Goal: Task Accomplishment & Management: Use online tool/utility

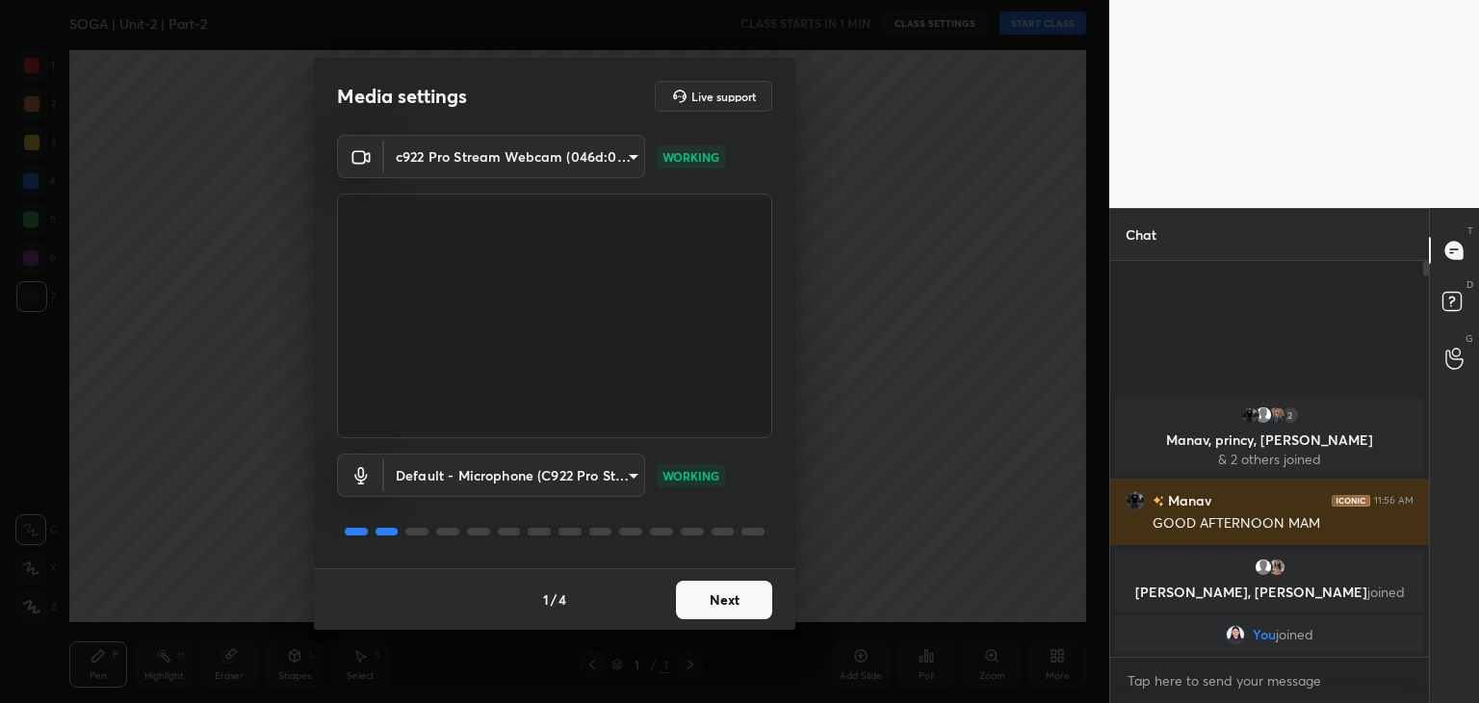
scroll to position [231, 313]
click at [724, 603] on button "Next" at bounding box center [724, 600] width 96 height 39
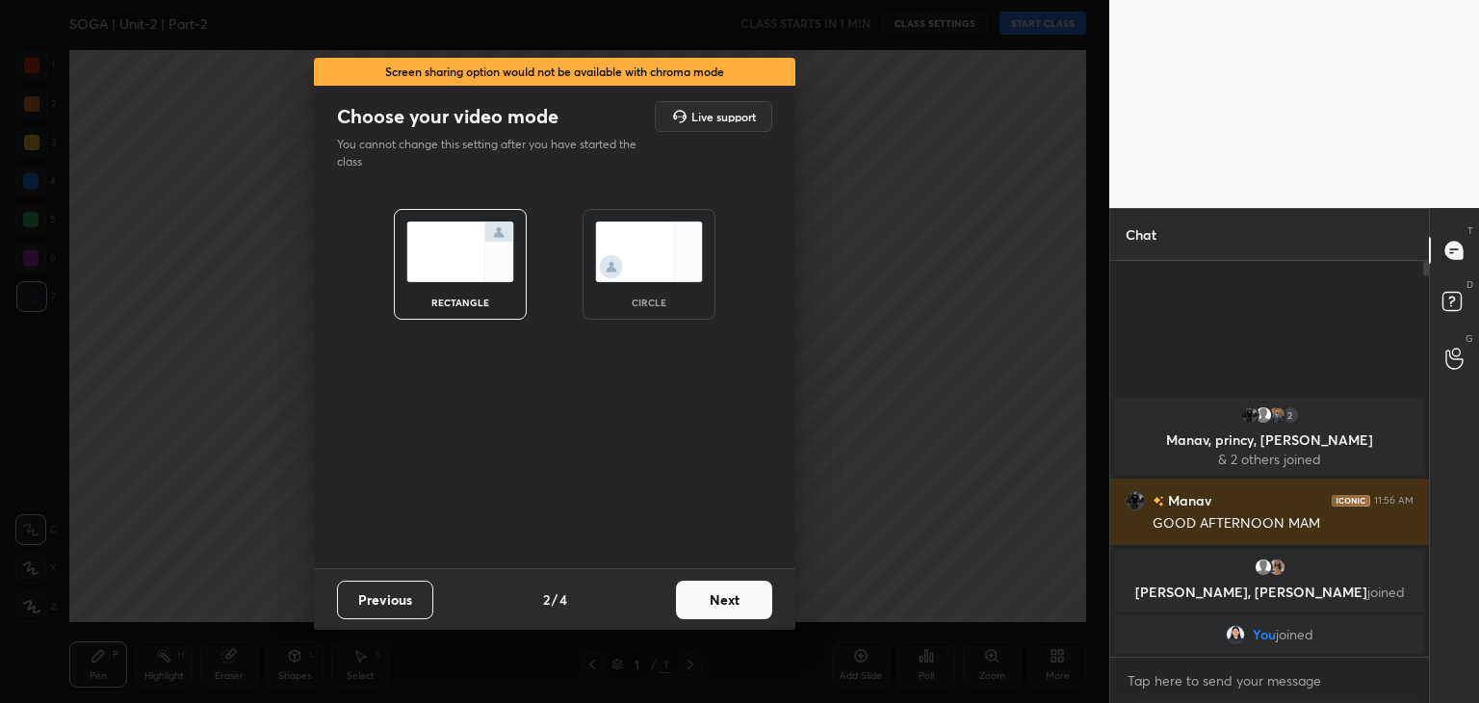
click at [724, 603] on button "Next" at bounding box center [724, 600] width 96 height 39
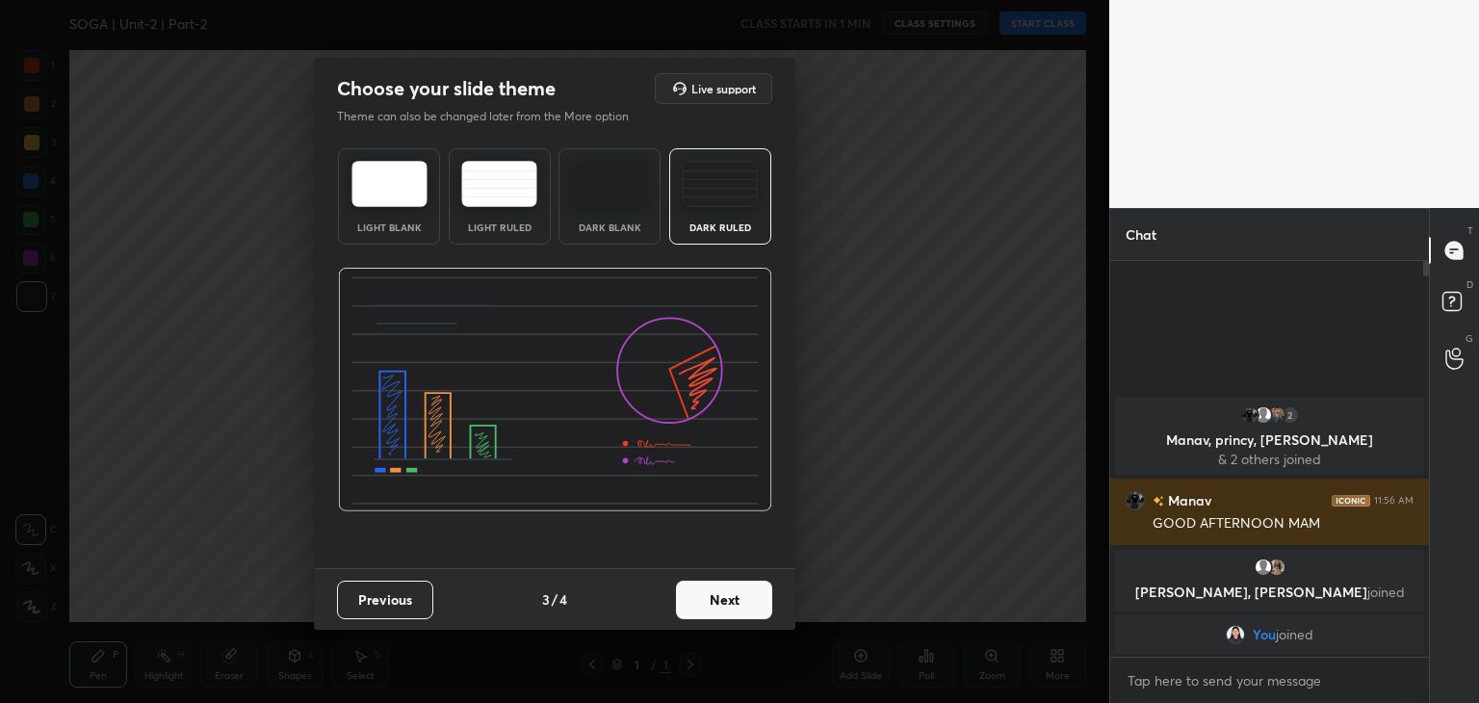
click at [724, 603] on button "Next" at bounding box center [724, 600] width 96 height 39
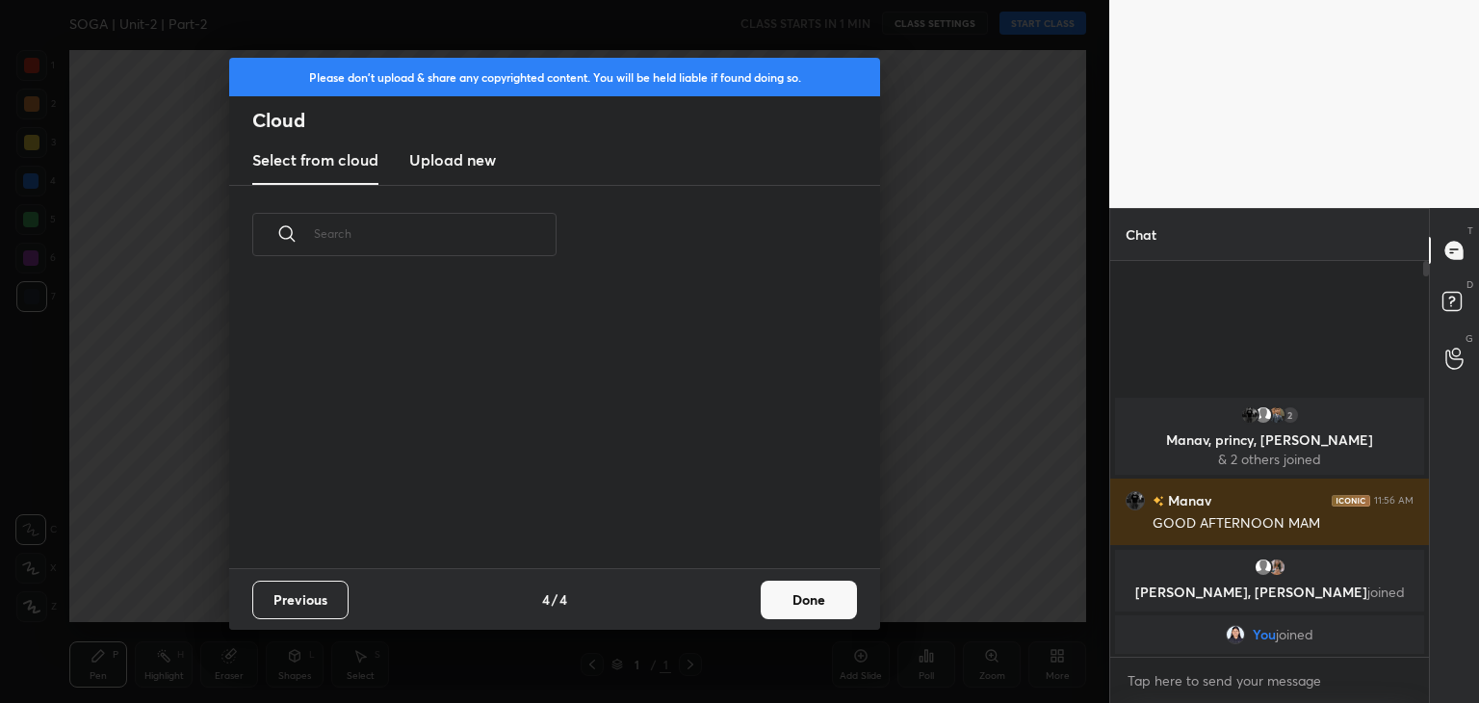
scroll to position [285, 618]
click at [809, 593] on button "Done" at bounding box center [809, 600] width 96 height 39
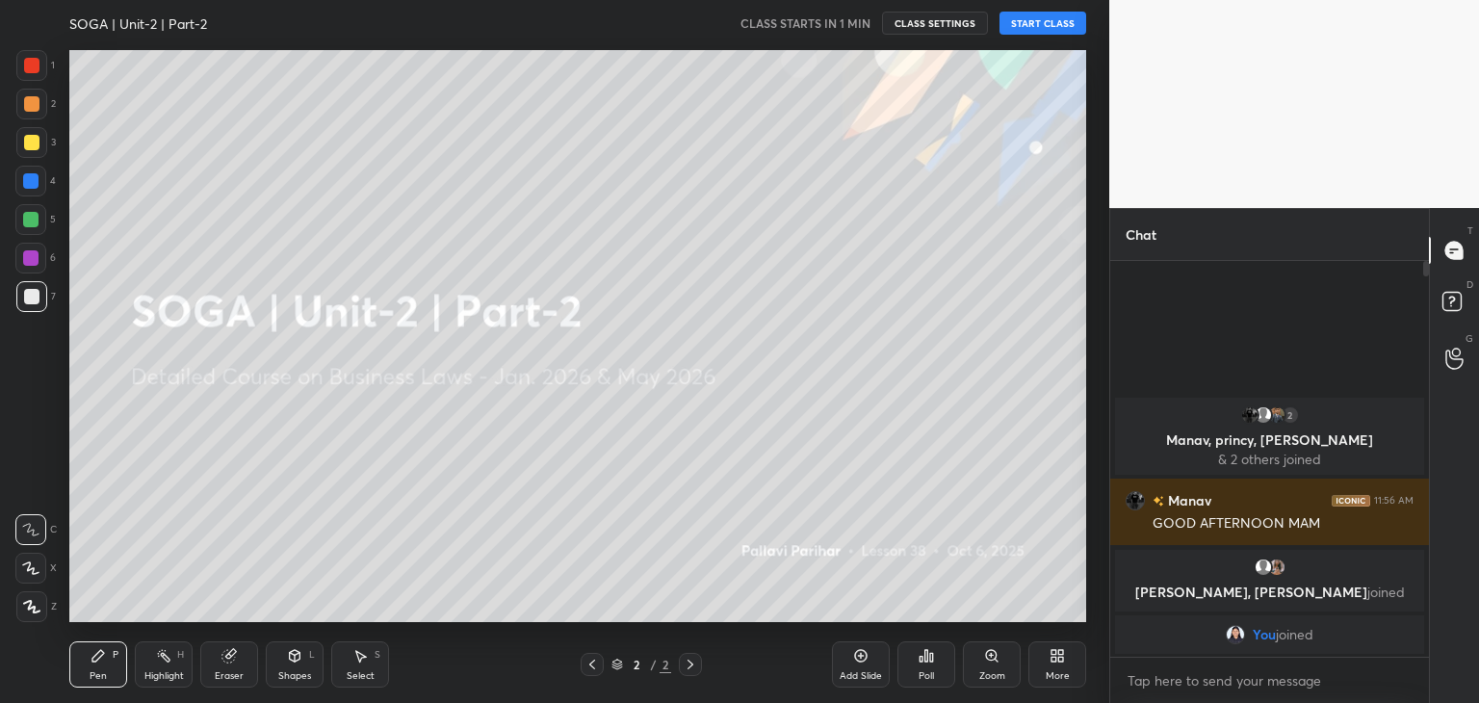
click at [1058, 667] on div "More" at bounding box center [1057, 664] width 58 height 46
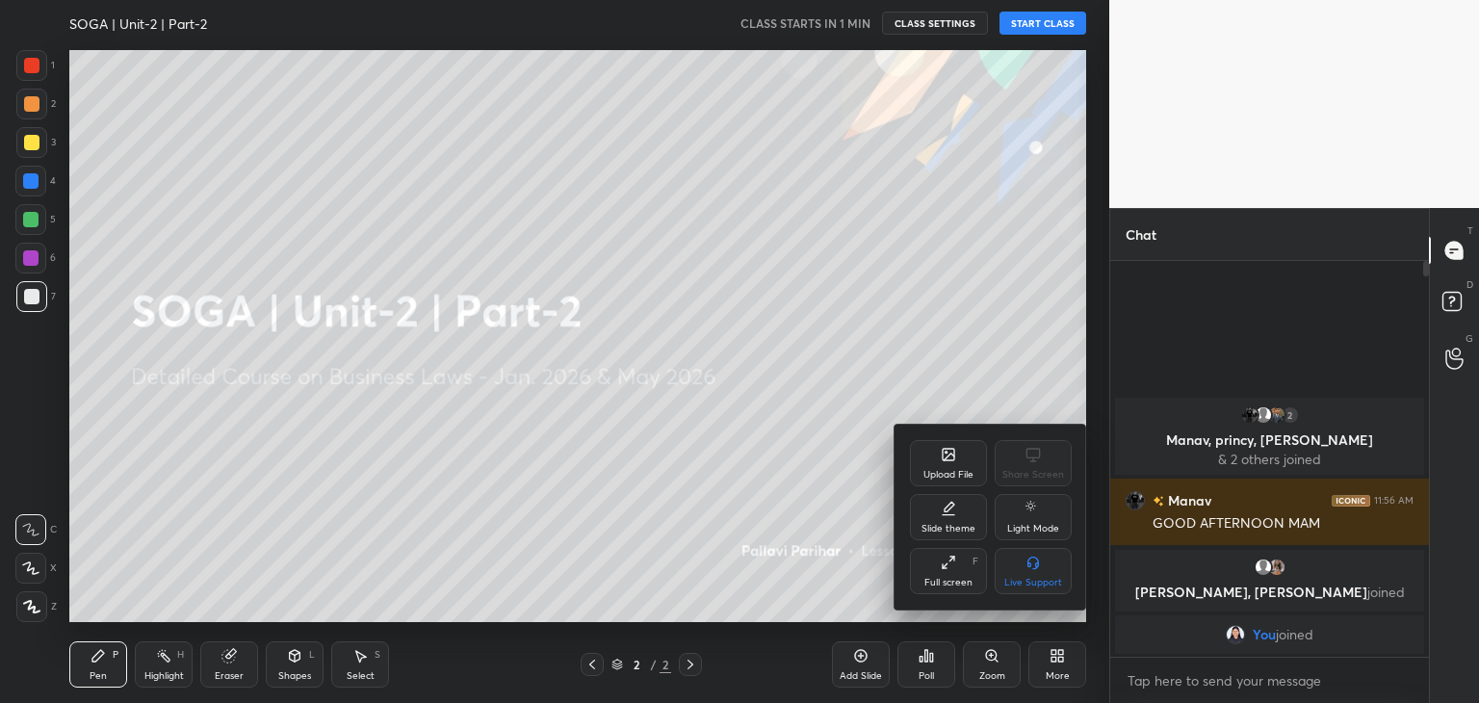
click at [942, 470] on div "Upload File" at bounding box center [948, 475] width 50 height 10
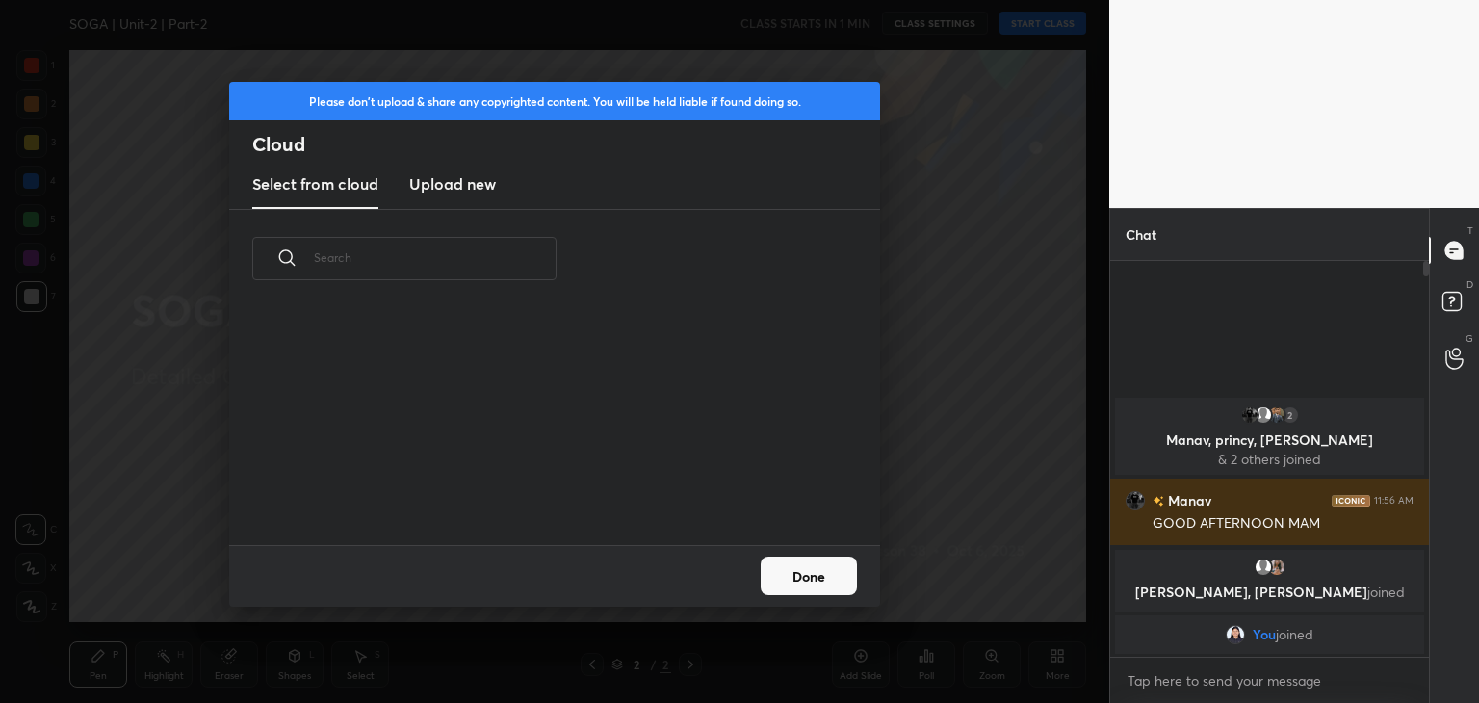
scroll to position [237, 618]
click at [463, 181] on h3 "Upload new" at bounding box center [452, 183] width 87 height 23
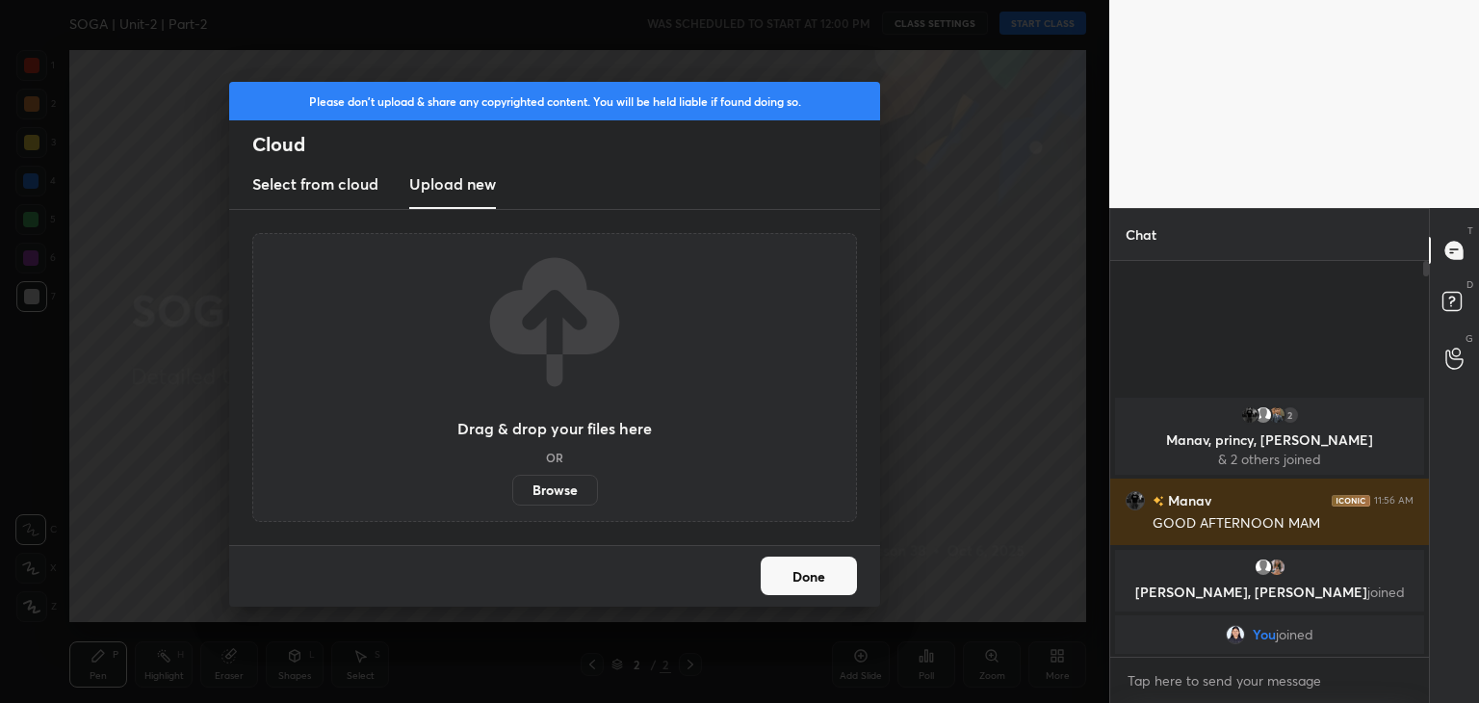
click at [555, 491] on label "Browse" at bounding box center [555, 490] width 86 height 31
click at [512, 491] on input "Browse" at bounding box center [512, 490] width 0 height 31
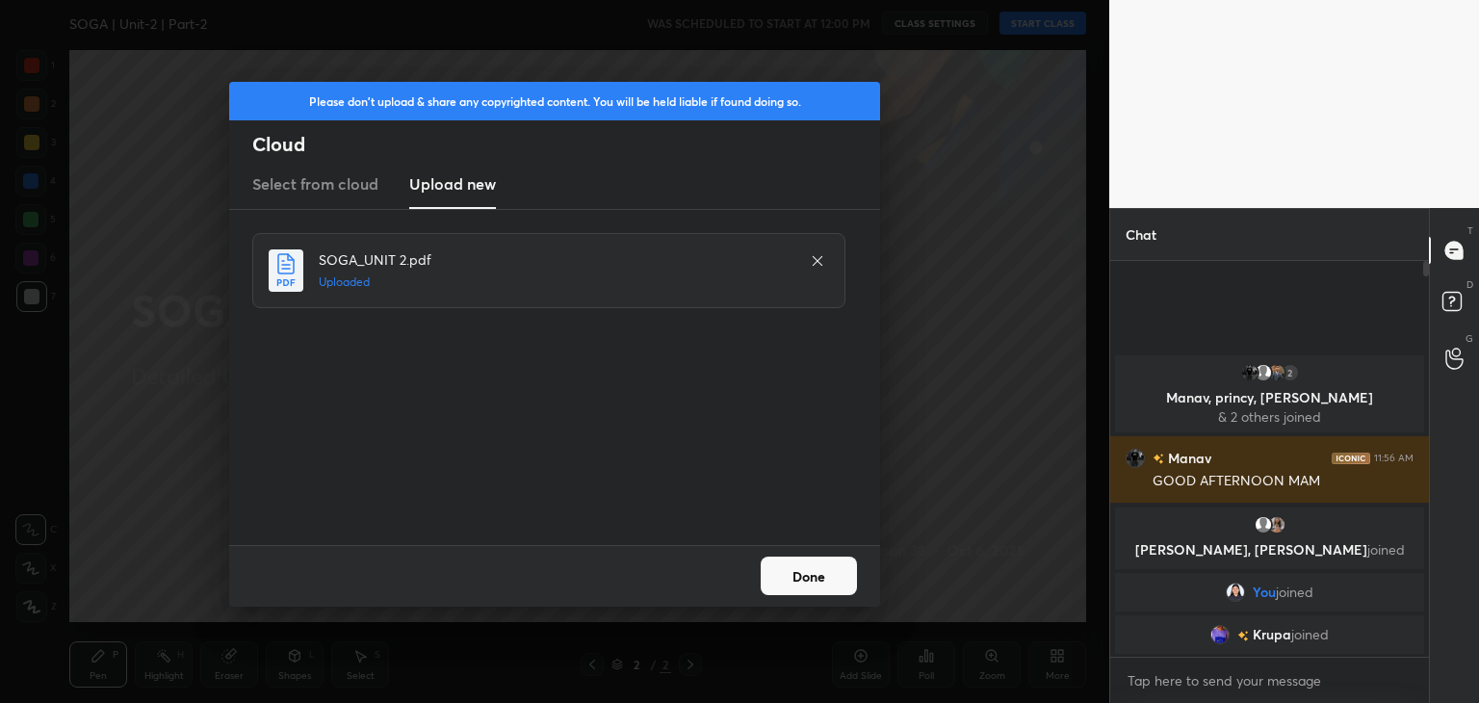
click at [836, 582] on button "Done" at bounding box center [809, 576] width 96 height 39
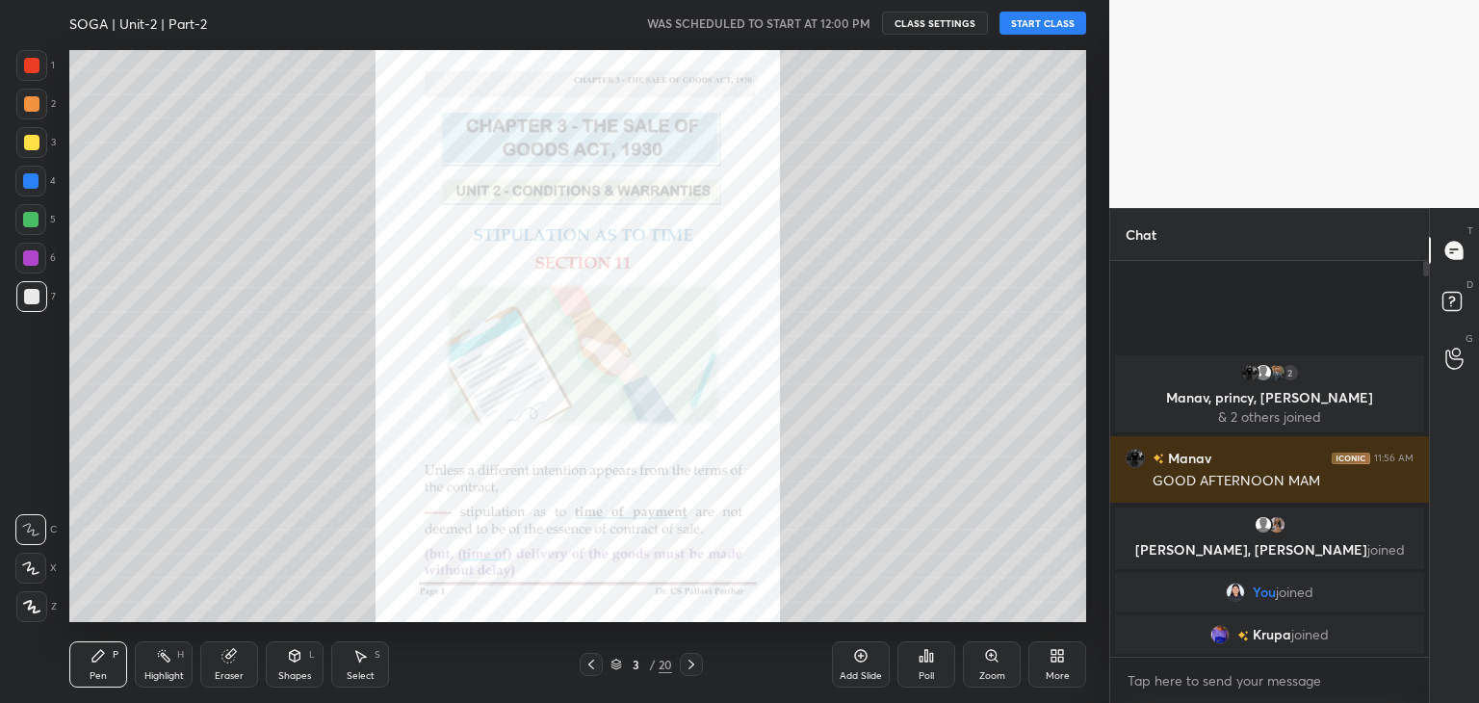
click at [29, 608] on icon at bounding box center [31, 607] width 15 height 12
click at [31, 144] on div at bounding box center [31, 142] width 15 height 15
click at [237, 663] on div "Eraser" at bounding box center [229, 664] width 58 height 46
click at [36, 466] on icon at bounding box center [31, 466] width 17 height 17
click at [94, 671] on div "Pen" at bounding box center [98, 676] width 17 height 10
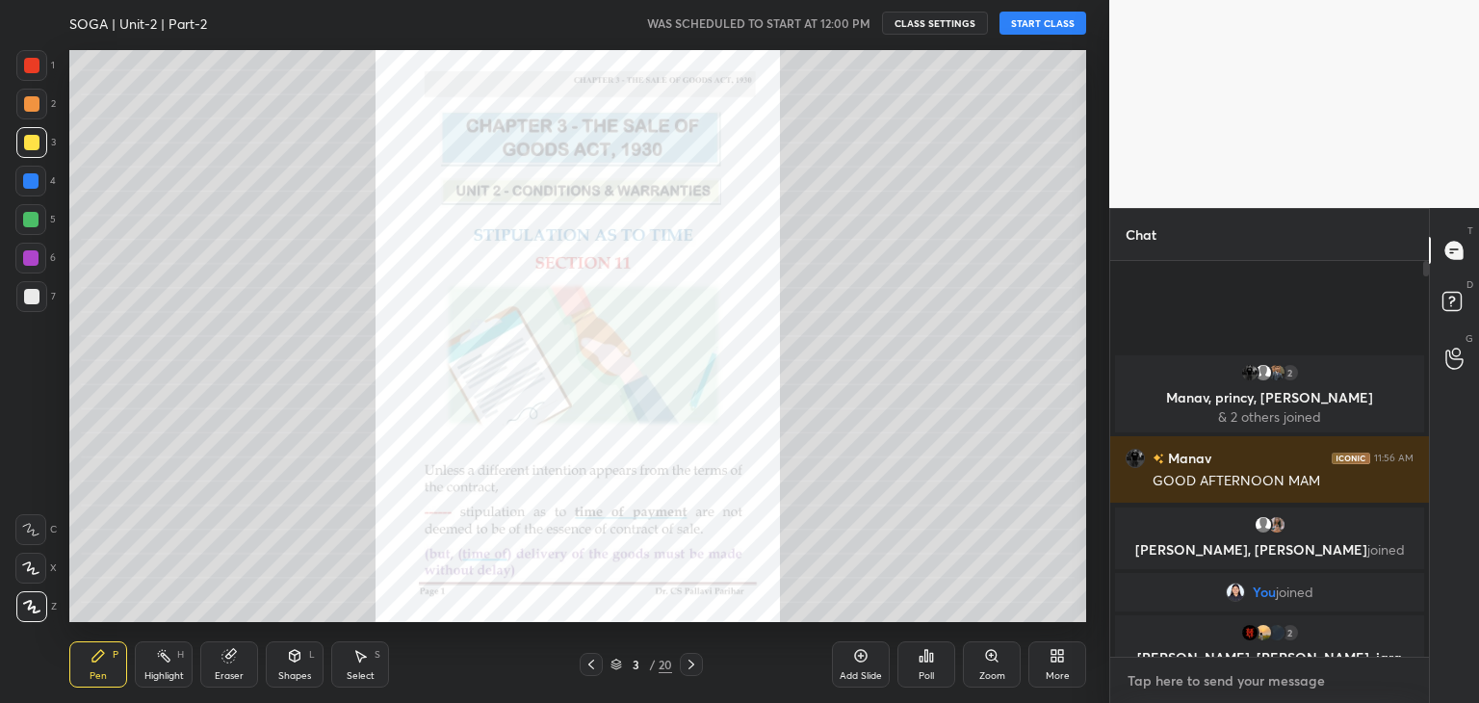
click at [1211, 683] on textarea at bounding box center [1270, 680] width 288 height 31
paste textarea "BUSINESSLAWS Tracker- [URL][DOMAIN_NAME]"
type textarea "BUSINESSLAWS Tracker- [URL][DOMAIN_NAME]"
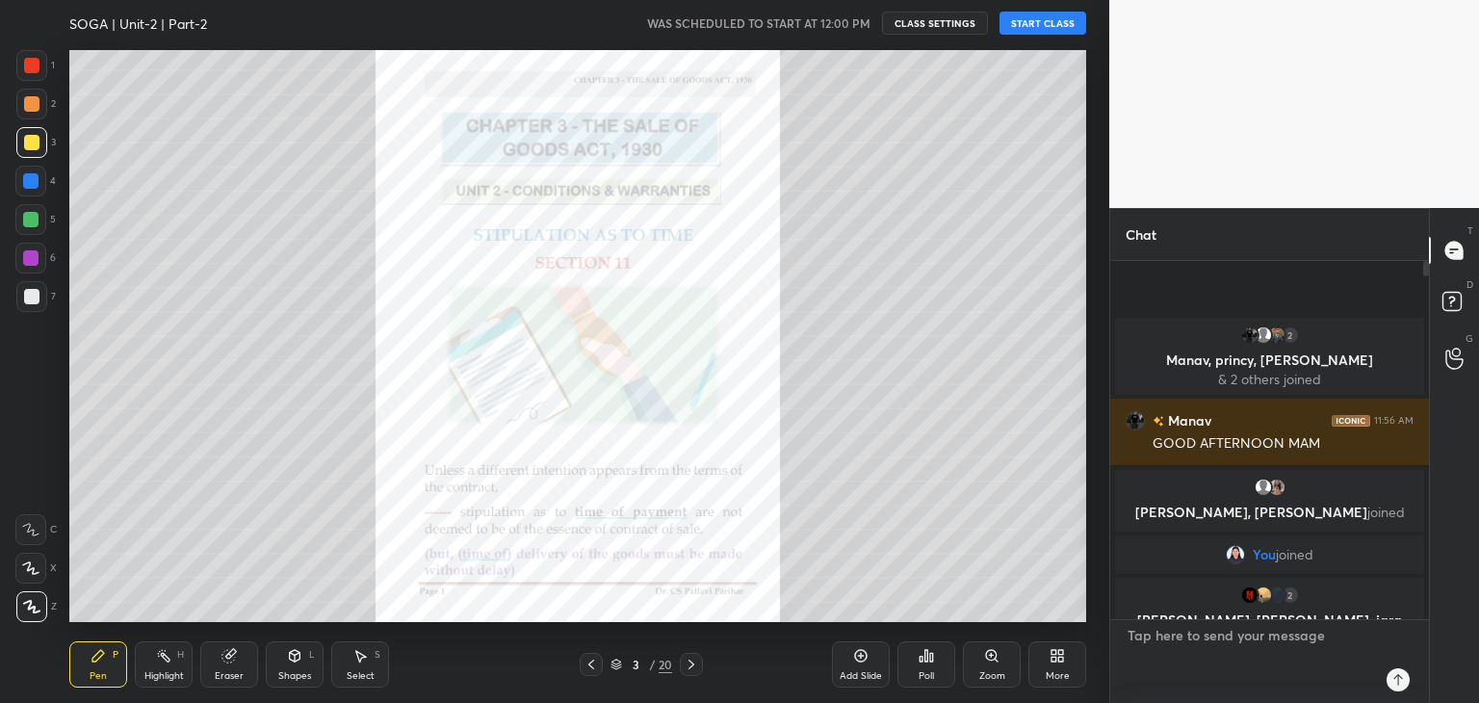
scroll to position [390, 313]
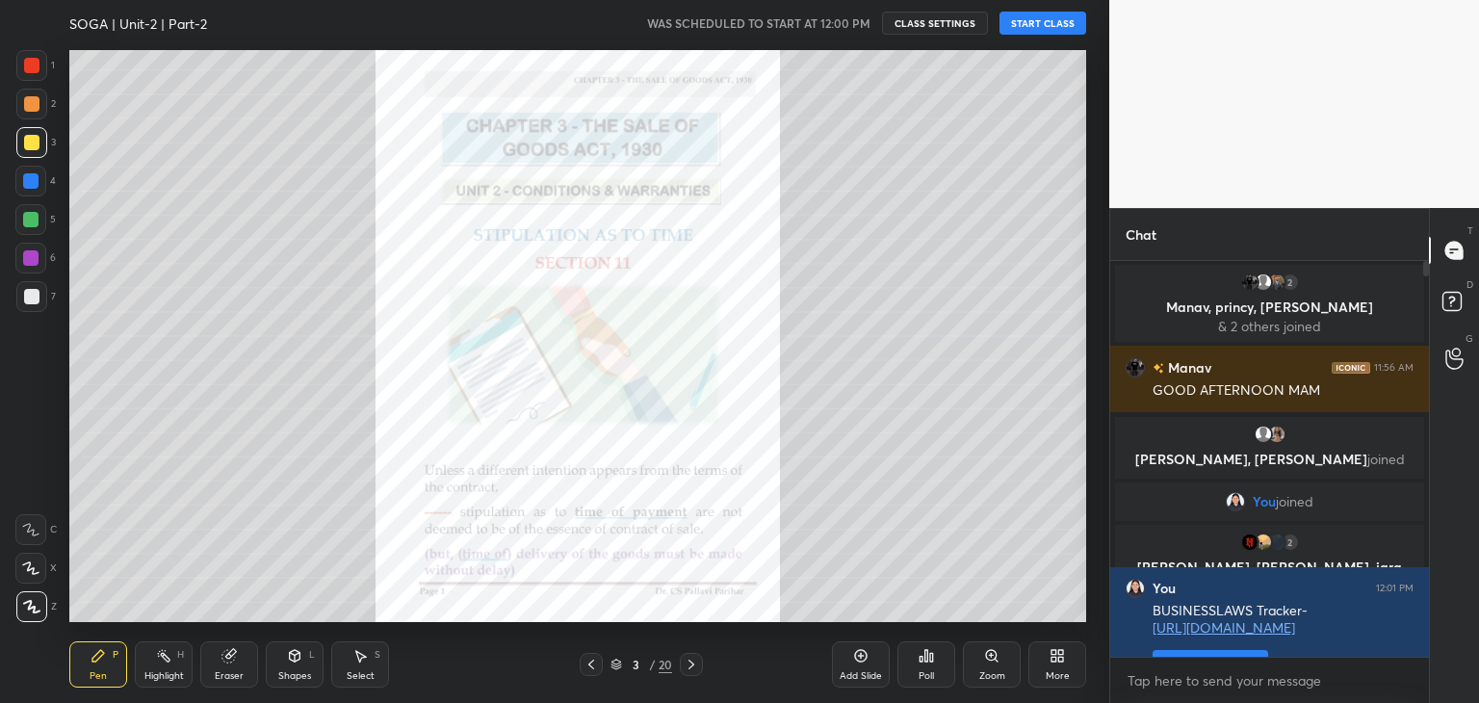
drag, startPoint x: 1426, startPoint y: 271, endPoint x: 1429, endPoint y: 425, distance: 154.1
click at [1433, 376] on div "Chat 2 Manav, princy, [PERSON_NAME] & 2 others joined [PERSON_NAME] 11:56 AM GO…" at bounding box center [1294, 455] width 370 height 495
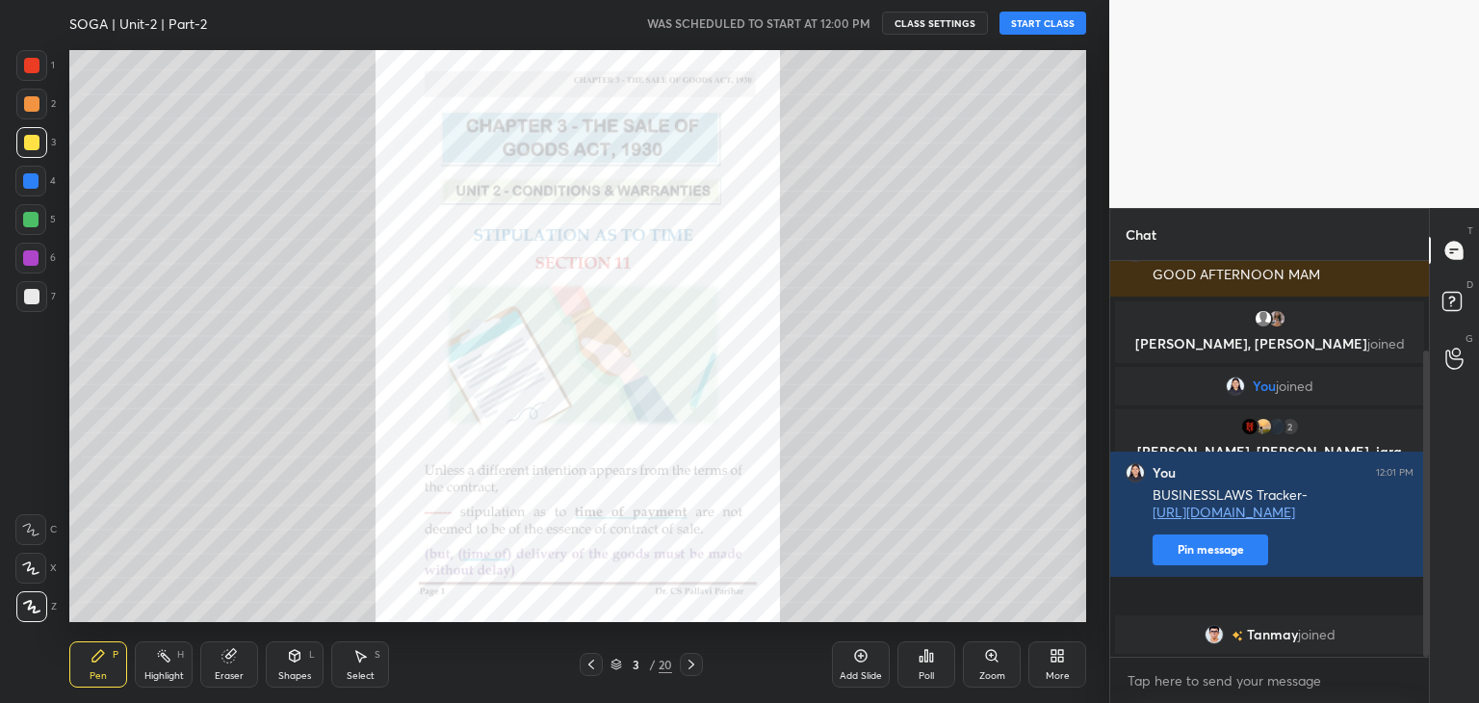
drag, startPoint x: 1426, startPoint y: 419, endPoint x: 1424, endPoint y: 495, distance: 76.1
click at [1429, 498] on div "Chat 2 Manav, princy, [PERSON_NAME] & 2 others joined [PERSON_NAME] 11:56 AM GO…" at bounding box center [1294, 455] width 370 height 495
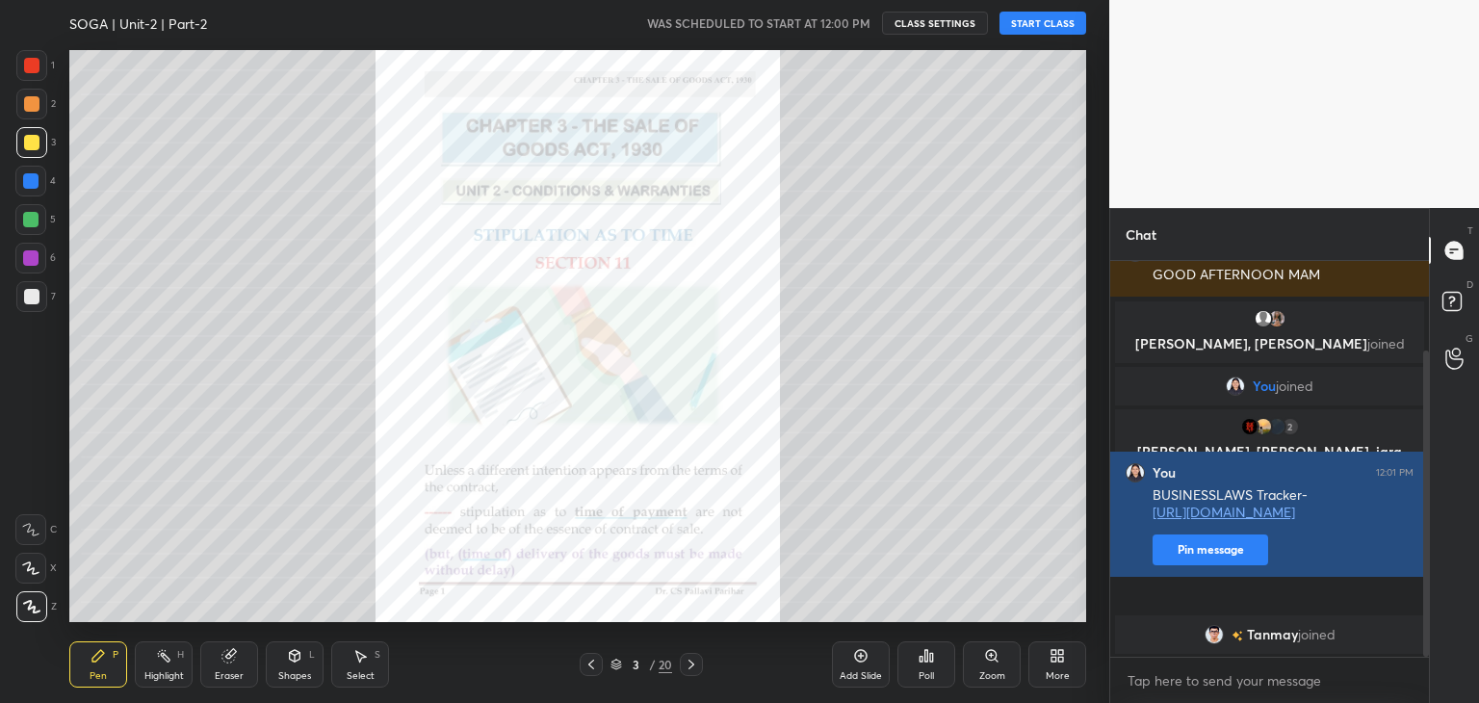
click at [1191, 565] on button "Pin message" at bounding box center [1211, 549] width 116 height 31
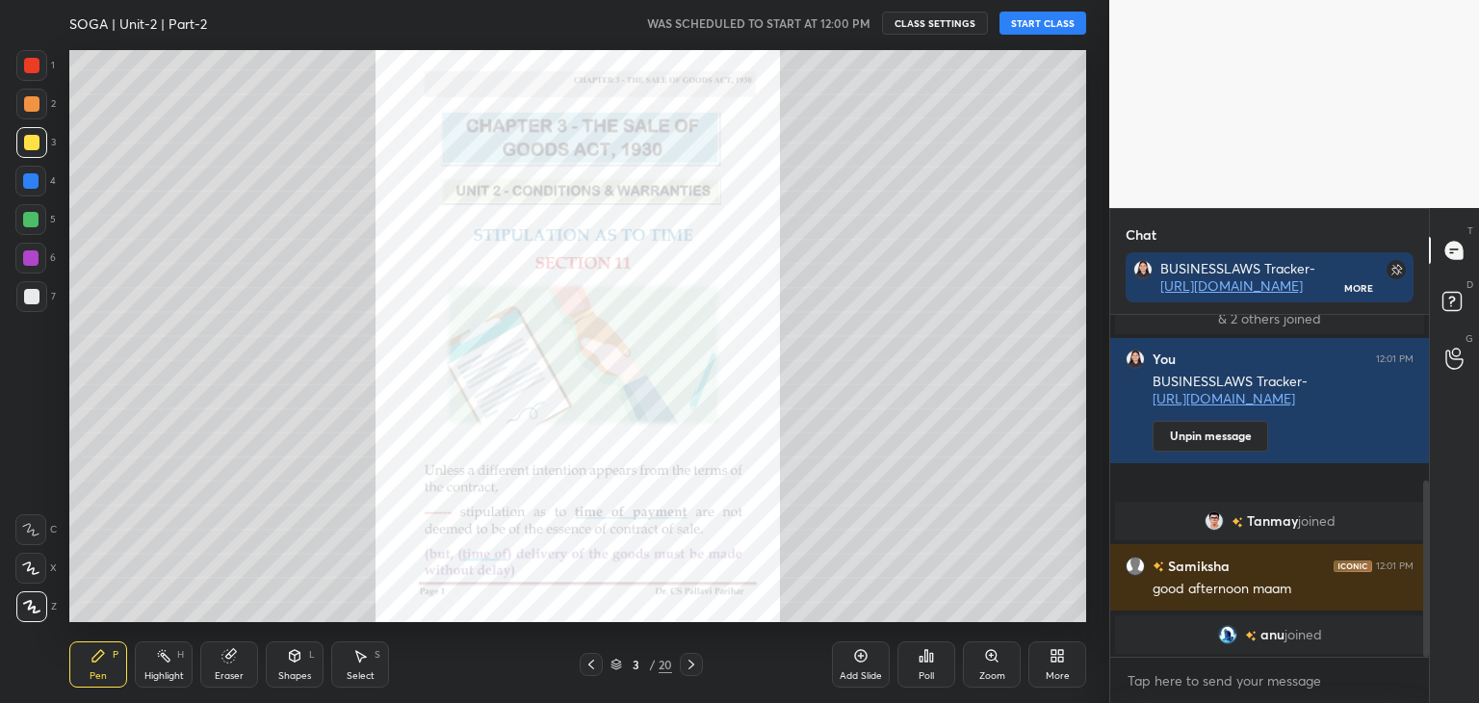
scroll to position [345, 0]
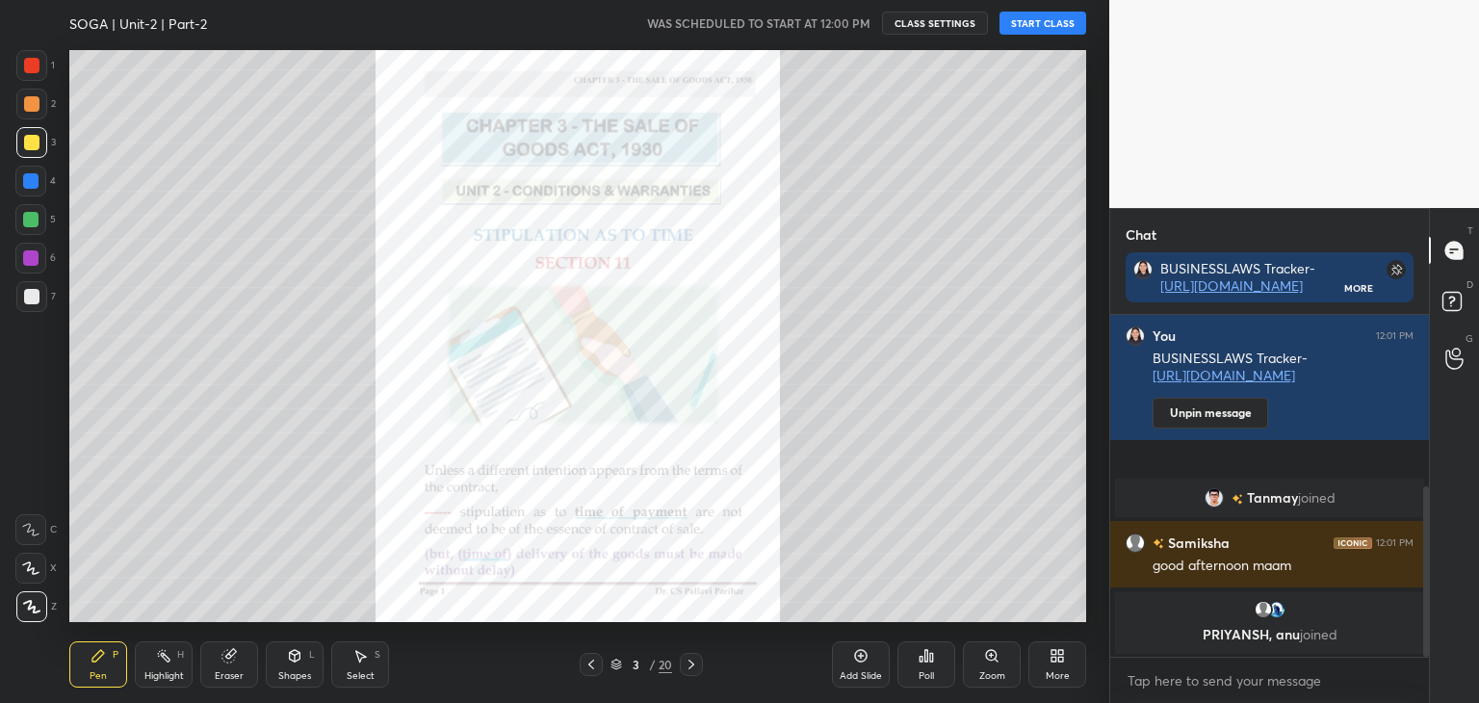
click at [1034, 25] on button "START CLASS" at bounding box center [1043, 23] width 87 height 23
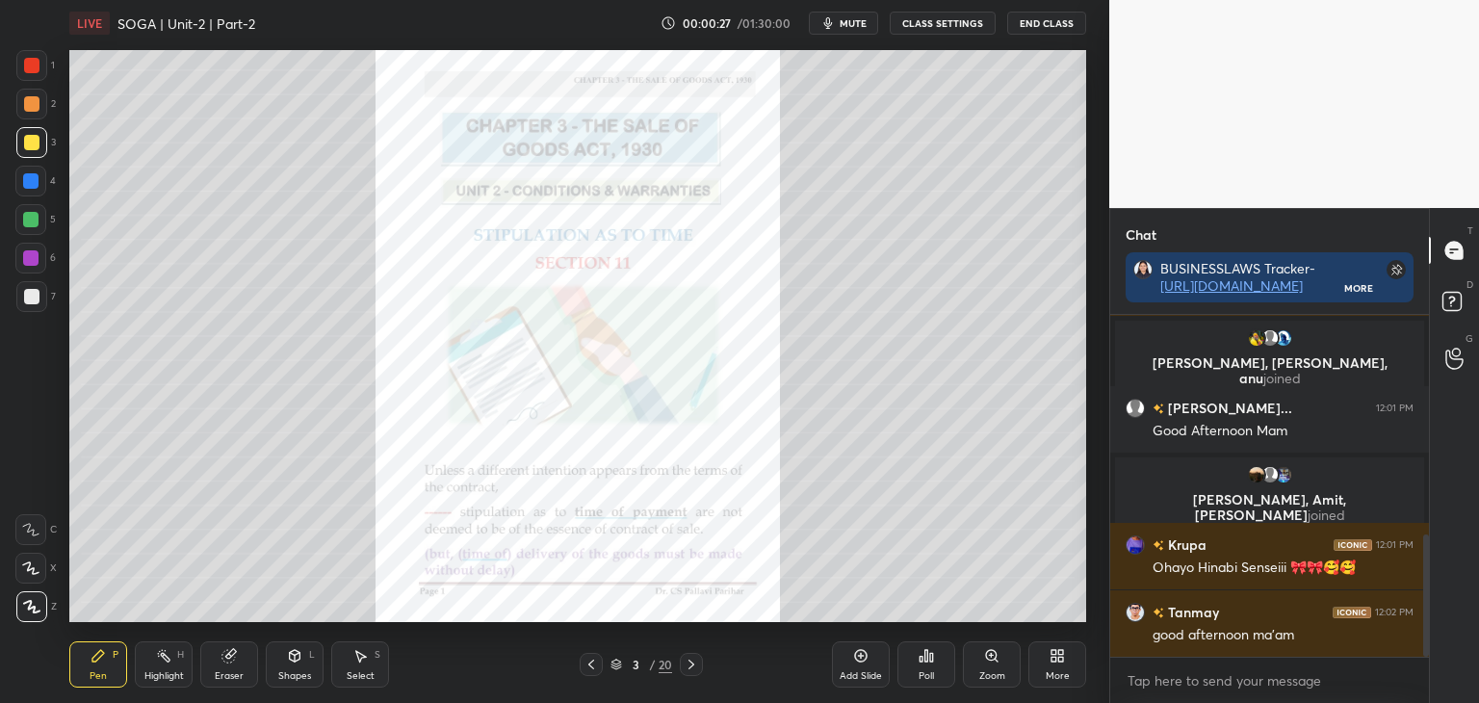
scroll to position [684, 0]
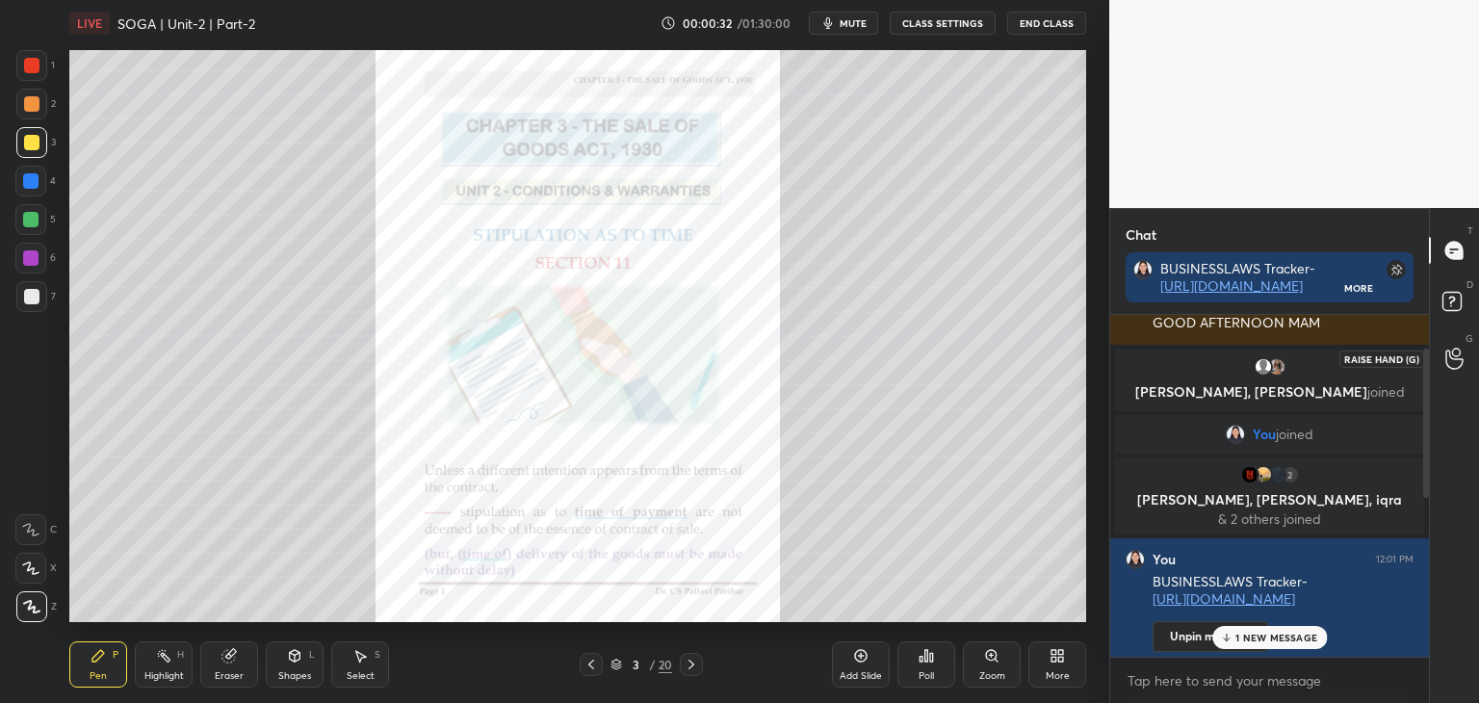
drag, startPoint x: 1425, startPoint y: 620, endPoint x: 1447, endPoint y: 361, distance: 260.0
click at [1447, 361] on div "Chat BUSINESSLAWS Tracker- [URL][DOMAIN_NAME] More 2 Manav, [PERSON_NAME], [PER…" at bounding box center [1294, 455] width 370 height 495
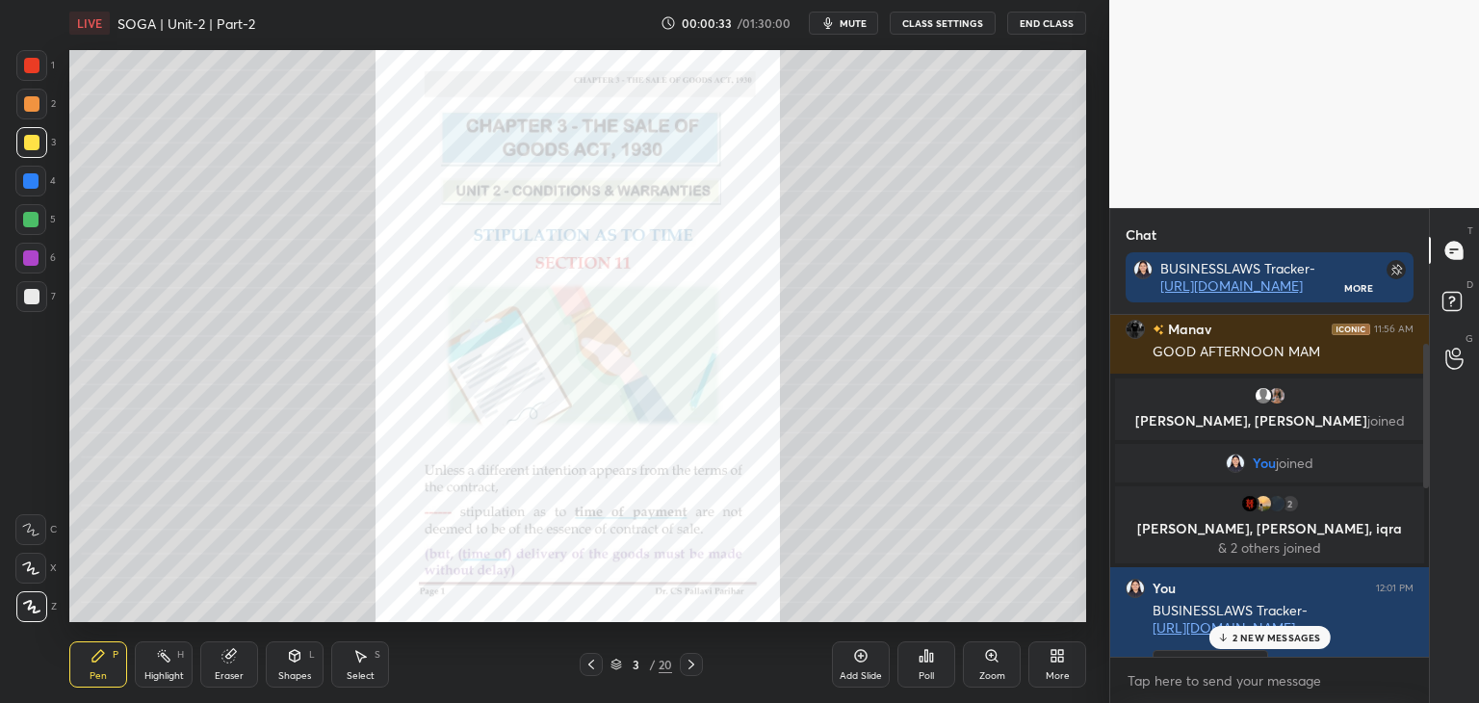
drag, startPoint x: 1447, startPoint y: 361, endPoint x: 1478, endPoint y: 747, distance: 387.4
click at [1478, 0] on html "1 2 3 4 5 6 7 C X Z C X Z E E Erase all H H LIVE SOGA | Unit-2 | Part-2 00:00:3…" at bounding box center [739, 0] width 1479 height 0
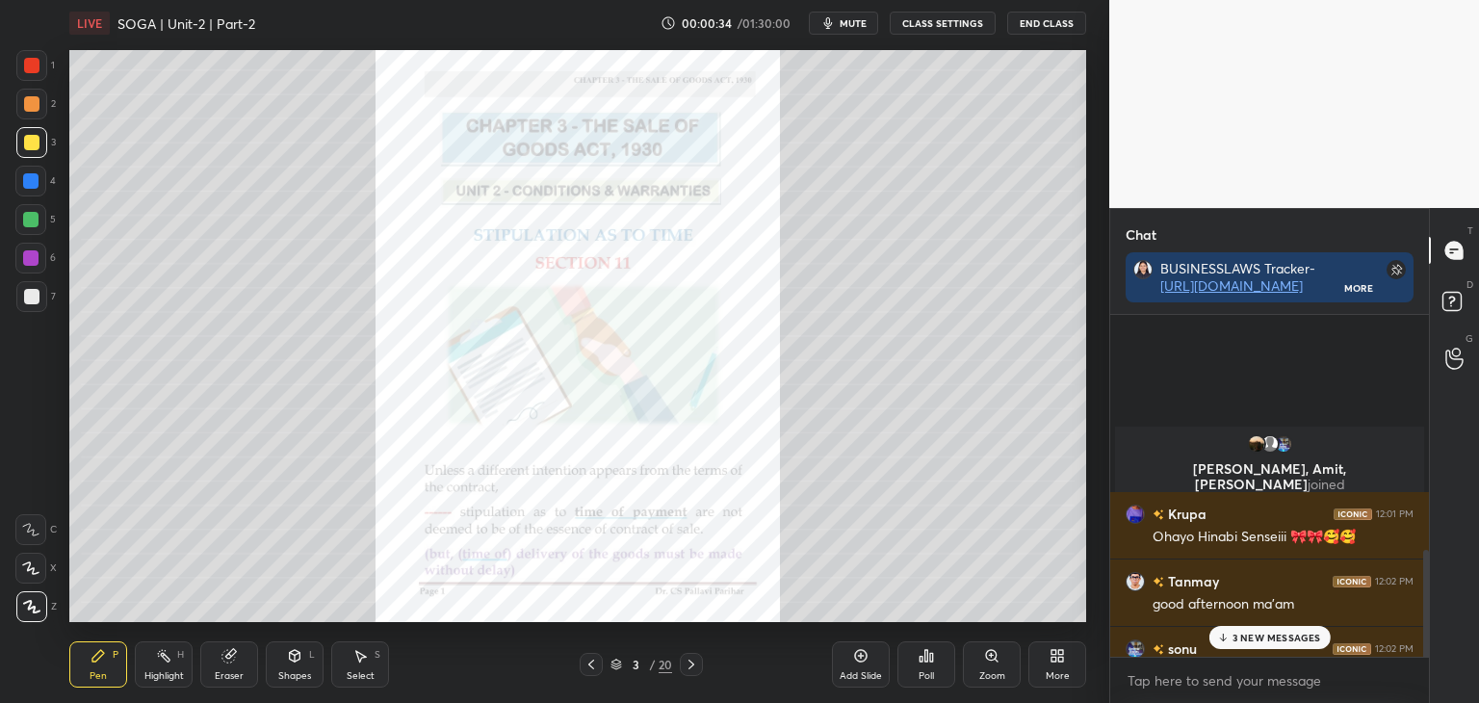
scroll to position [844, 0]
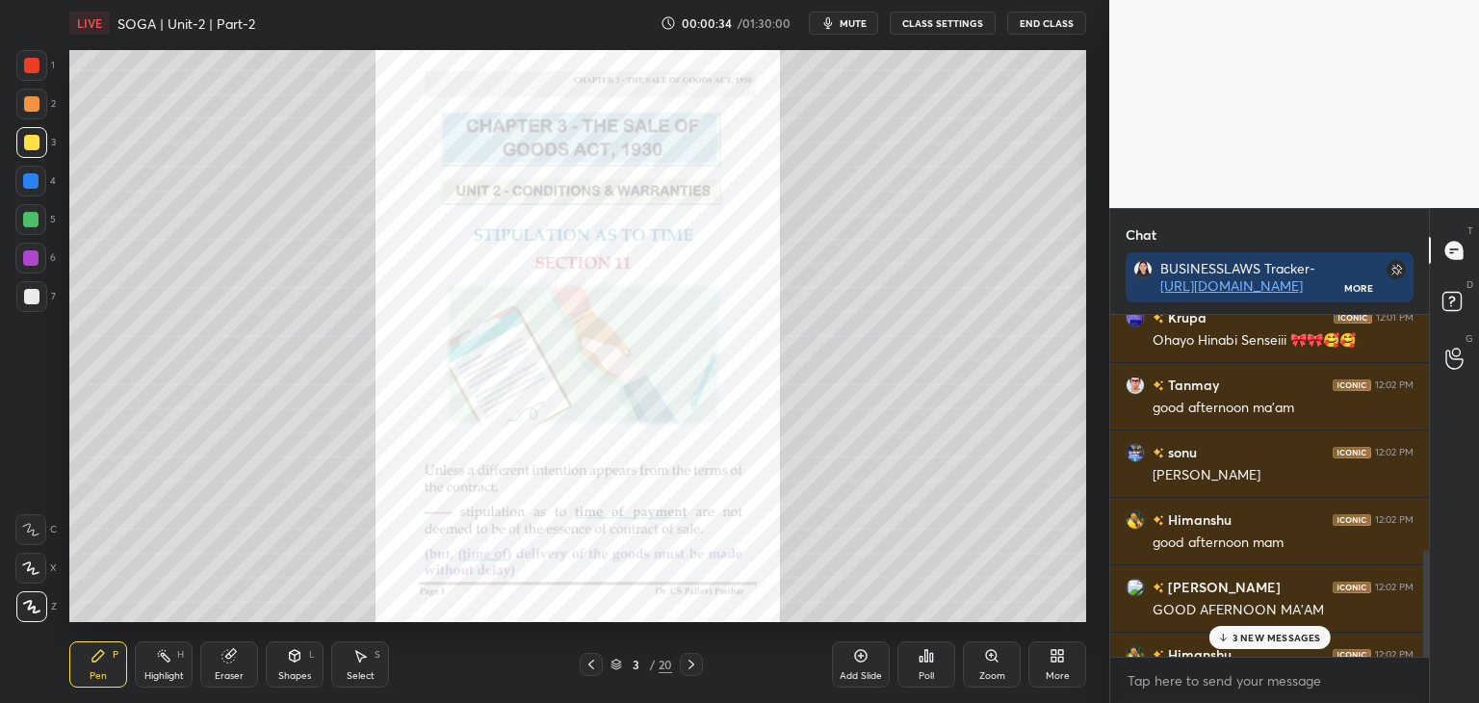
drag, startPoint x: 1424, startPoint y: 443, endPoint x: 1419, endPoint y: 747, distance: 304.3
click at [1419, 0] on html "1 2 3 4 5 6 7 C X Z C X Z E E Erase all H H LIVE SOGA | Unit-2 | Part-2 00:00:3…" at bounding box center [739, 0] width 1479 height 0
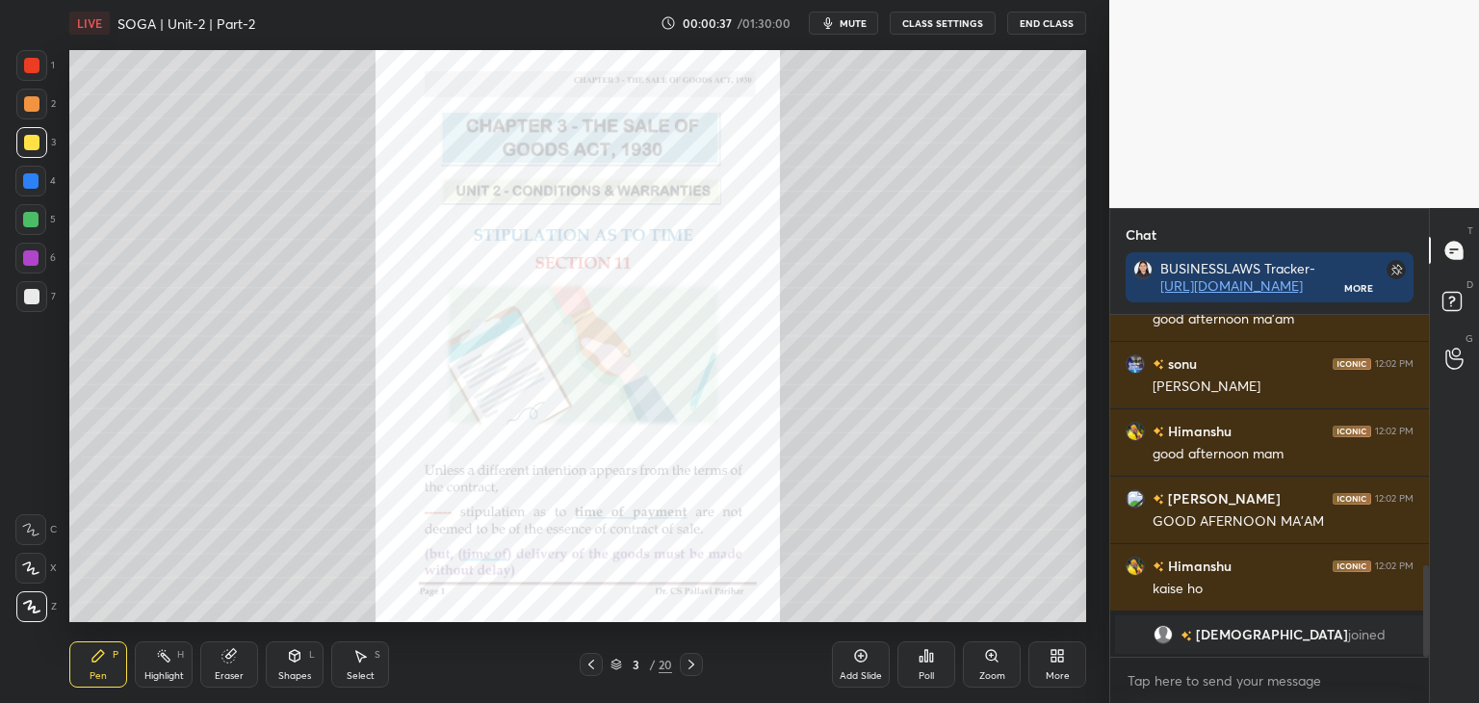
drag, startPoint x: 1426, startPoint y: 590, endPoint x: 1426, endPoint y: 666, distance: 76.1
click at [1429, 669] on div "Chat BUSINESSLAWS Tracker- [URL][DOMAIN_NAME] More Krupa 12:01 PM Ohayo Hinabi …" at bounding box center [1294, 455] width 370 height 495
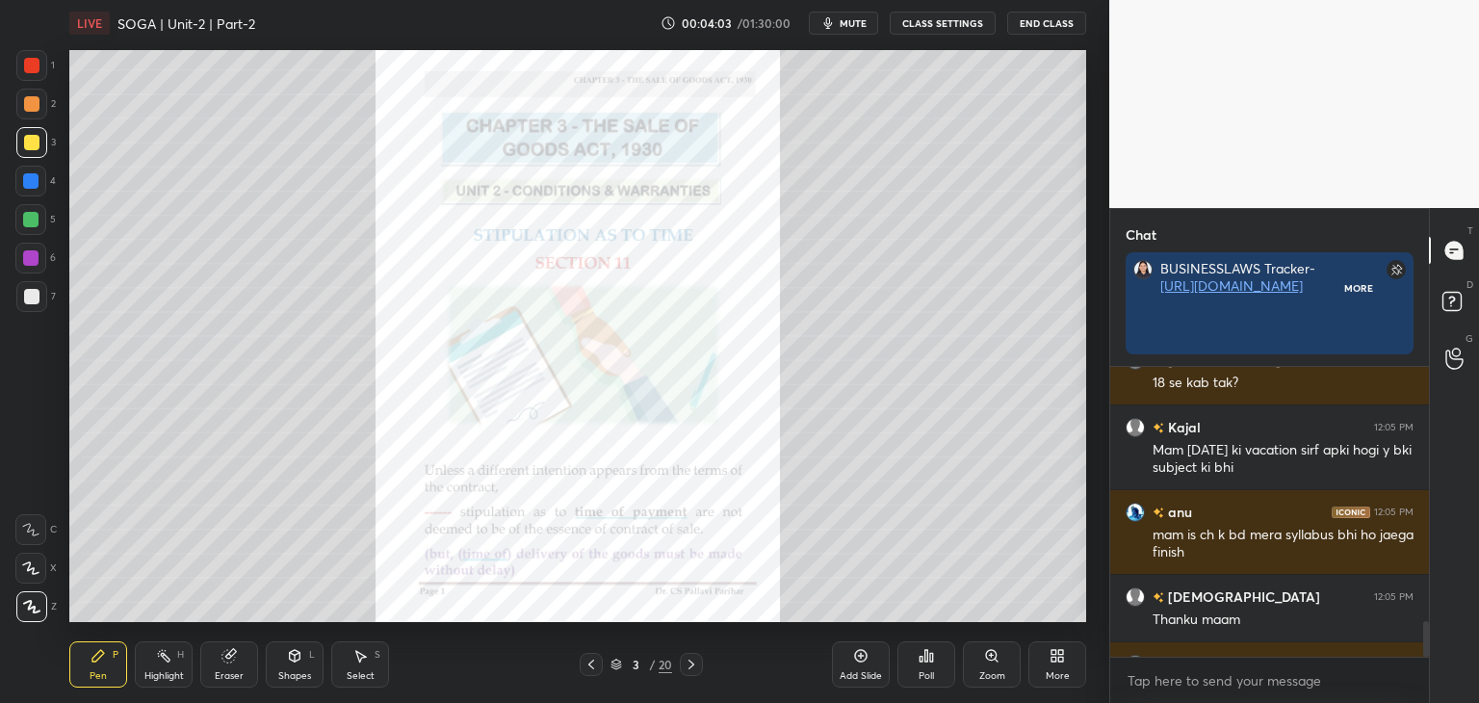
scroll to position [7, 6]
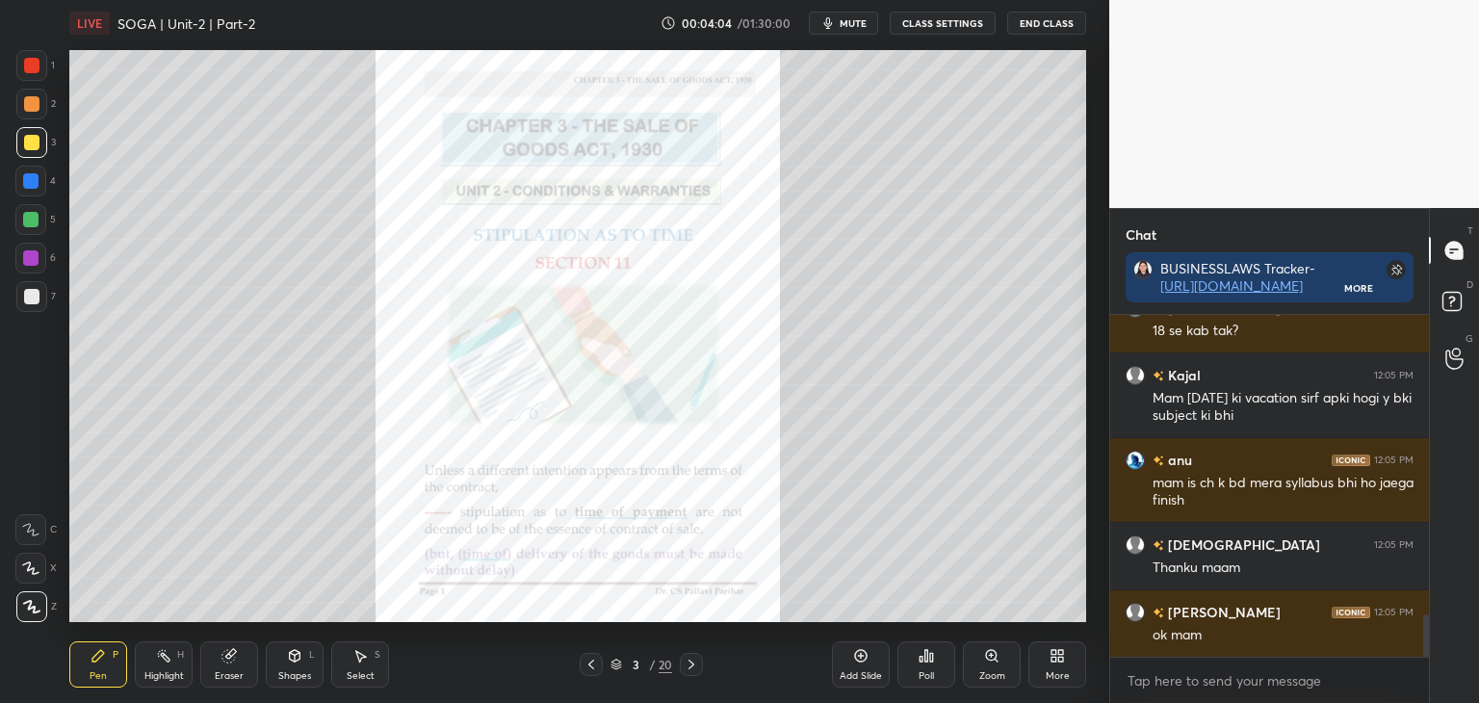
click at [1428, 637] on div "Chat BUSINESSLAWS Tracker- [URL][DOMAIN_NAME] More [PERSON_NAME] 12:05 PM Kb ta…" at bounding box center [1294, 455] width 370 height 495
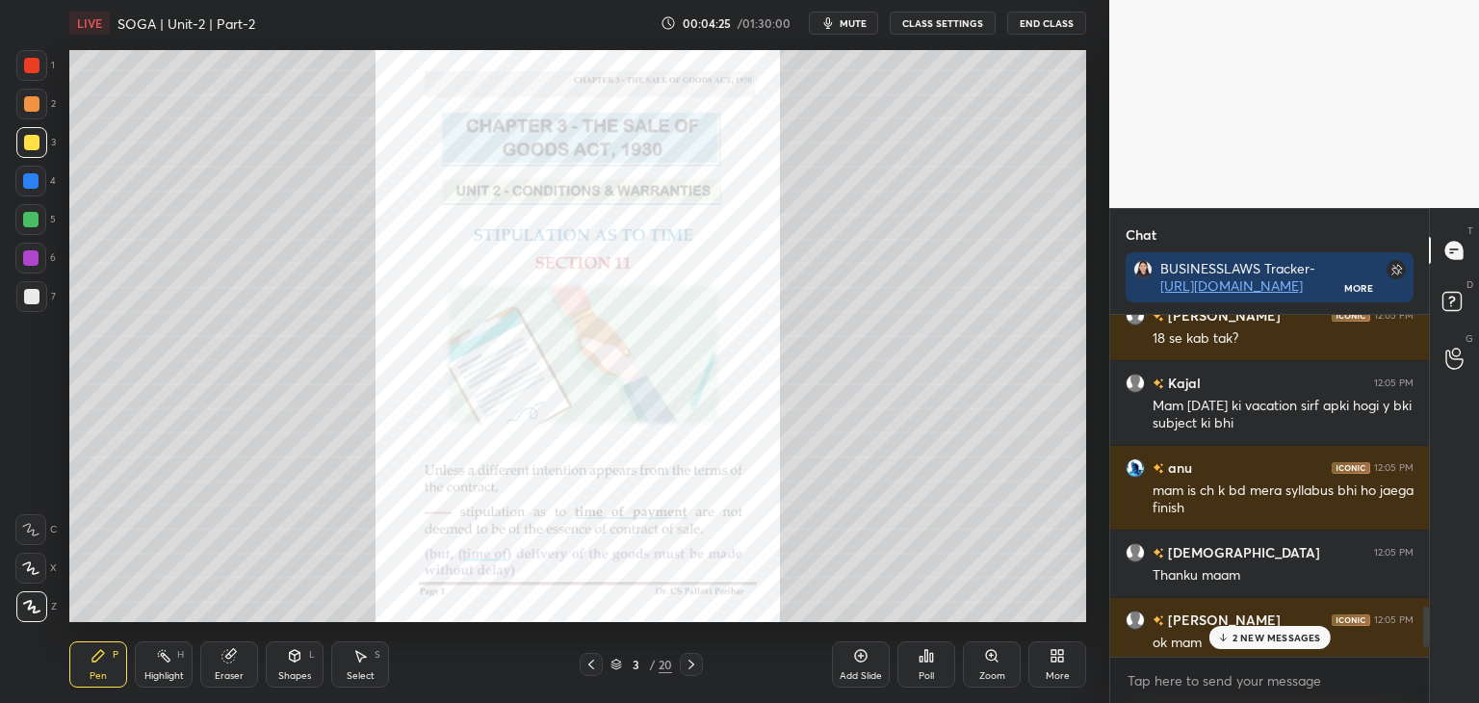
scroll to position [2412, 0]
click at [1423, 632] on div at bounding box center [1426, 620] width 6 height 40
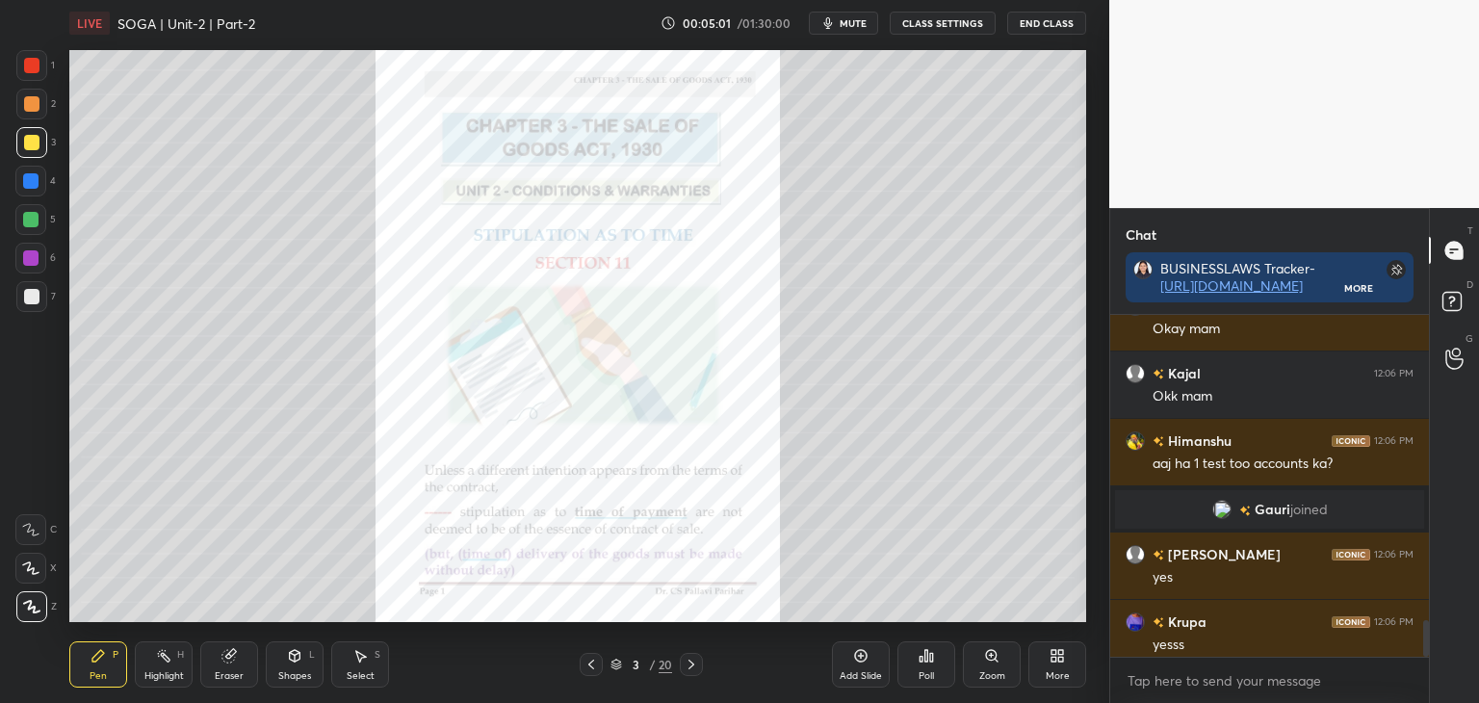
scroll to position [2872, 0]
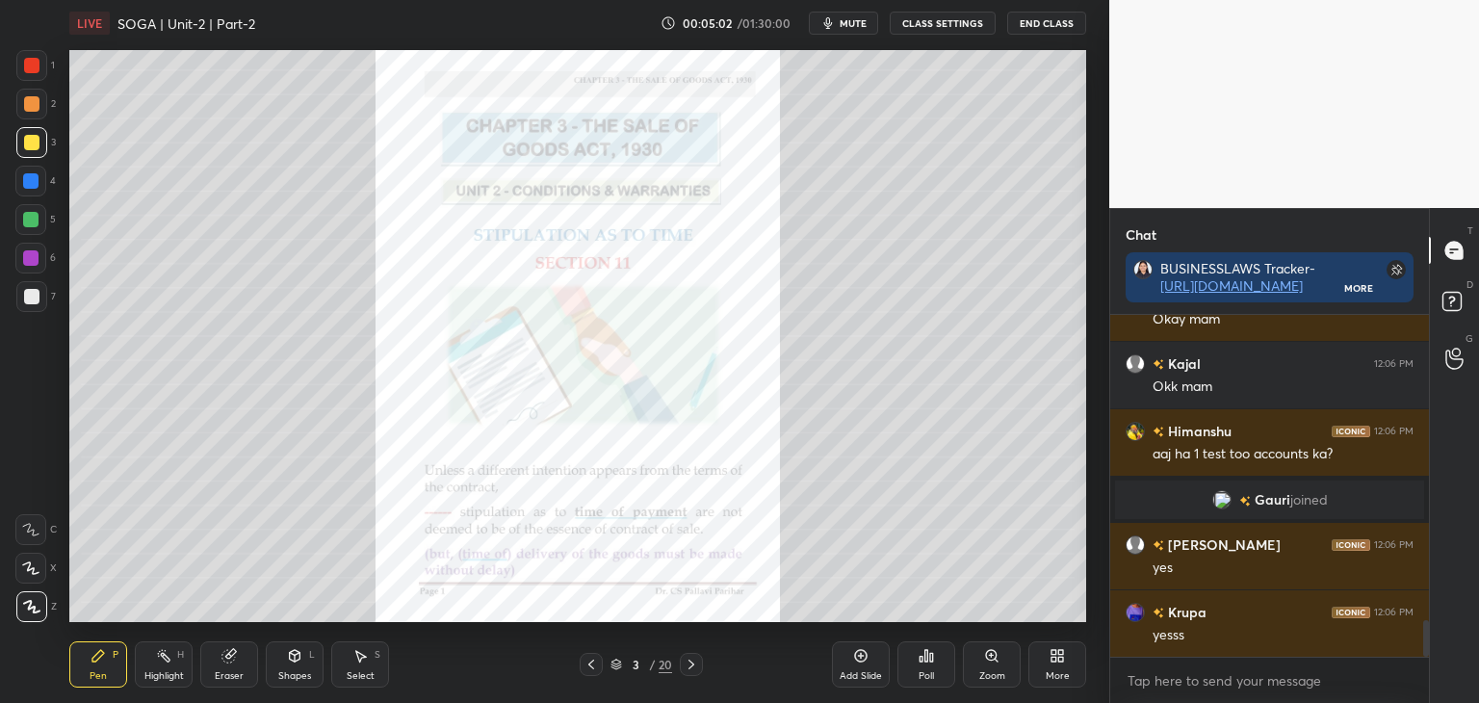
drag, startPoint x: 1425, startPoint y: 617, endPoint x: 1429, endPoint y: 688, distance: 70.4
click at [1432, 679] on div "Chat BUSINESSLAWS Tracker- [URL][DOMAIN_NAME] More Krupa 12:05 PM yess mam [PER…" at bounding box center [1294, 455] width 370 height 495
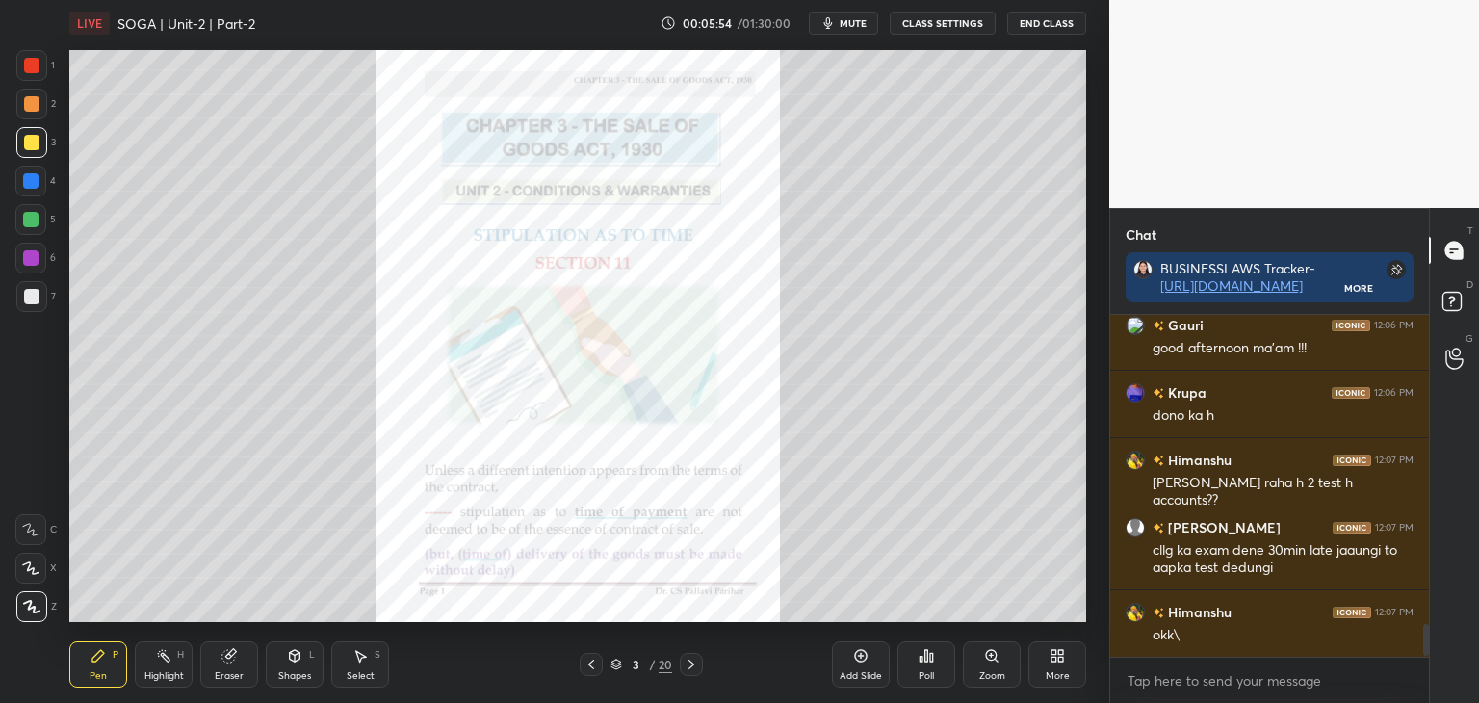
scroll to position [3293, 0]
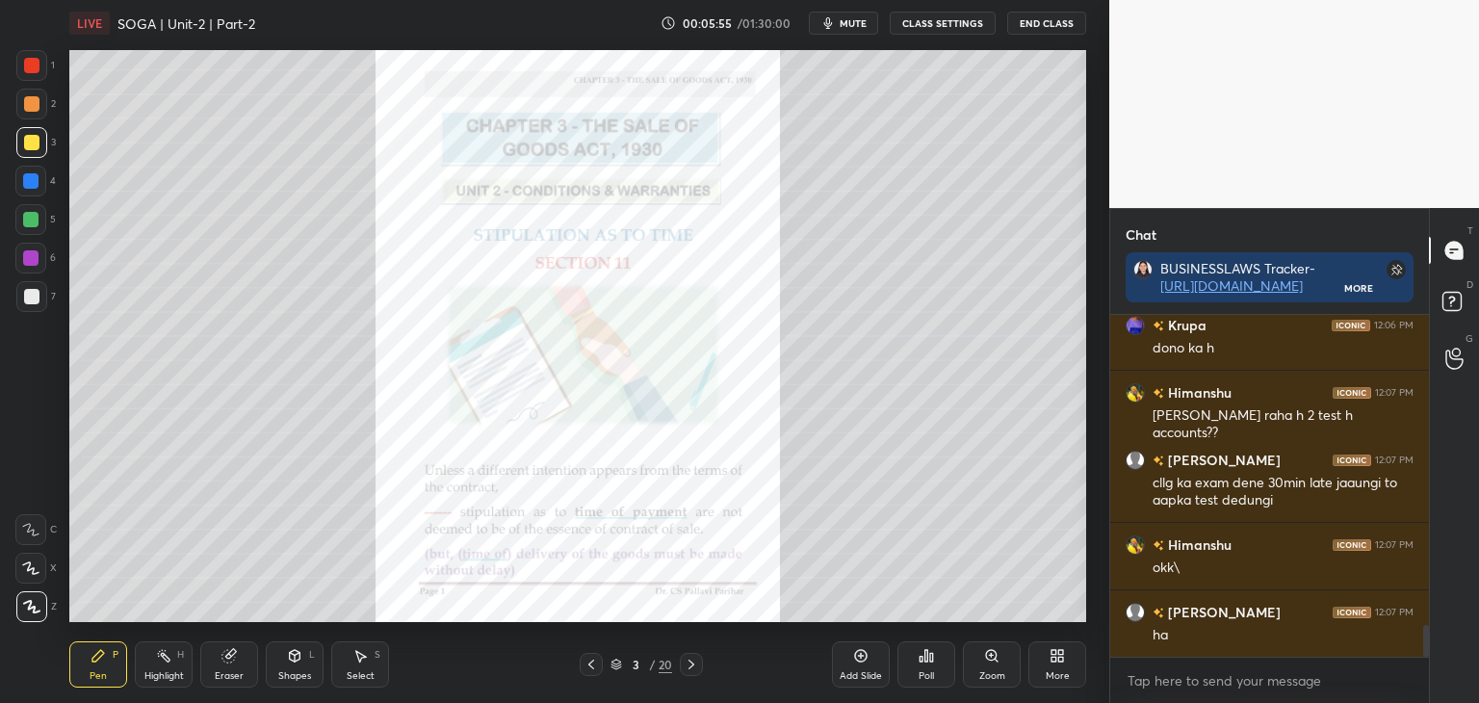
click at [29, 183] on div at bounding box center [30, 180] width 15 height 15
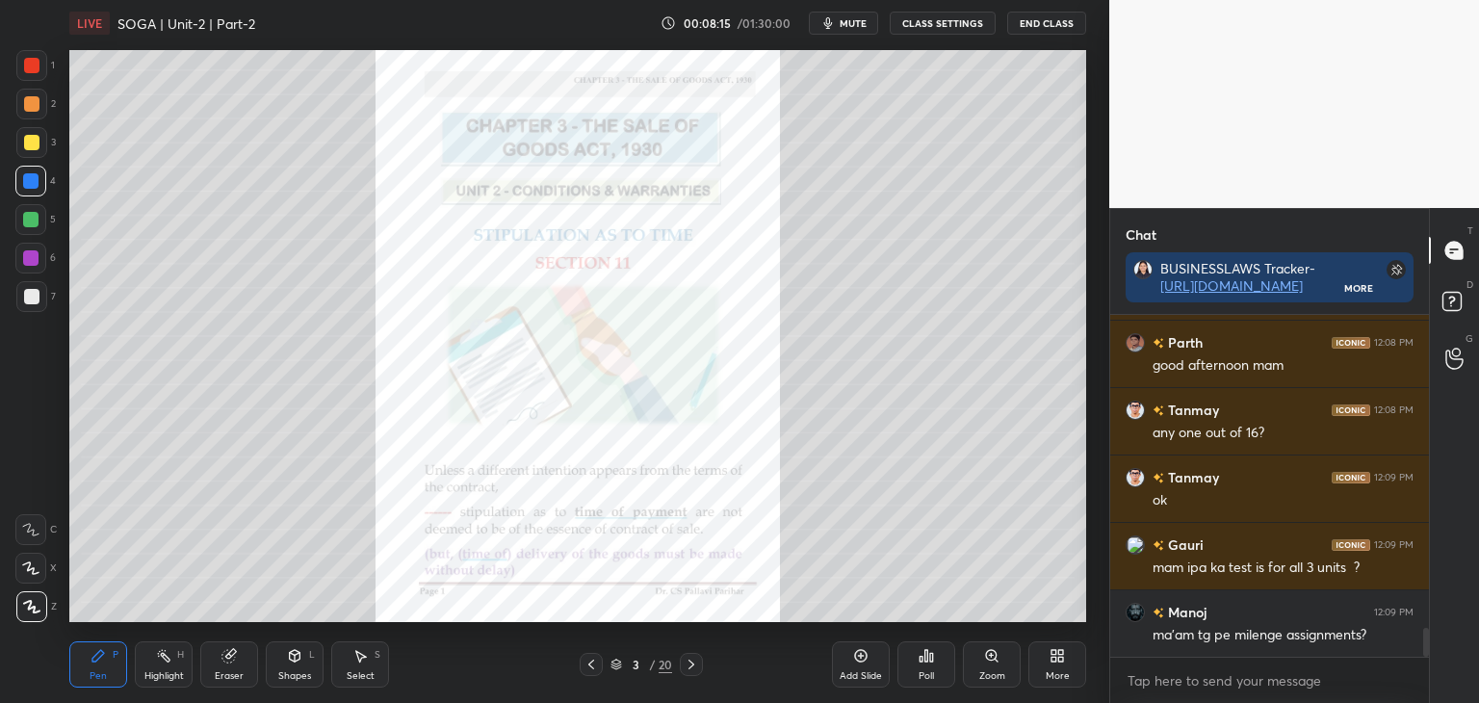
scroll to position [3652, 0]
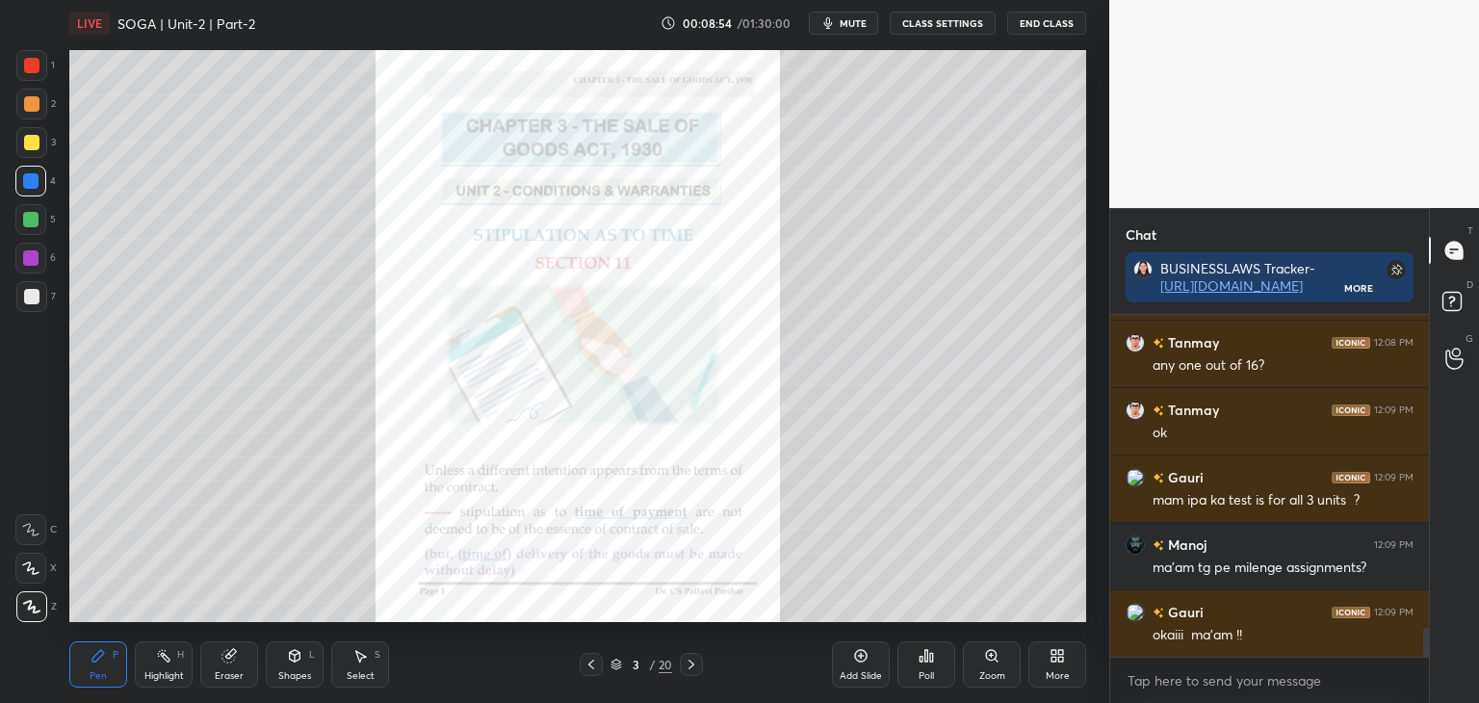
drag, startPoint x: 35, startPoint y: 65, endPoint x: 54, endPoint y: 86, distance: 27.9
click at [36, 65] on div at bounding box center [31, 65] width 15 height 15
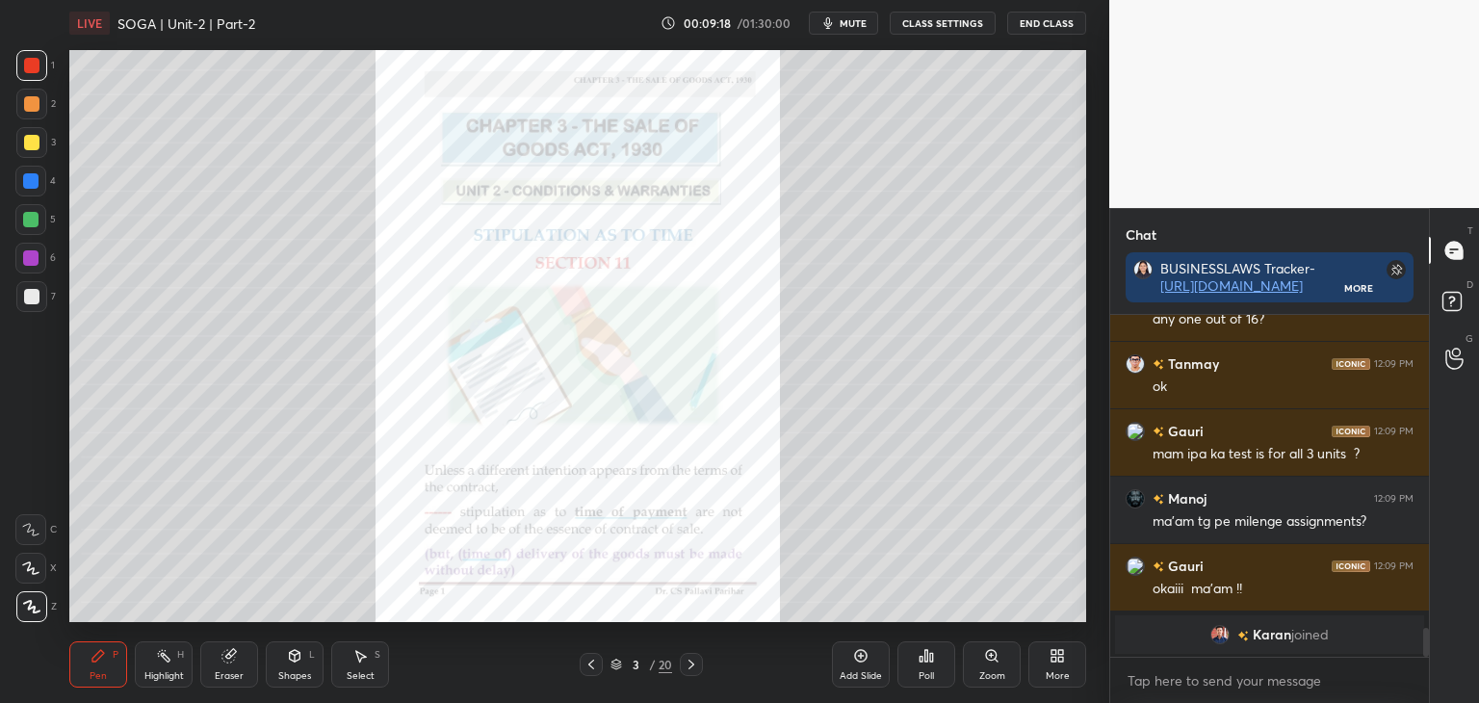
scroll to position [3613, 0]
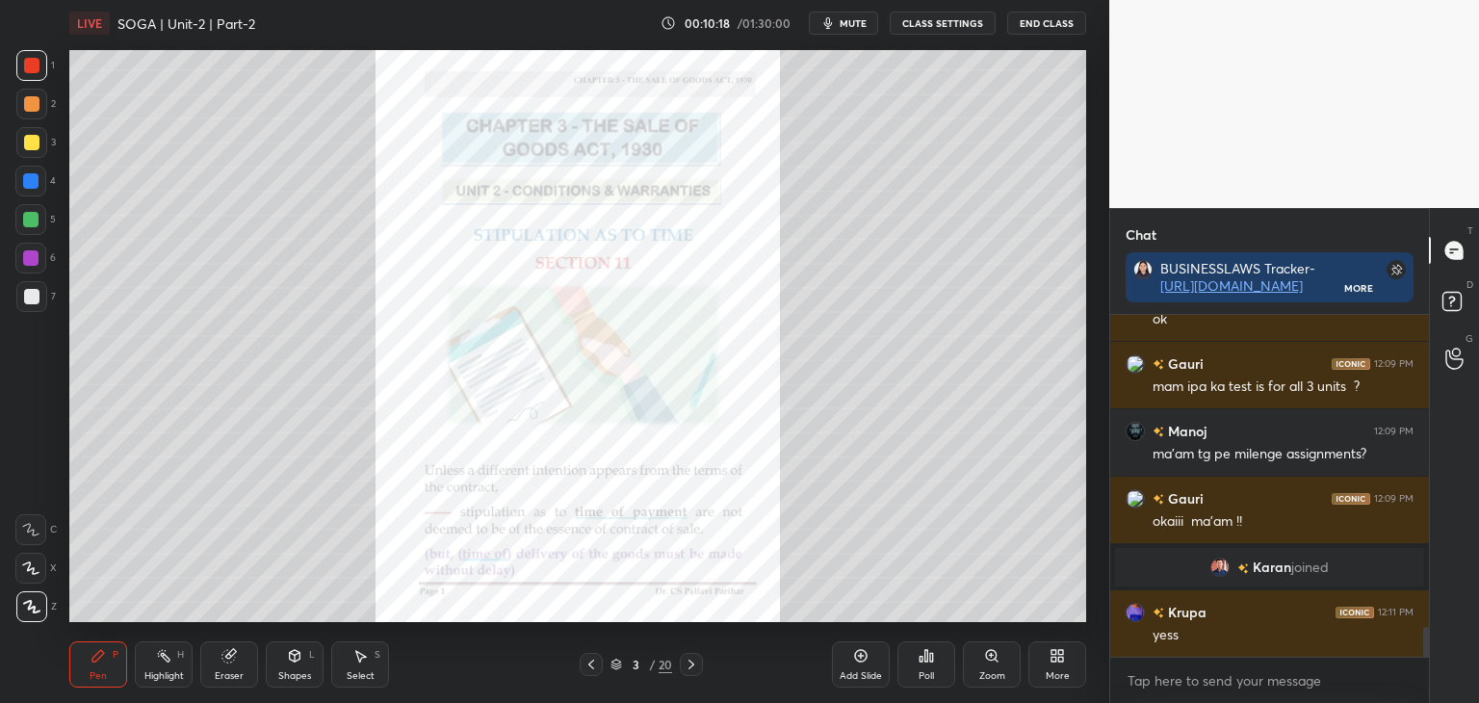
drag, startPoint x: 693, startPoint y: 667, endPoint x: 695, endPoint y: 654, distance: 13.6
click at [693, 667] on icon at bounding box center [691, 664] width 15 height 15
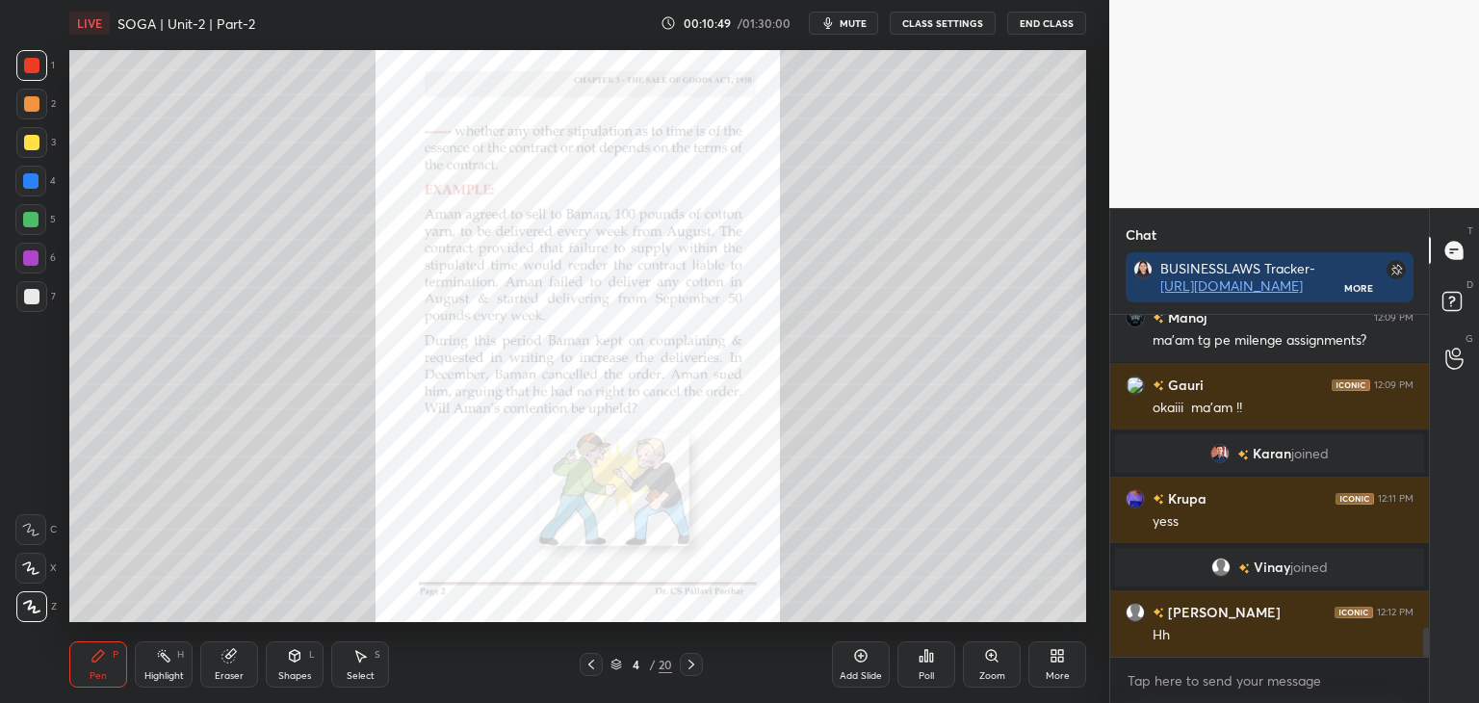
scroll to position [3775, 0]
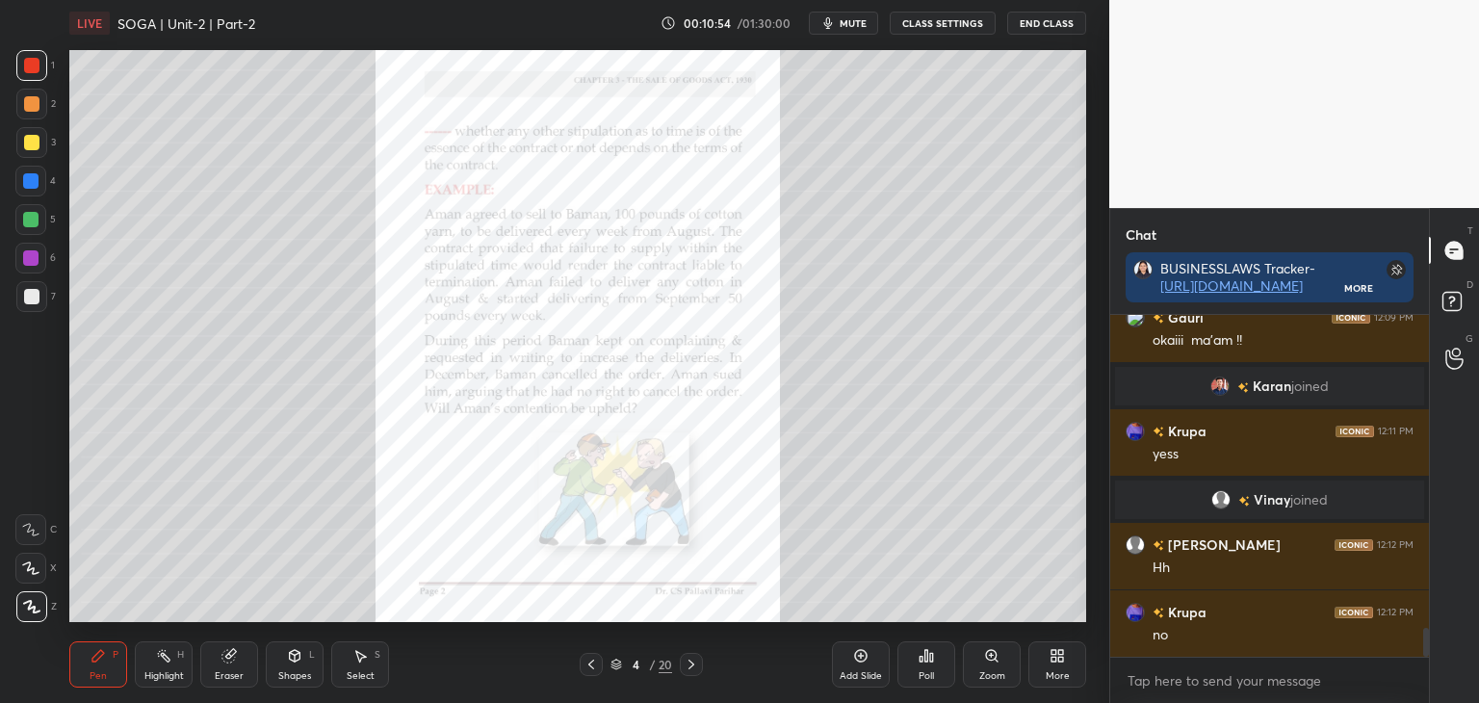
click at [27, 182] on div at bounding box center [30, 180] width 15 height 15
click at [690, 663] on icon at bounding box center [691, 664] width 15 height 15
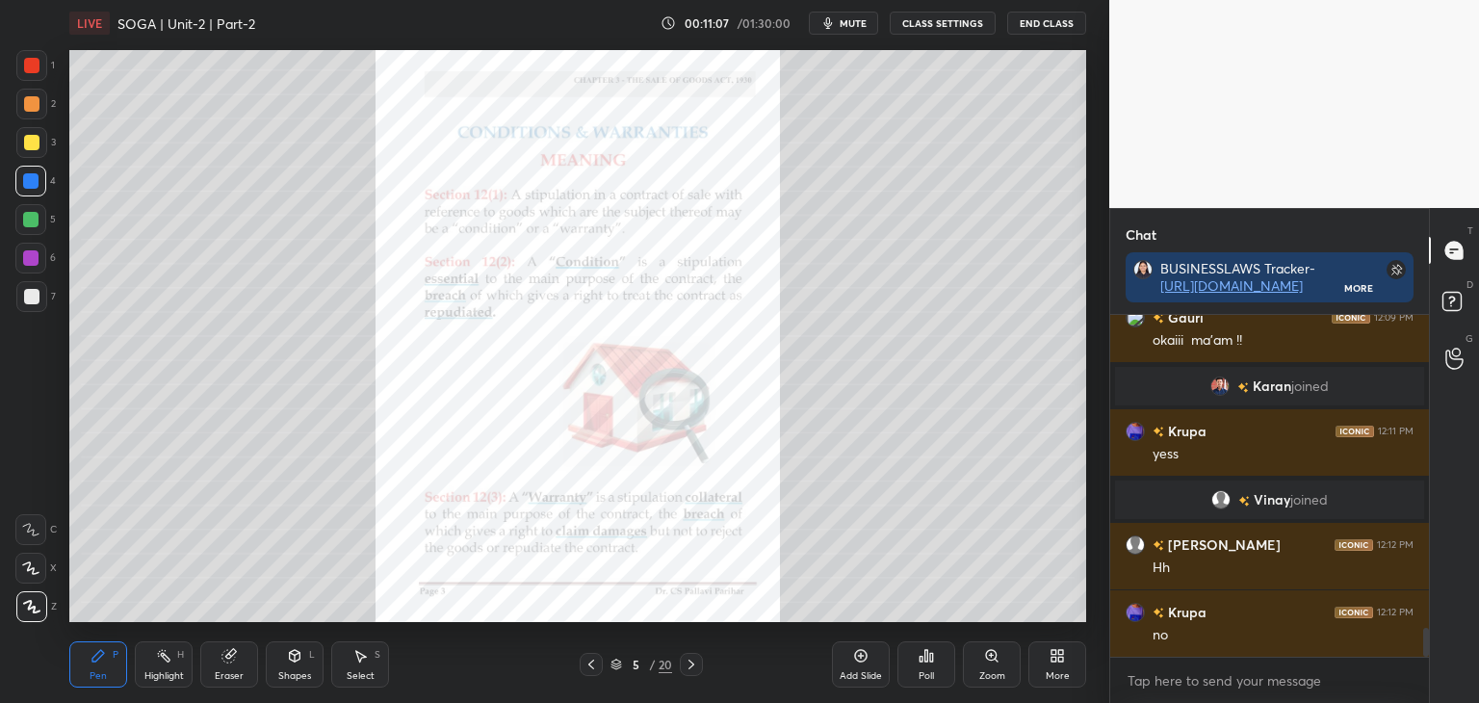
scroll to position [3821, 0]
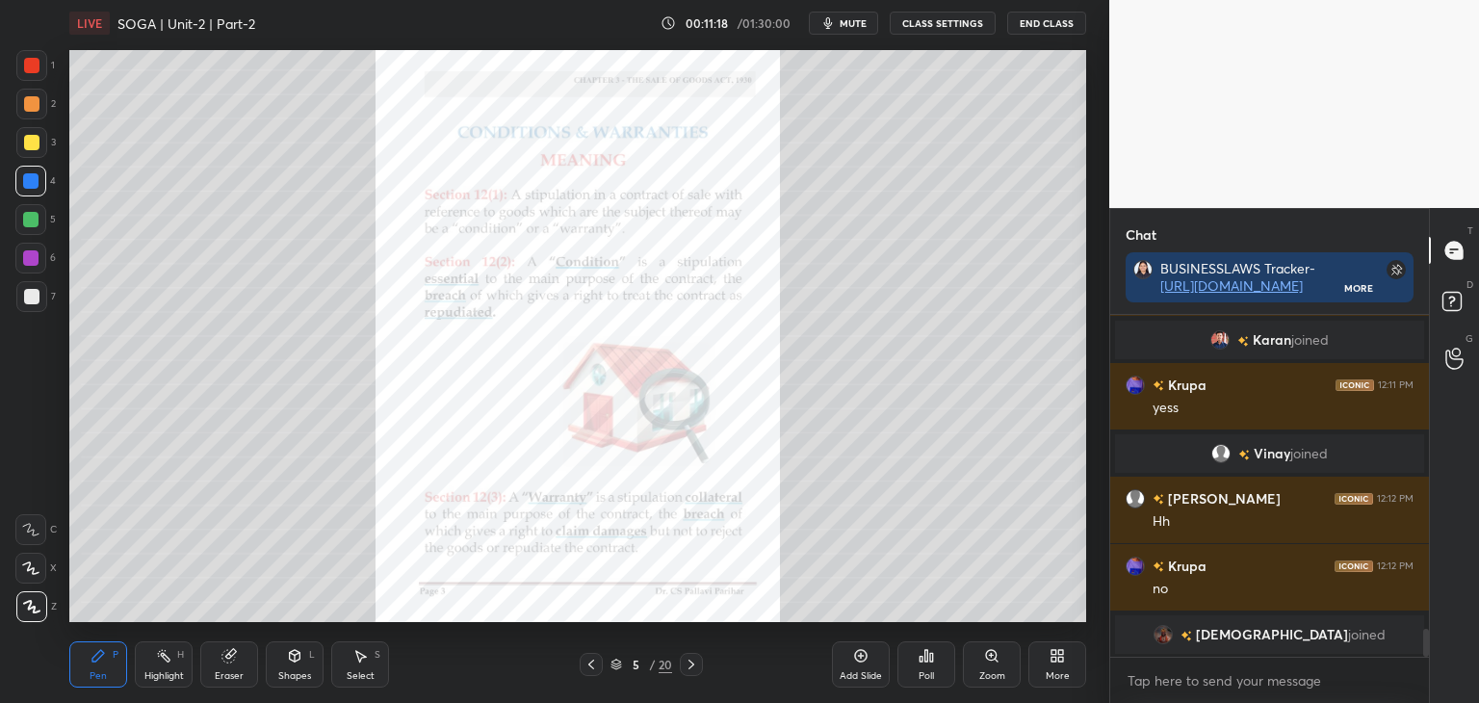
click at [29, 66] on div at bounding box center [31, 65] width 15 height 15
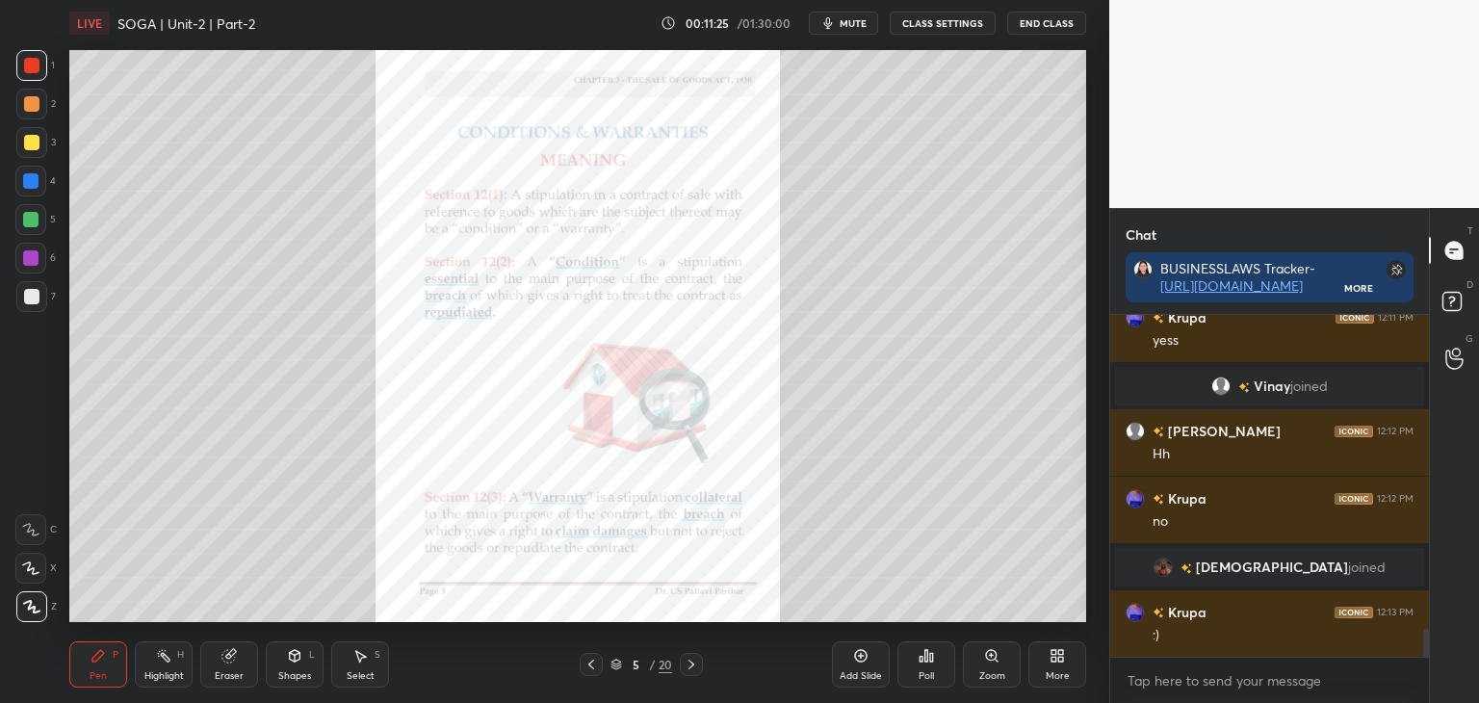
scroll to position [3813, 0]
click at [28, 143] on div at bounding box center [31, 142] width 15 height 15
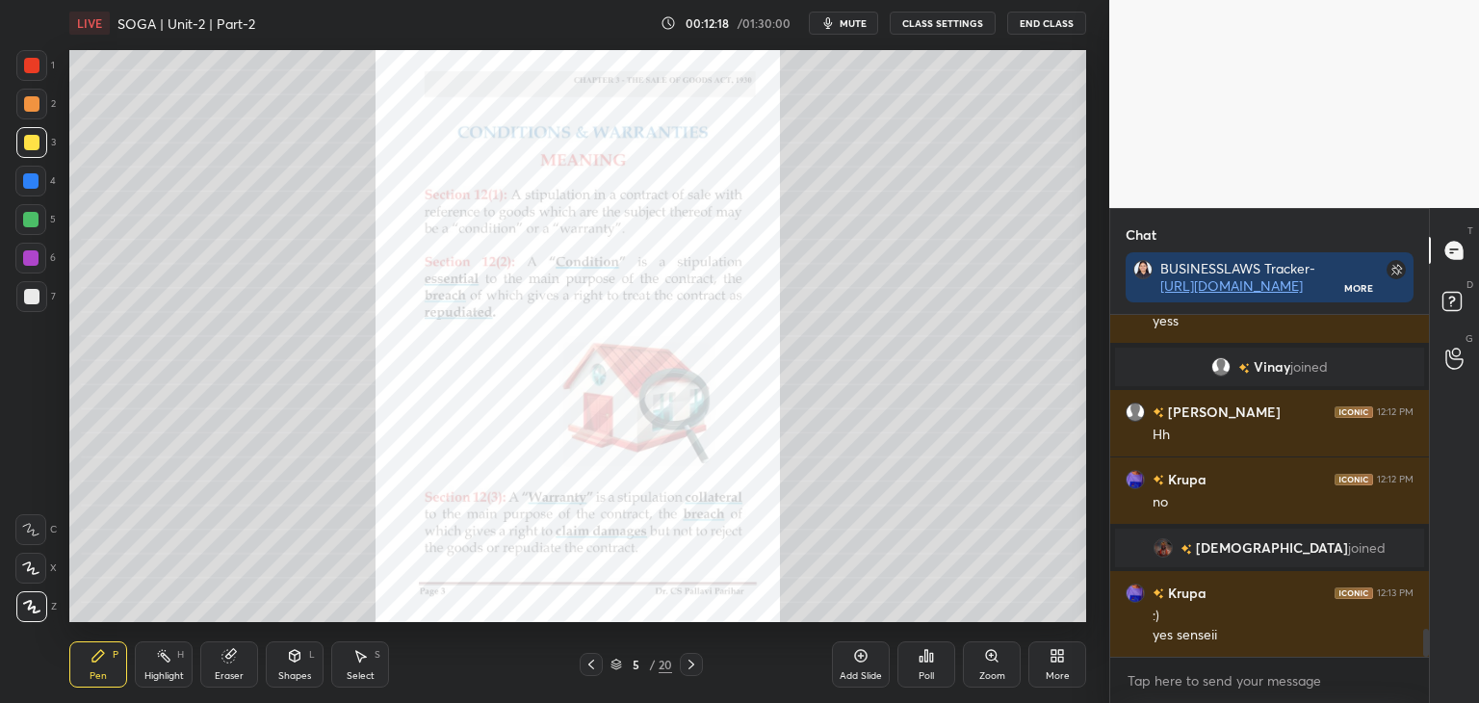
scroll to position [3879, 0]
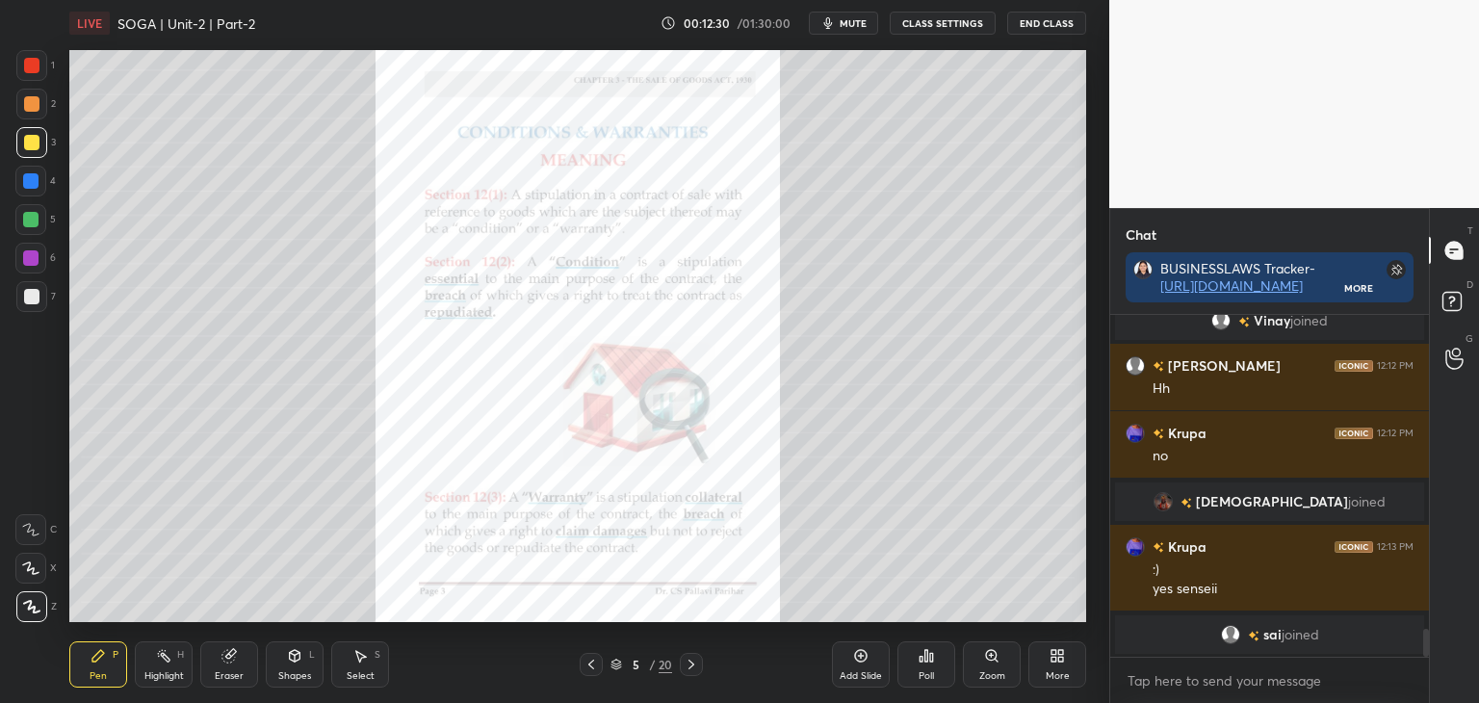
click at [697, 663] on icon at bounding box center [691, 664] width 15 height 15
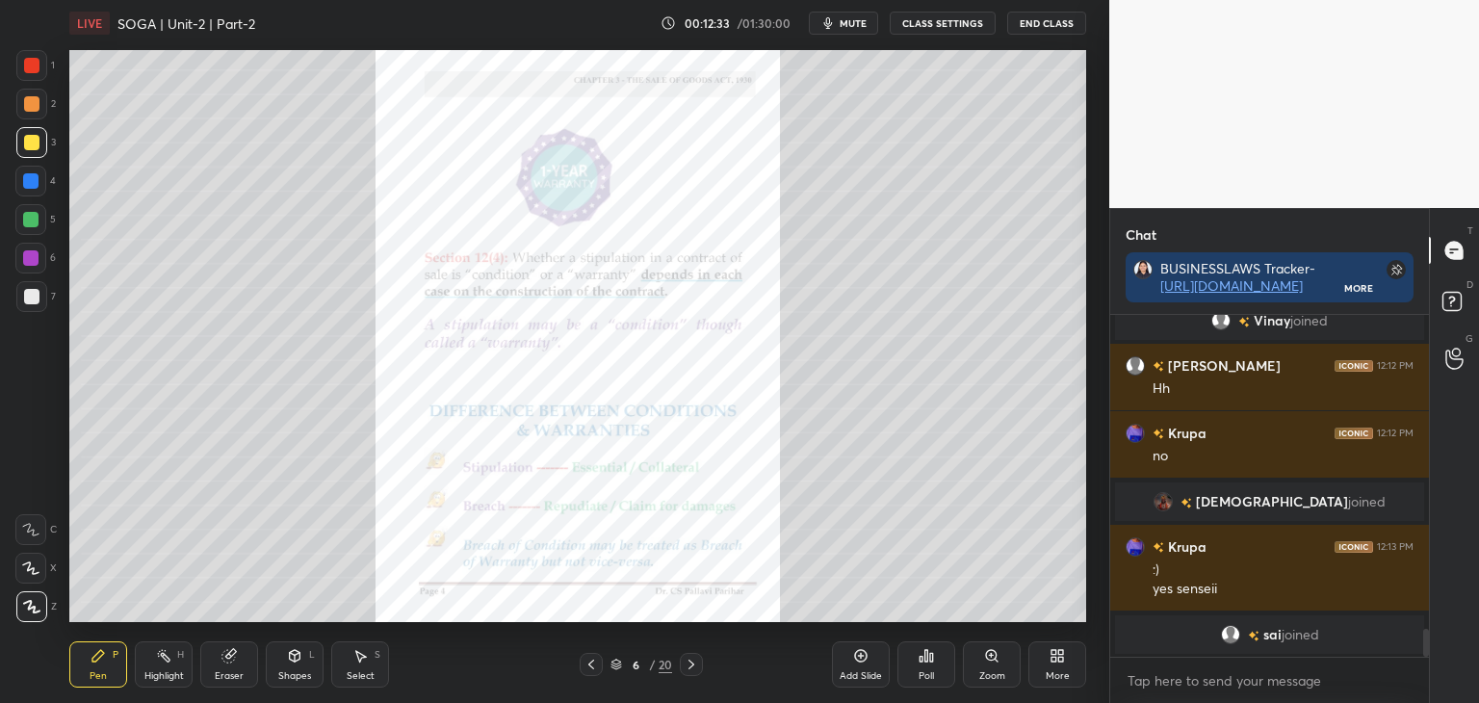
scroll to position [3888, 0]
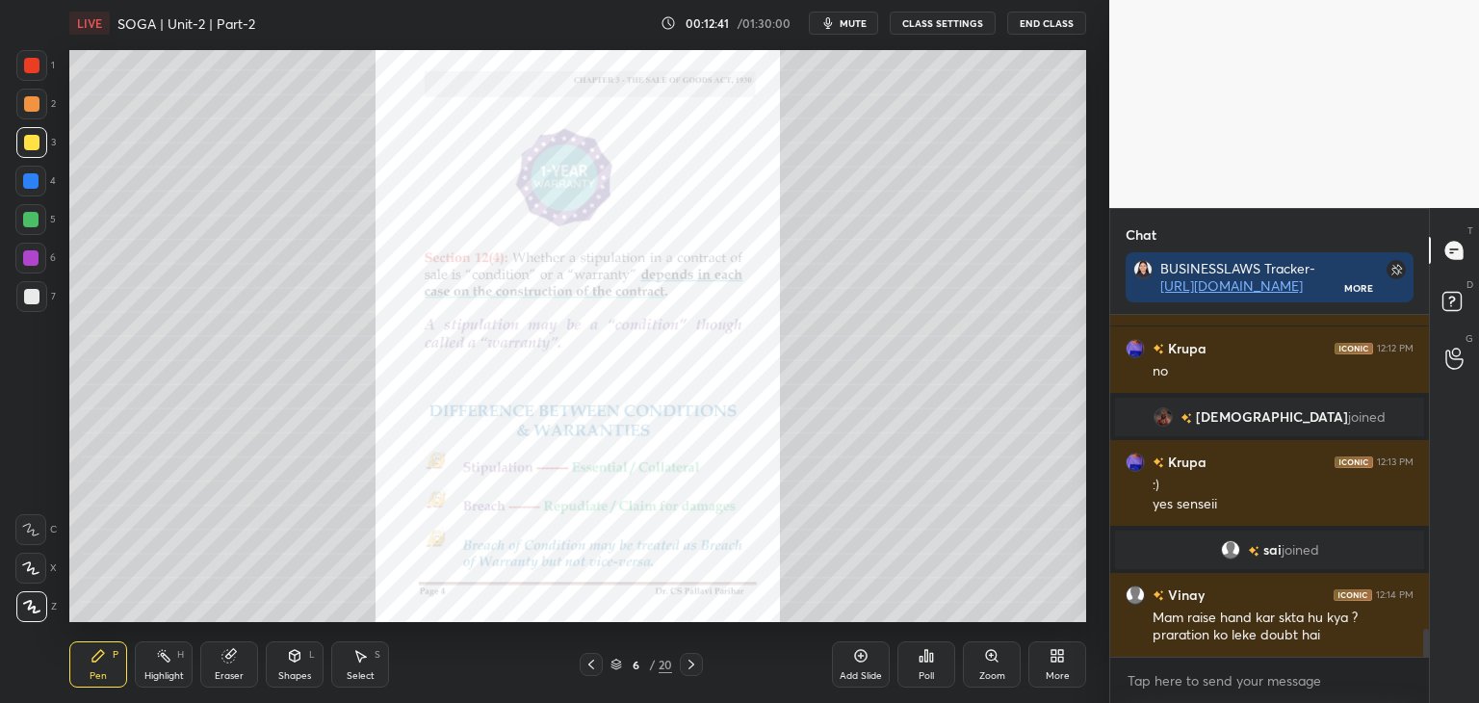
click at [26, 182] on div at bounding box center [30, 180] width 15 height 15
click at [693, 666] on icon at bounding box center [691, 664] width 15 height 15
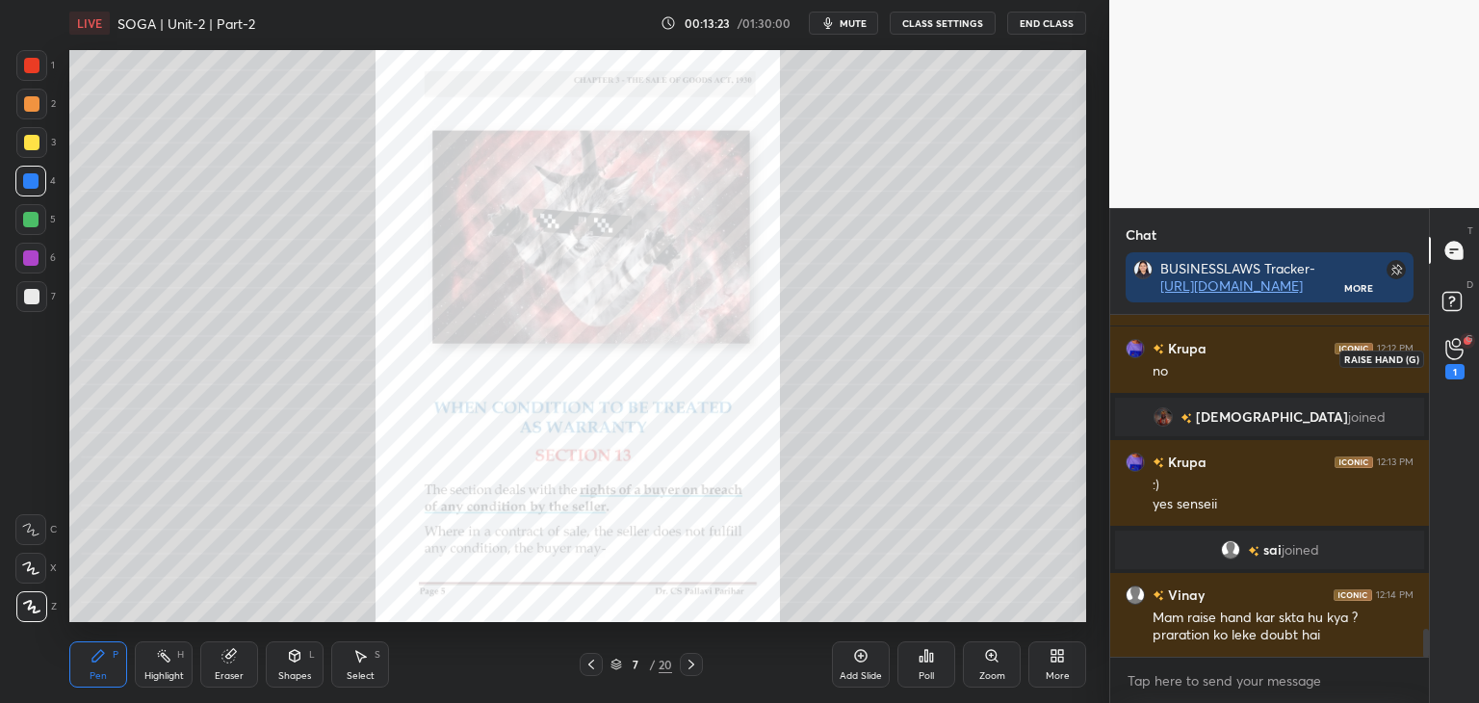
click at [1460, 345] on icon at bounding box center [1454, 349] width 18 height 22
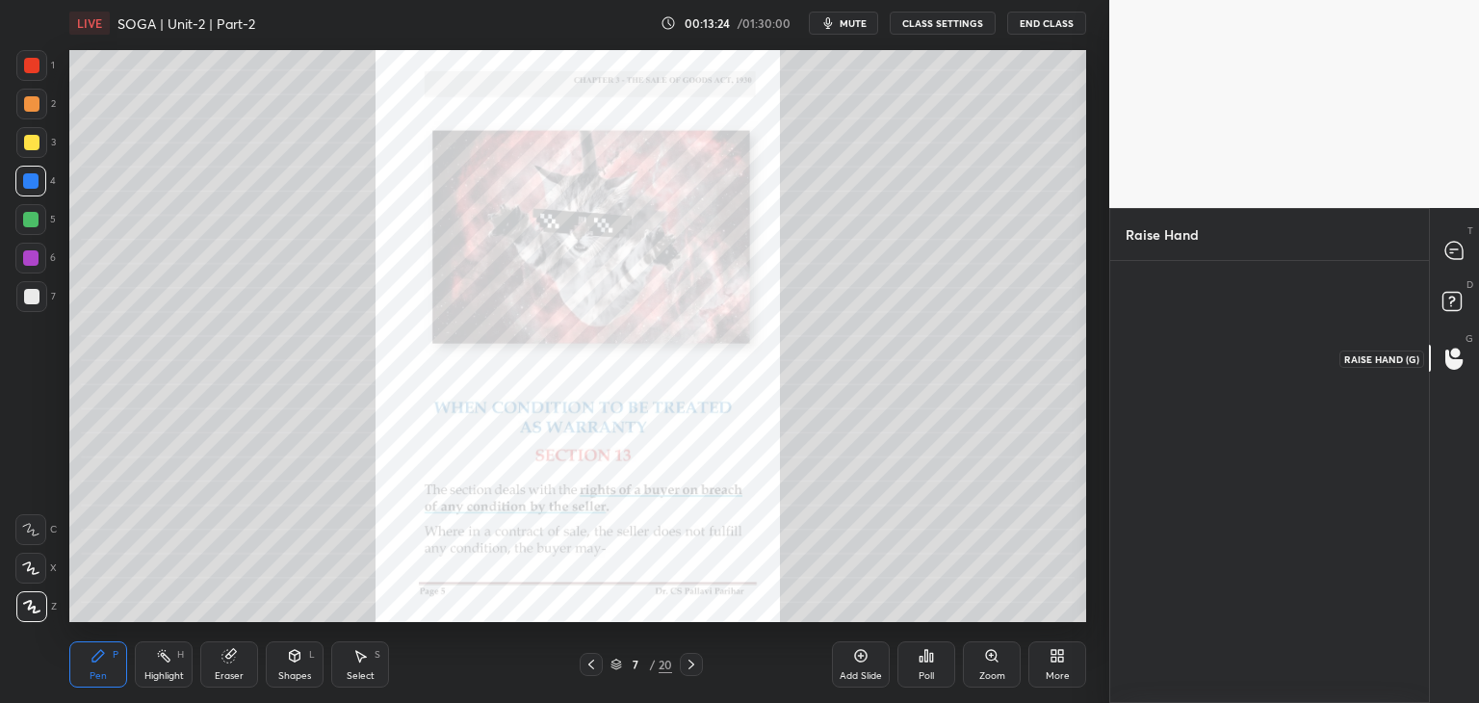
scroll to position [6, 6]
click at [1159, 390] on div "Vinay" at bounding box center [1173, 354] width 95 height 112
click at [1160, 395] on button "INVITE" at bounding box center [1173, 393] width 78 height 25
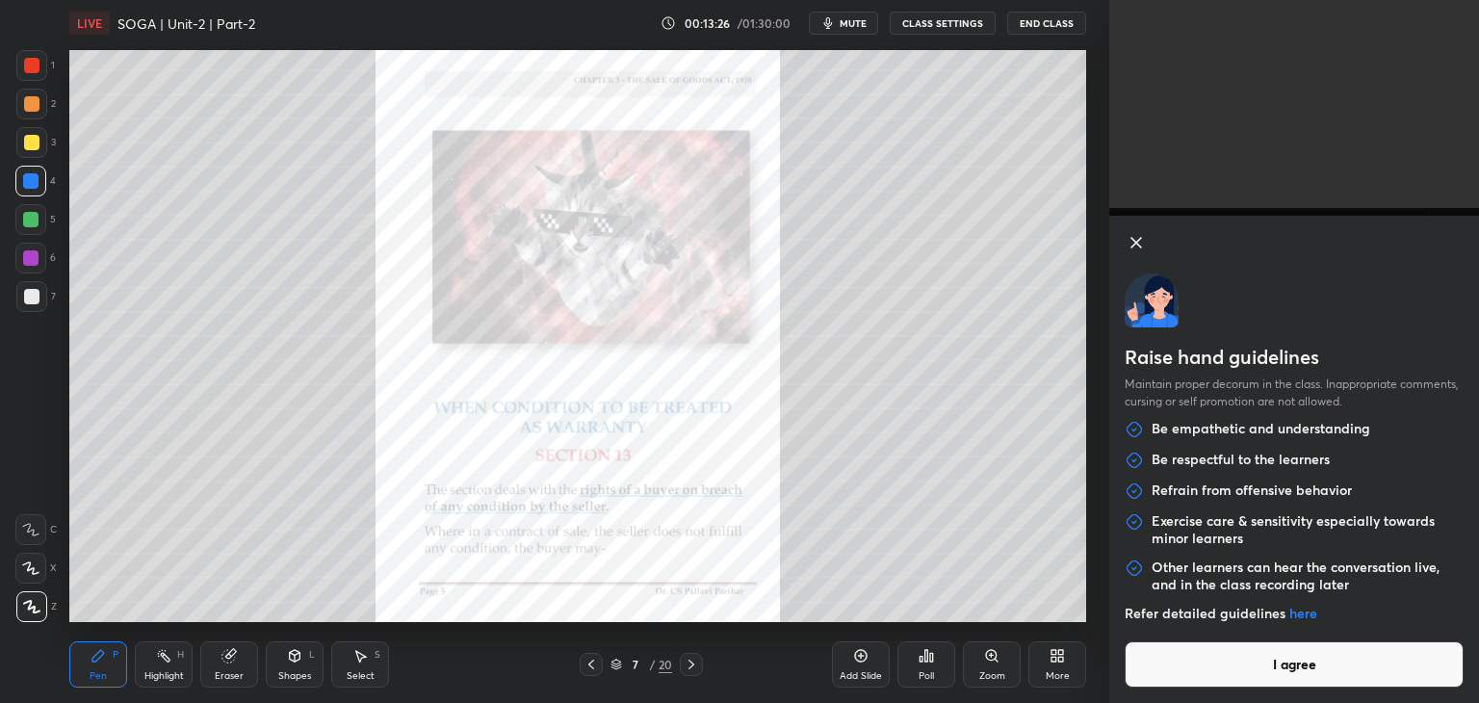
click at [1244, 676] on button "I agree" at bounding box center [1294, 664] width 339 height 46
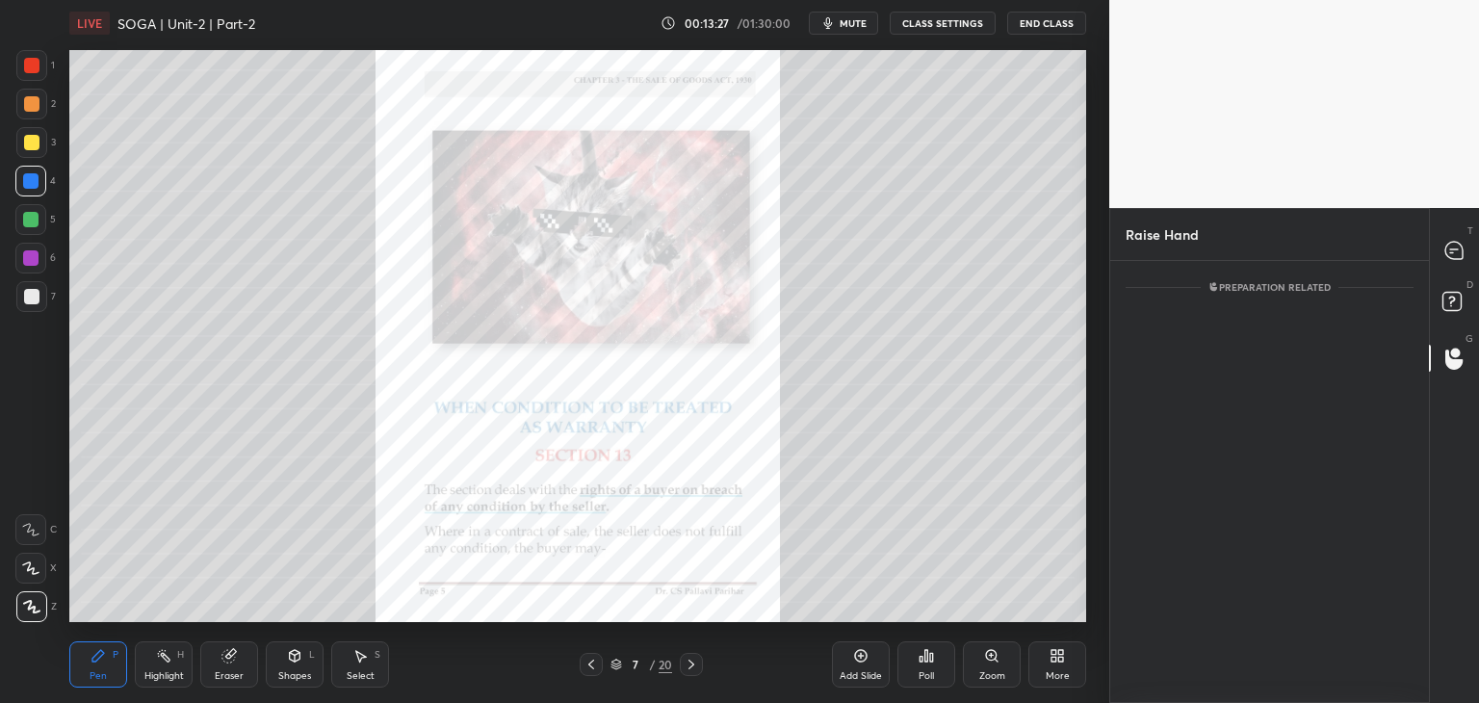
scroll to position [7, 6]
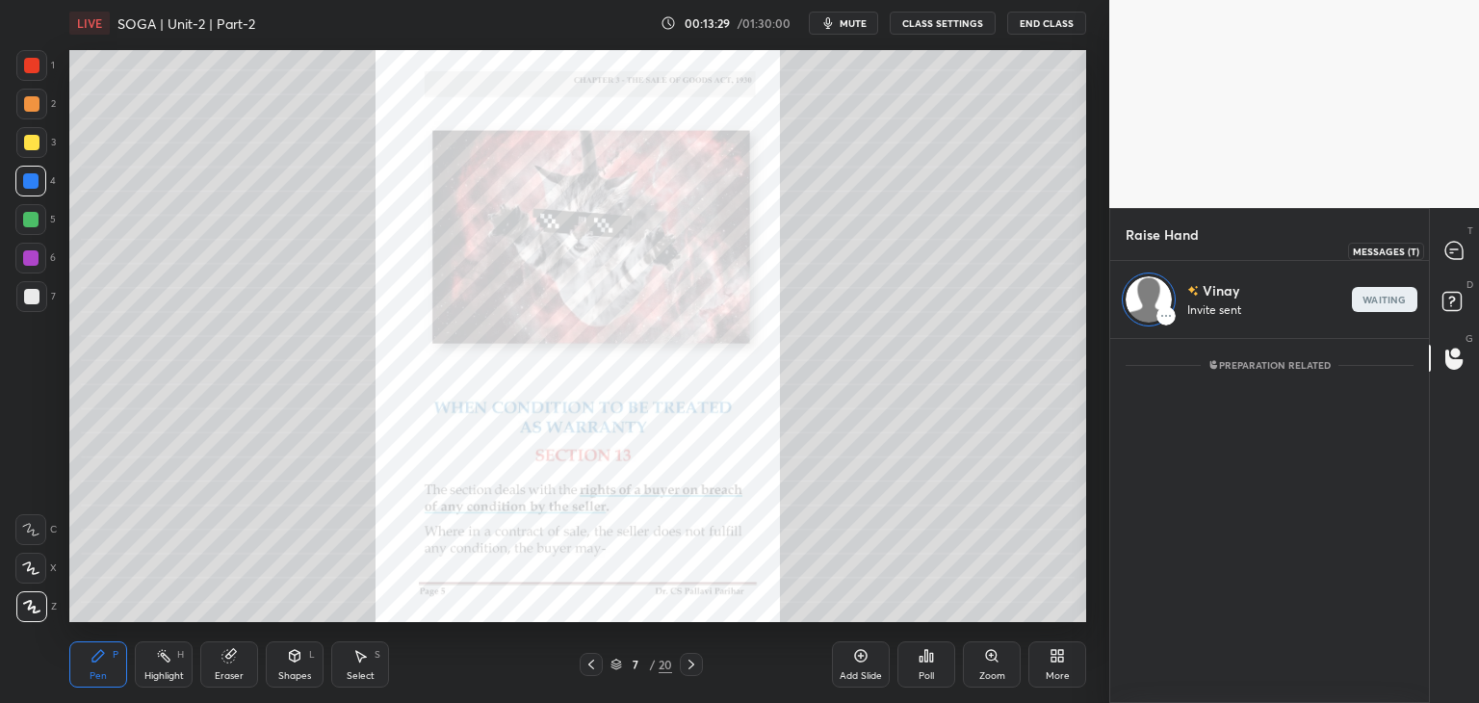
click at [1454, 251] on icon at bounding box center [1453, 250] width 17 height 17
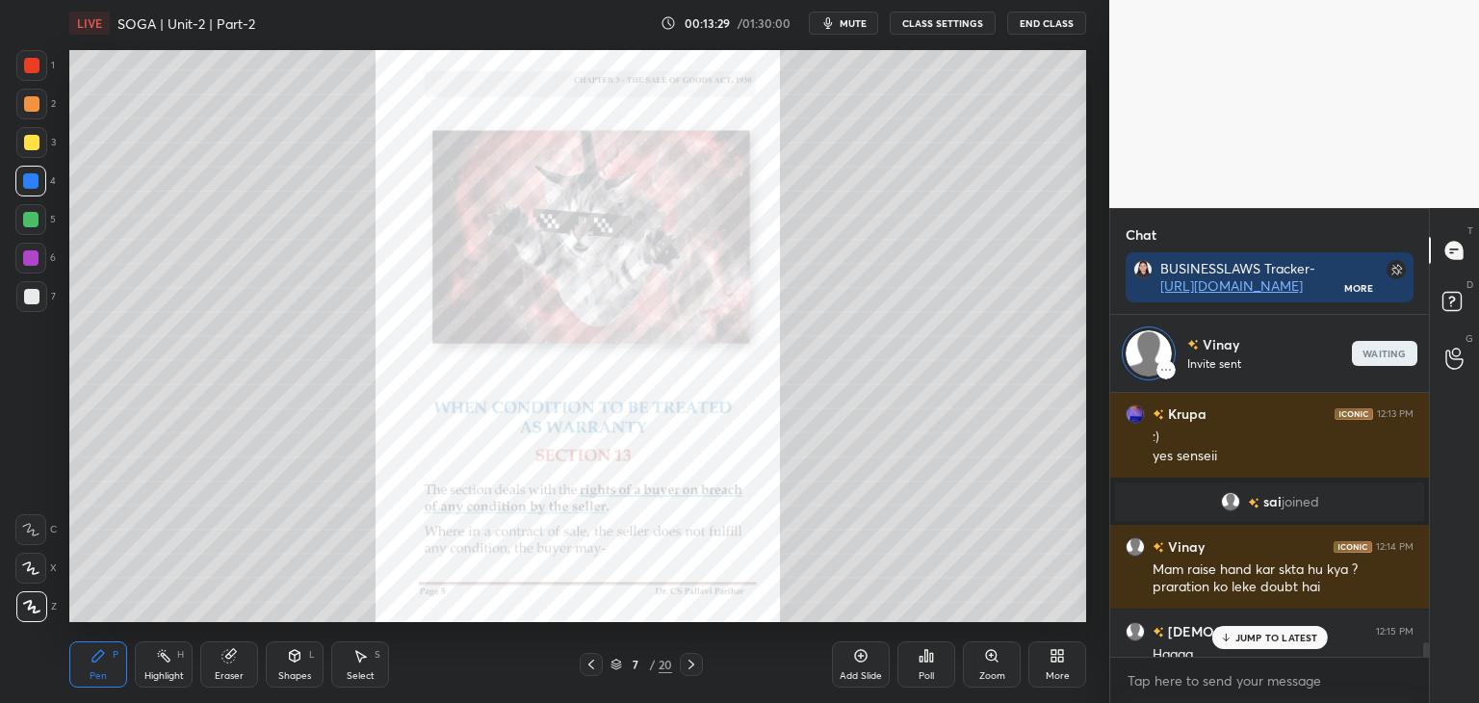
scroll to position [4491, 0]
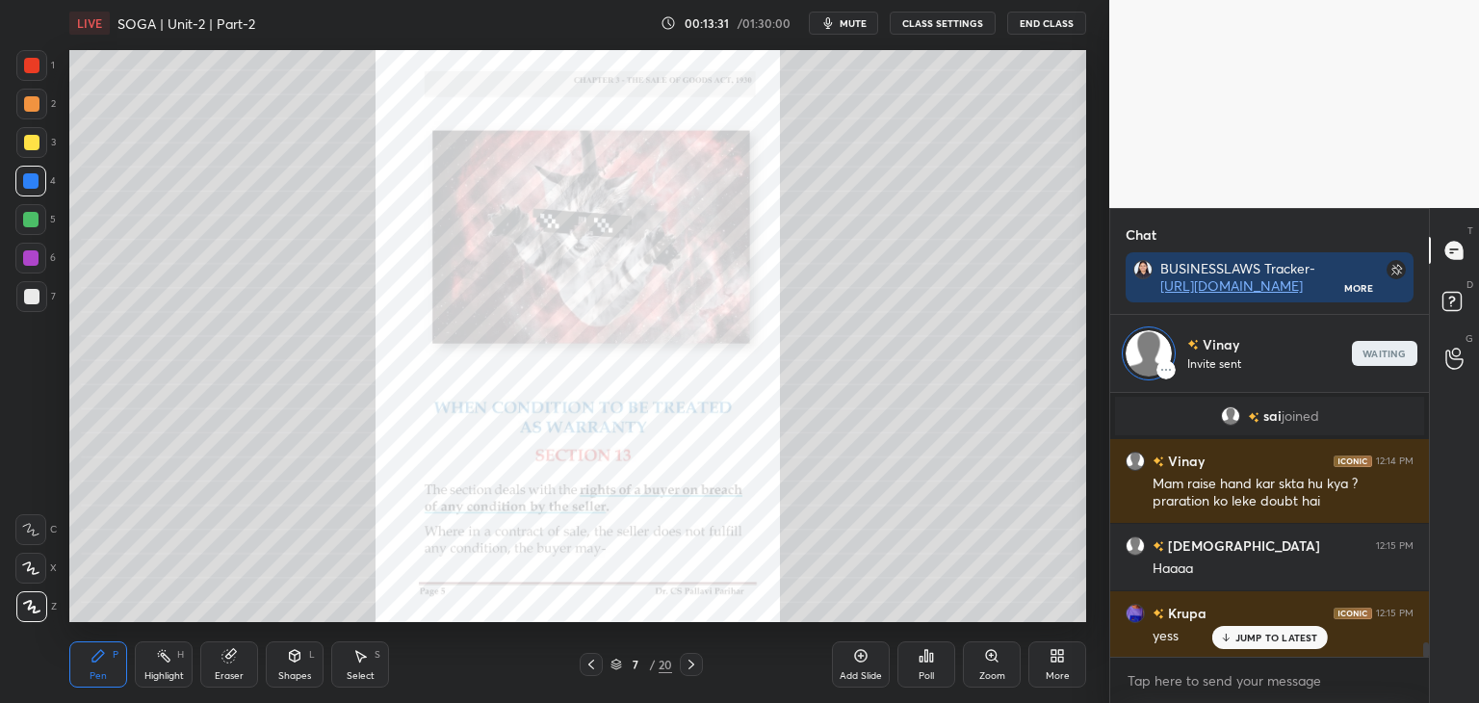
click at [1247, 645] on div "JUMP TO LATEST" at bounding box center [1269, 637] width 116 height 23
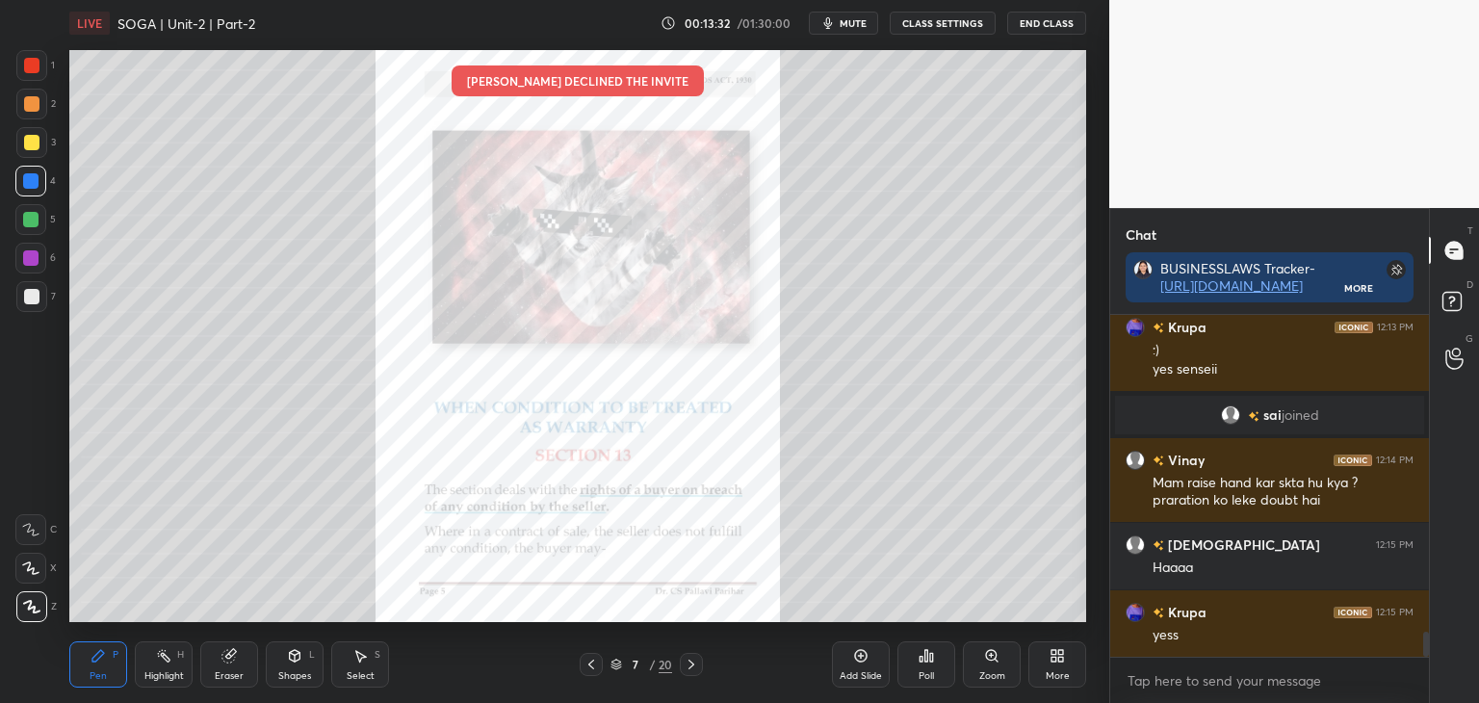
scroll to position [4482, 0]
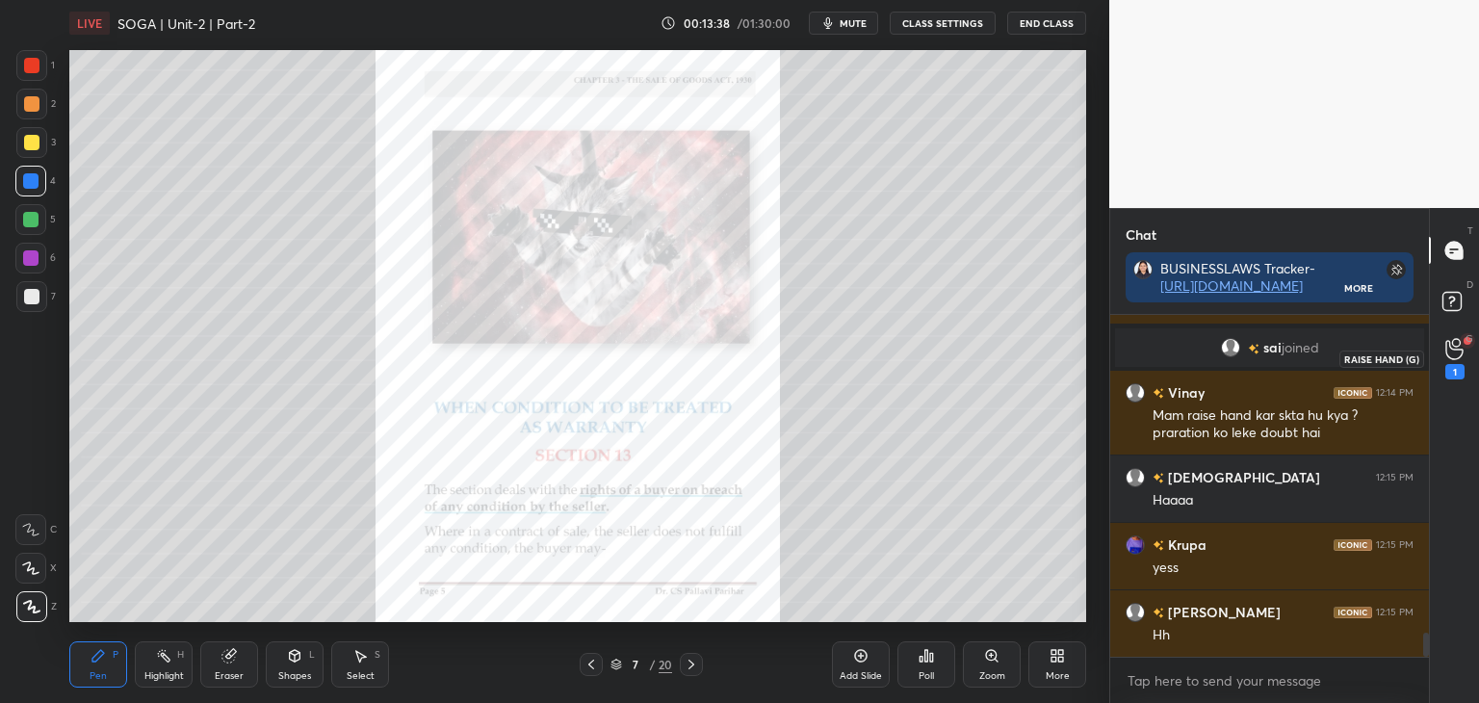
click at [1454, 350] on icon at bounding box center [1454, 349] width 18 height 22
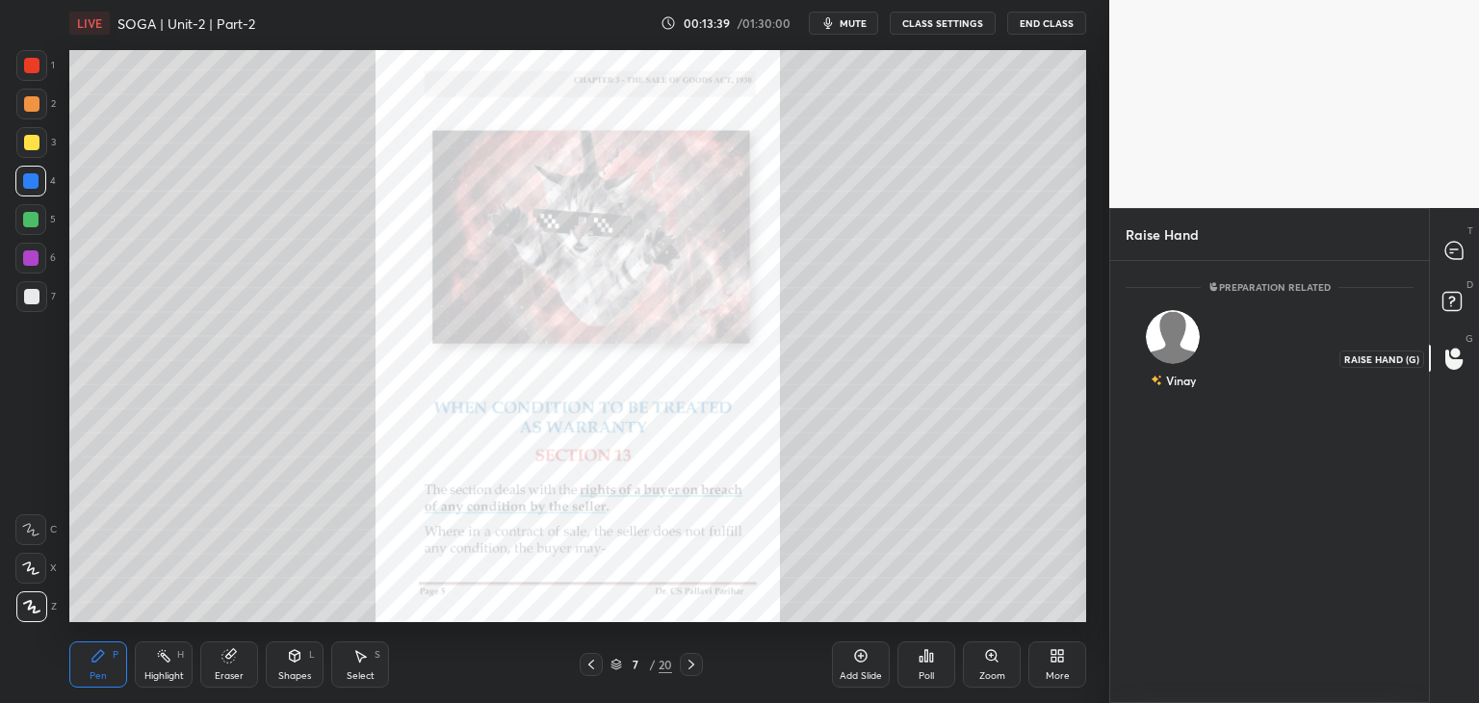
scroll to position [6, 6]
click at [1167, 386] on div "Vinay" at bounding box center [1173, 354] width 95 height 112
click at [1163, 392] on button "INVITE" at bounding box center [1173, 393] width 78 height 25
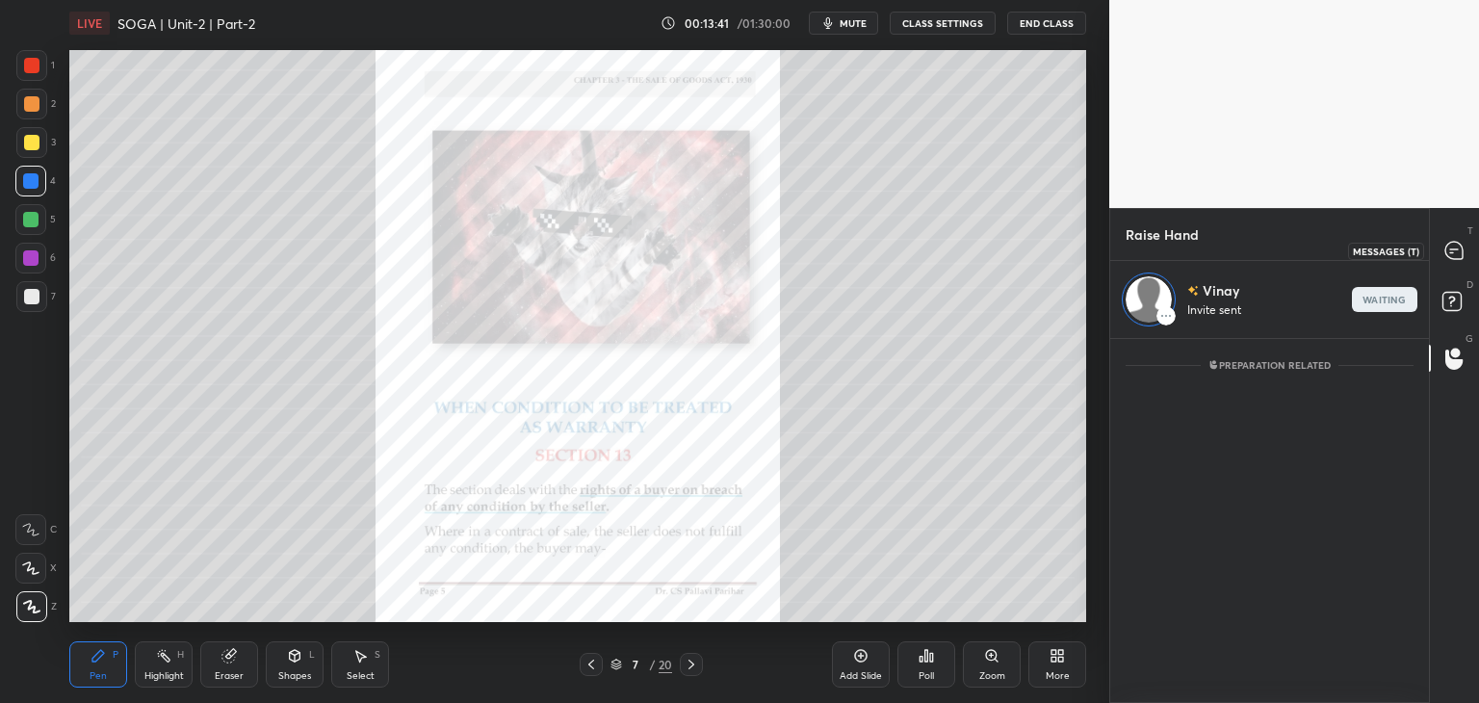
drag, startPoint x: 1451, startPoint y: 255, endPoint x: 1443, endPoint y: 268, distance: 14.7
click at [1450, 255] on icon at bounding box center [1453, 250] width 17 height 17
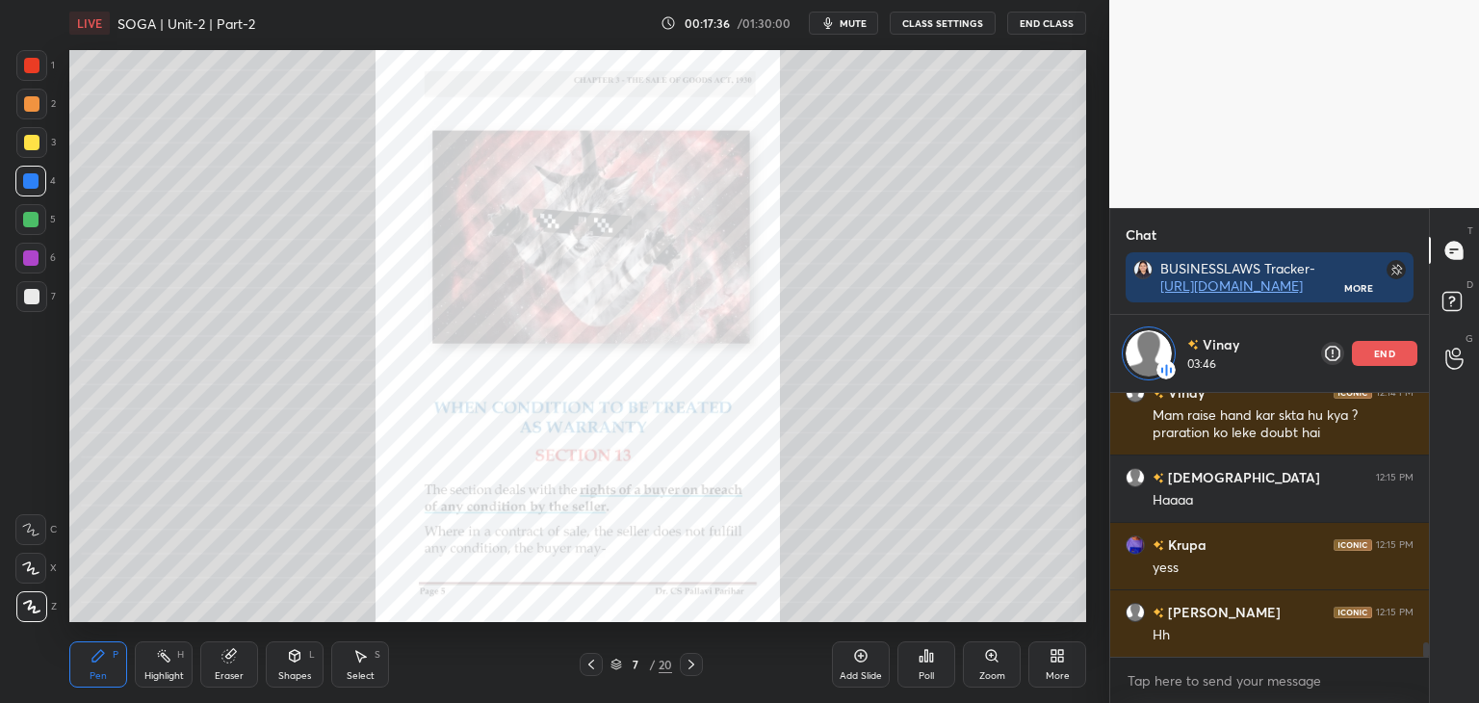
scroll to position [4626, 0]
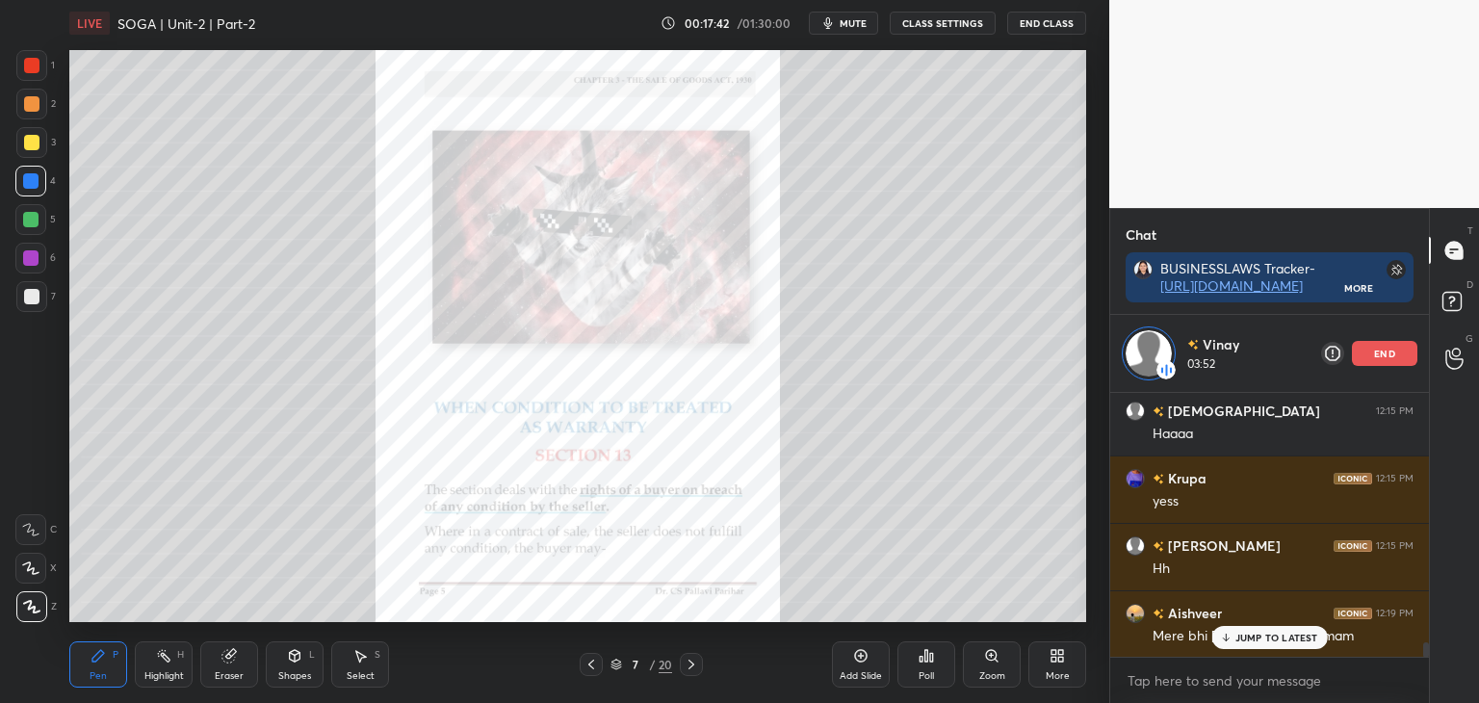
click at [1249, 639] on p "JUMP TO LATEST" at bounding box center [1276, 638] width 83 height 12
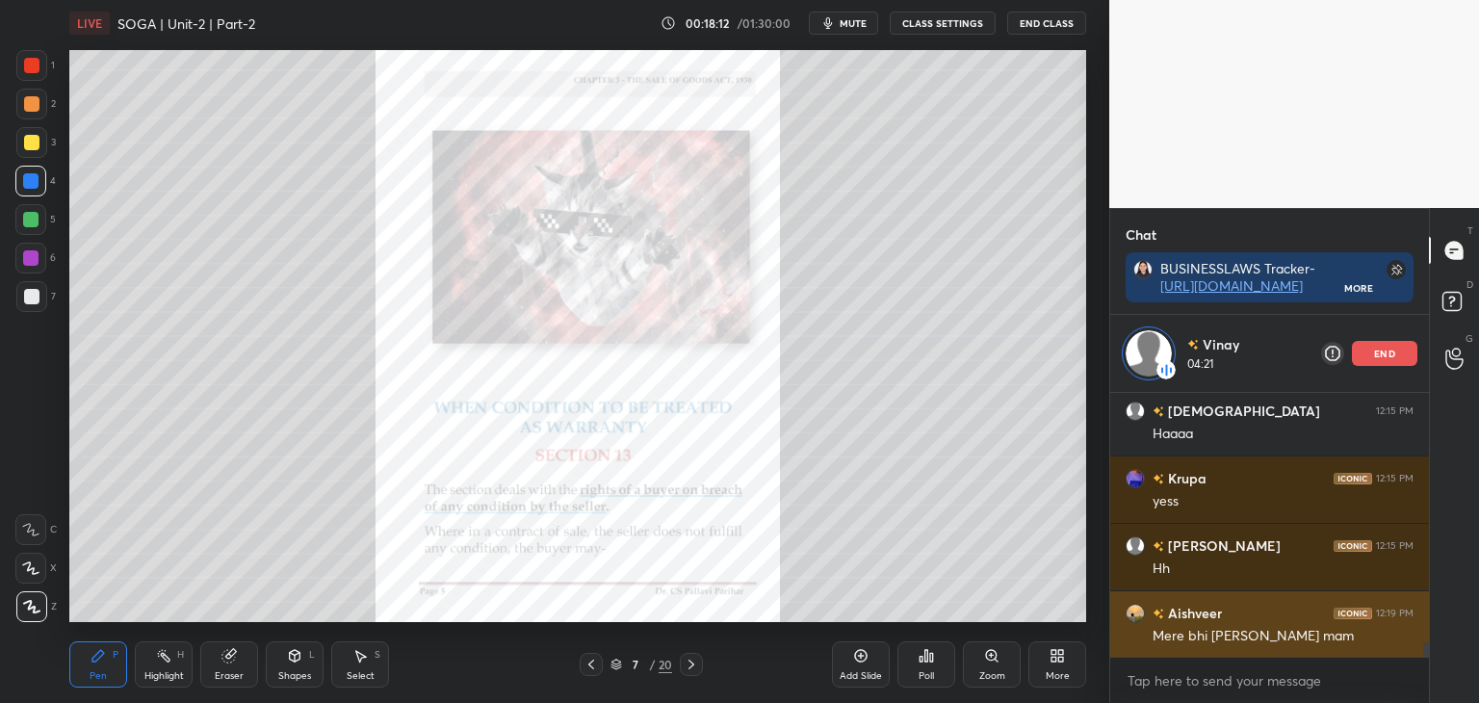
scroll to position [4694, 0]
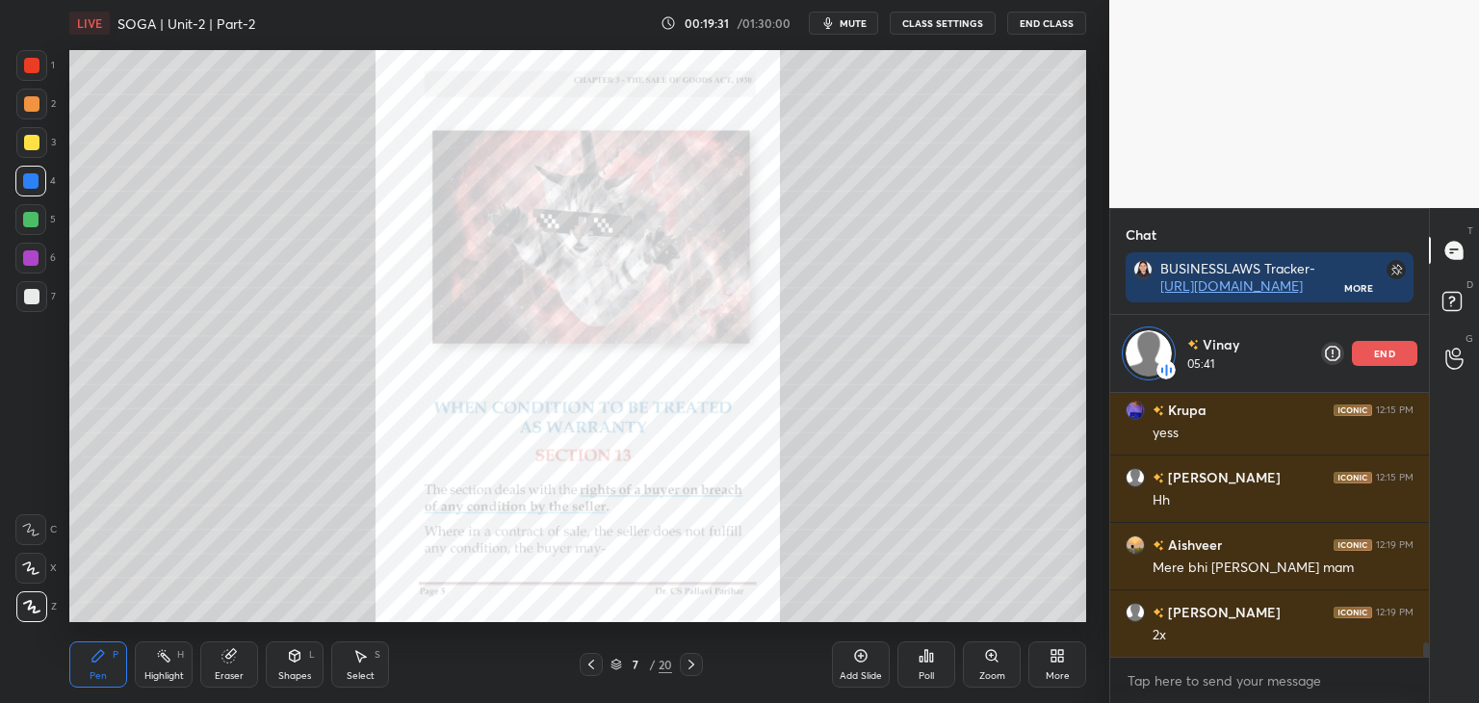
click at [36, 143] on div at bounding box center [31, 142] width 15 height 15
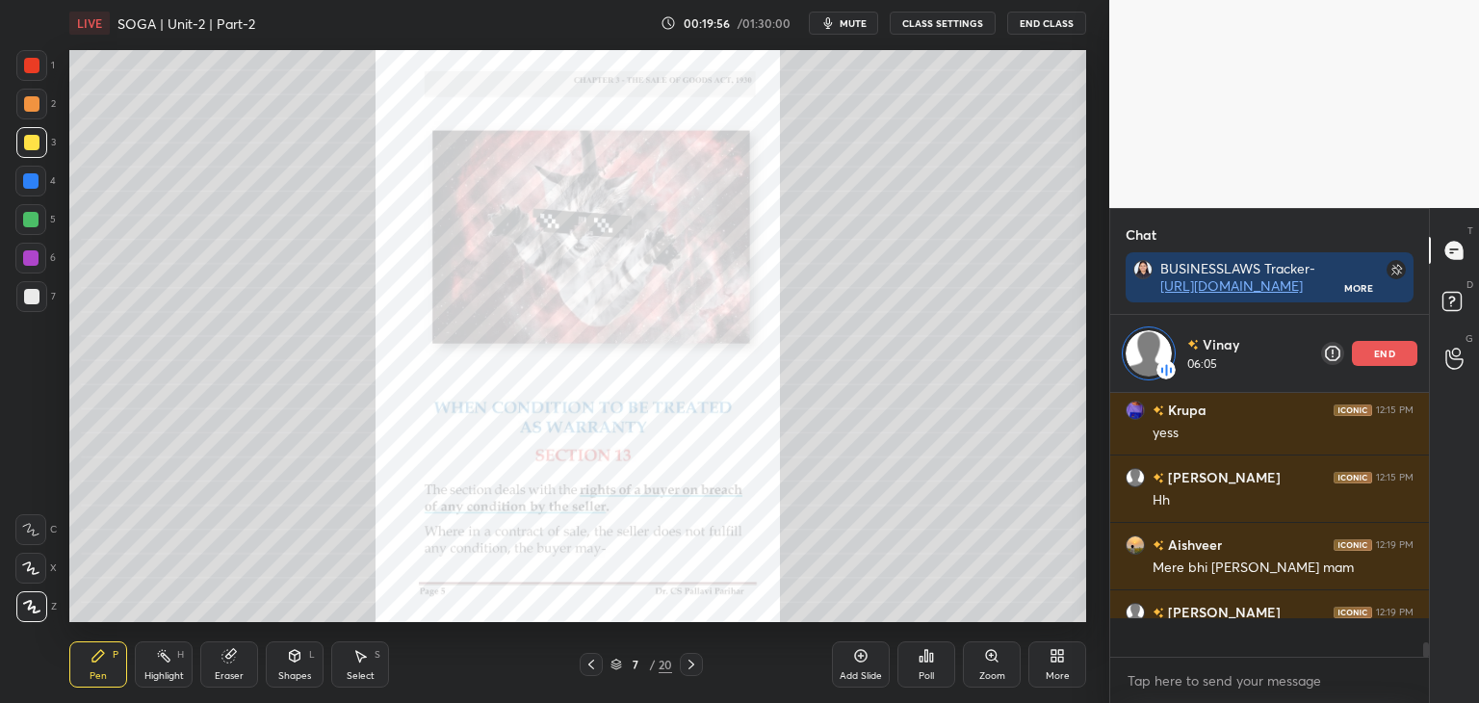
scroll to position [259, 313]
click at [1378, 355] on p "end" at bounding box center [1384, 354] width 21 height 10
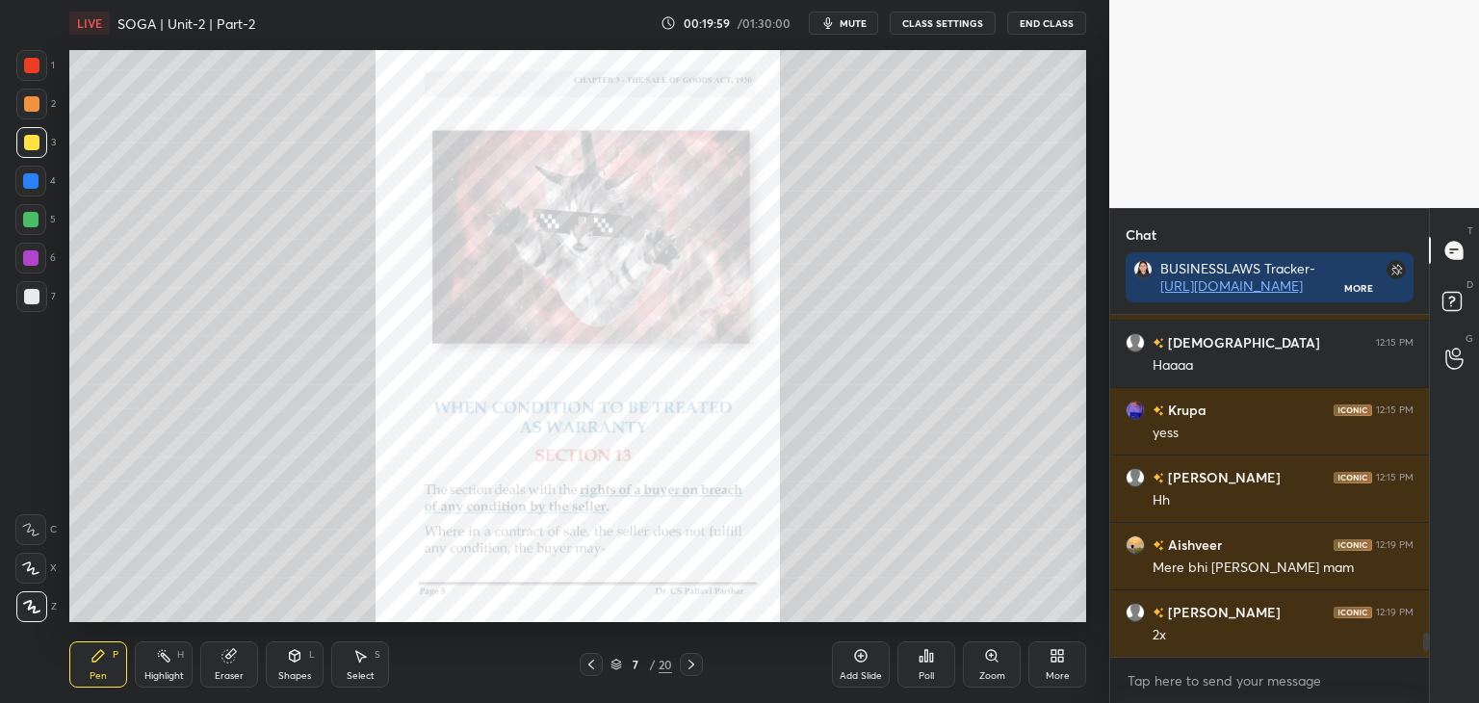
scroll to position [4616, 0]
click at [34, 64] on div at bounding box center [31, 65] width 15 height 15
click at [999, 671] on div "Zoom" at bounding box center [992, 676] width 26 height 10
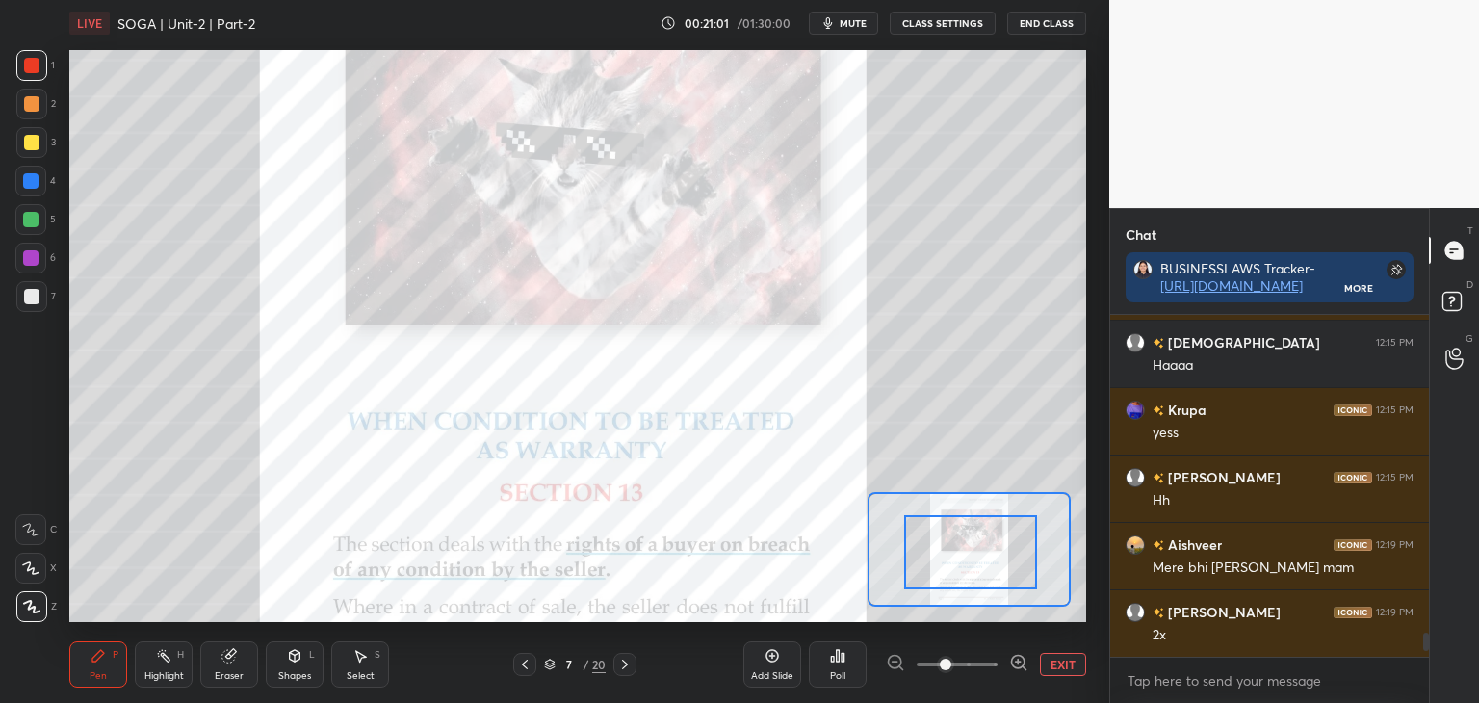
drag, startPoint x: 1006, startPoint y: 558, endPoint x: 1009, endPoint y: 582, distance: 24.2
click at [1009, 582] on div at bounding box center [970, 552] width 133 height 74
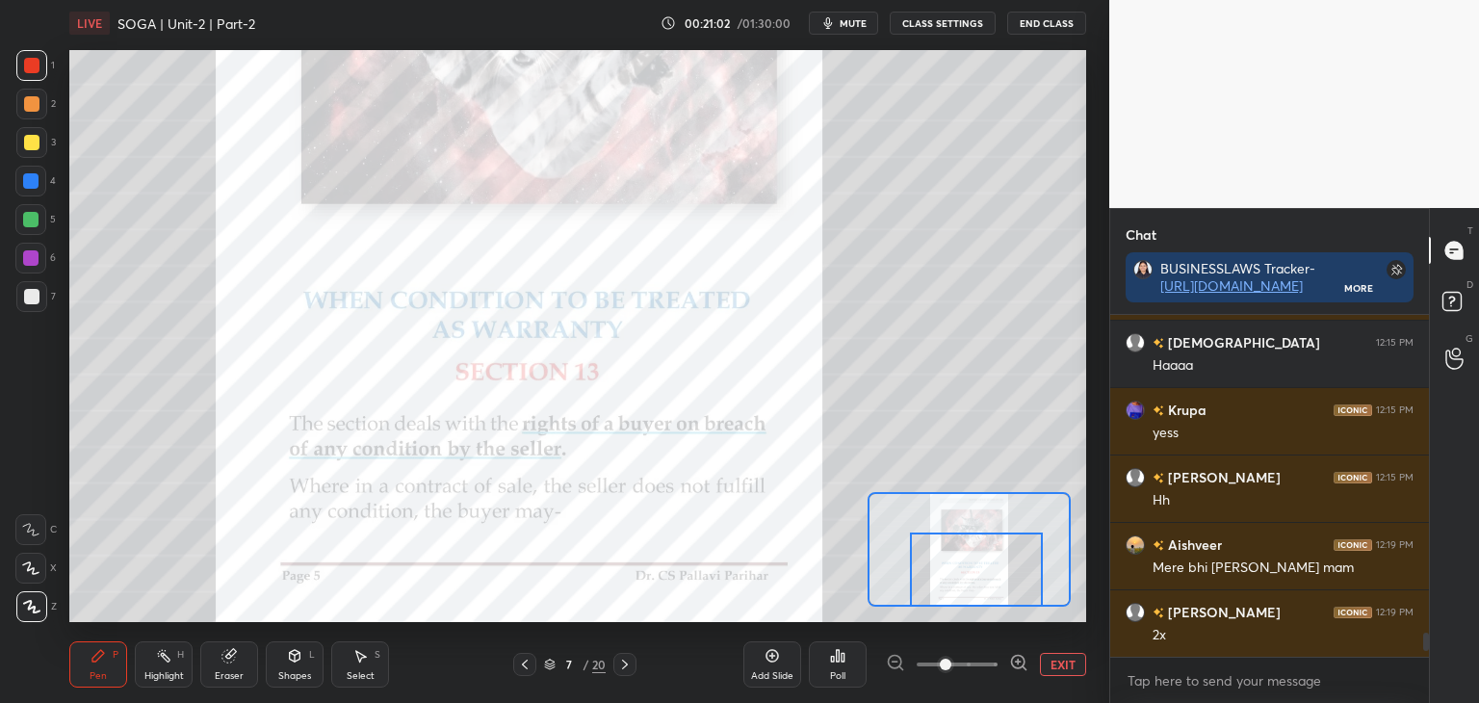
drag, startPoint x: 1009, startPoint y: 566, endPoint x: 1012, endPoint y: 589, distance: 23.3
click at [1012, 589] on div at bounding box center [976, 570] width 133 height 74
click at [1066, 666] on button "EXIT" at bounding box center [1063, 664] width 46 height 23
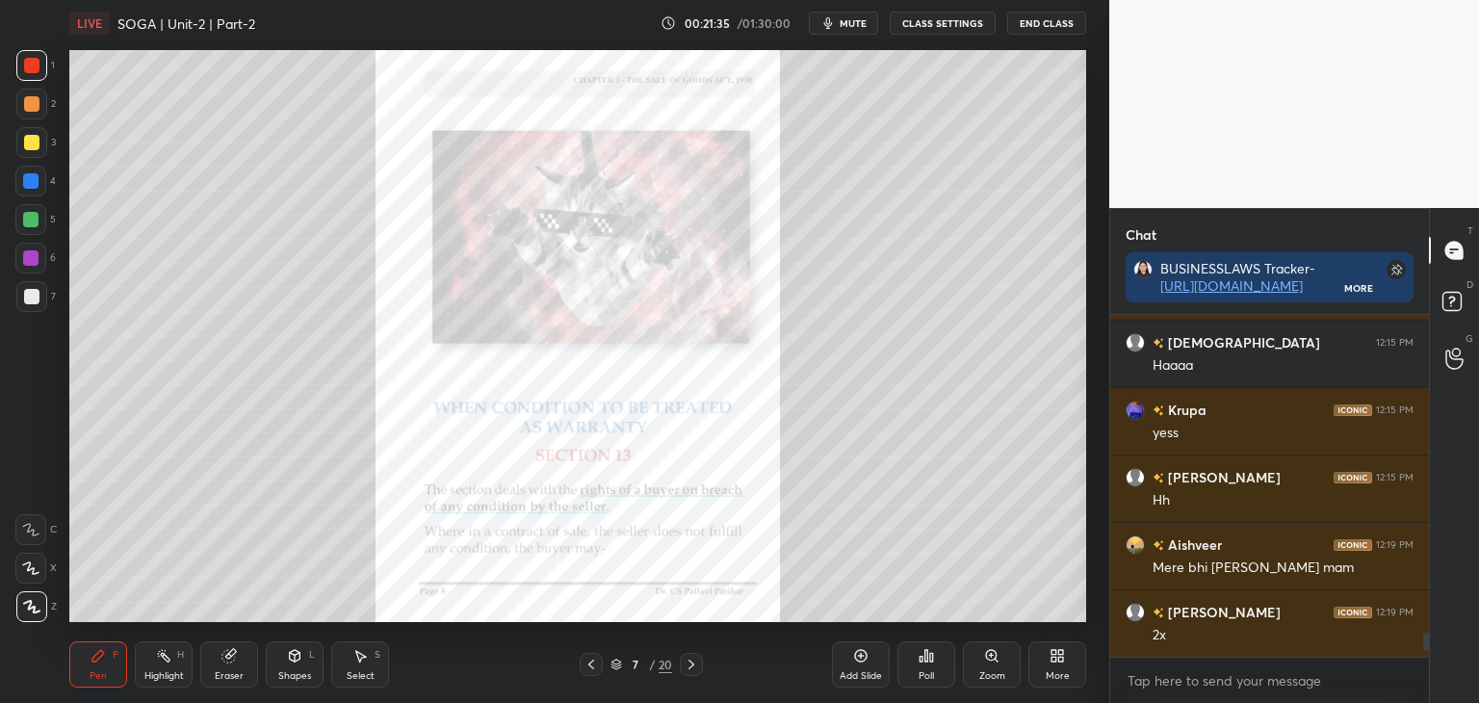
click at [589, 663] on icon at bounding box center [591, 664] width 15 height 15
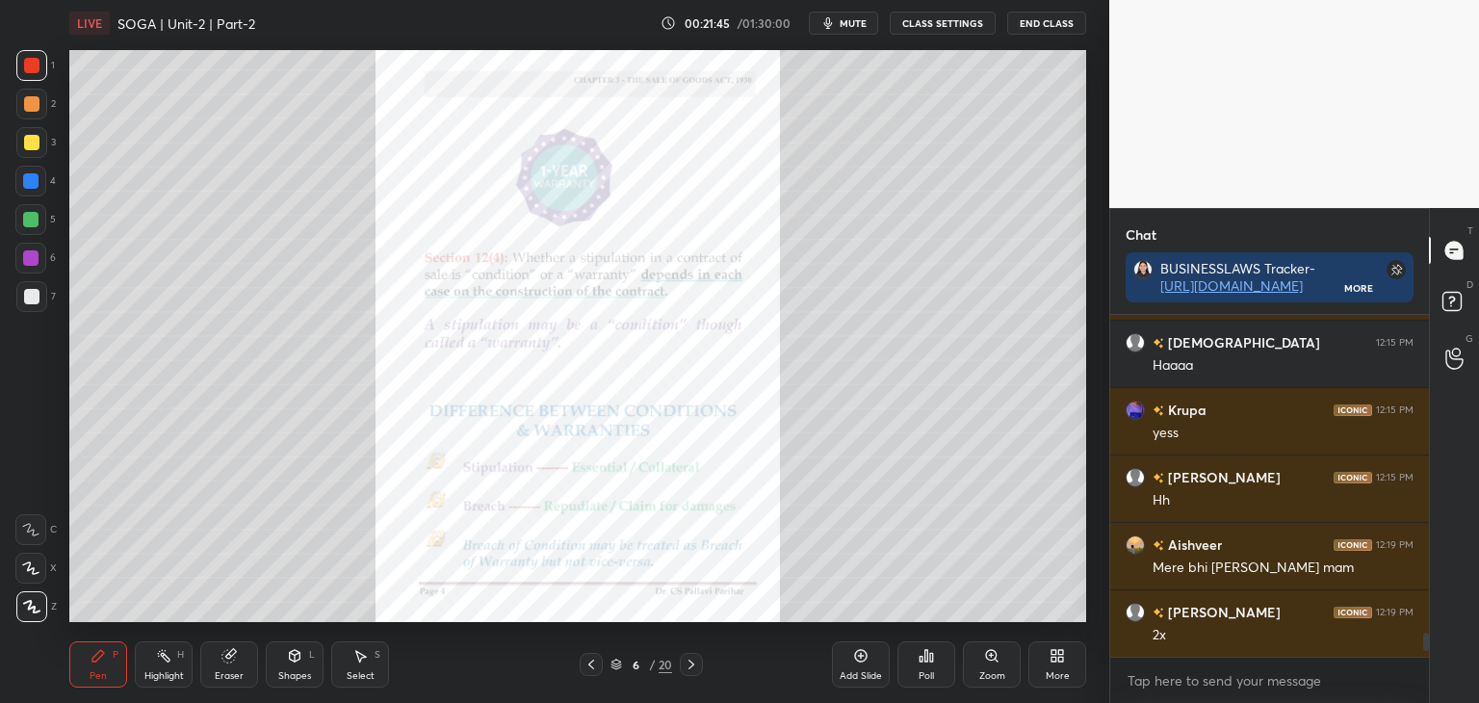
click at [693, 662] on icon at bounding box center [691, 664] width 15 height 15
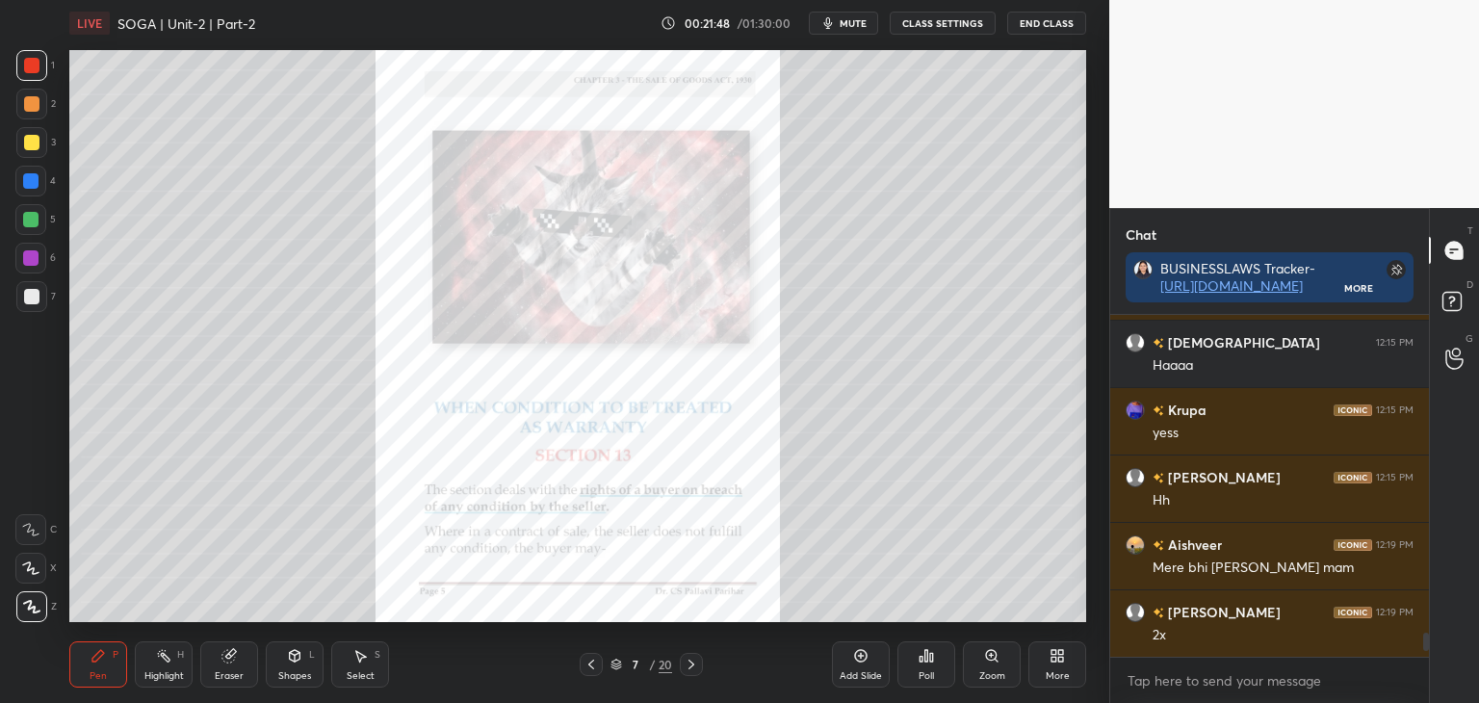
click at [689, 664] on icon at bounding box center [691, 664] width 15 height 15
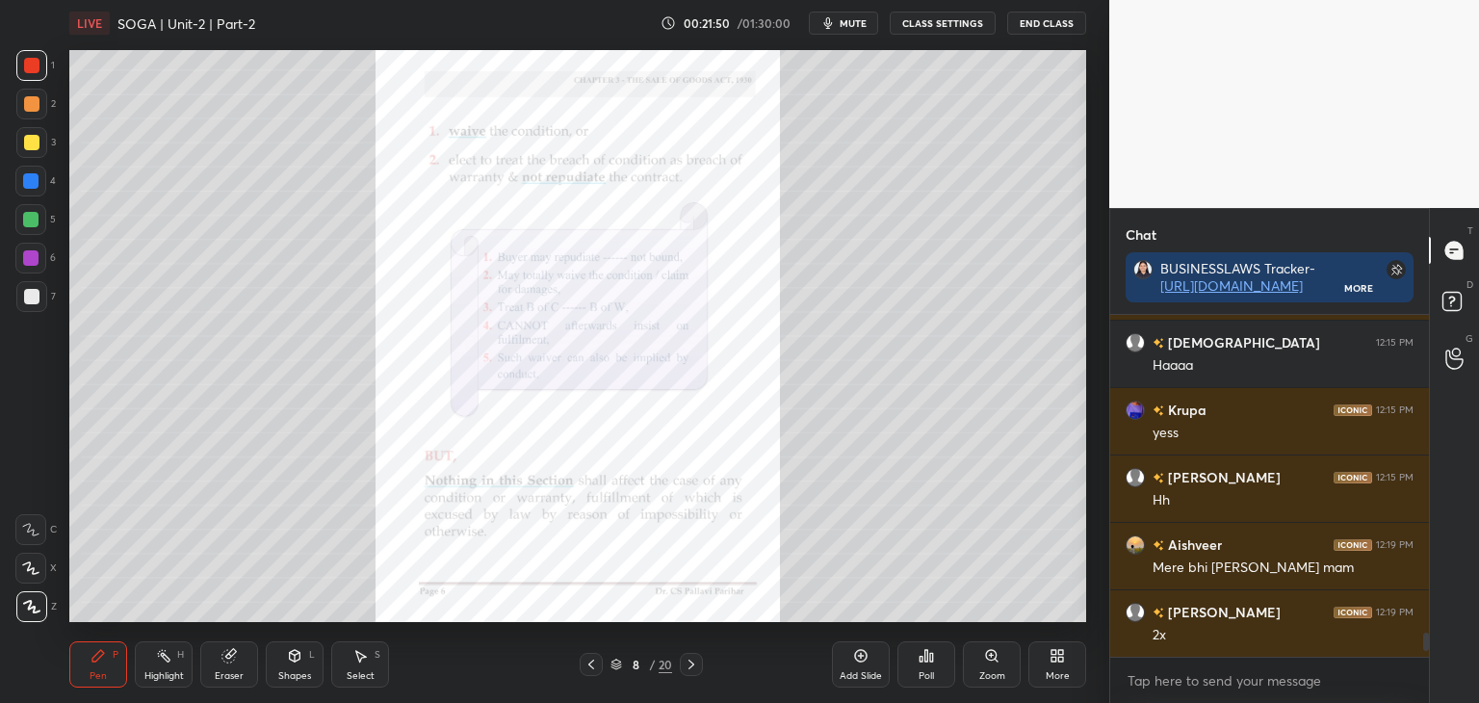
click at [993, 677] on div "Zoom" at bounding box center [992, 676] width 26 height 10
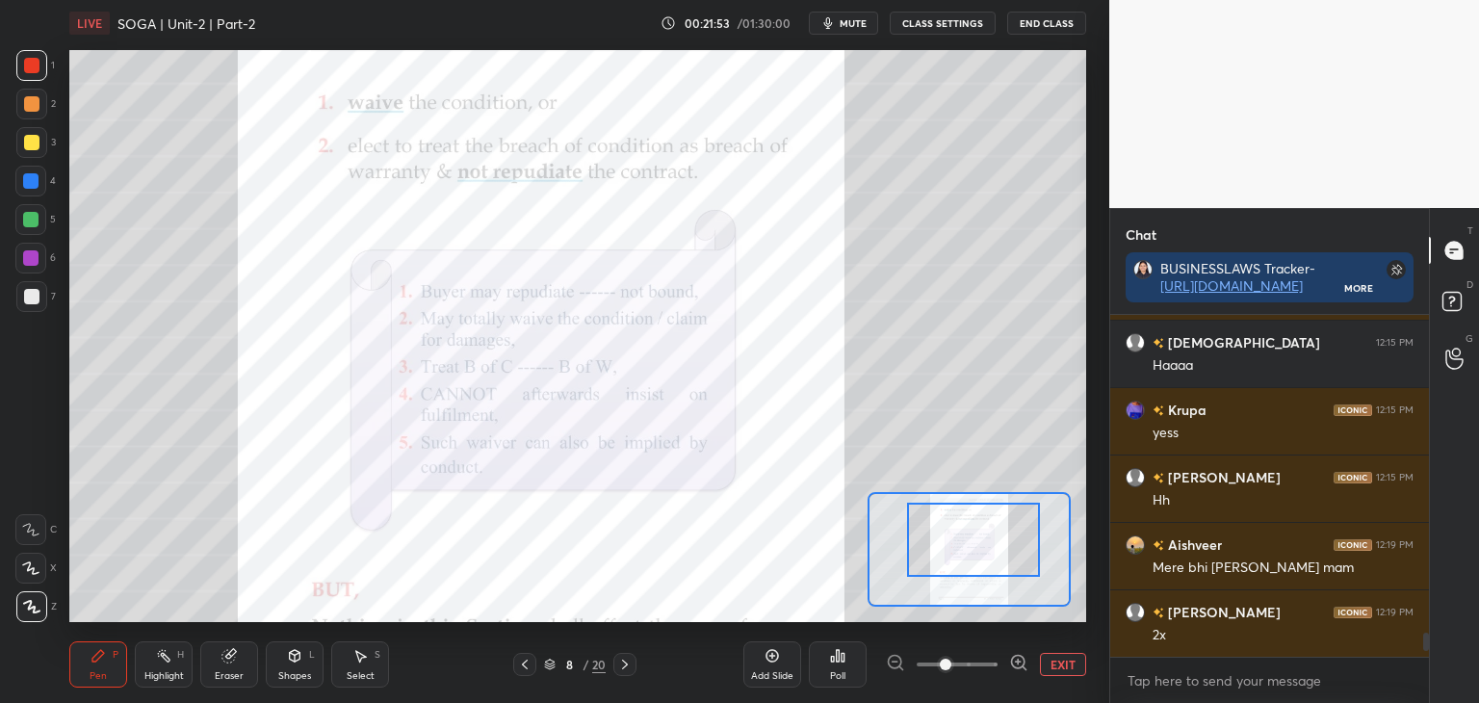
drag, startPoint x: 999, startPoint y: 556, endPoint x: 1005, endPoint y: 548, distance: 10.2
click at [1005, 548] on div at bounding box center [973, 540] width 133 height 74
click at [29, 185] on div at bounding box center [30, 180] width 15 height 15
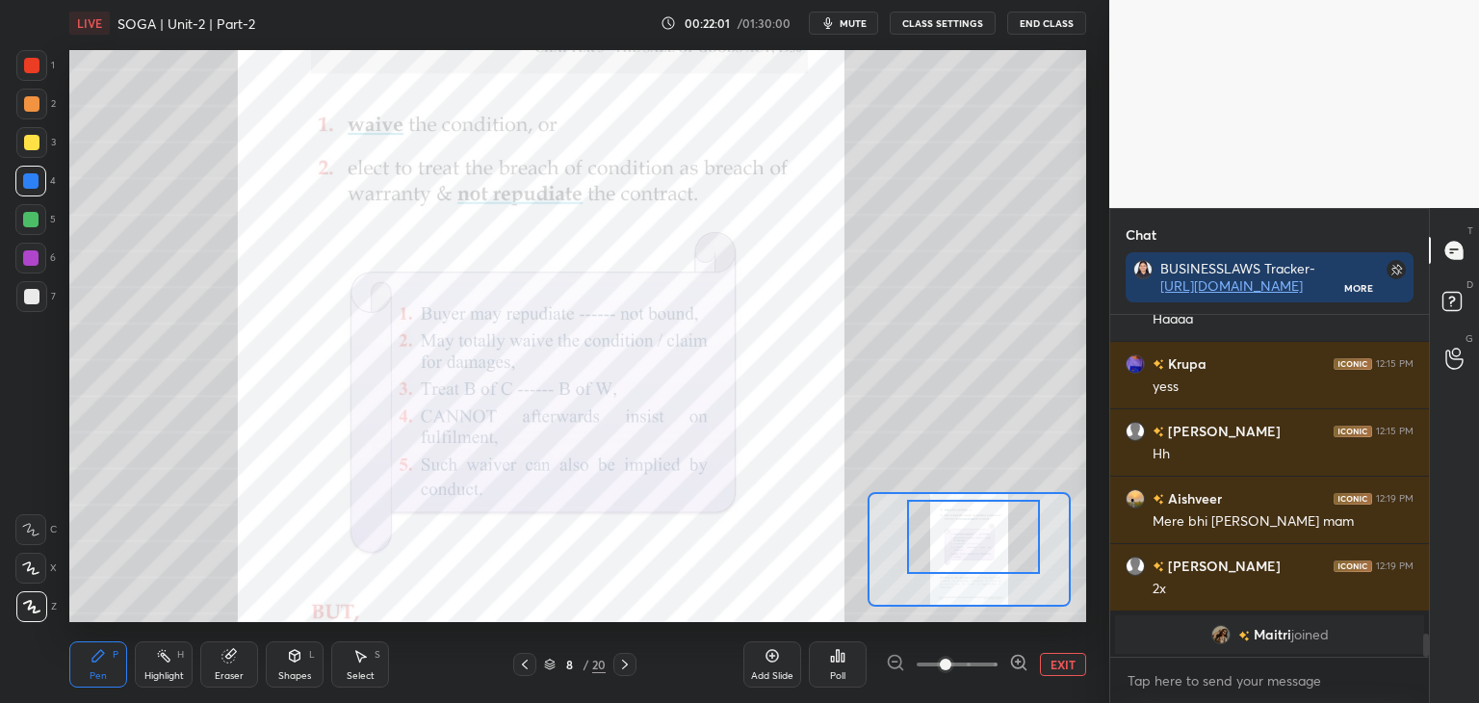
click at [975, 556] on div at bounding box center [973, 537] width 133 height 74
click at [1062, 667] on button "EXIT" at bounding box center [1063, 664] width 46 height 23
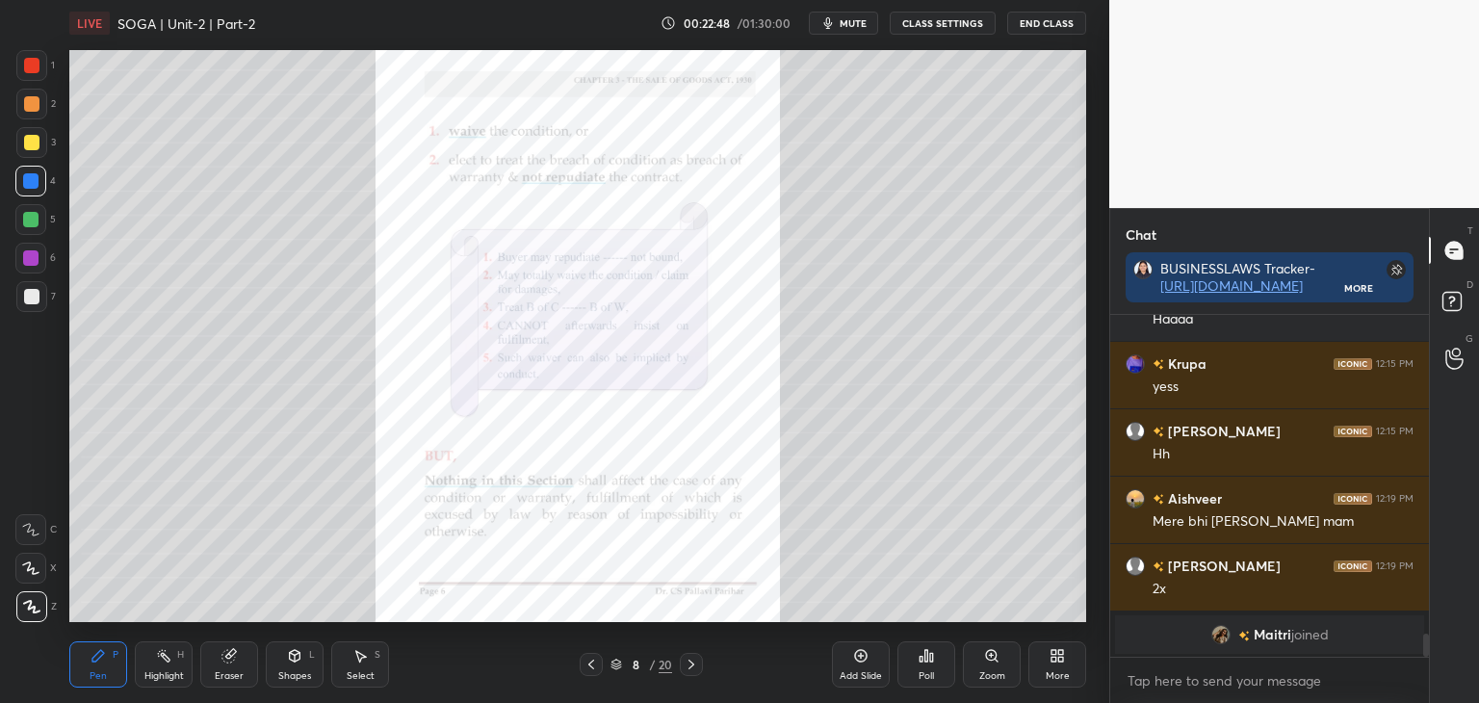
click at [29, 140] on div at bounding box center [31, 142] width 15 height 15
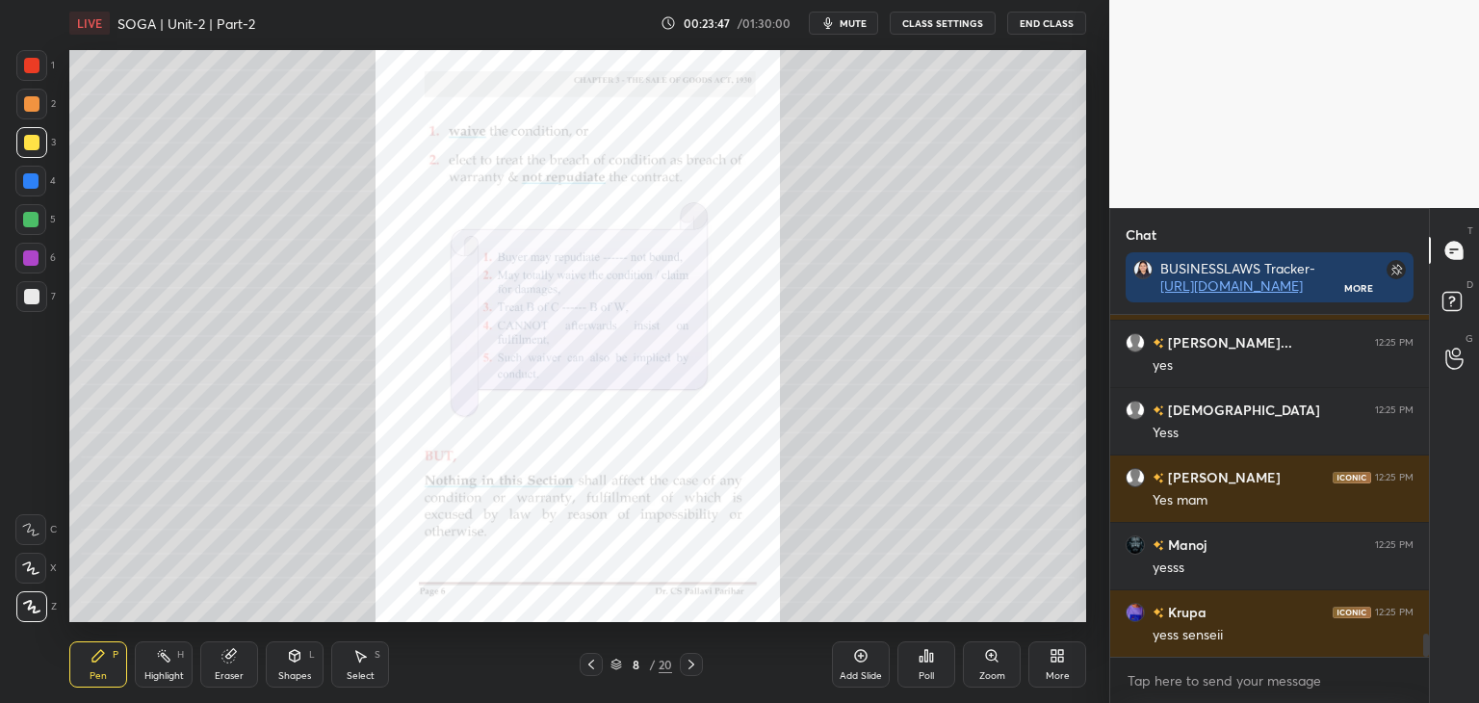
scroll to position [4782, 0]
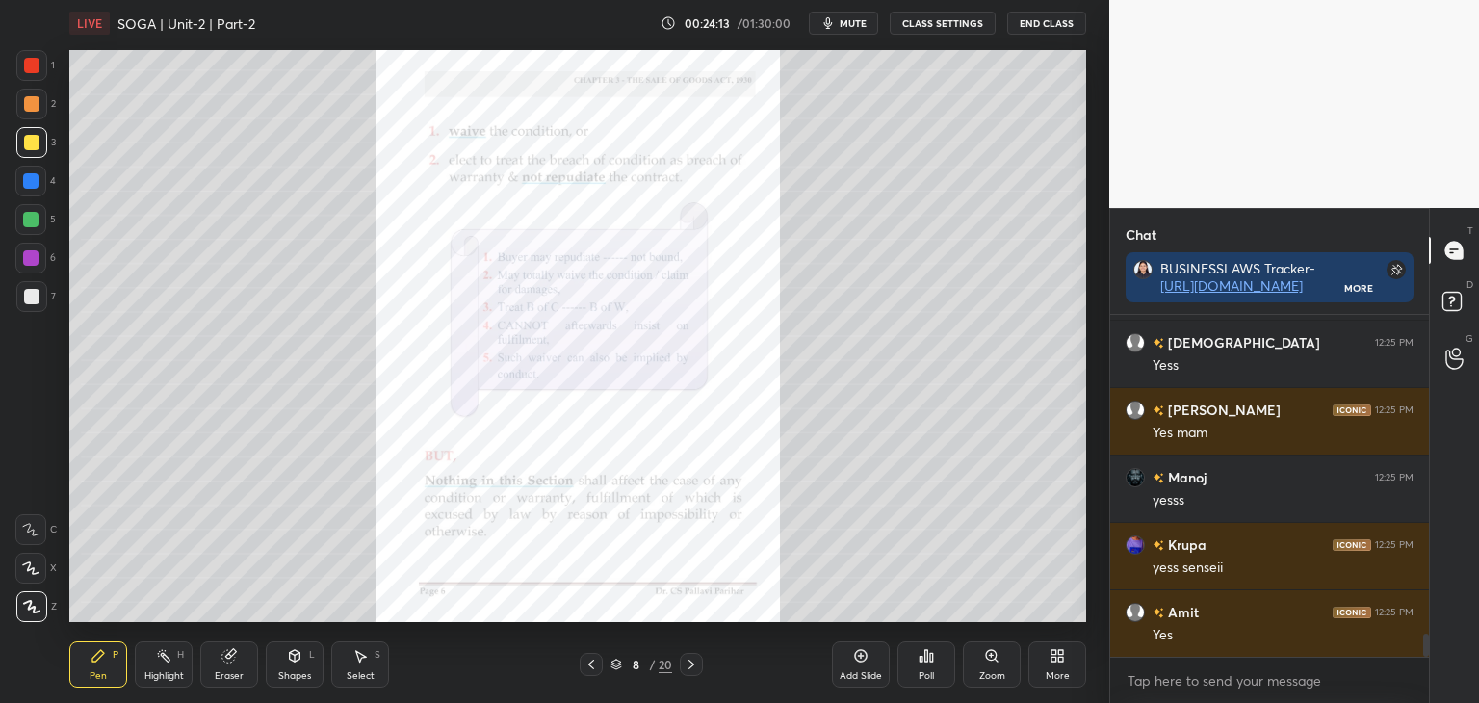
click at [29, 221] on div at bounding box center [30, 219] width 15 height 15
click at [33, 179] on div at bounding box center [30, 180] width 15 height 15
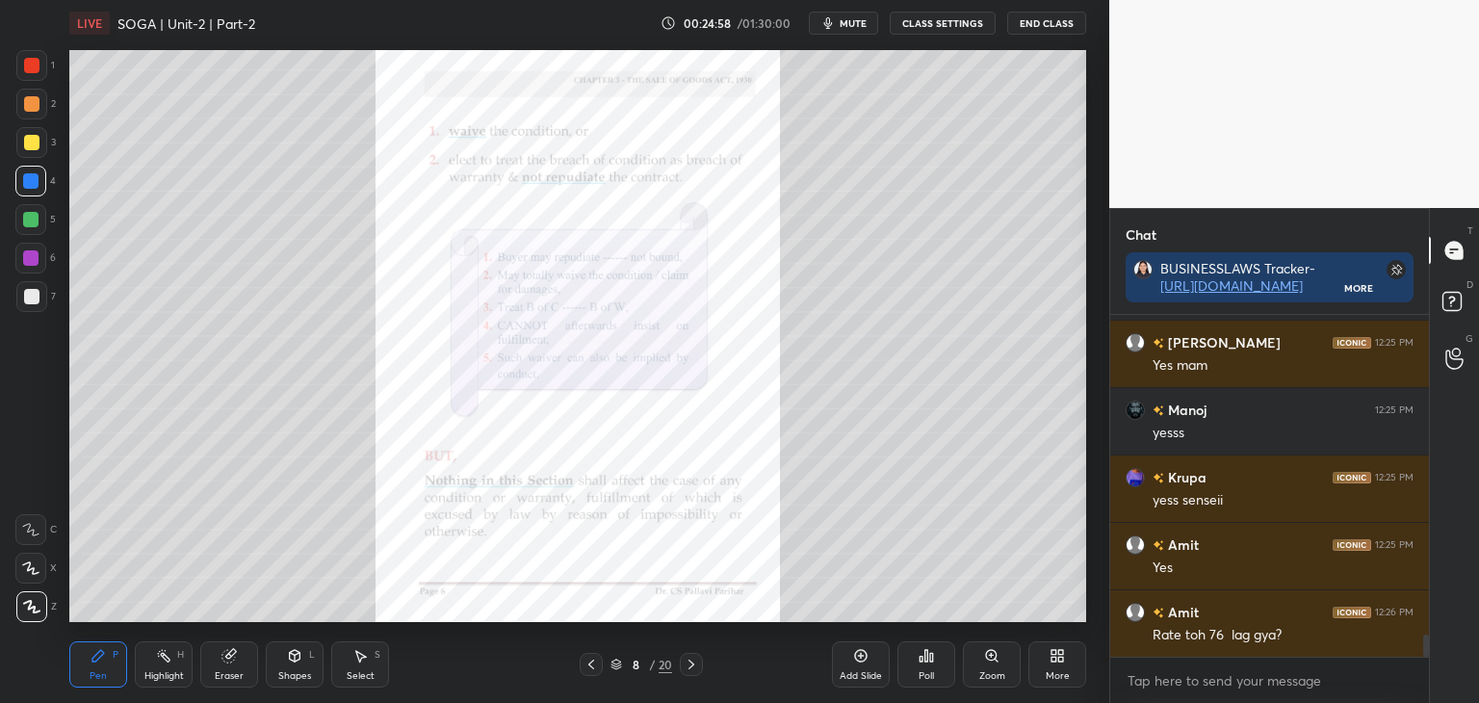
scroll to position [4917, 0]
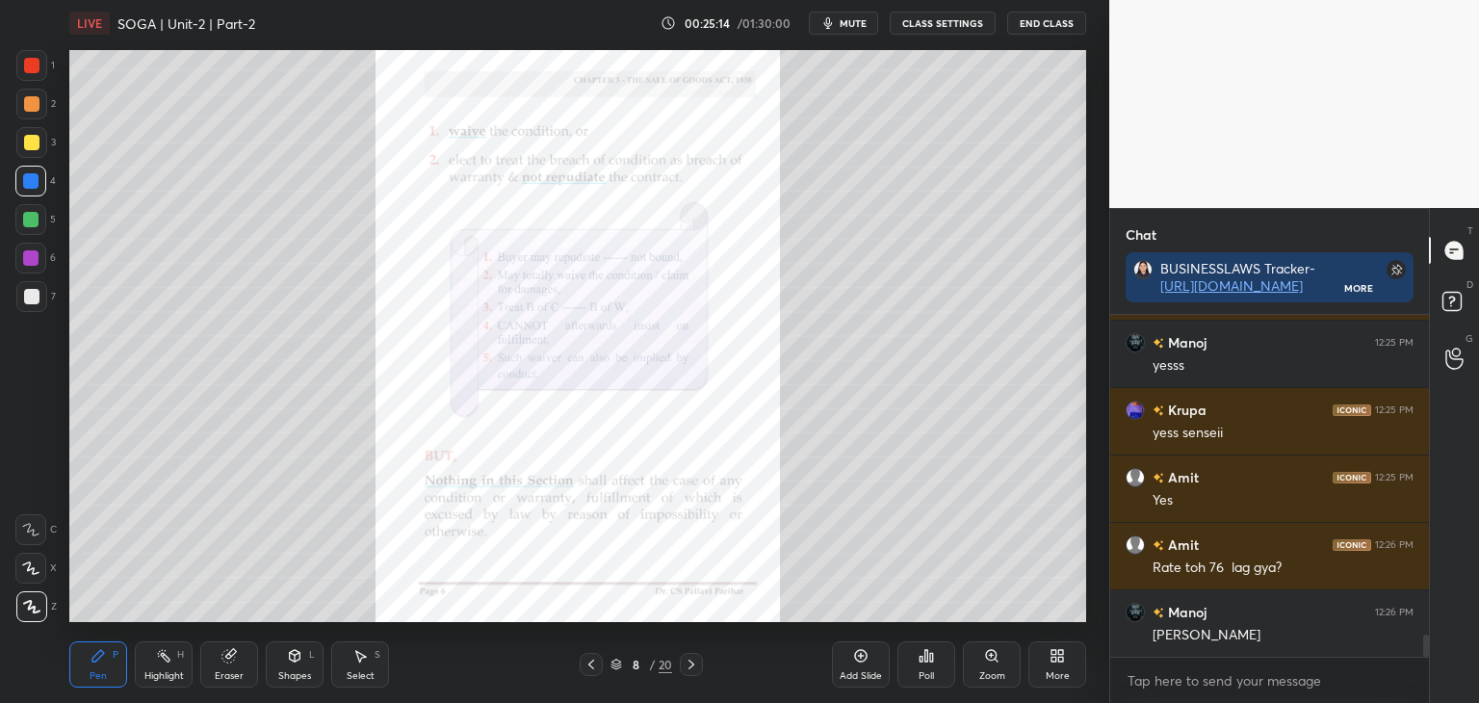
click at [30, 66] on div at bounding box center [31, 65] width 15 height 15
drag, startPoint x: 23, startPoint y: 180, endPoint x: 38, endPoint y: 177, distance: 14.7
click at [25, 181] on div at bounding box center [30, 180] width 15 height 15
click at [30, 143] on div at bounding box center [31, 142] width 15 height 15
click at [30, 174] on div at bounding box center [30, 180] width 15 height 15
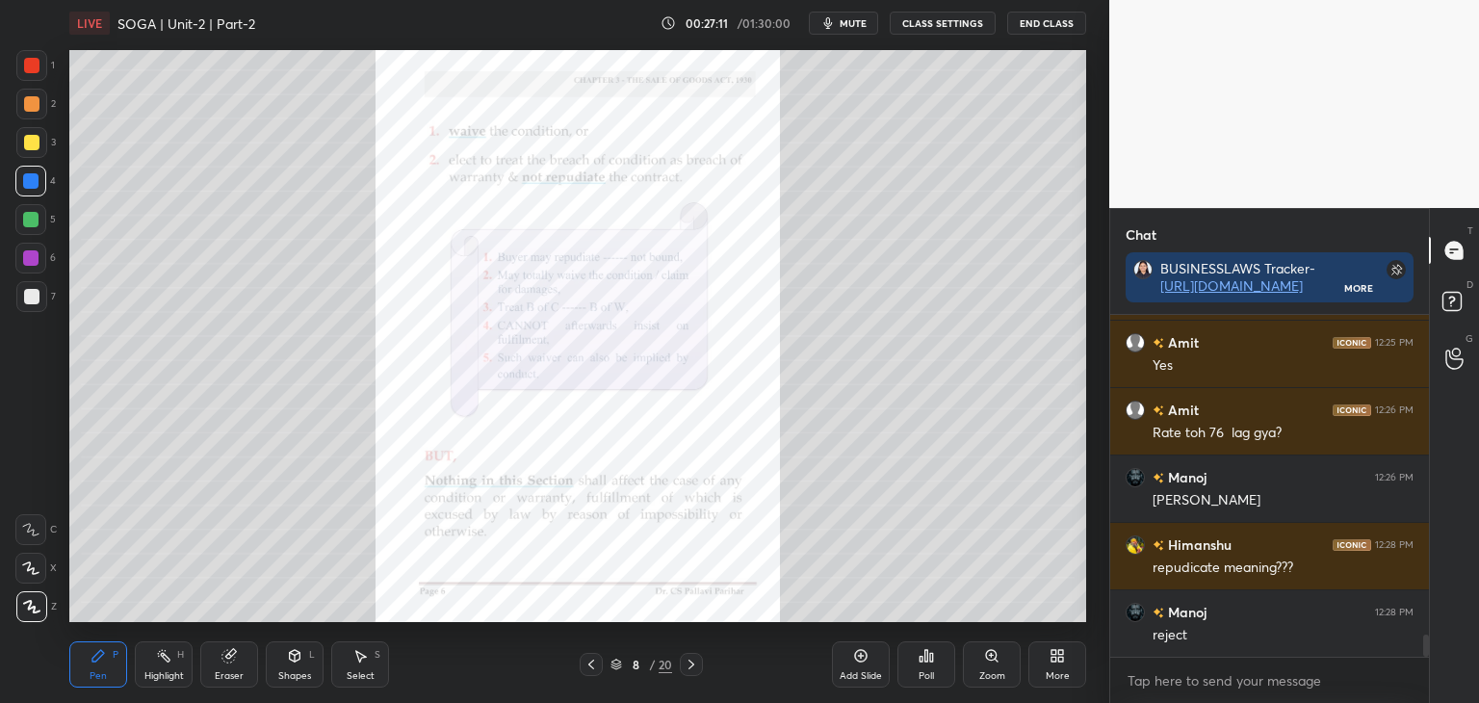
scroll to position [5119, 0]
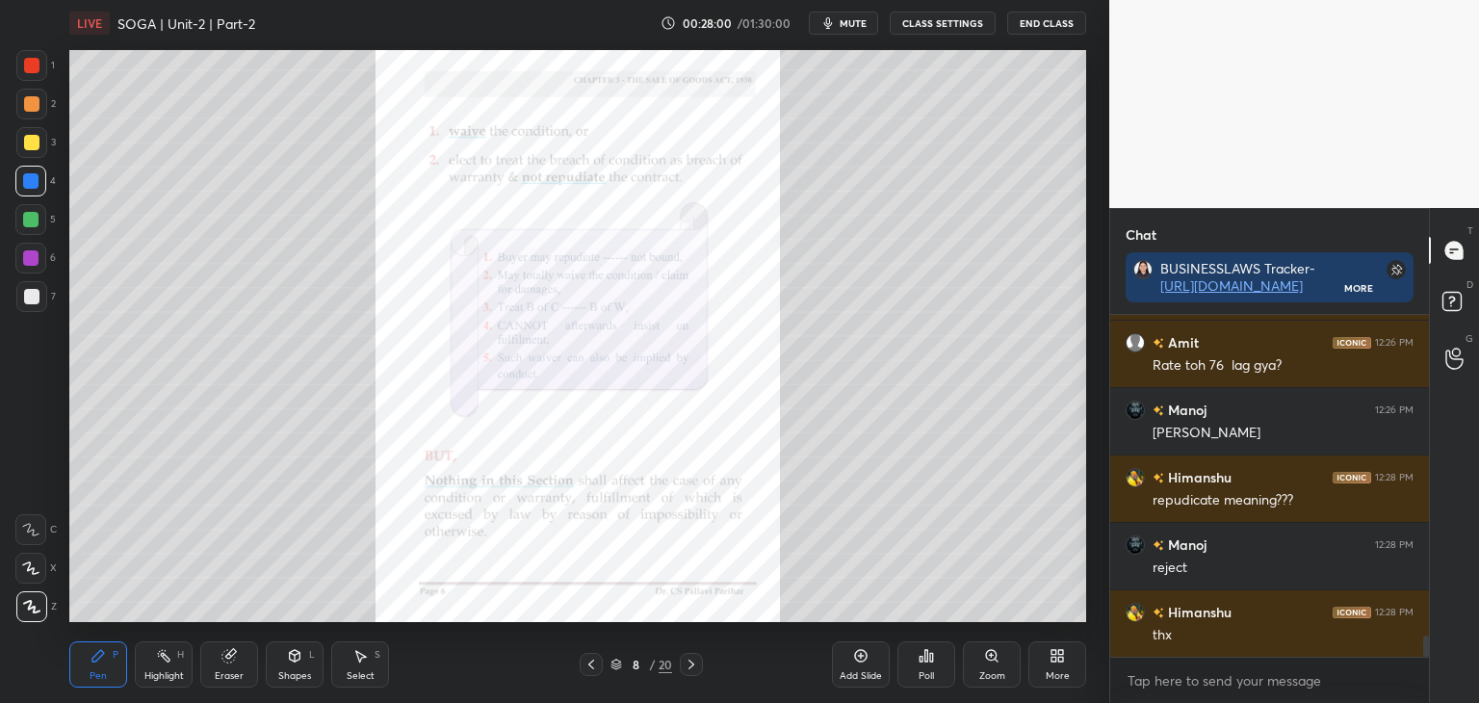
click at [994, 671] on div "Zoom" at bounding box center [992, 676] width 26 height 10
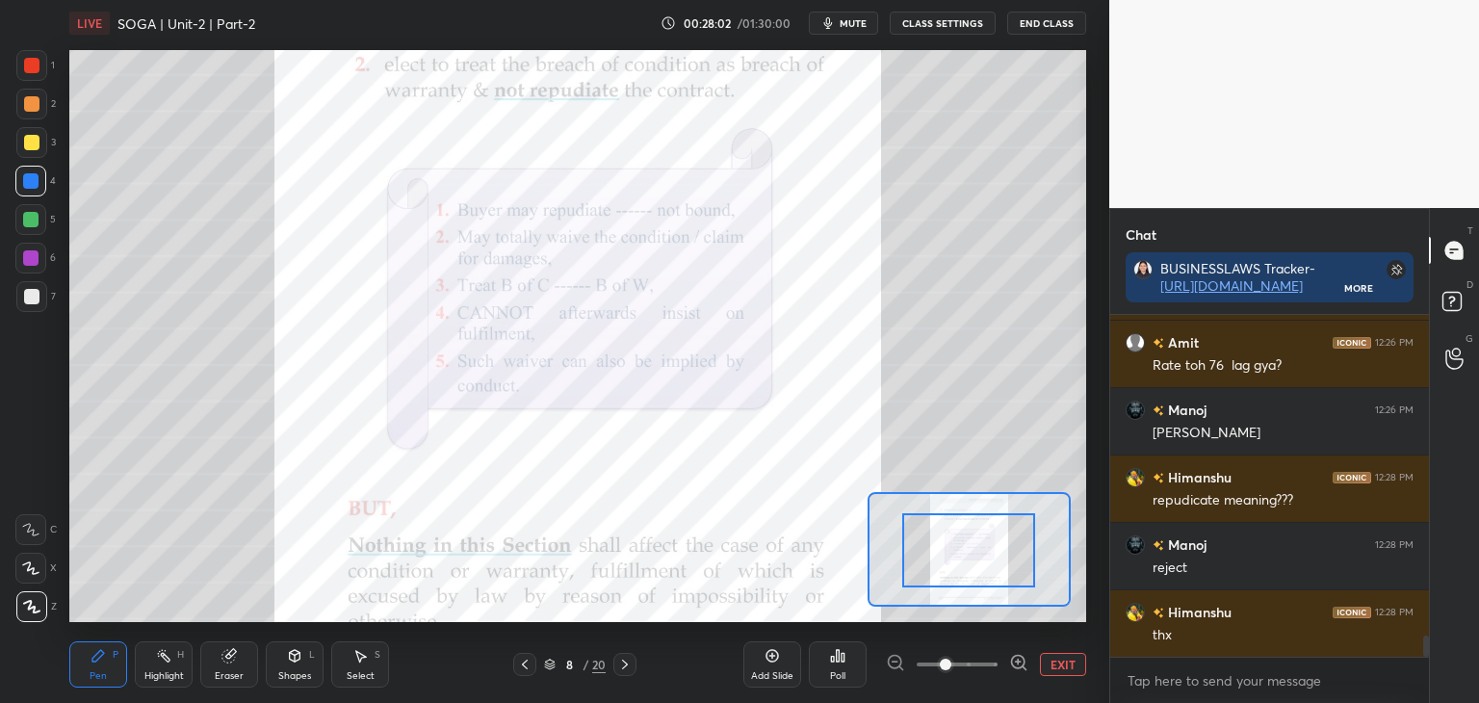
drag, startPoint x: 1007, startPoint y: 559, endPoint x: 1020, endPoint y: 559, distance: 12.5
click at [30, 67] on div at bounding box center [31, 65] width 15 height 15
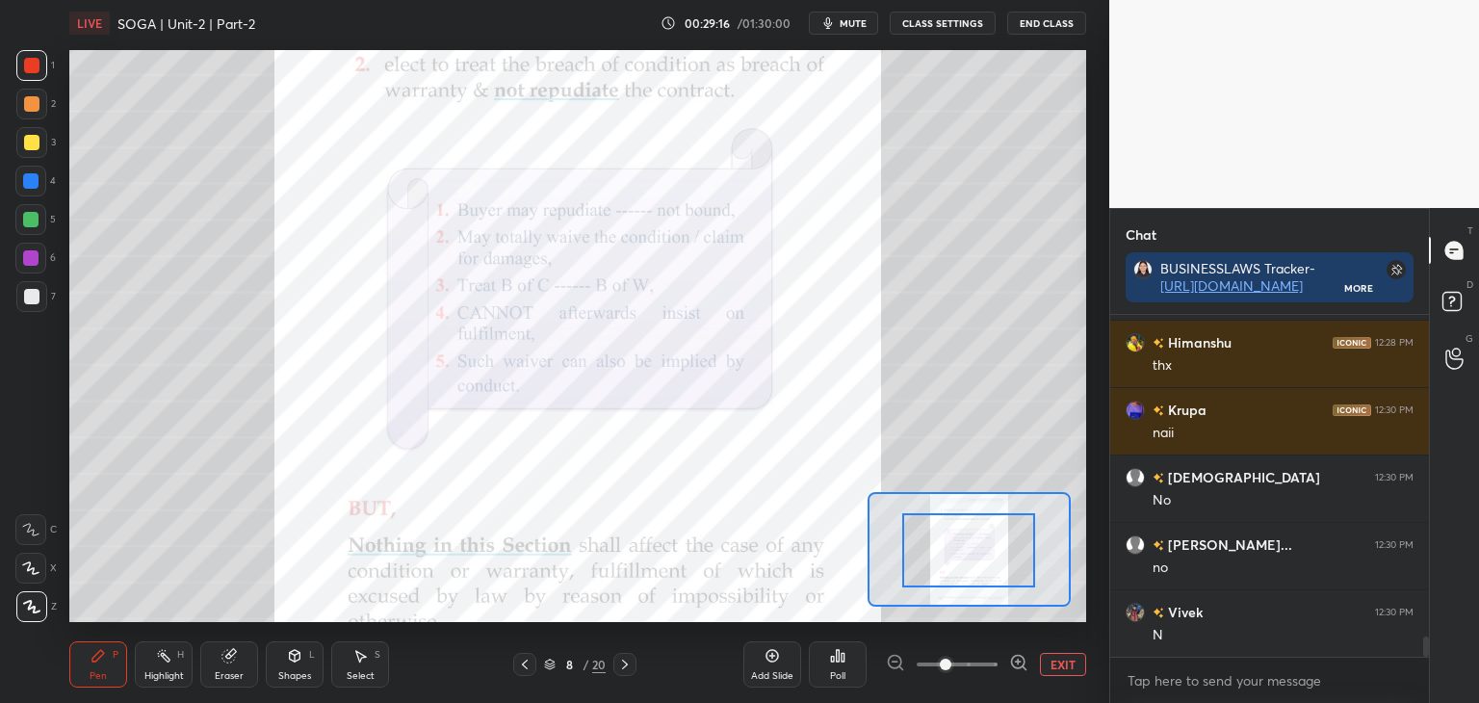
scroll to position [5456, 0]
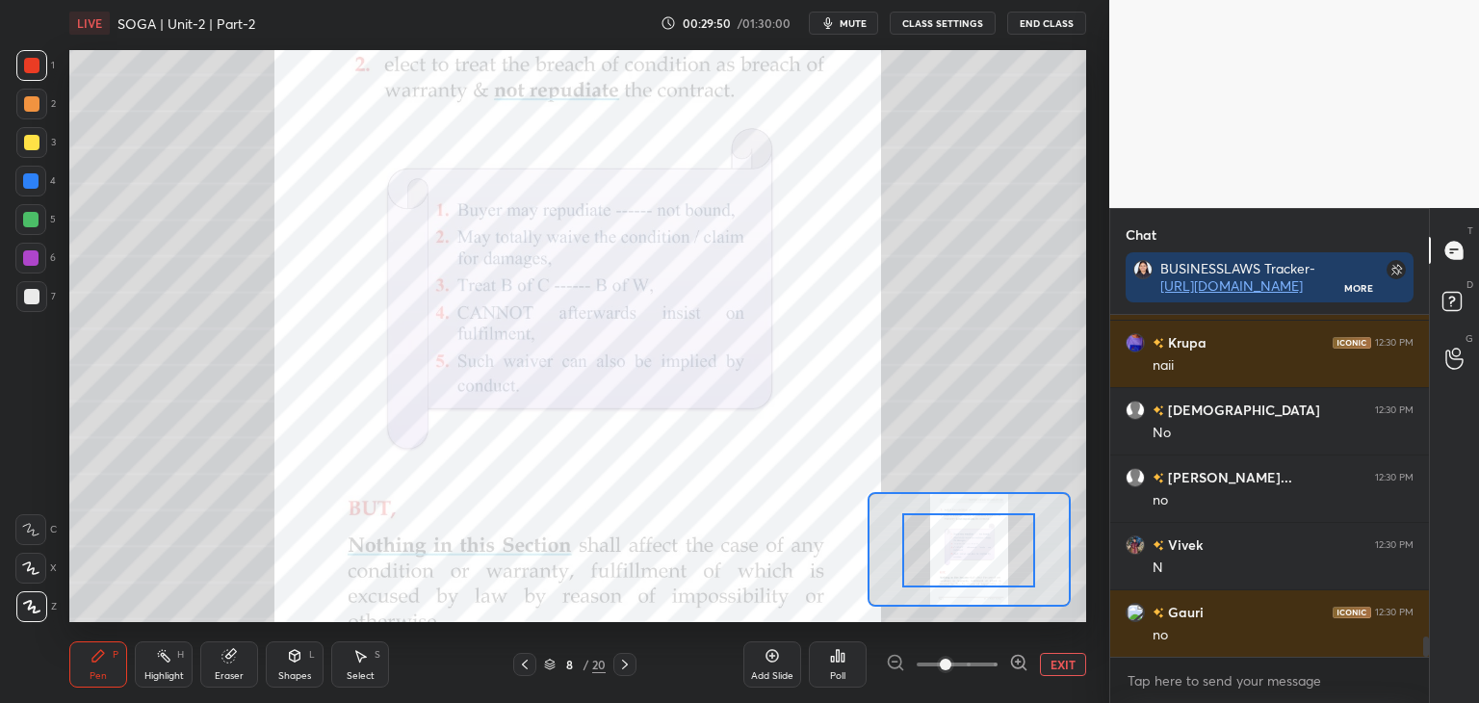
click at [1071, 665] on button "EXIT" at bounding box center [1063, 664] width 46 height 23
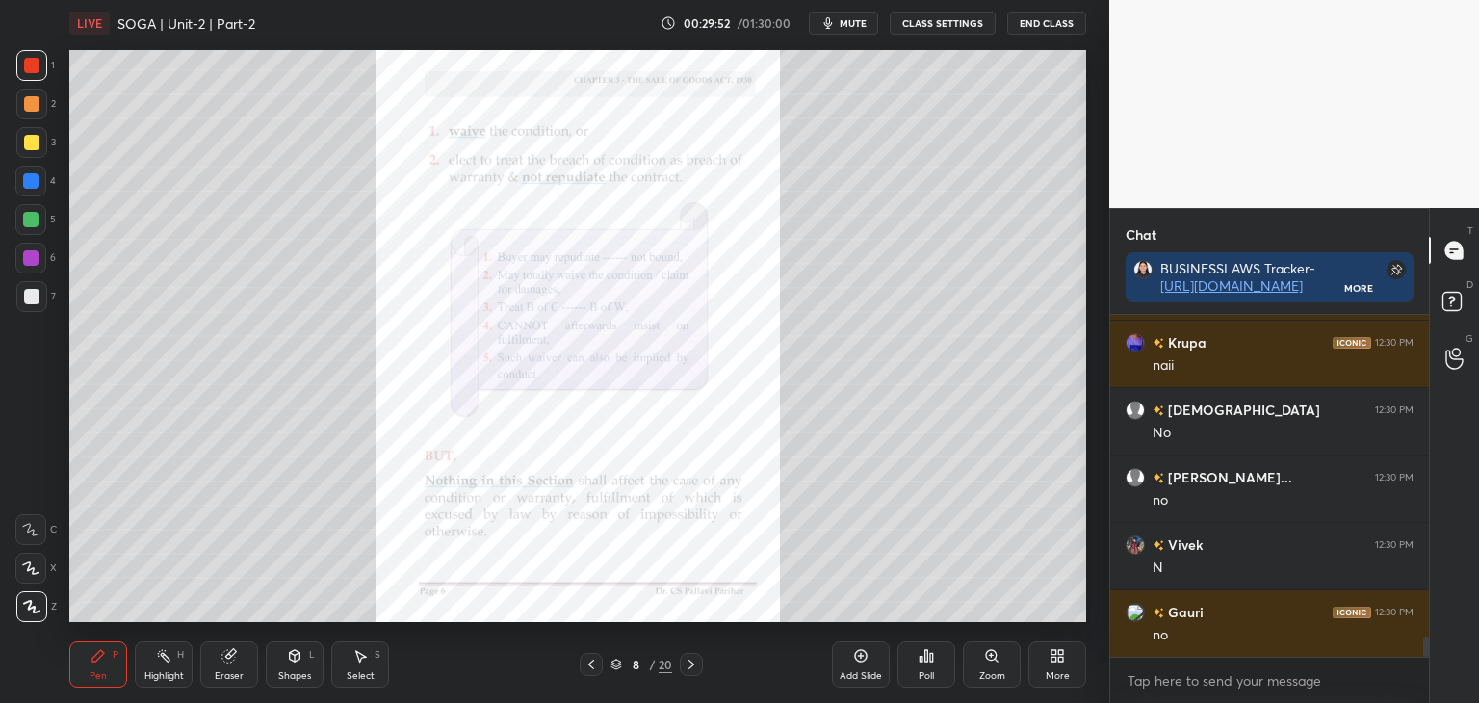
click at [695, 663] on icon at bounding box center [691, 664] width 15 height 15
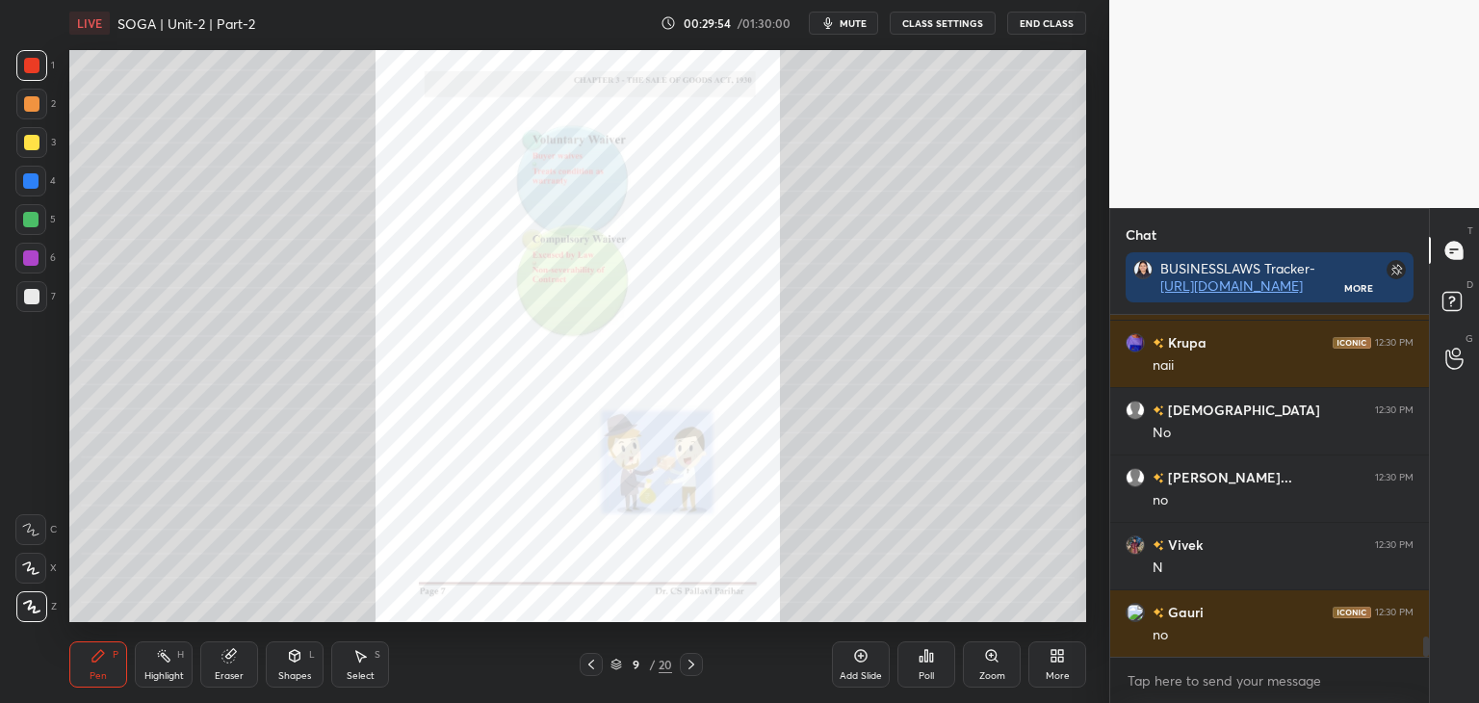
click at [1001, 664] on div "Zoom" at bounding box center [992, 664] width 58 height 46
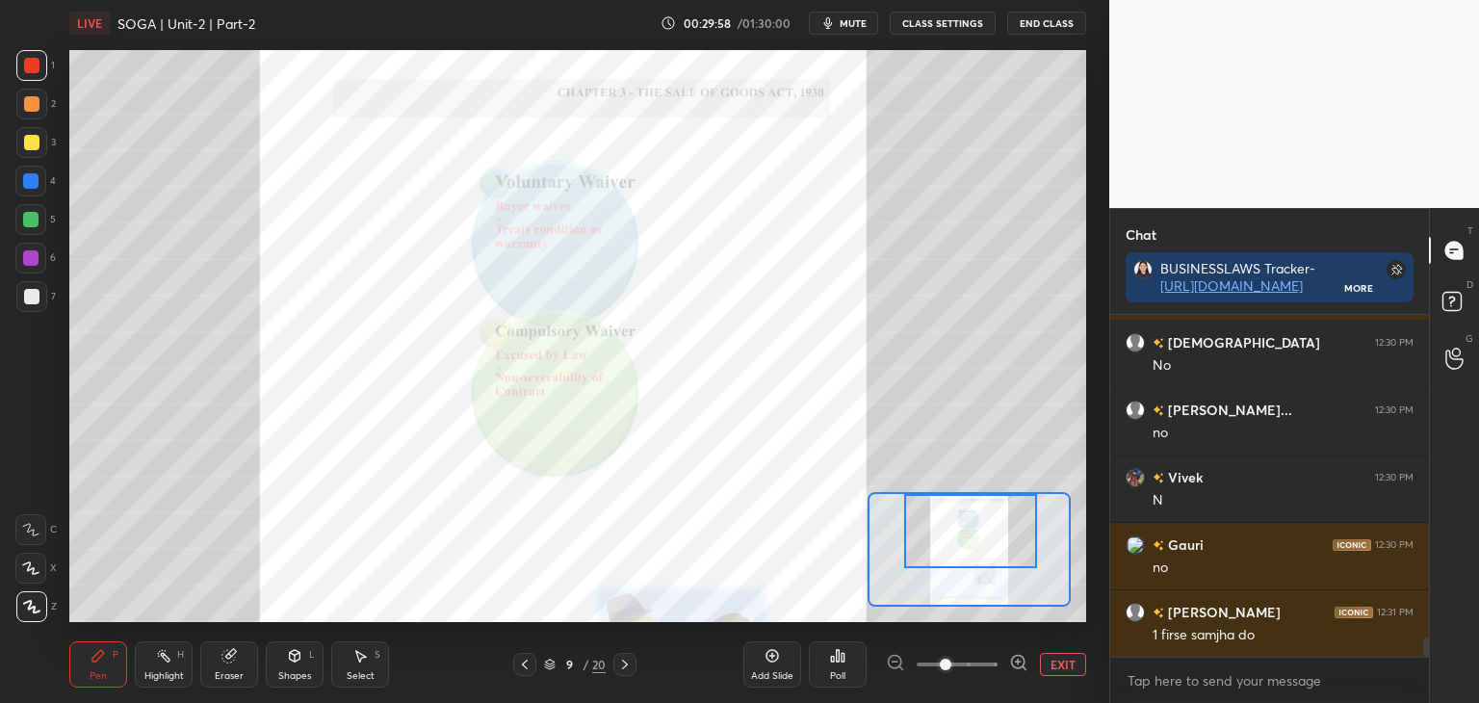
scroll to position [5591, 0]
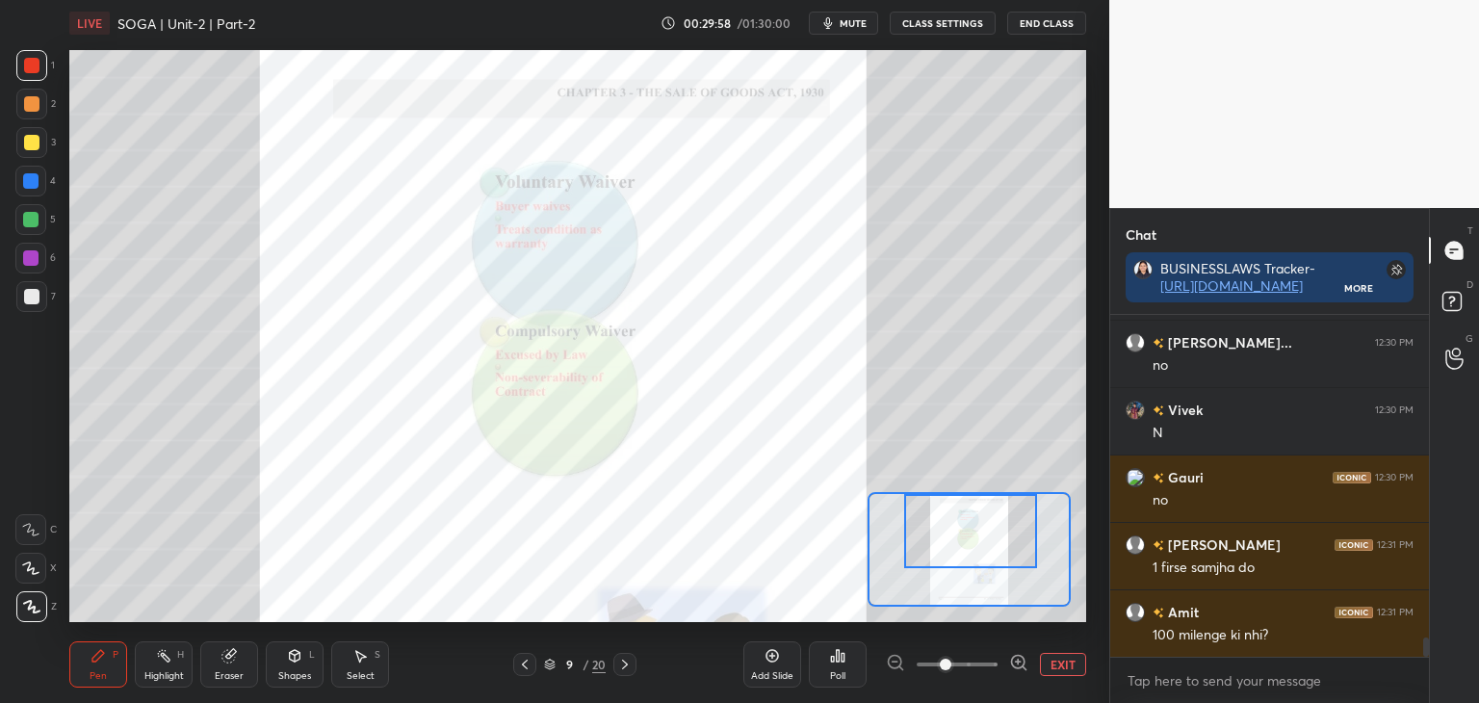
drag, startPoint x: 1009, startPoint y: 567, endPoint x: 1011, endPoint y: 544, distance: 23.2
click at [1011, 544] on div at bounding box center [970, 531] width 133 height 74
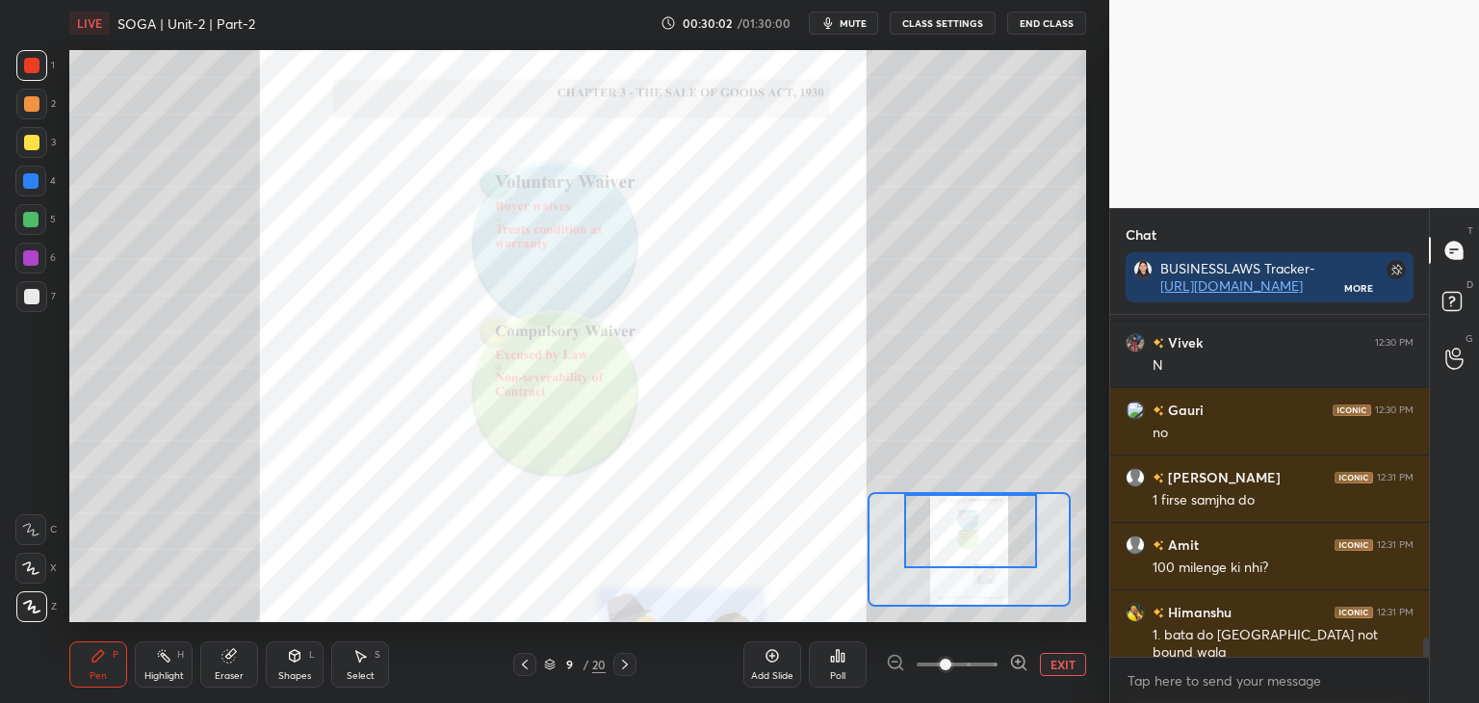
click at [31, 180] on div at bounding box center [30, 180] width 15 height 15
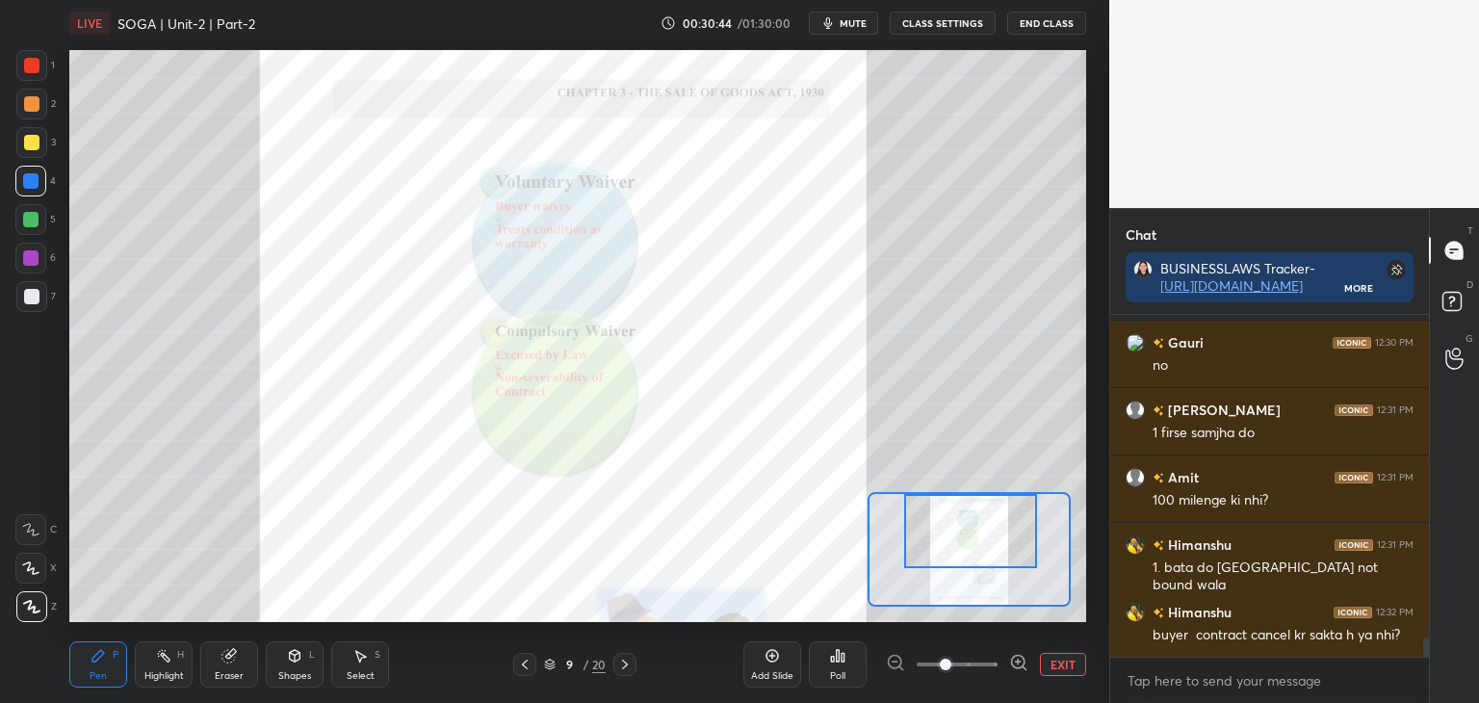
drag, startPoint x: 35, startPoint y: 62, endPoint x: 48, endPoint y: 66, distance: 14.3
click at [35, 63] on div at bounding box center [31, 65] width 15 height 15
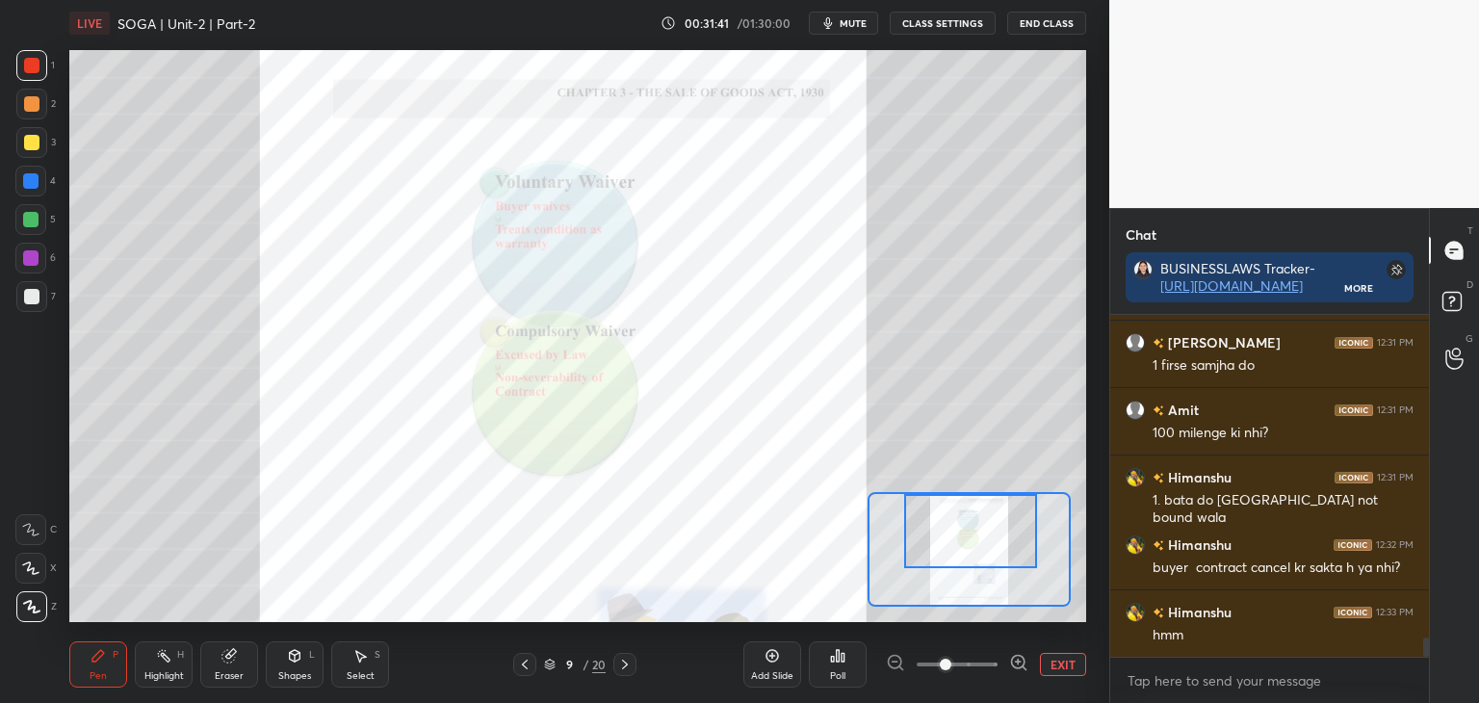
click at [1067, 669] on button "EXIT" at bounding box center [1063, 664] width 46 height 23
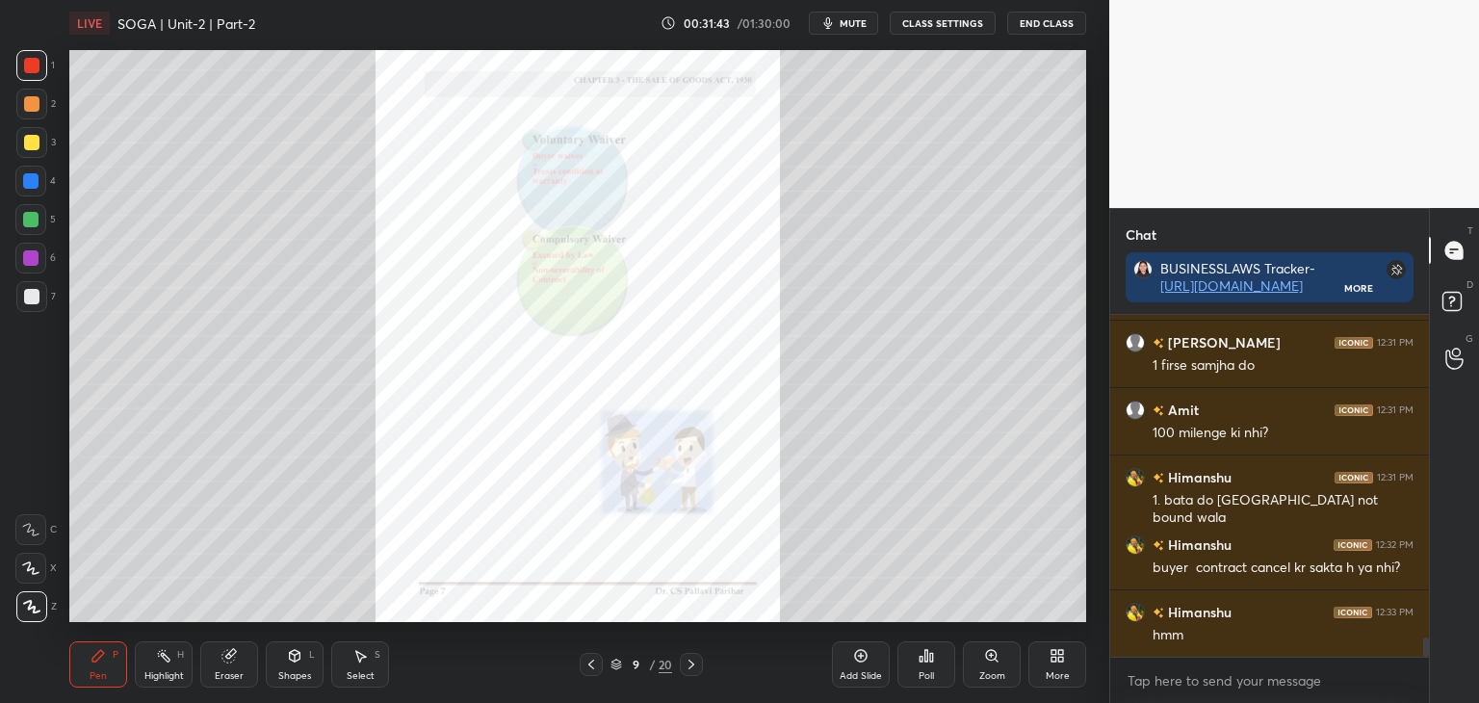
drag, startPoint x: 34, startPoint y: 141, endPoint x: 46, endPoint y: 143, distance: 12.8
click at [35, 141] on div at bounding box center [31, 142] width 15 height 15
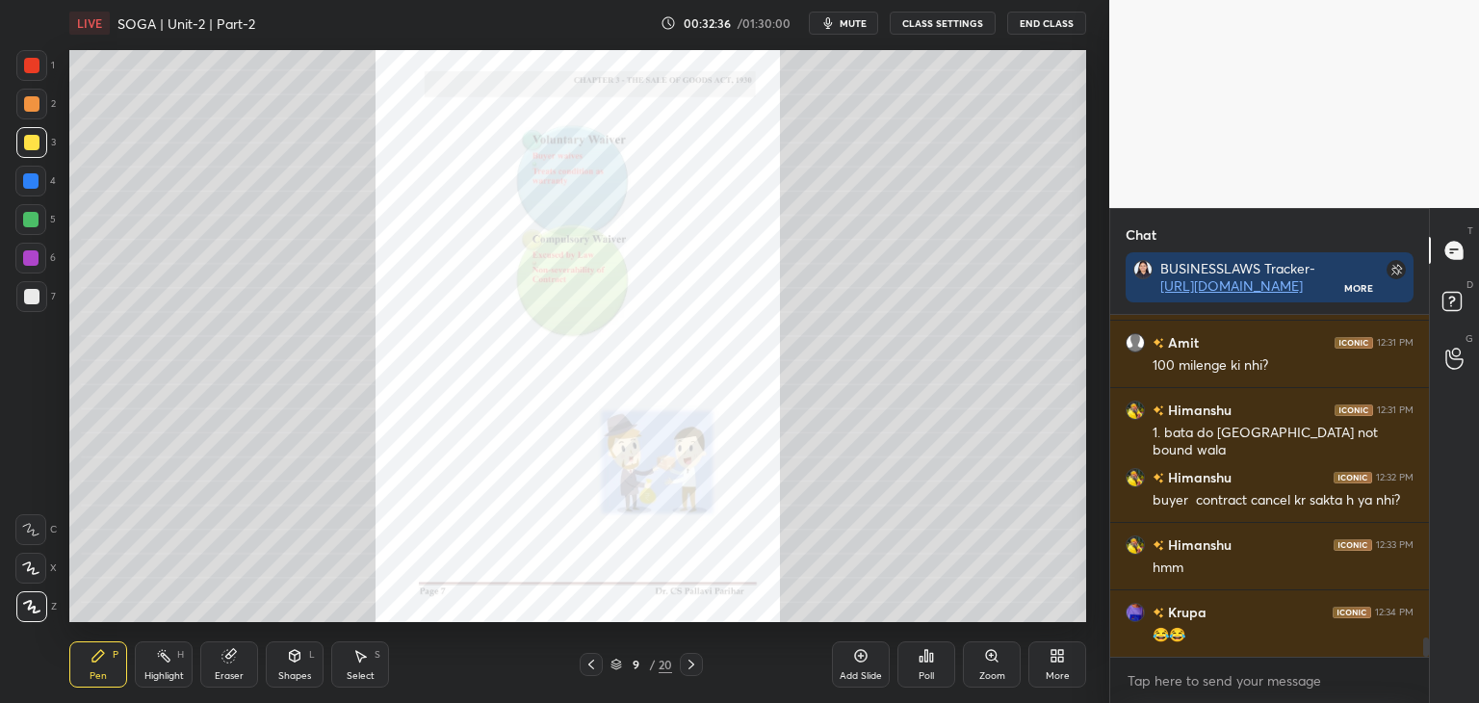
click at [593, 664] on icon at bounding box center [591, 664] width 15 height 15
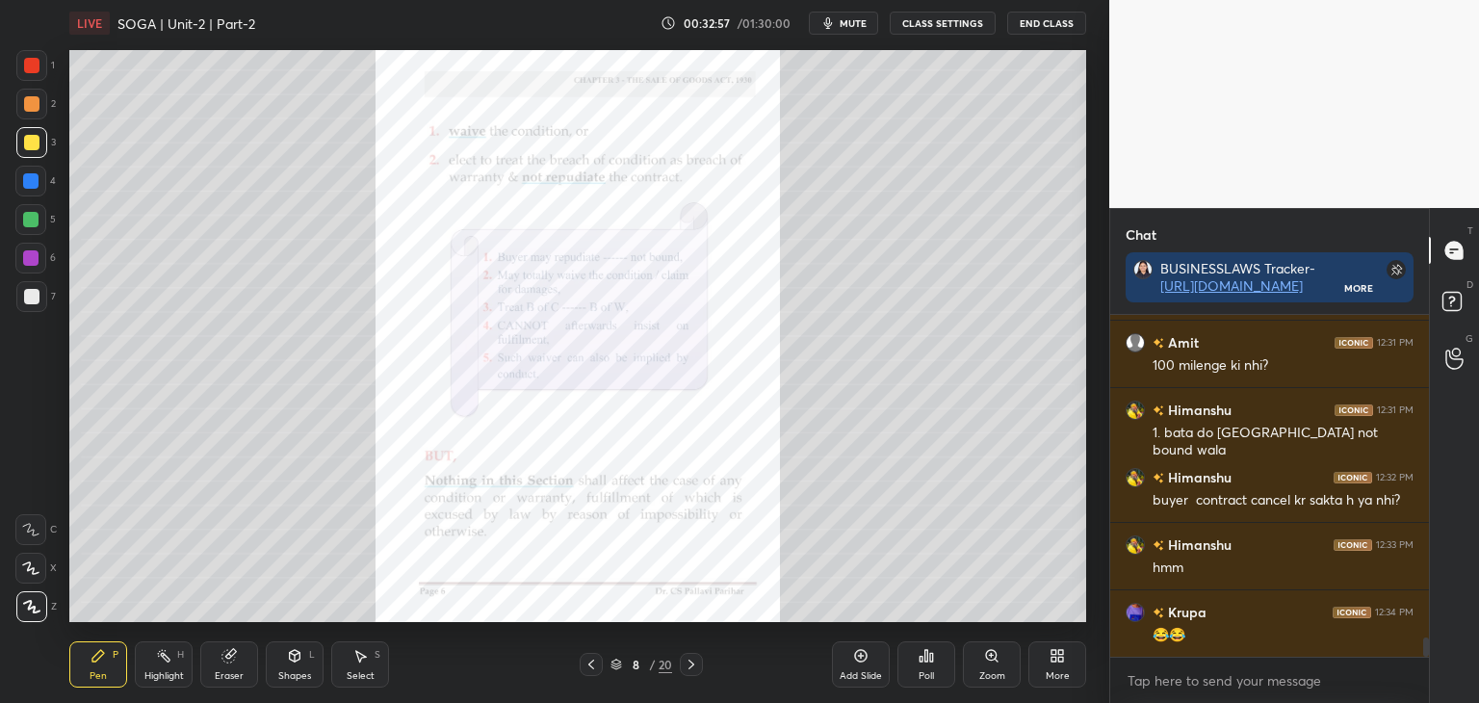
click at [690, 667] on icon at bounding box center [691, 664] width 15 height 15
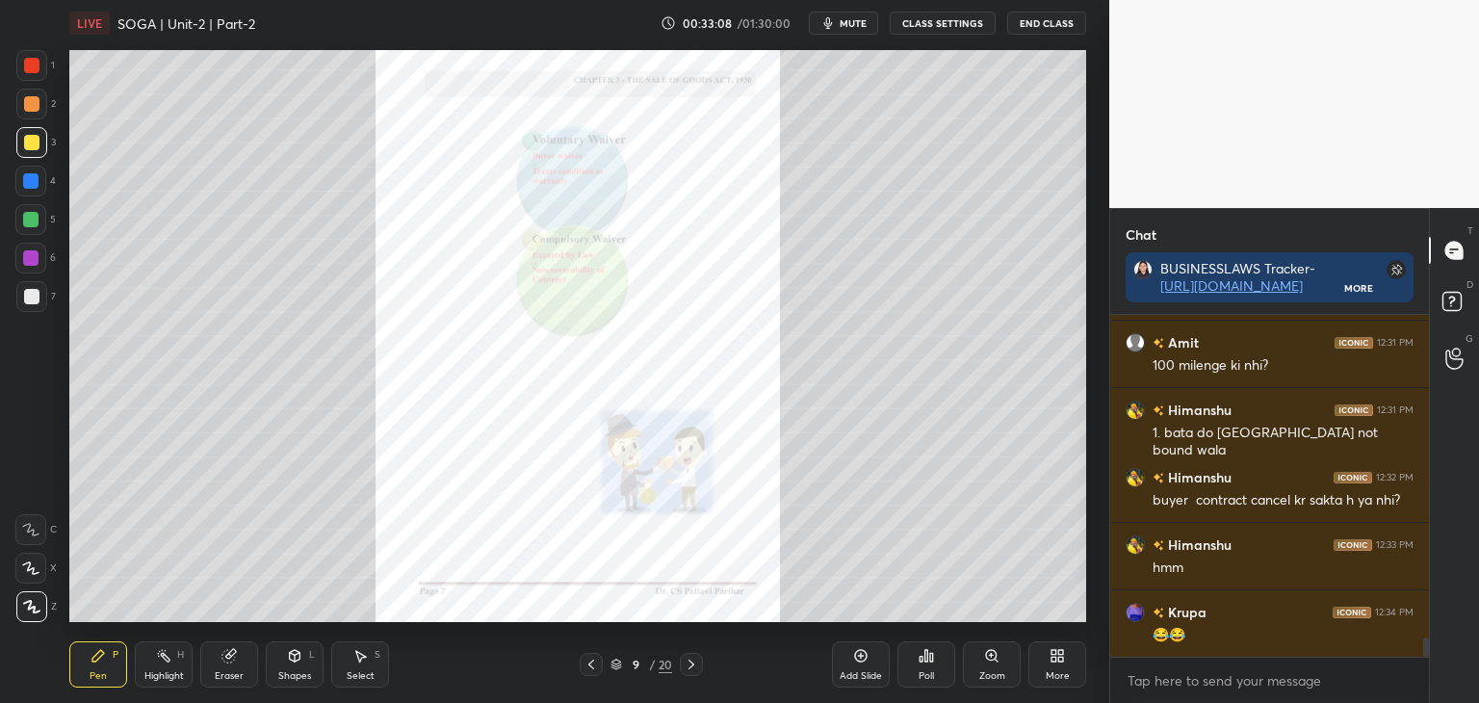
click at [993, 663] on div "Zoom" at bounding box center [992, 664] width 58 height 46
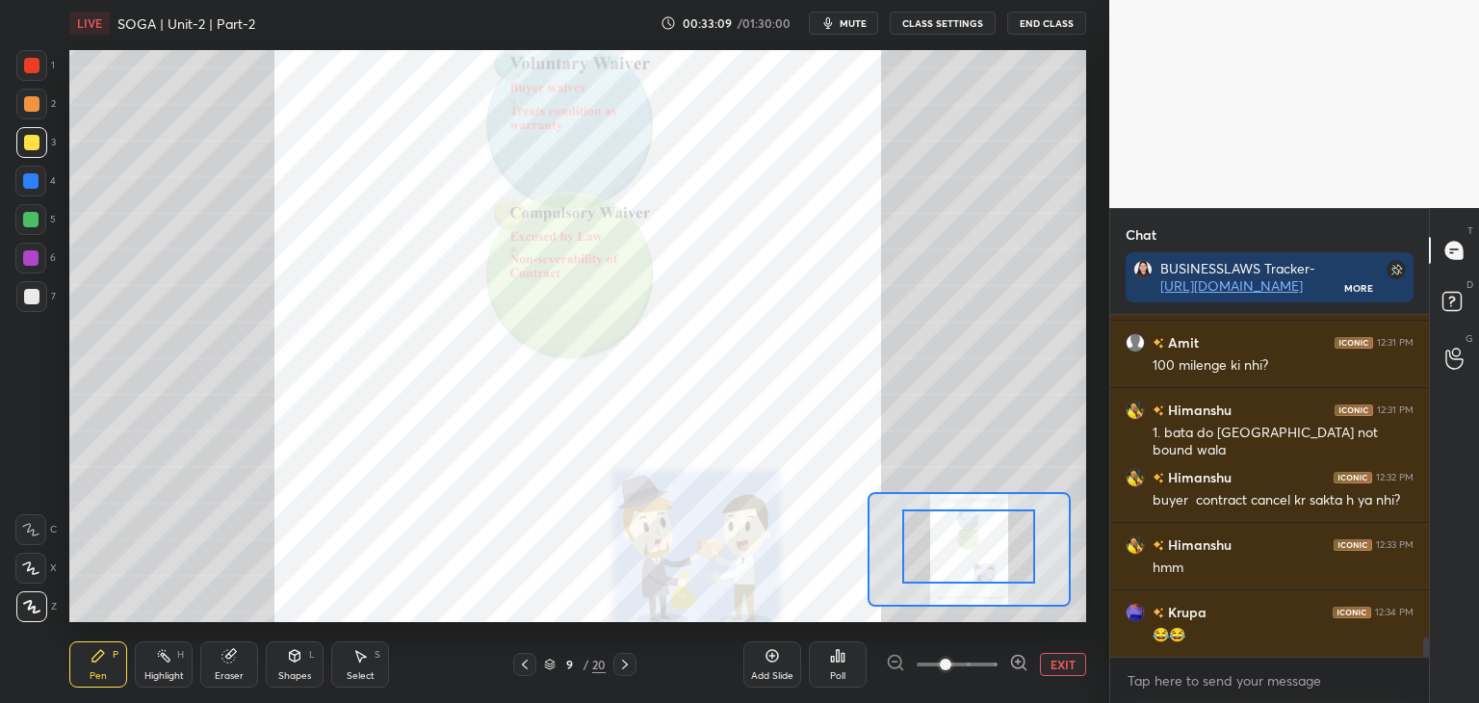
drag, startPoint x: 978, startPoint y: 550, endPoint x: 975, endPoint y: 521, distance: 29.0
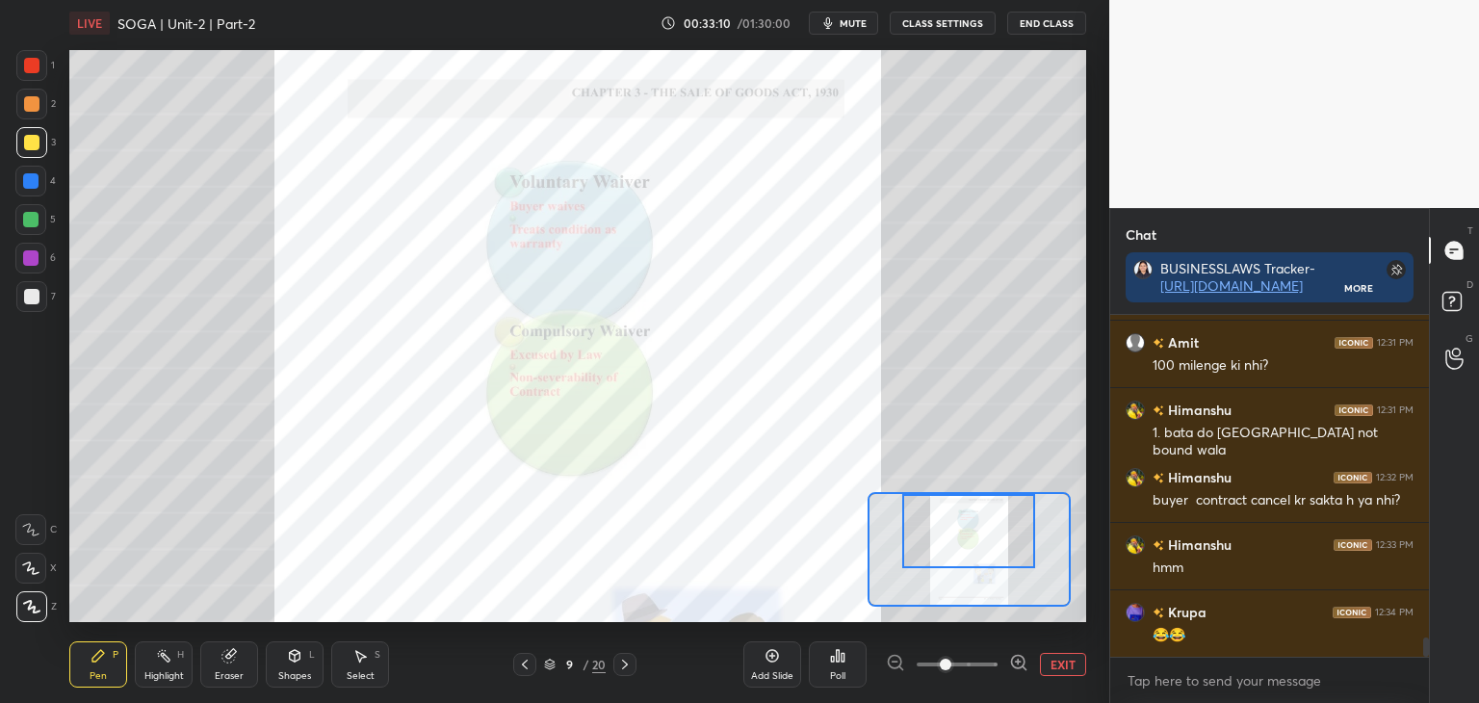
drag, startPoint x: 981, startPoint y: 544, endPoint x: 980, endPoint y: 529, distance: 15.4
click at [980, 529] on div at bounding box center [968, 531] width 133 height 74
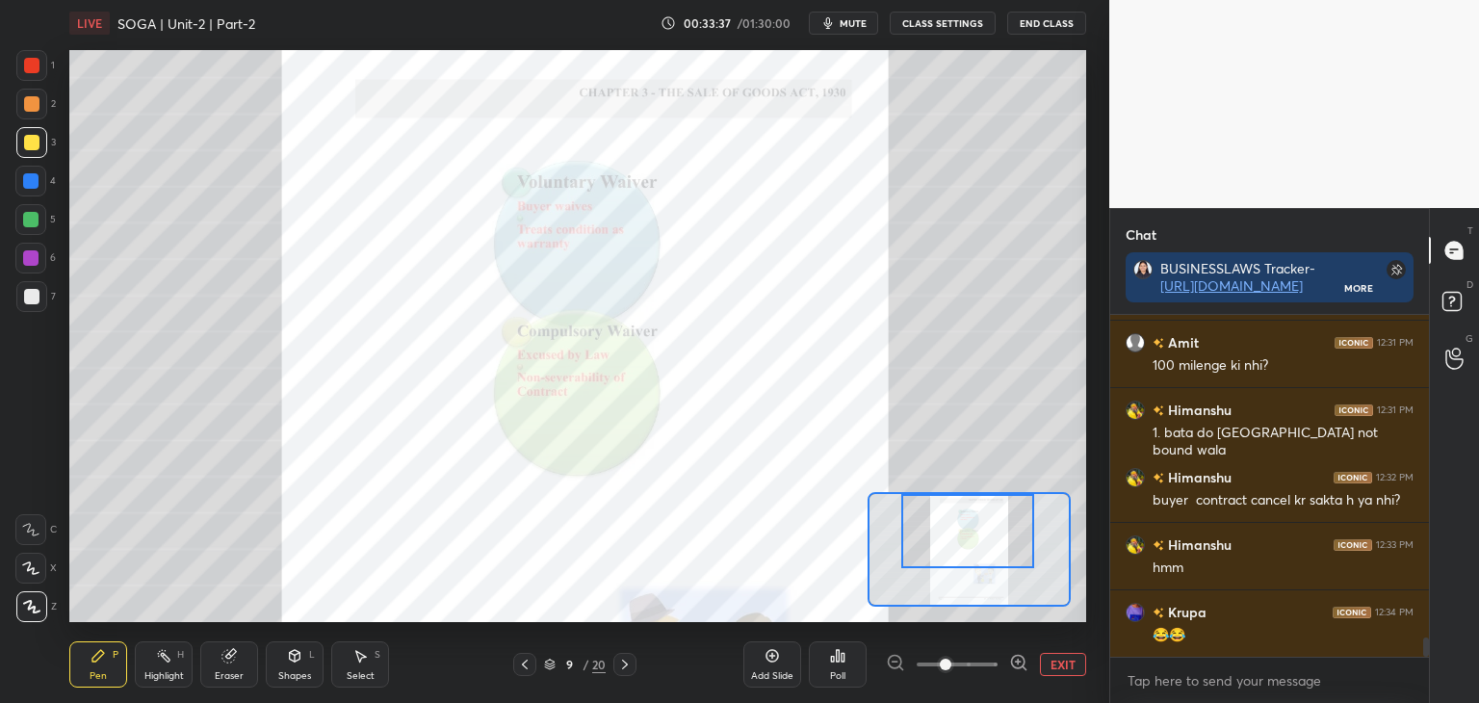
click at [32, 66] on div at bounding box center [31, 65] width 15 height 15
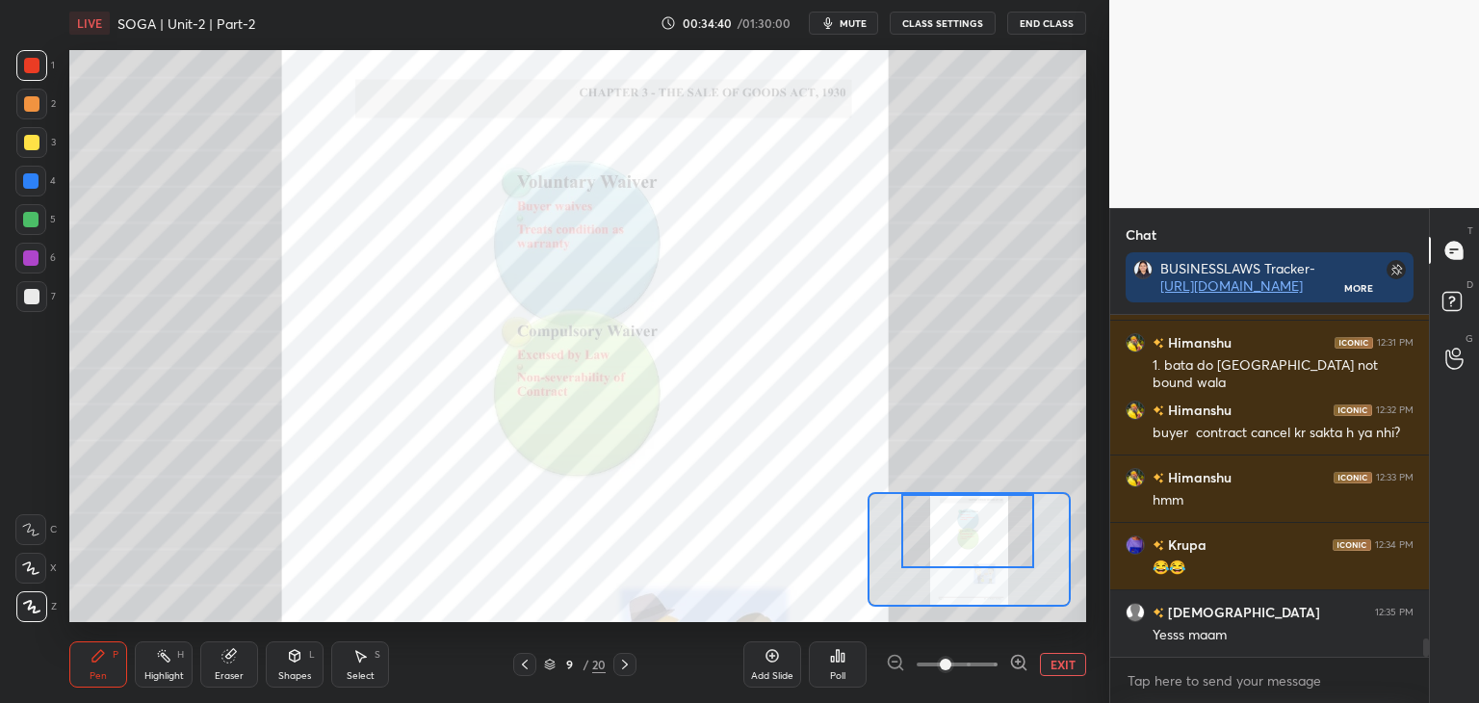
scroll to position [5995, 0]
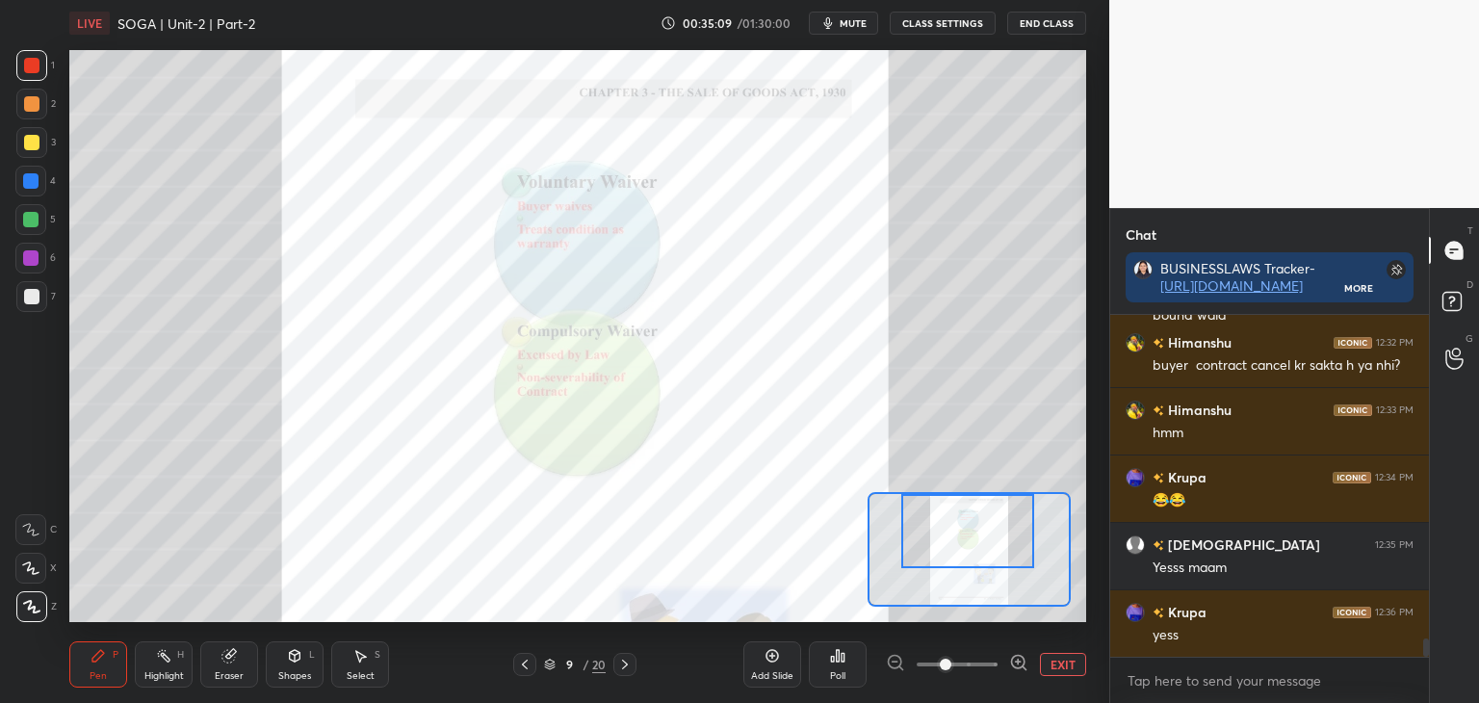
click at [1061, 669] on button "EXIT" at bounding box center [1063, 664] width 46 height 23
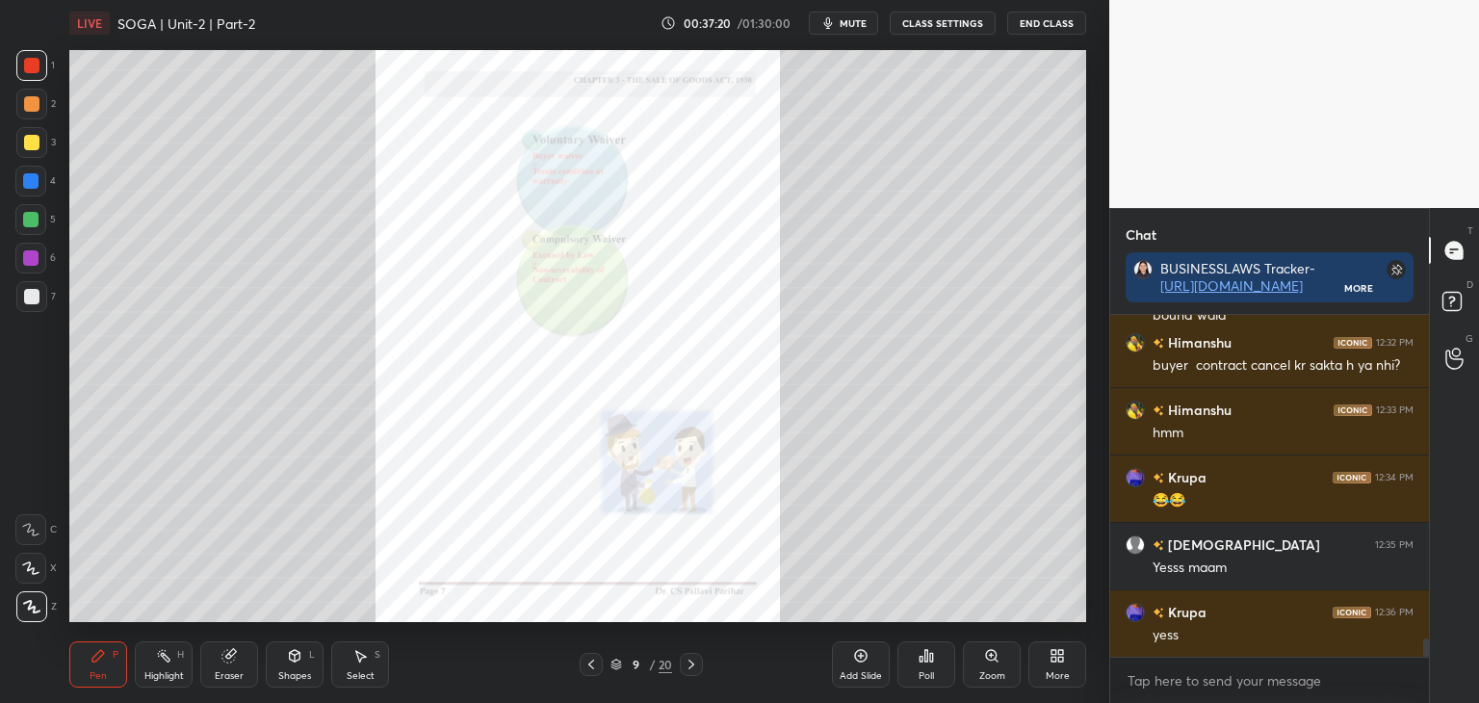
scroll to position [6063, 0]
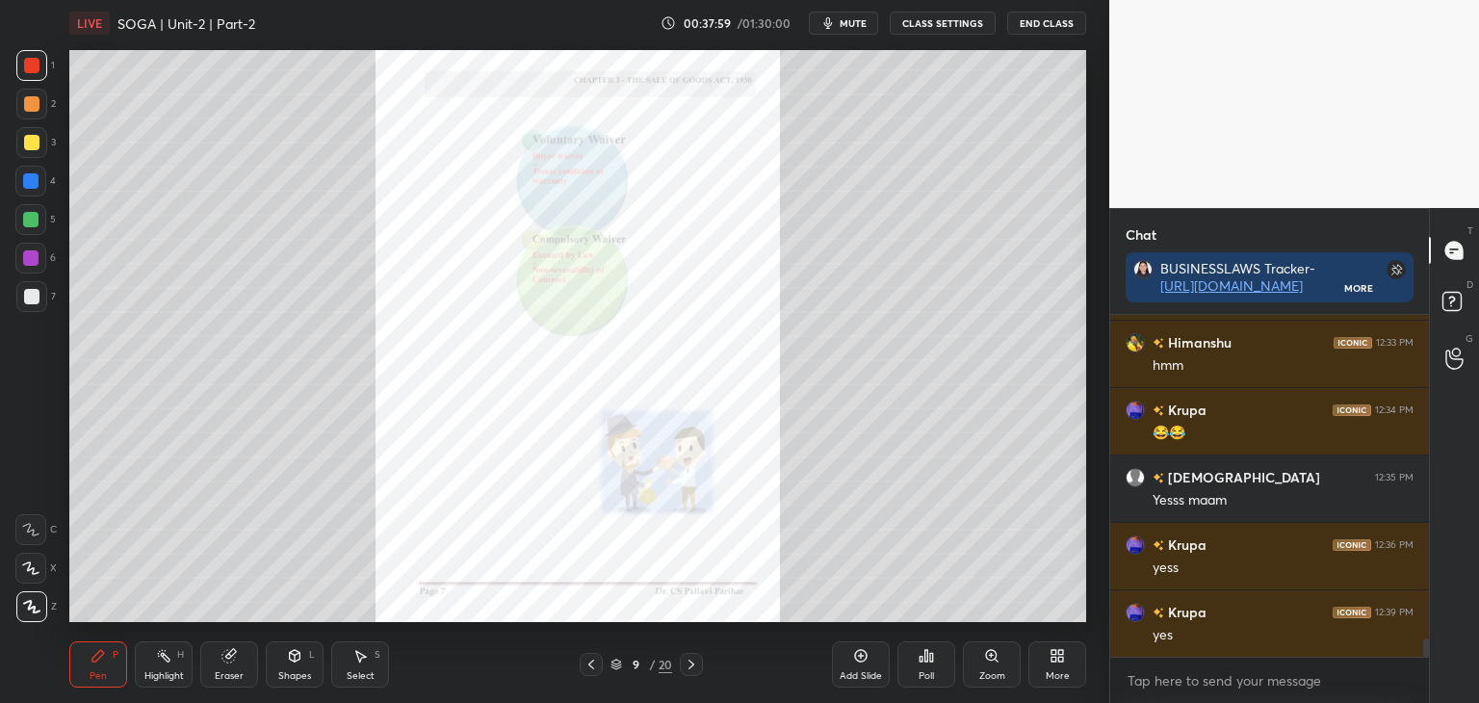
click at [597, 663] on icon at bounding box center [591, 664] width 15 height 15
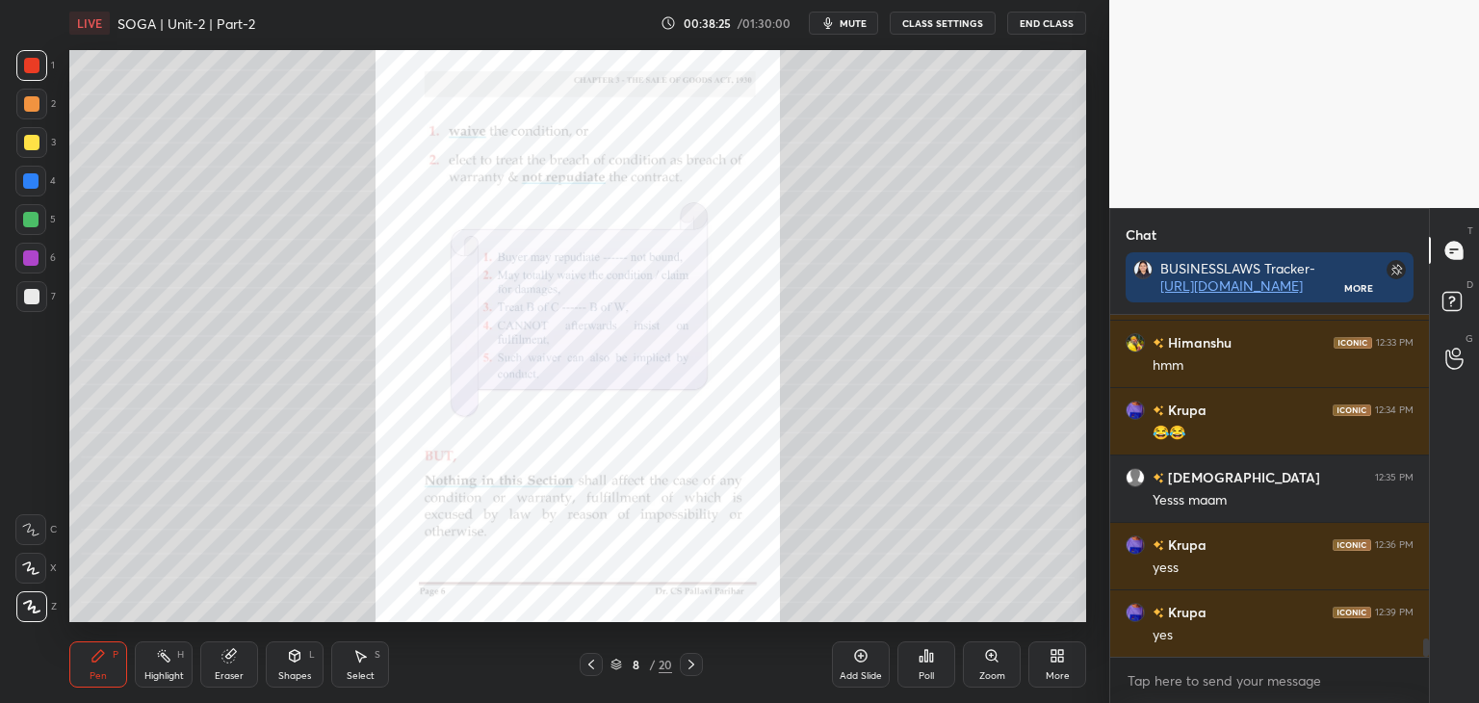
click at [697, 663] on icon at bounding box center [691, 664] width 15 height 15
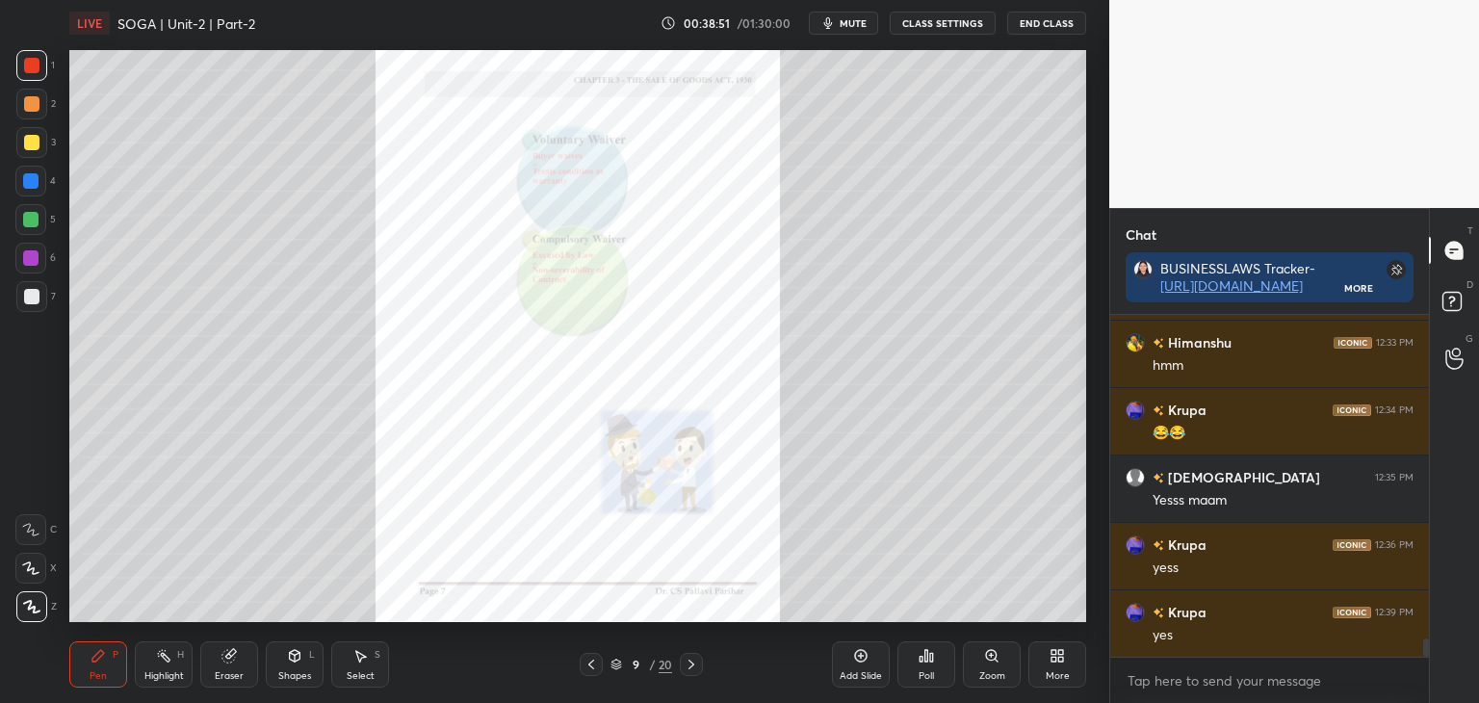
click at [988, 672] on div "Zoom" at bounding box center [992, 676] width 26 height 10
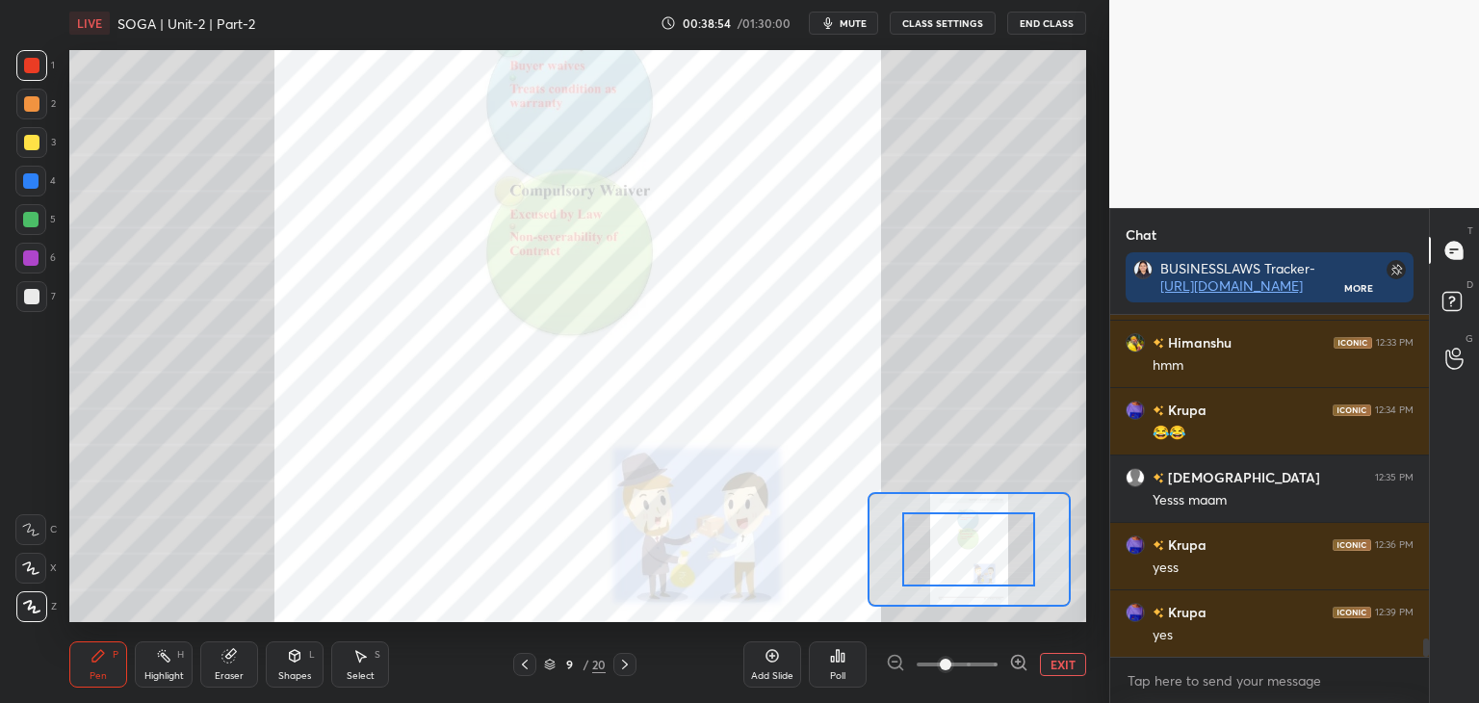
click at [27, 183] on div at bounding box center [30, 180] width 15 height 15
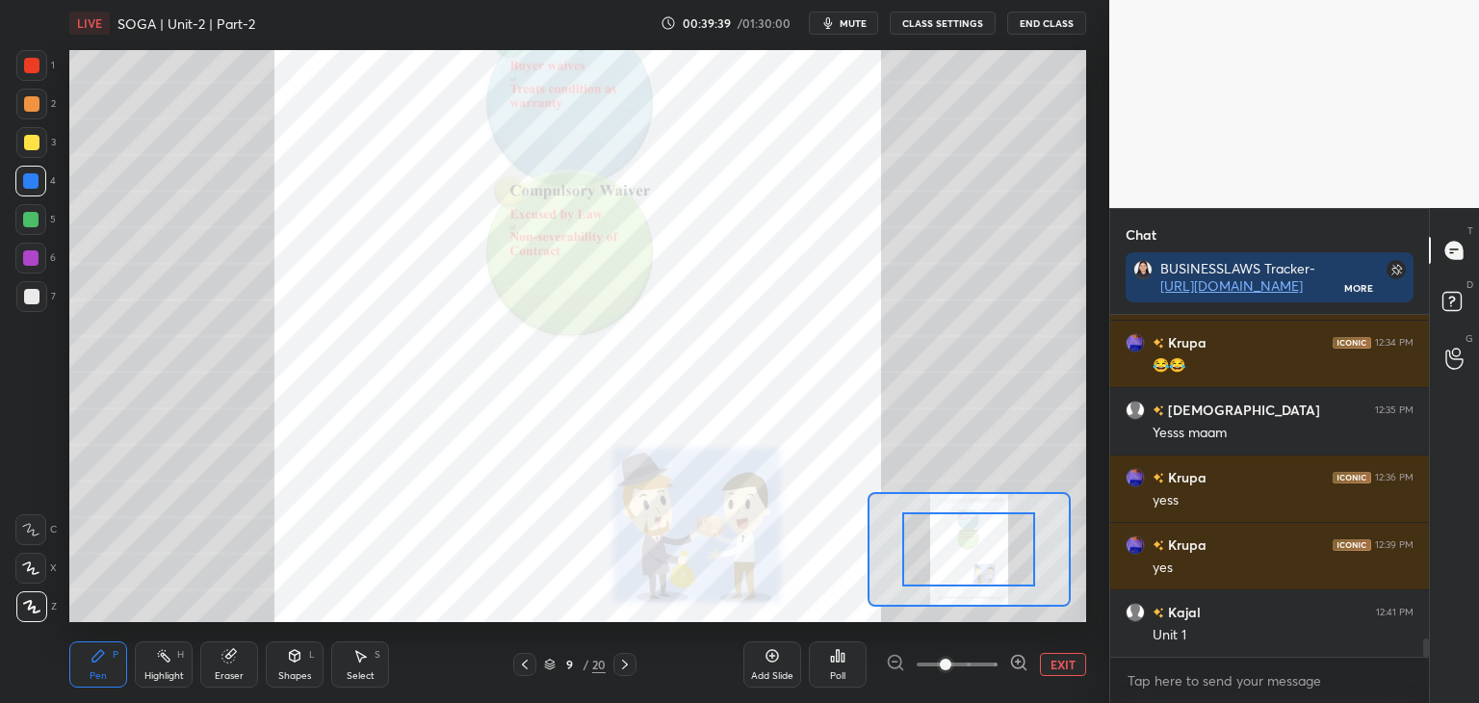
scroll to position [6198, 0]
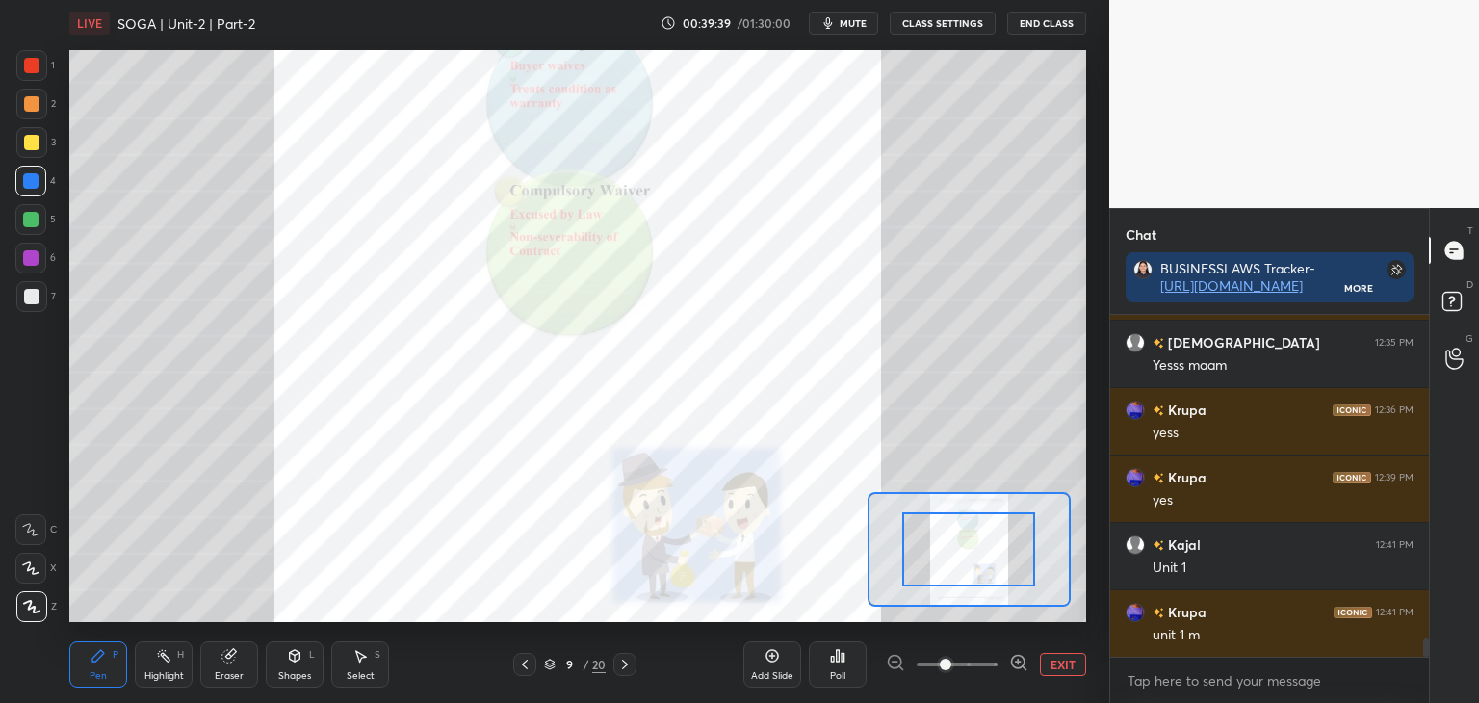
click at [1064, 668] on button "EXIT" at bounding box center [1063, 664] width 46 height 23
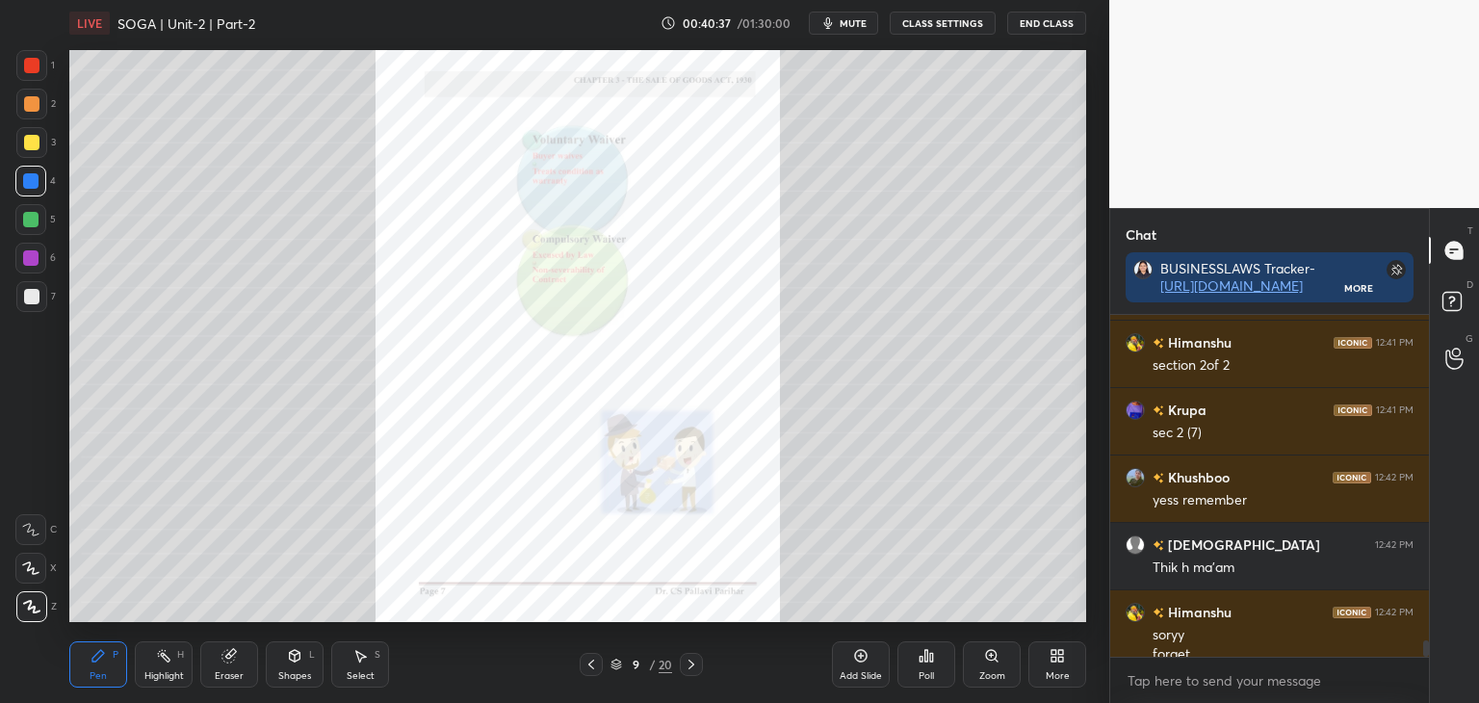
scroll to position [6978, 0]
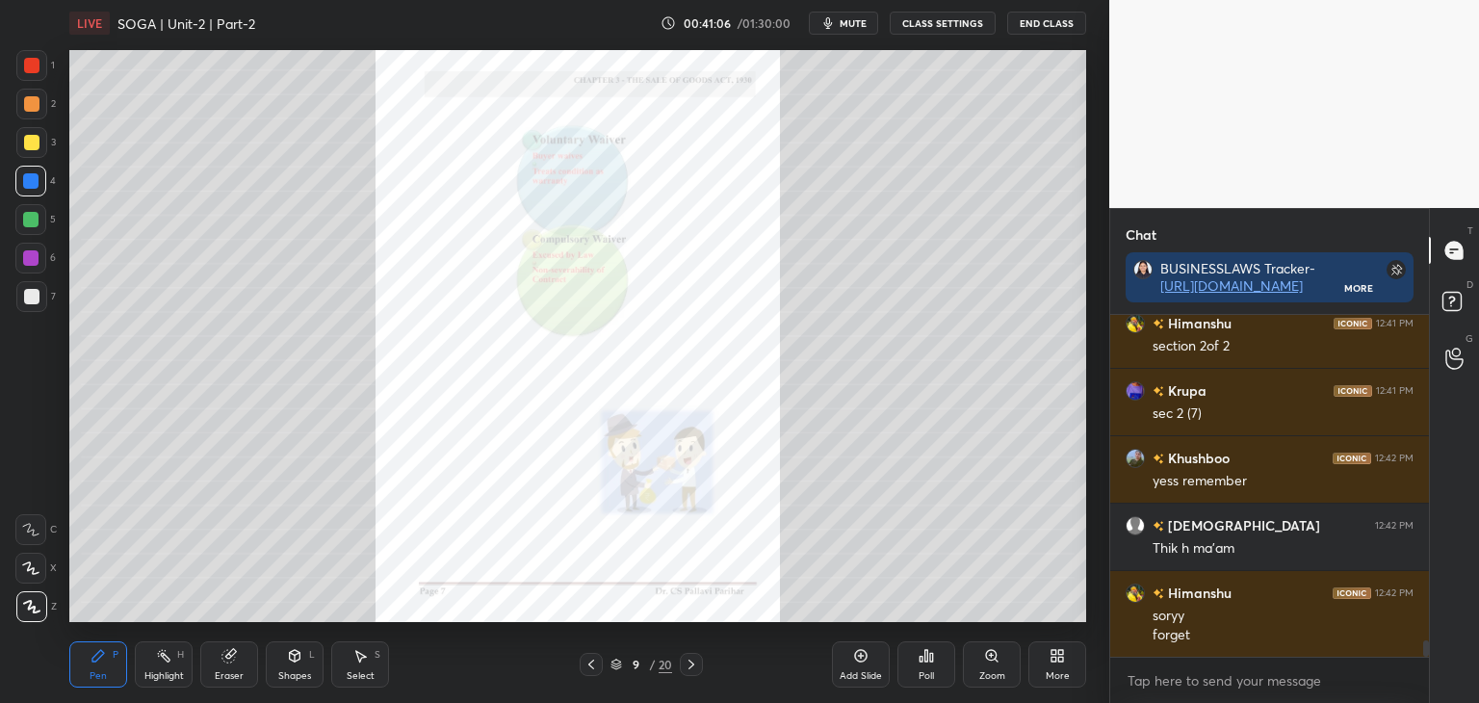
click at [593, 665] on icon at bounding box center [591, 664] width 15 height 15
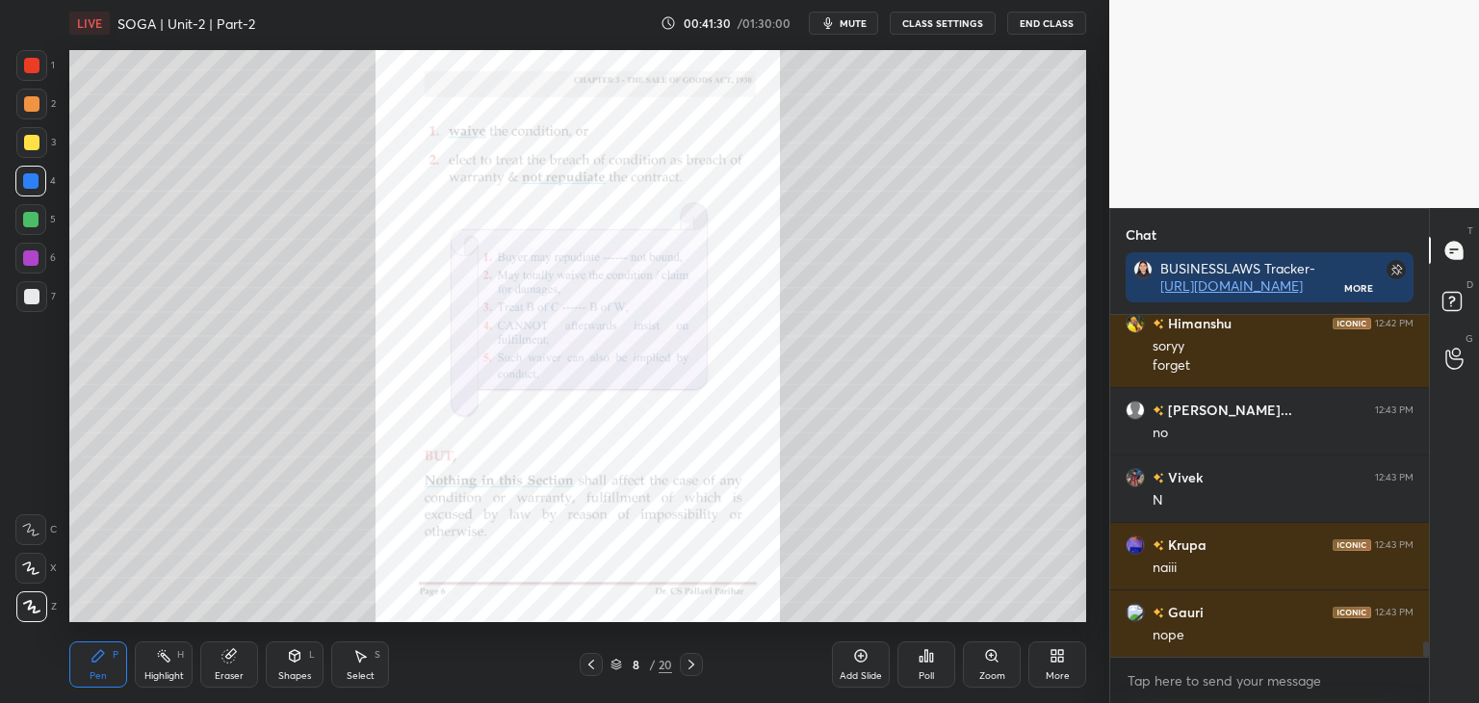
scroll to position [7315, 0]
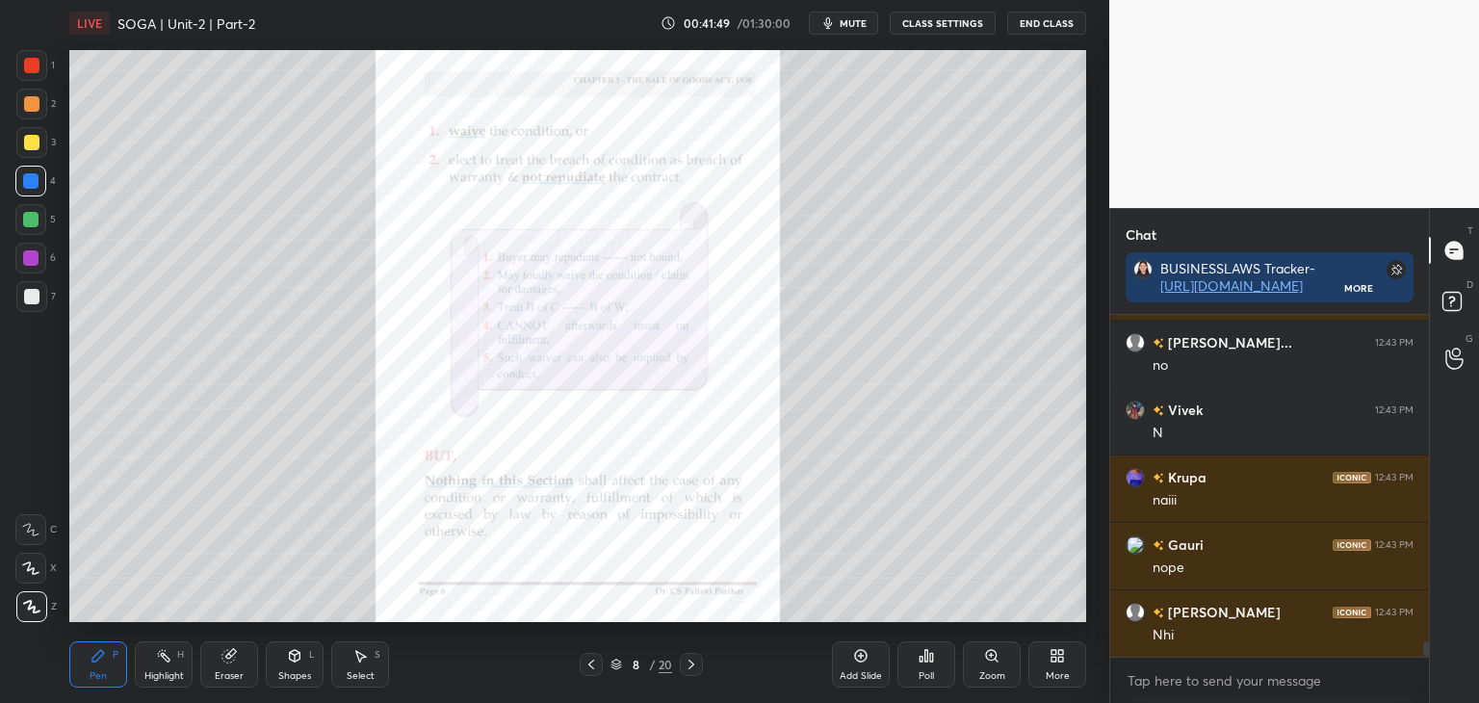
click at [694, 662] on icon at bounding box center [691, 664] width 15 height 15
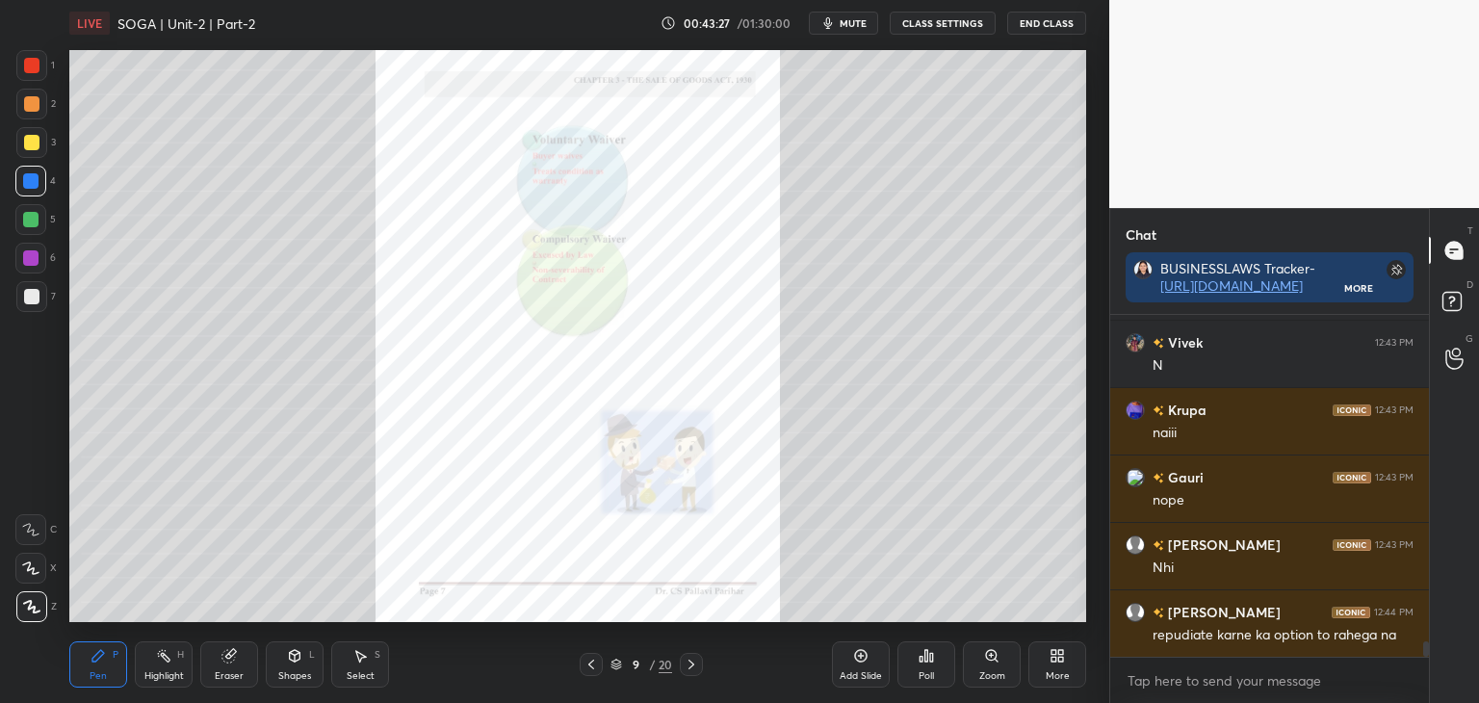
scroll to position [7450, 0]
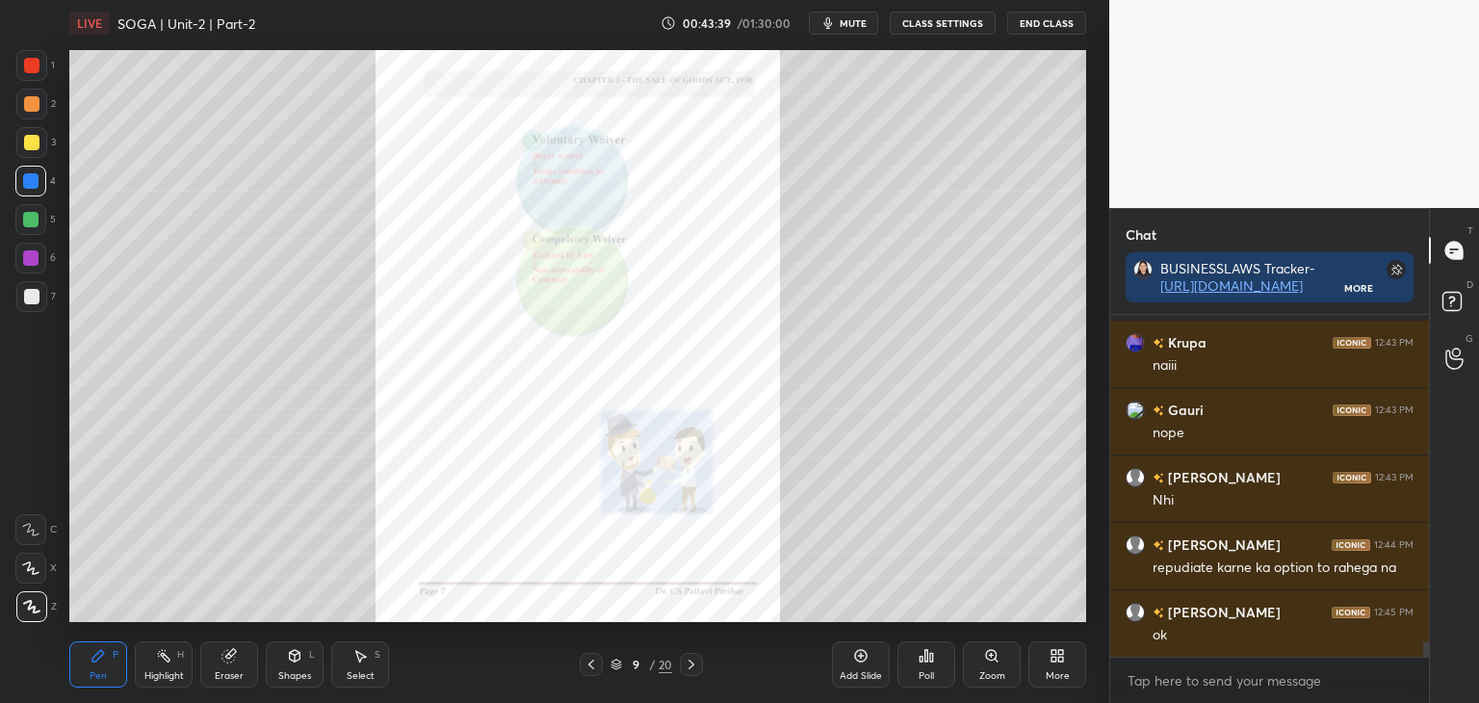
click at [591, 663] on icon at bounding box center [591, 665] width 6 height 10
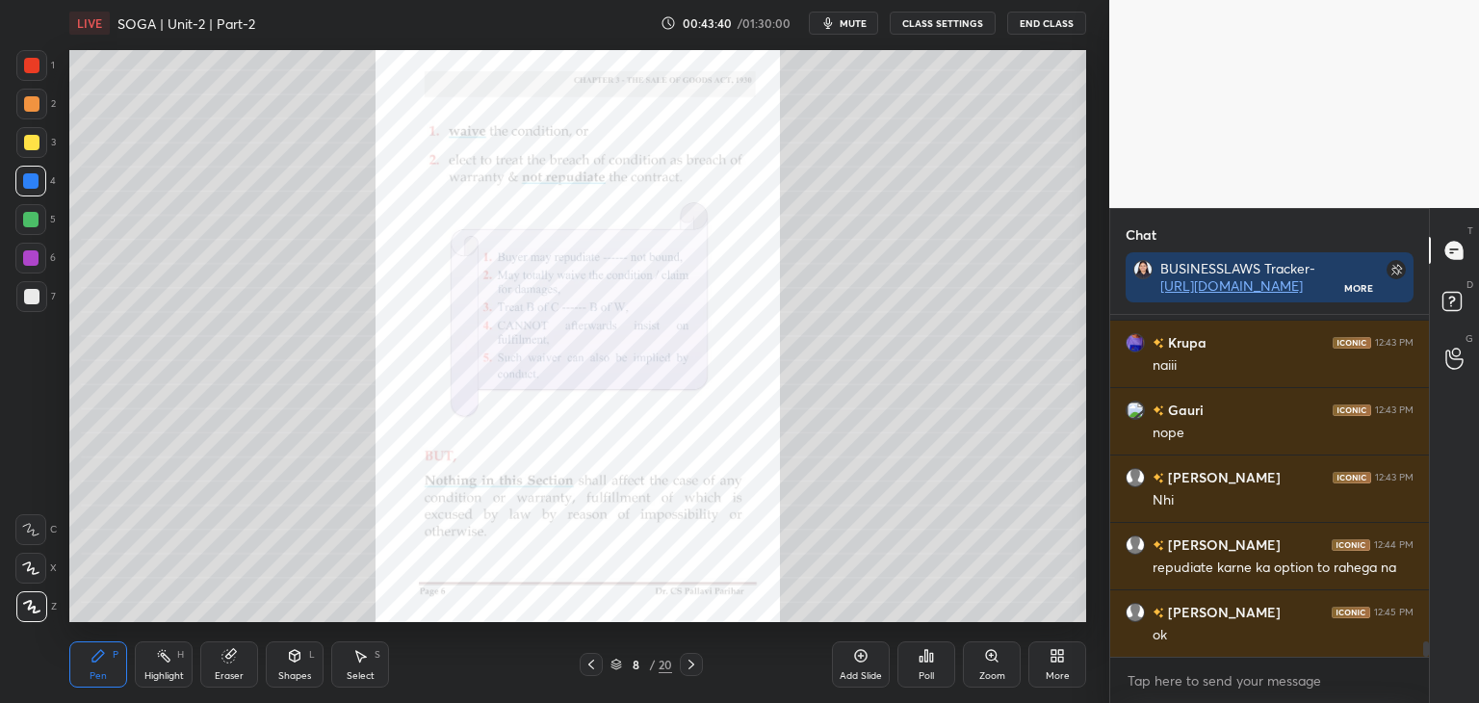
click at [589, 665] on icon at bounding box center [591, 665] width 6 height 10
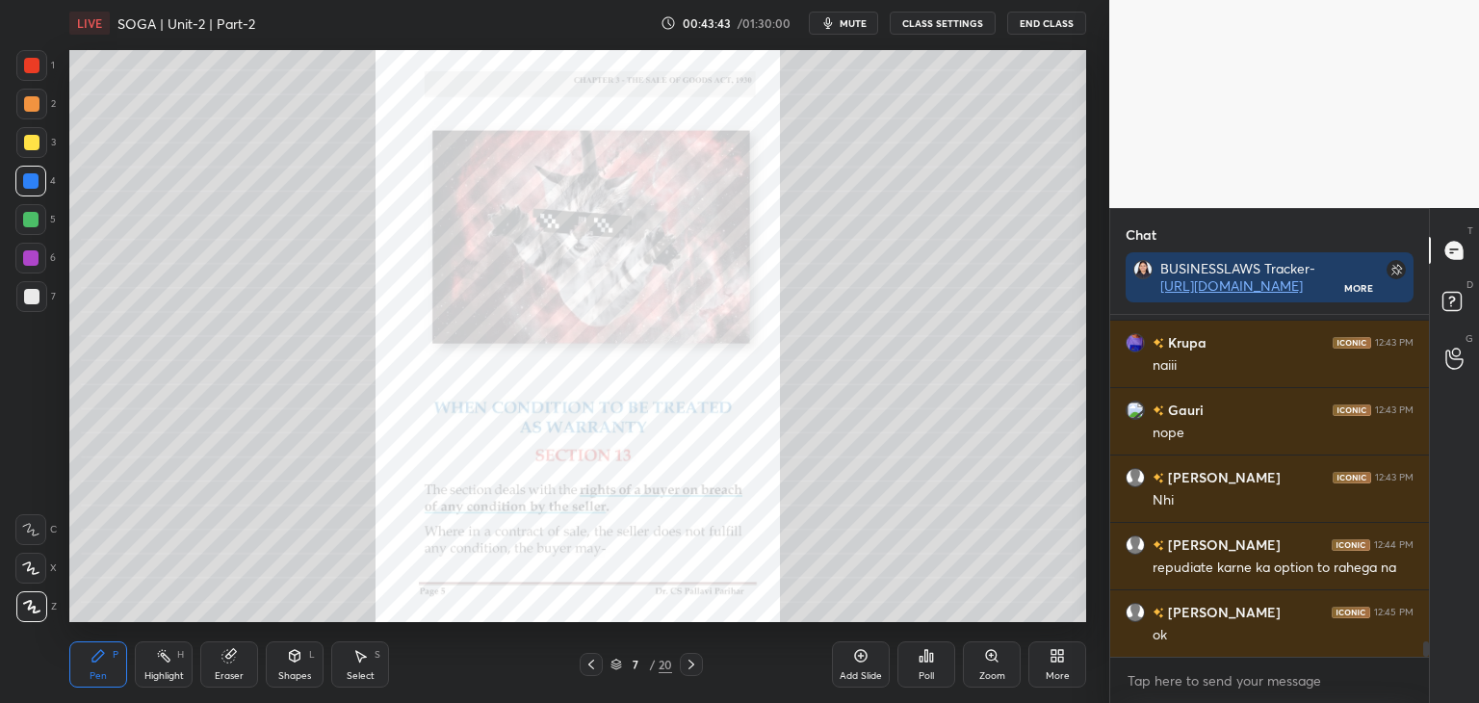
drag, startPoint x: 30, startPoint y: 64, endPoint x: 53, endPoint y: 124, distance: 64.9
click at [31, 65] on div at bounding box center [31, 65] width 15 height 15
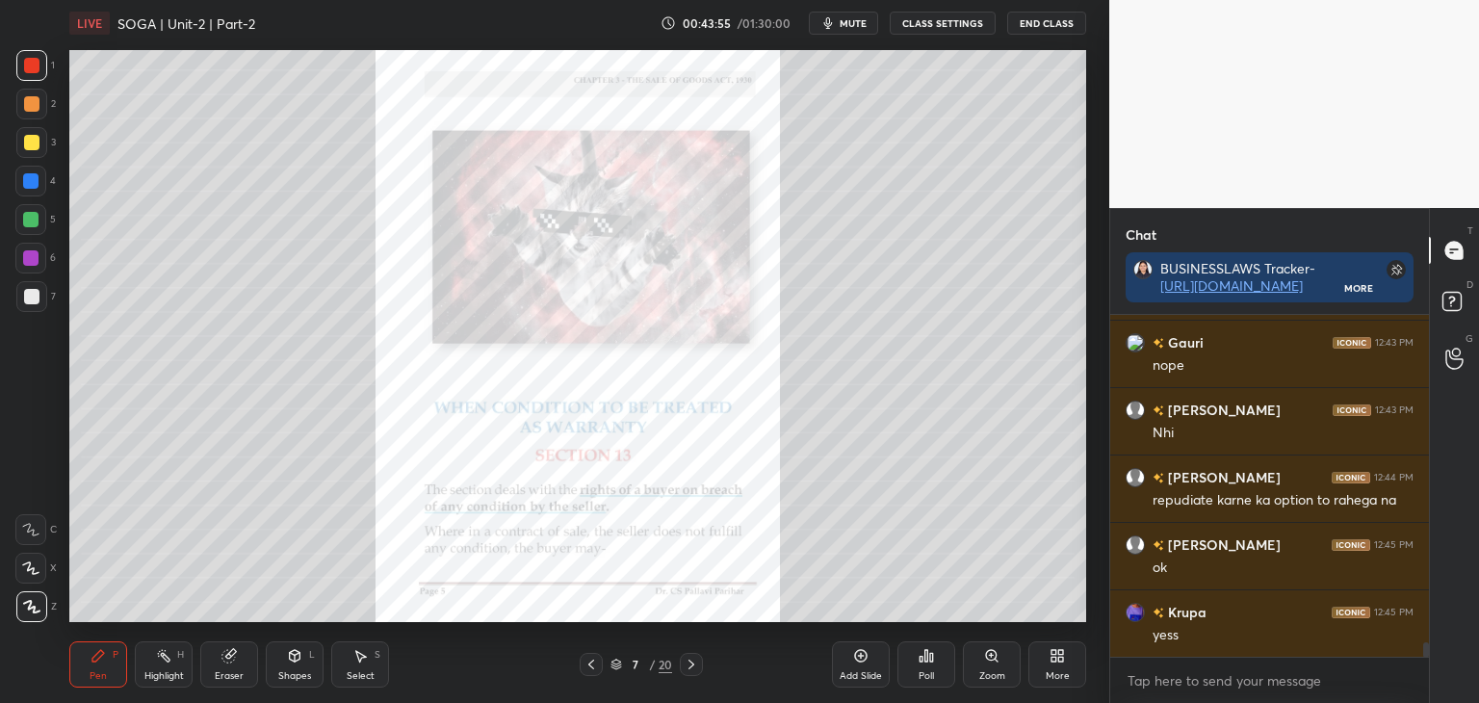
click at [693, 667] on icon at bounding box center [691, 664] width 15 height 15
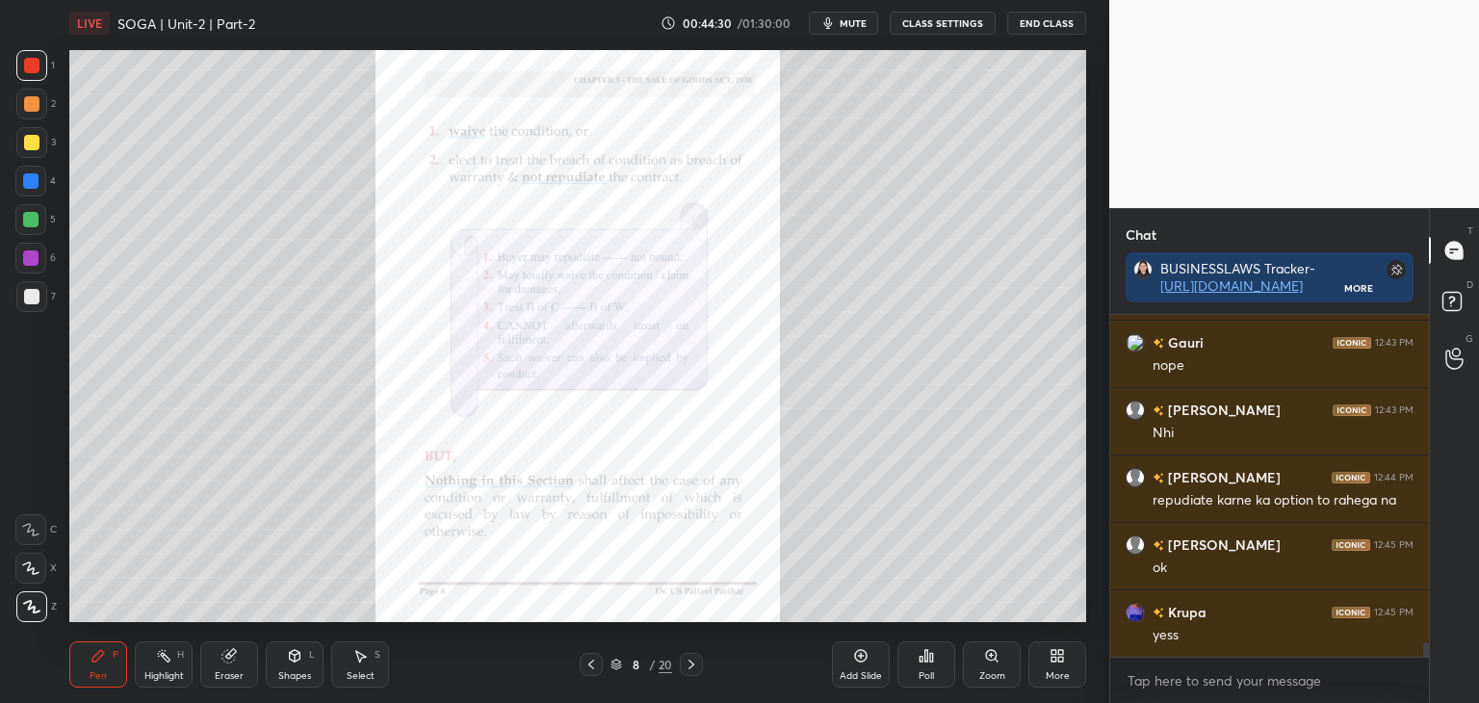
scroll to position [7584, 0]
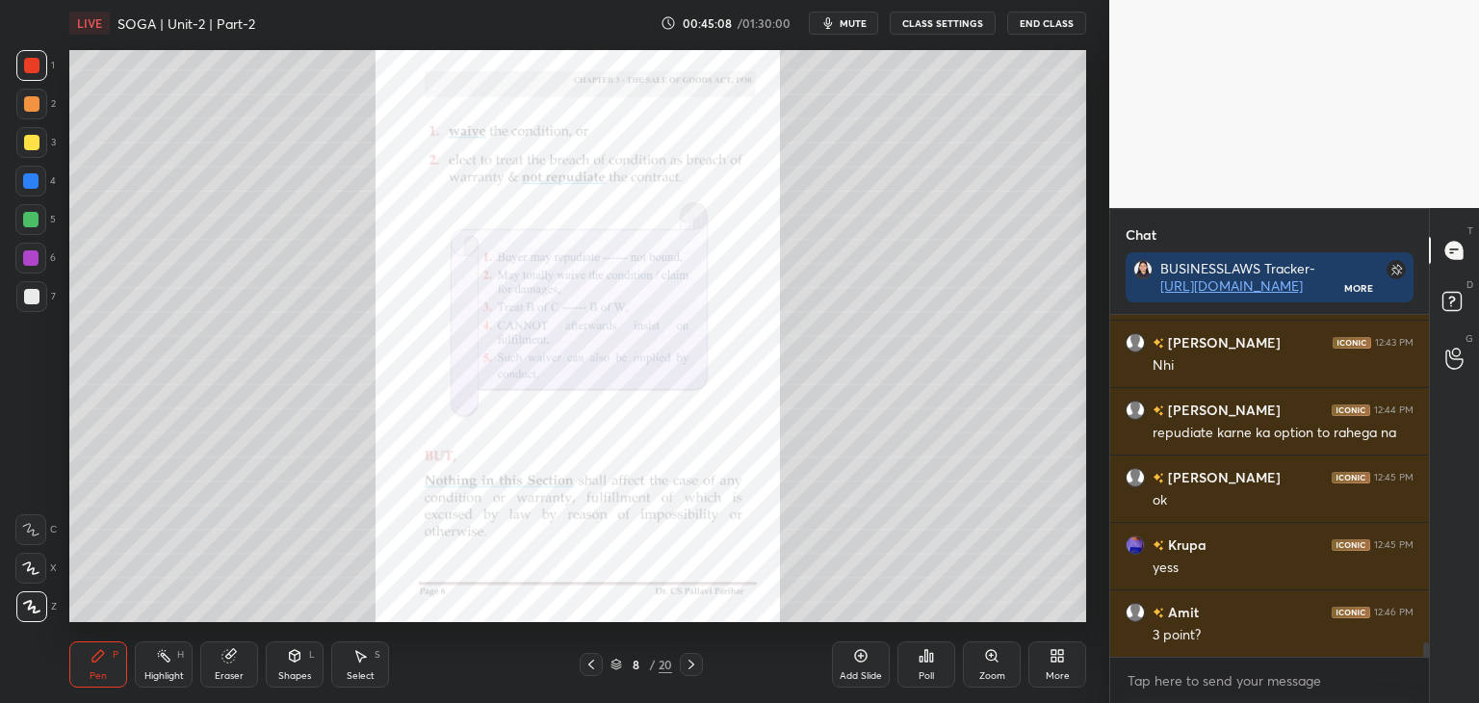
click at [695, 665] on icon at bounding box center [691, 664] width 15 height 15
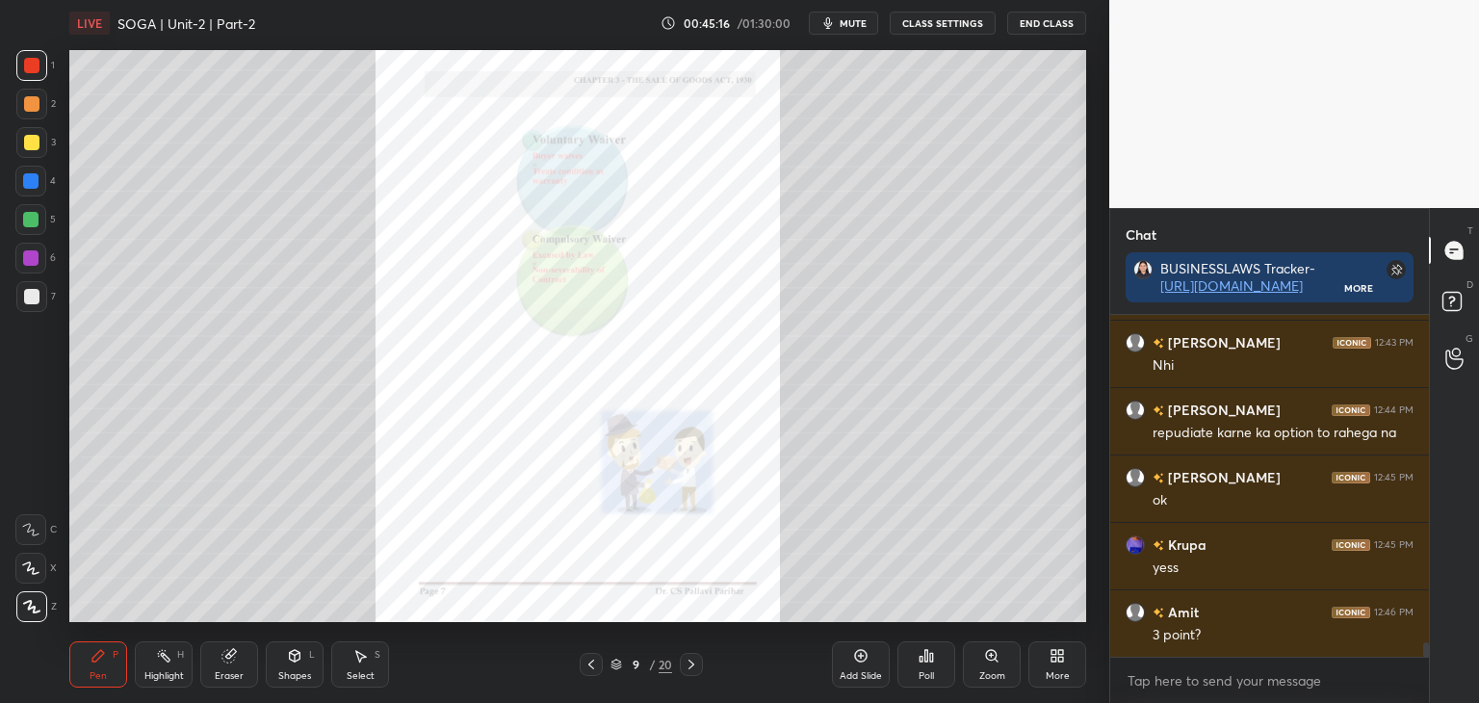
click at [694, 663] on icon at bounding box center [691, 664] width 15 height 15
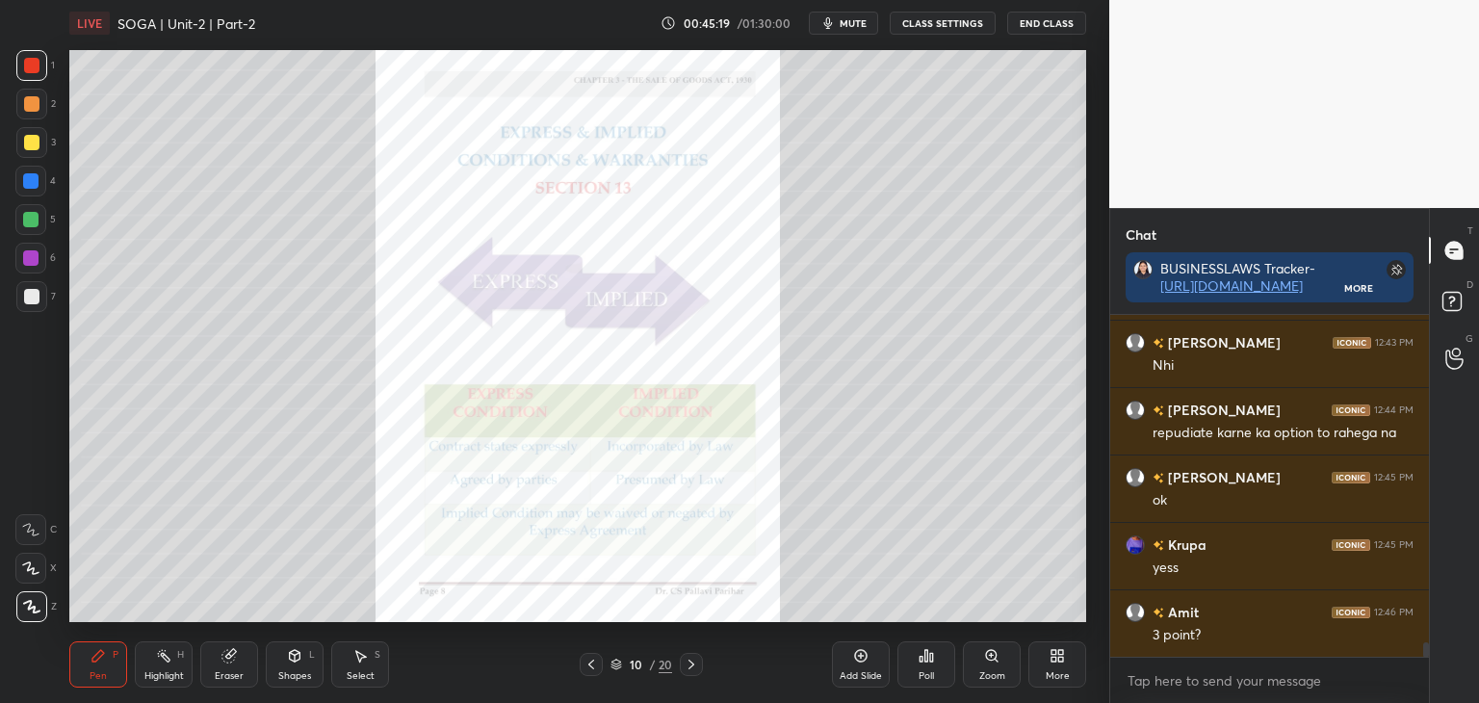
click at [32, 182] on div at bounding box center [30, 180] width 15 height 15
drag, startPoint x: 26, startPoint y: 143, endPoint x: 57, endPoint y: 157, distance: 33.6
click at [28, 143] on div at bounding box center [31, 142] width 15 height 15
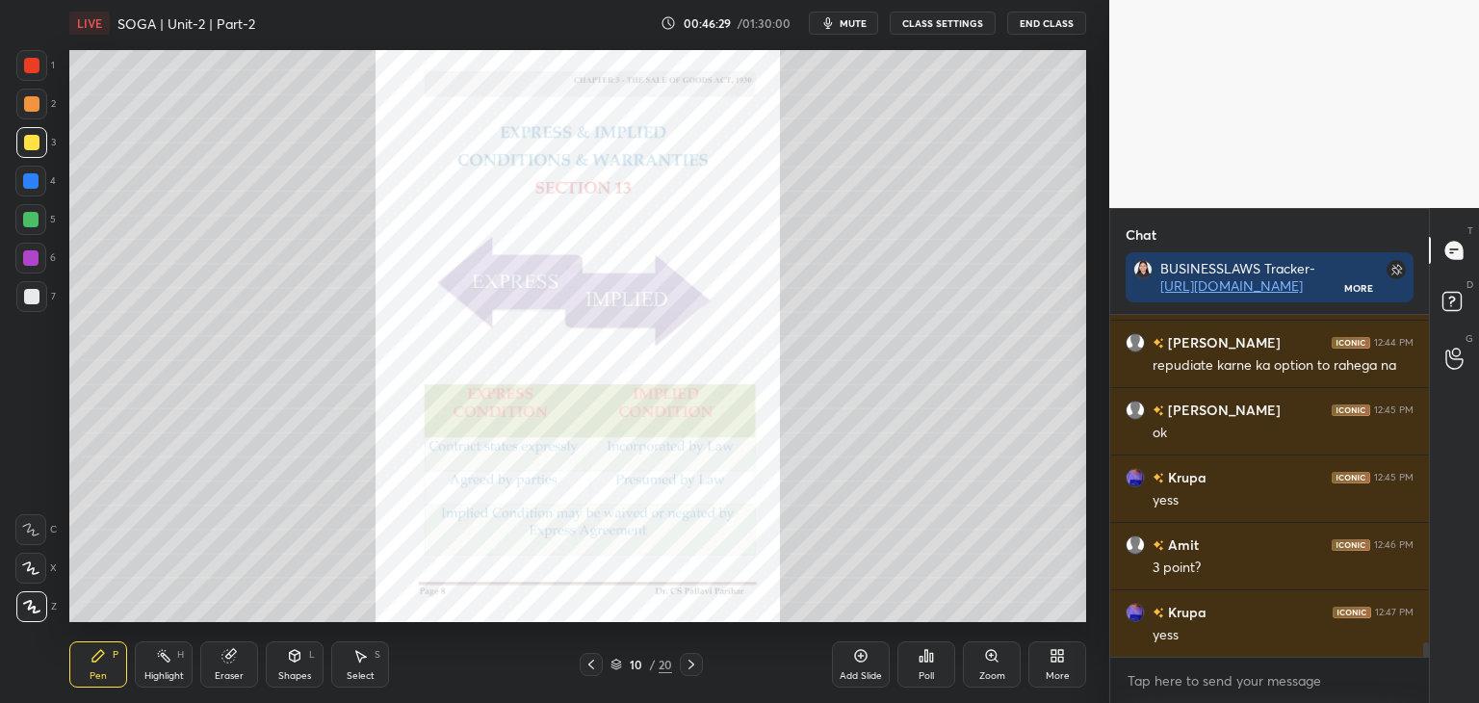
scroll to position [7719, 0]
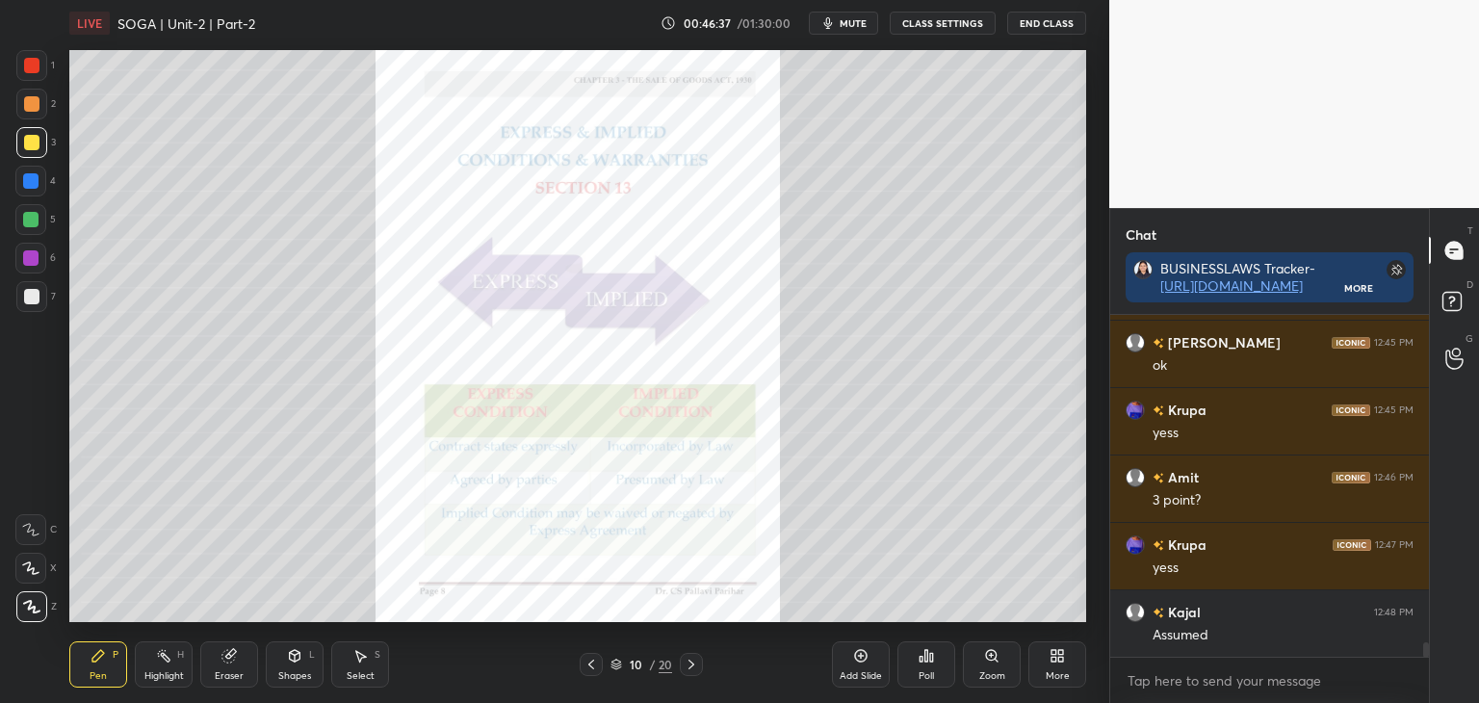
click at [31, 179] on div at bounding box center [30, 180] width 15 height 15
click at [990, 665] on div "Zoom" at bounding box center [992, 664] width 58 height 46
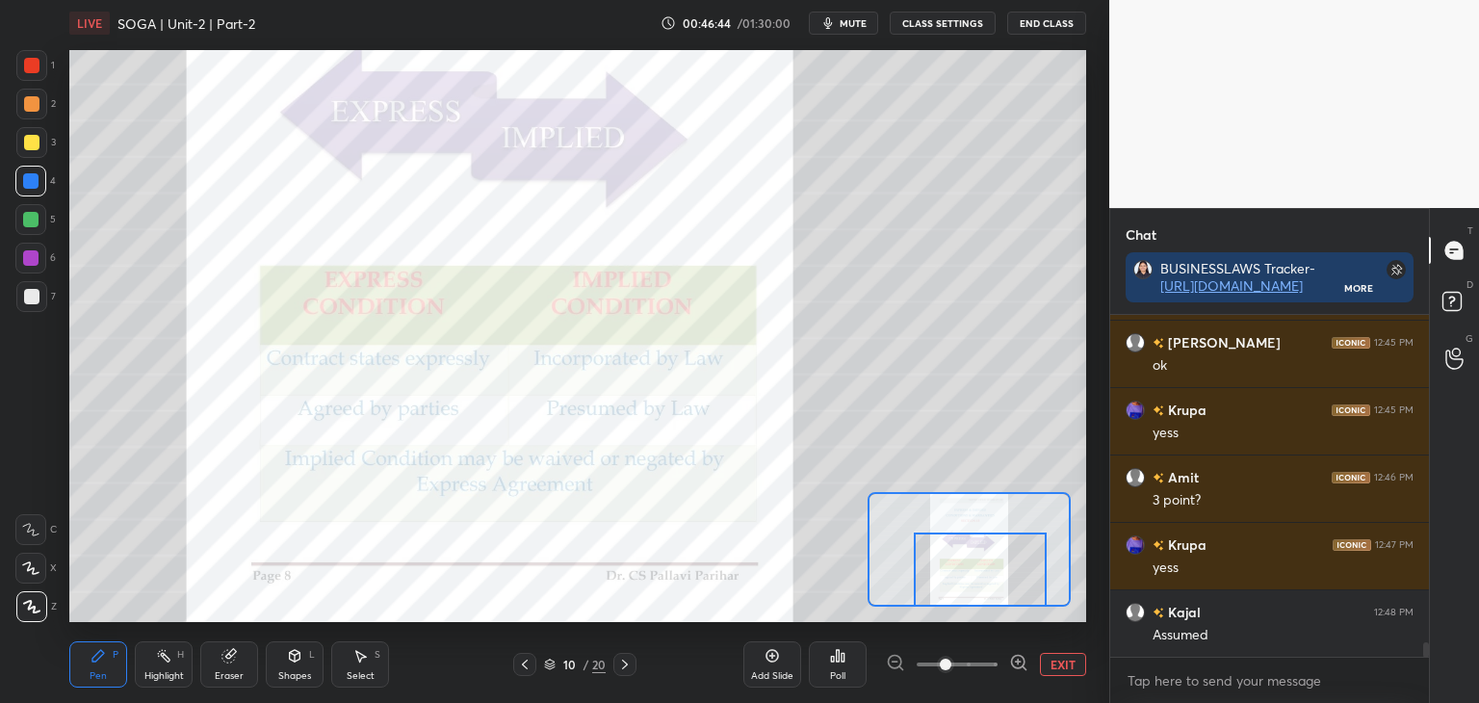
drag, startPoint x: 981, startPoint y: 564, endPoint x: 993, endPoint y: 587, distance: 25.8
click at [993, 587] on div at bounding box center [980, 570] width 133 height 74
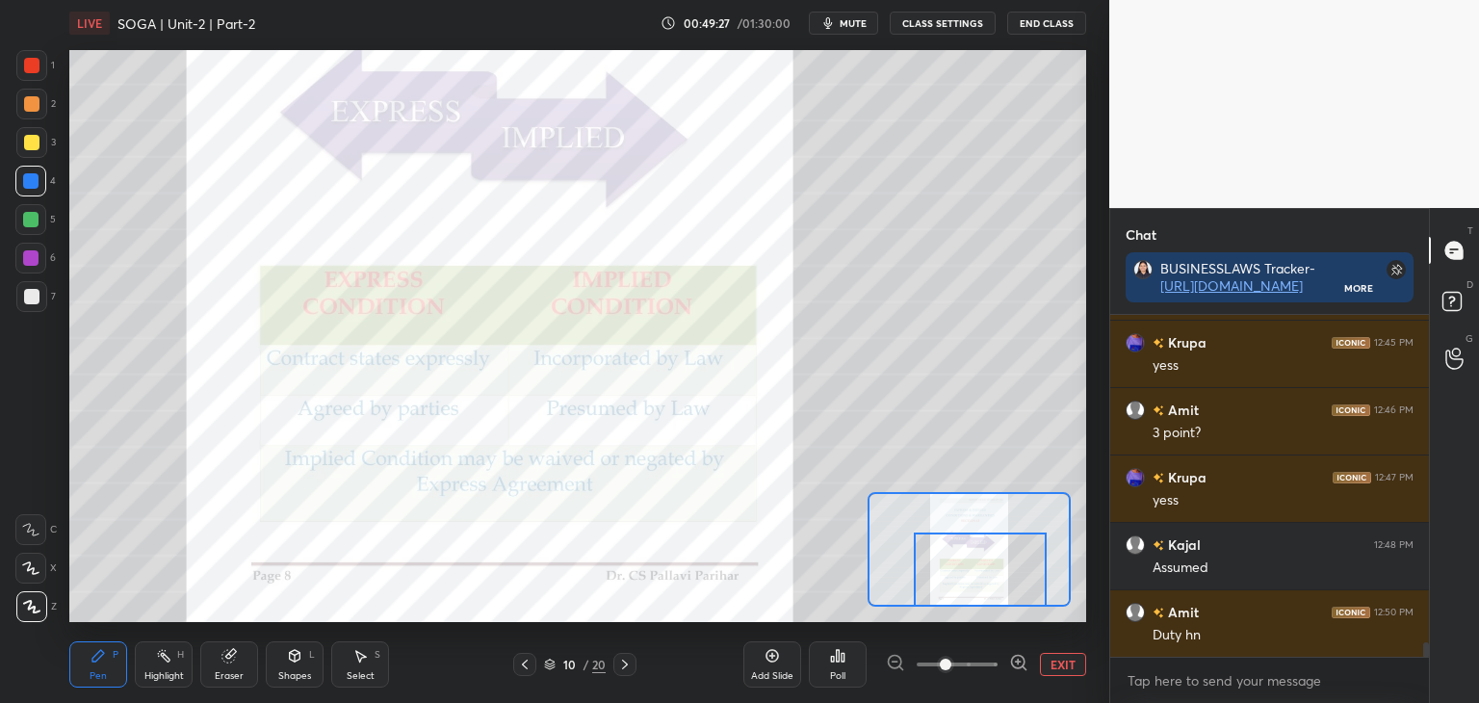
click at [624, 664] on icon at bounding box center [624, 664] width 15 height 15
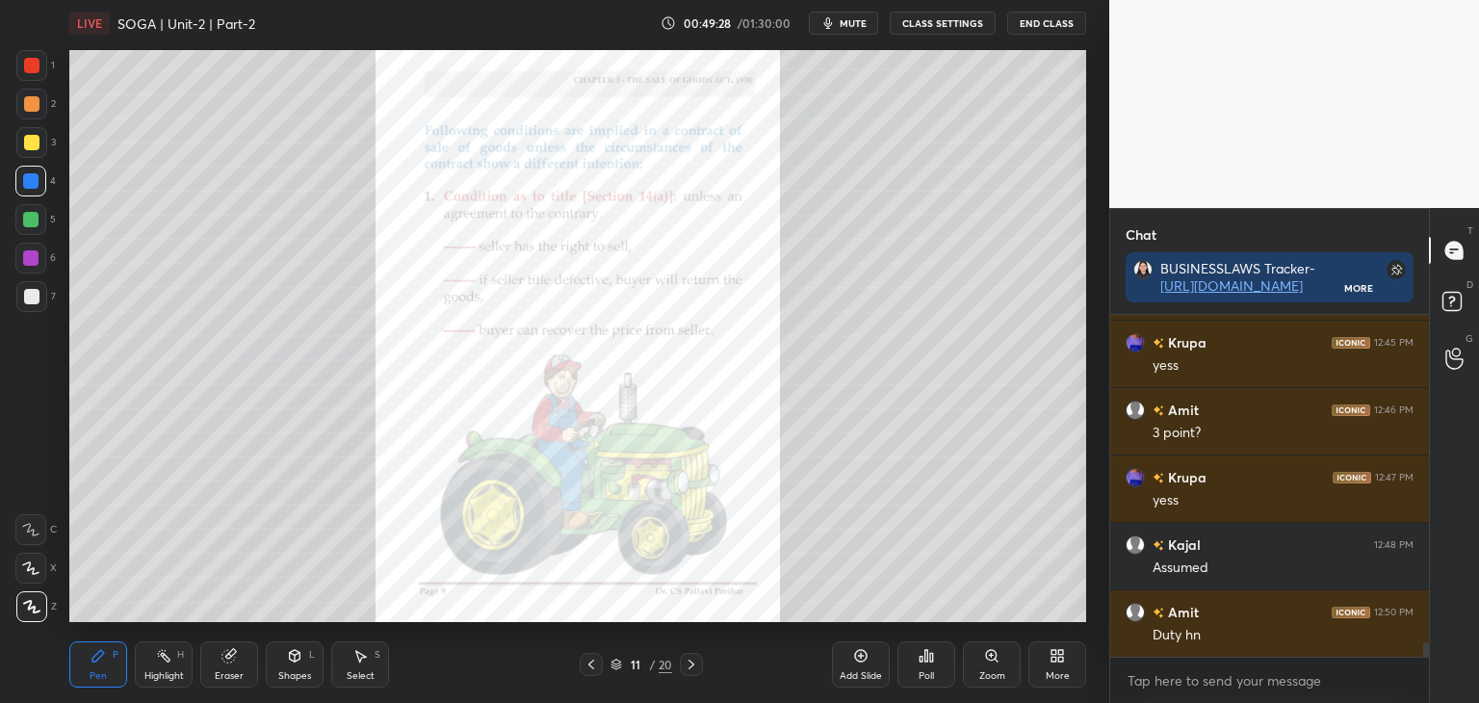
click at [593, 663] on icon at bounding box center [591, 664] width 15 height 15
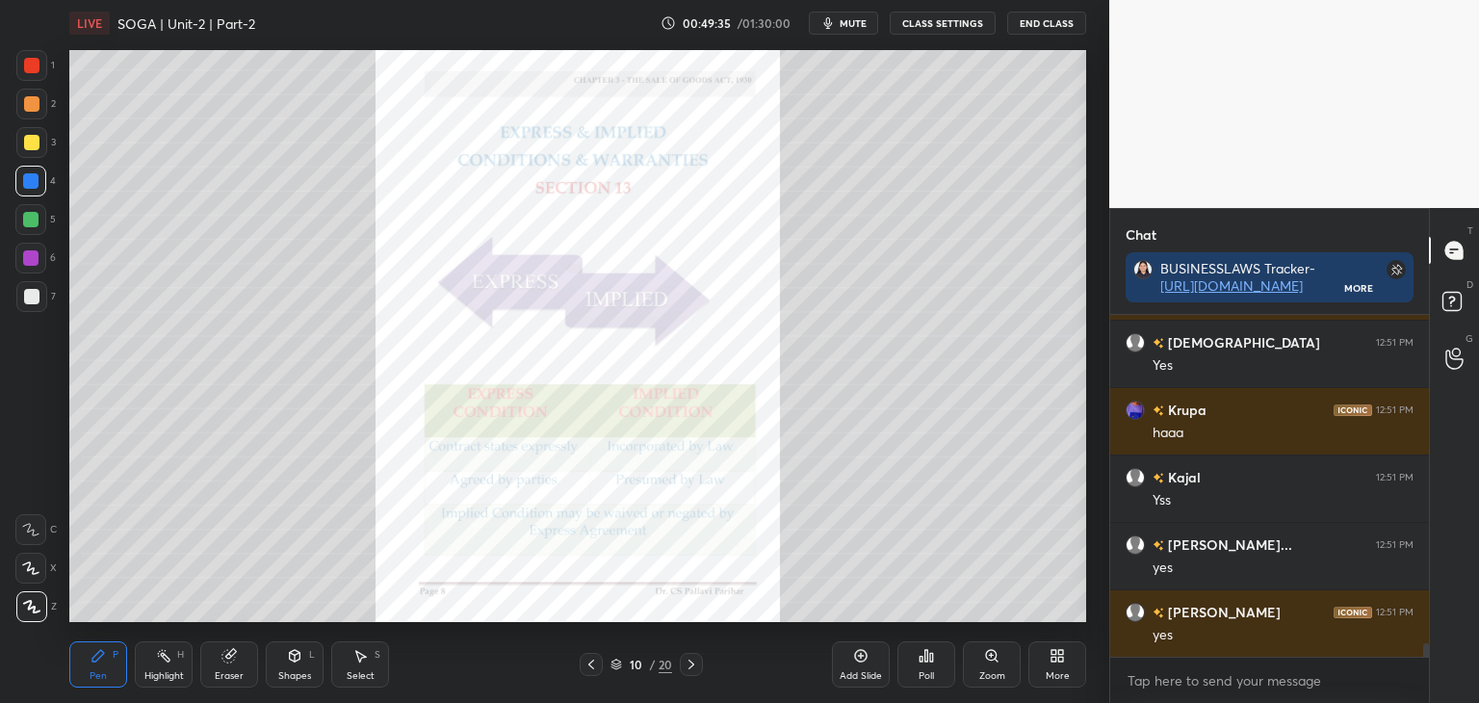
scroll to position [8191, 0]
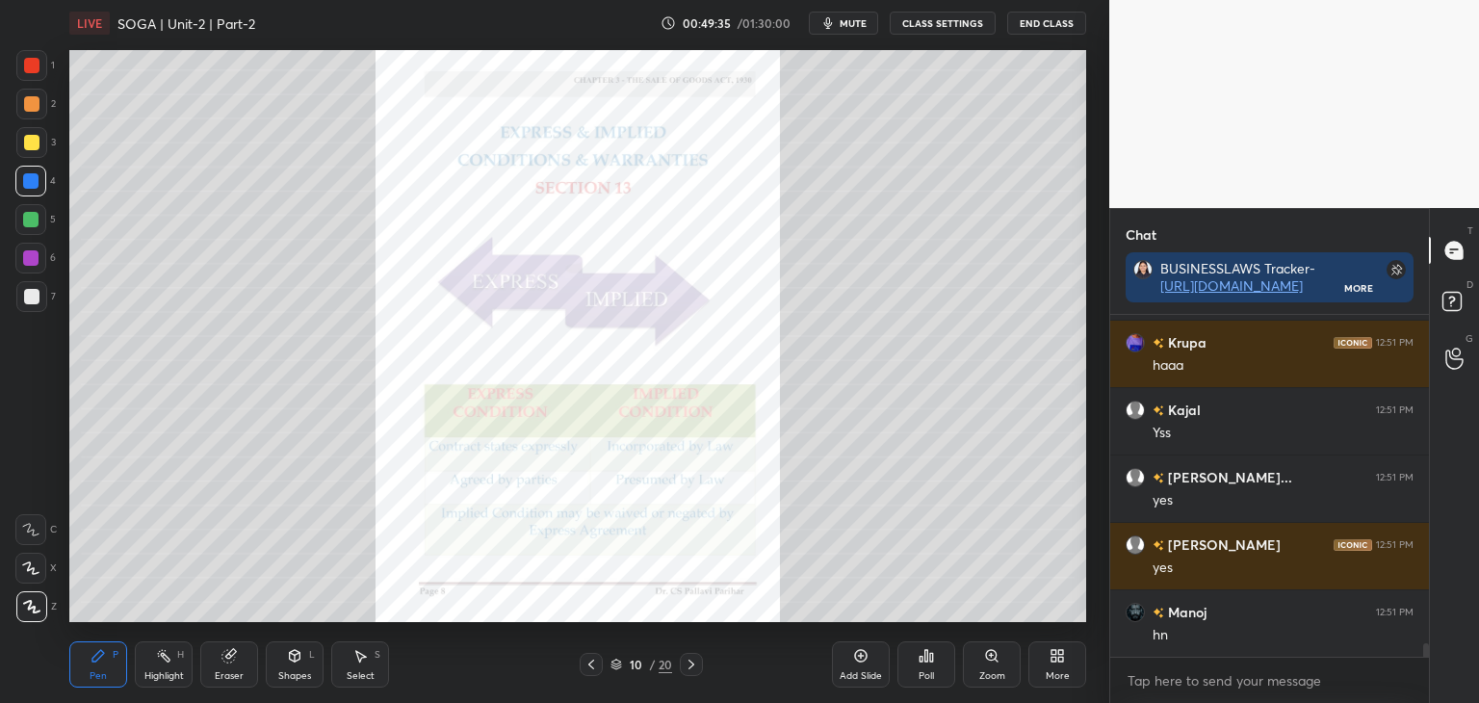
click at [32, 64] on div at bounding box center [31, 65] width 15 height 15
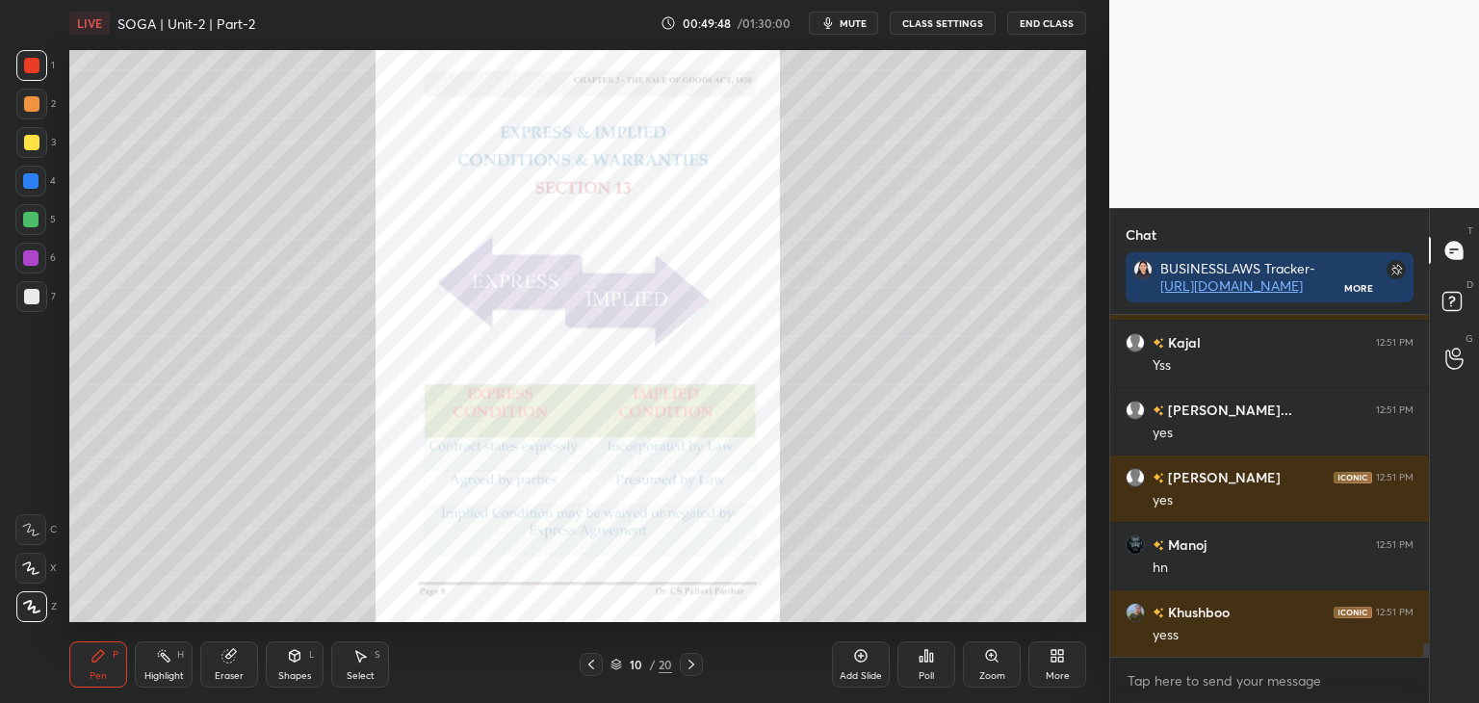
drag, startPoint x: 31, startPoint y: 180, endPoint x: 64, endPoint y: 189, distance: 33.9
click at [33, 180] on div at bounding box center [30, 180] width 15 height 15
click at [695, 662] on icon at bounding box center [691, 664] width 15 height 15
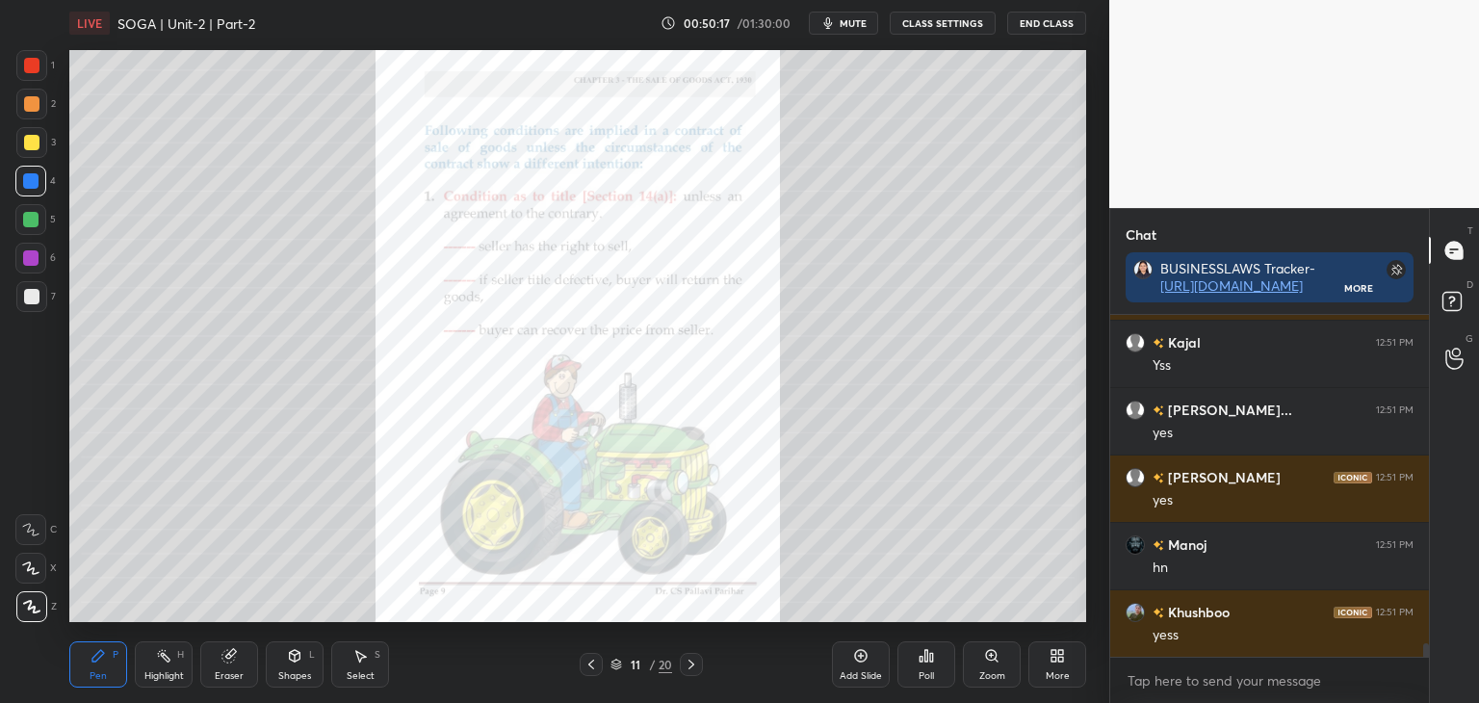
click at [690, 666] on icon at bounding box center [691, 664] width 15 height 15
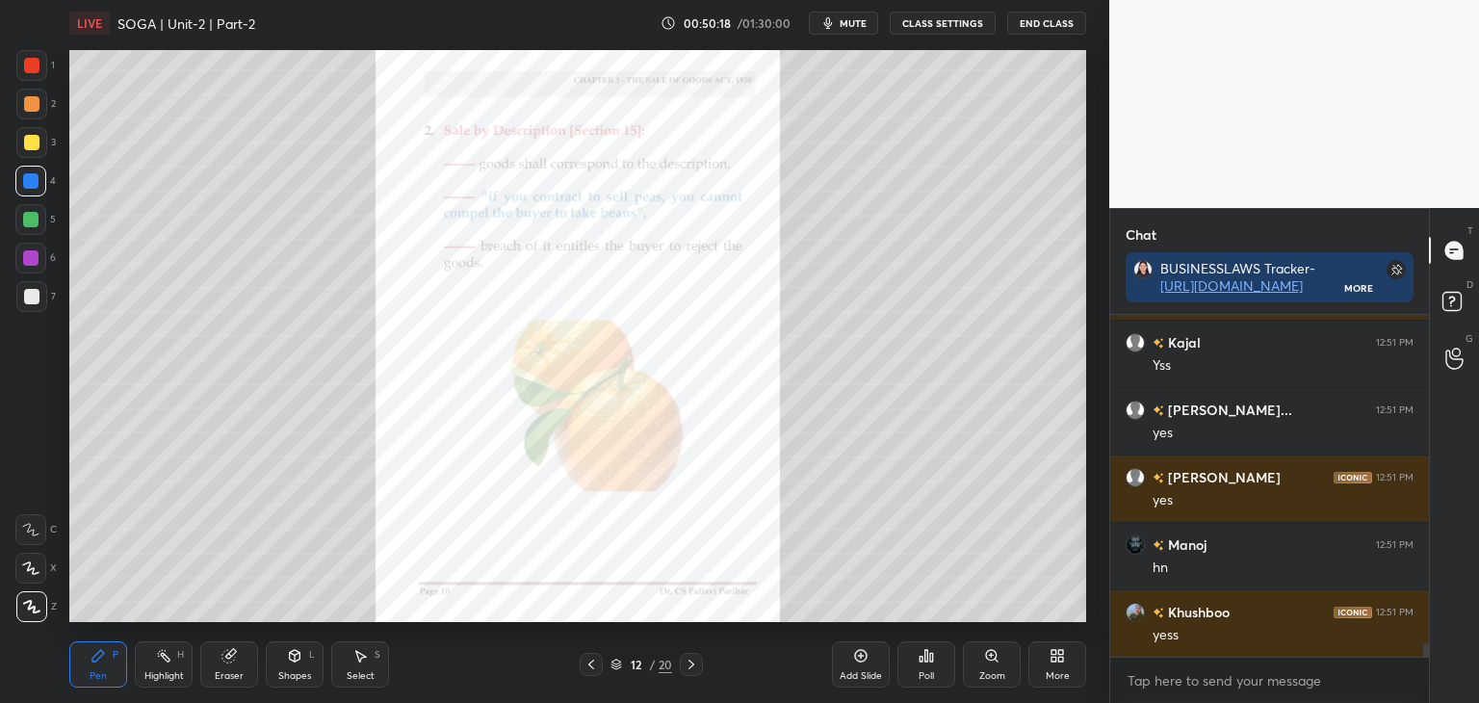
click at [690, 666] on icon at bounding box center [692, 665] width 6 height 10
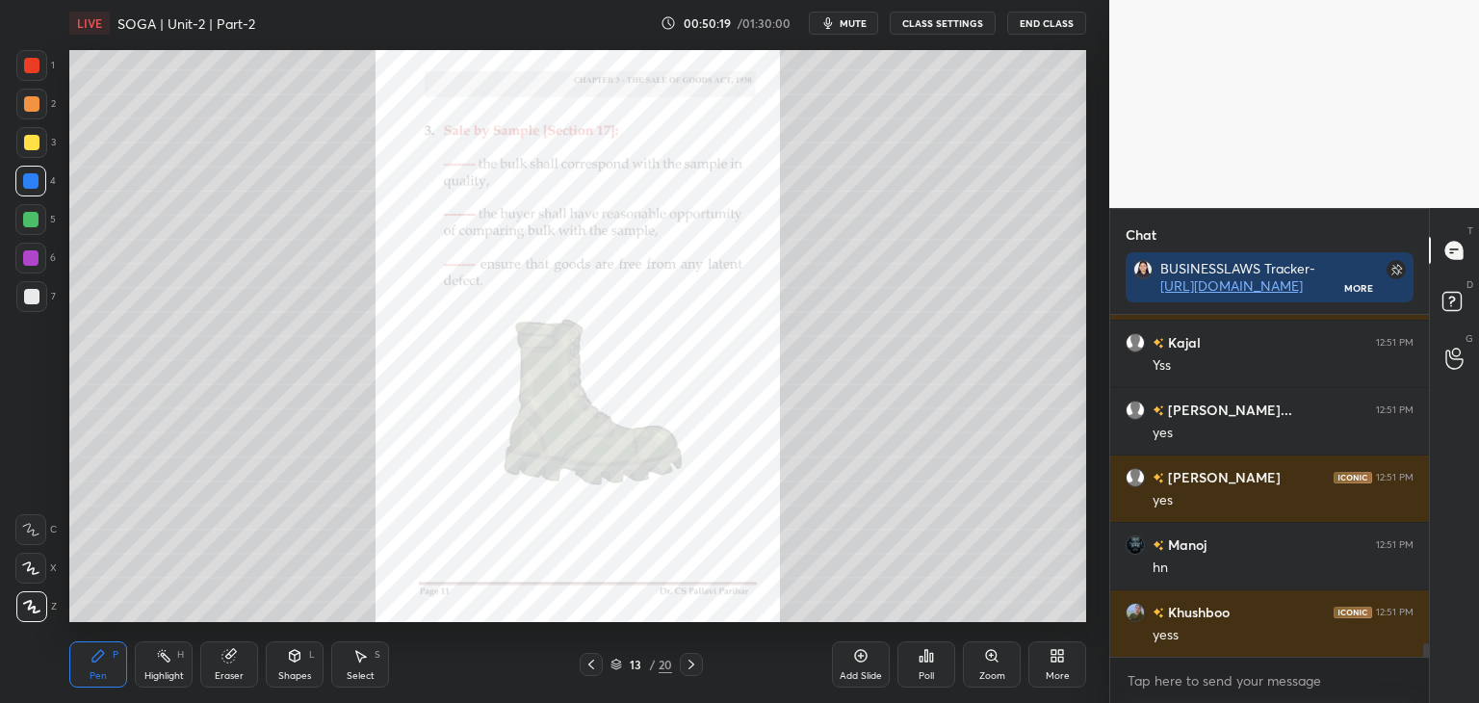
click at [690, 666] on icon at bounding box center [692, 665] width 6 height 10
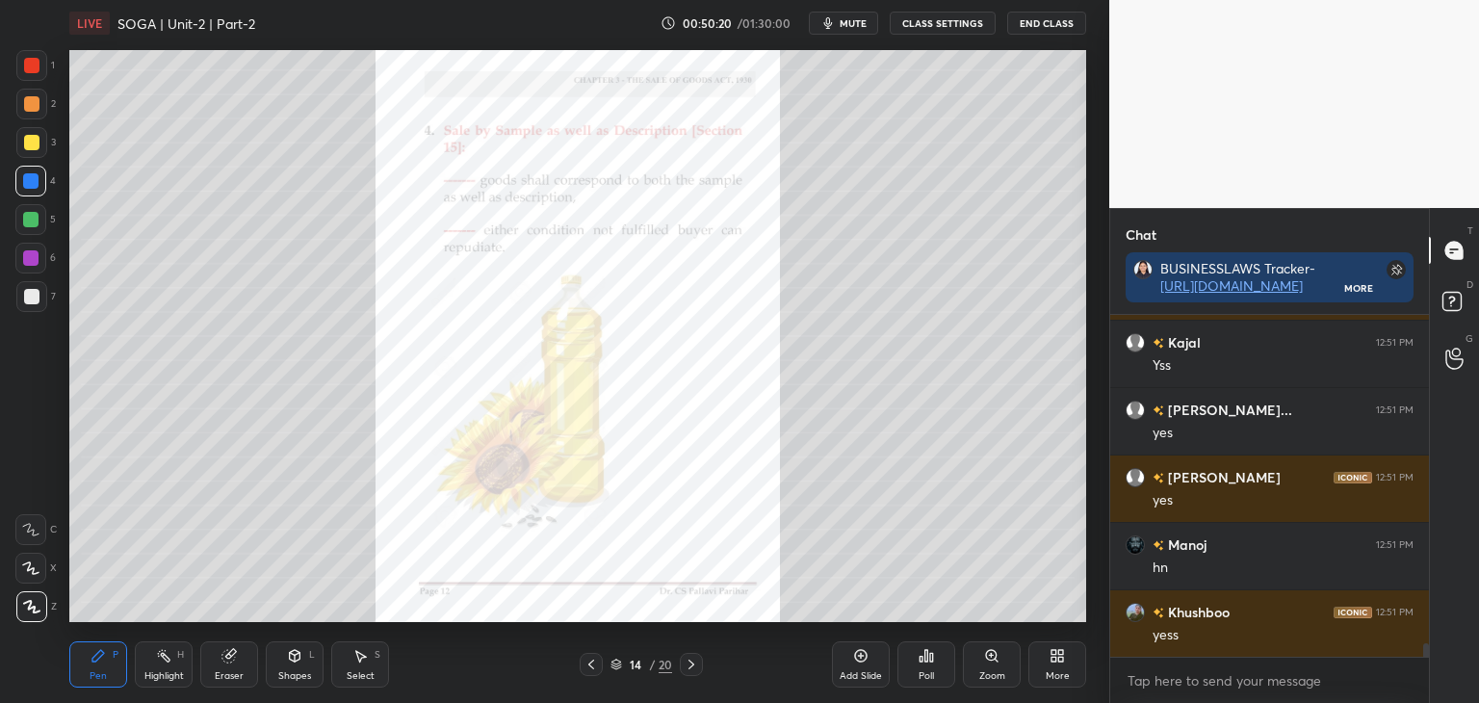
click at [692, 664] on icon at bounding box center [691, 664] width 15 height 15
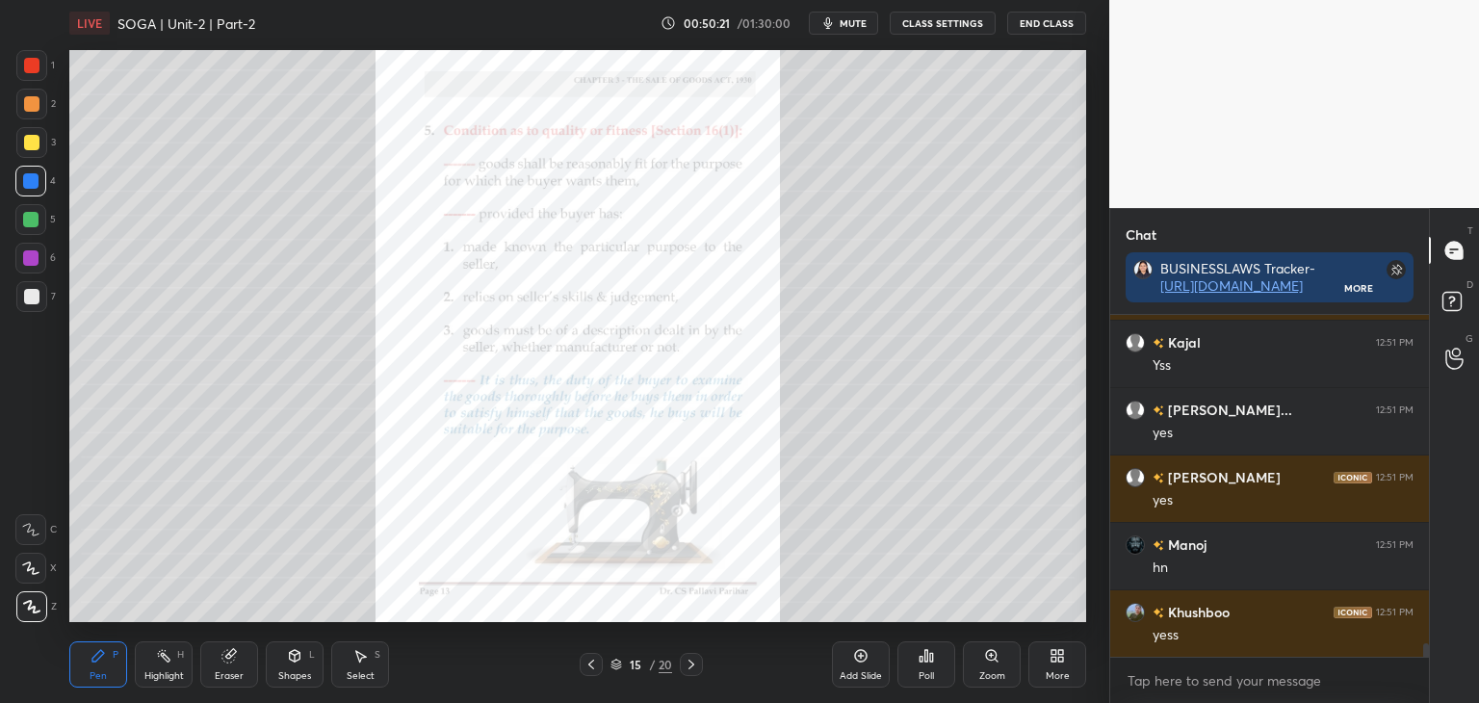
click at [694, 665] on icon at bounding box center [691, 664] width 15 height 15
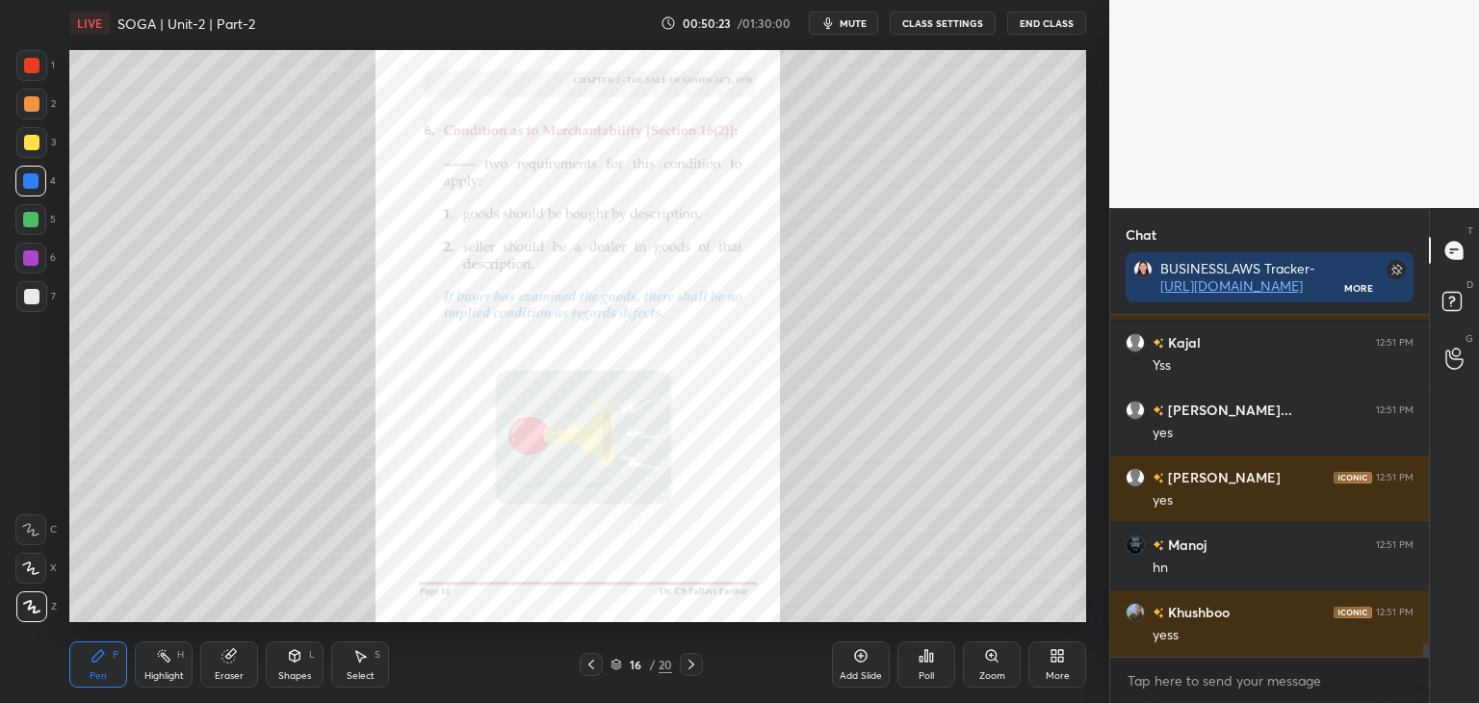
click at [694, 667] on icon at bounding box center [691, 664] width 15 height 15
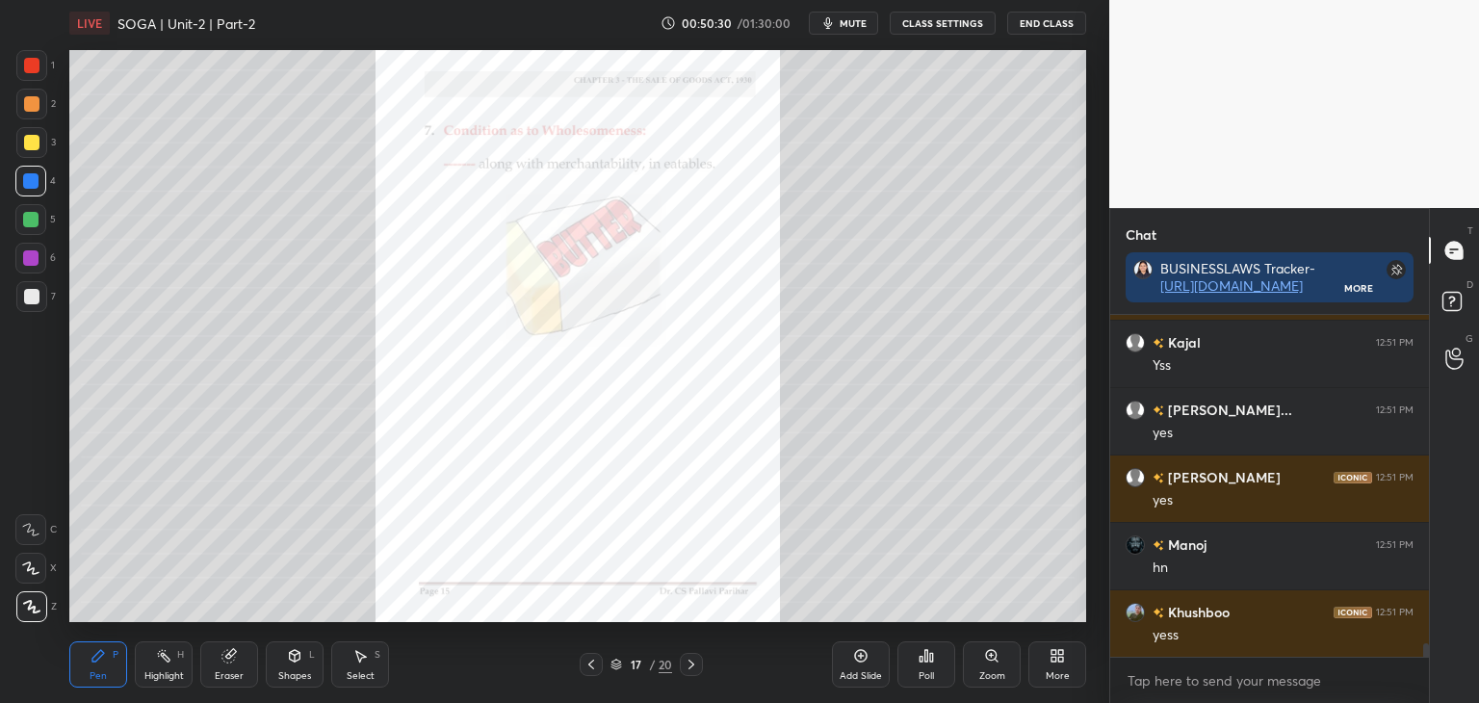
scroll to position [8326, 0]
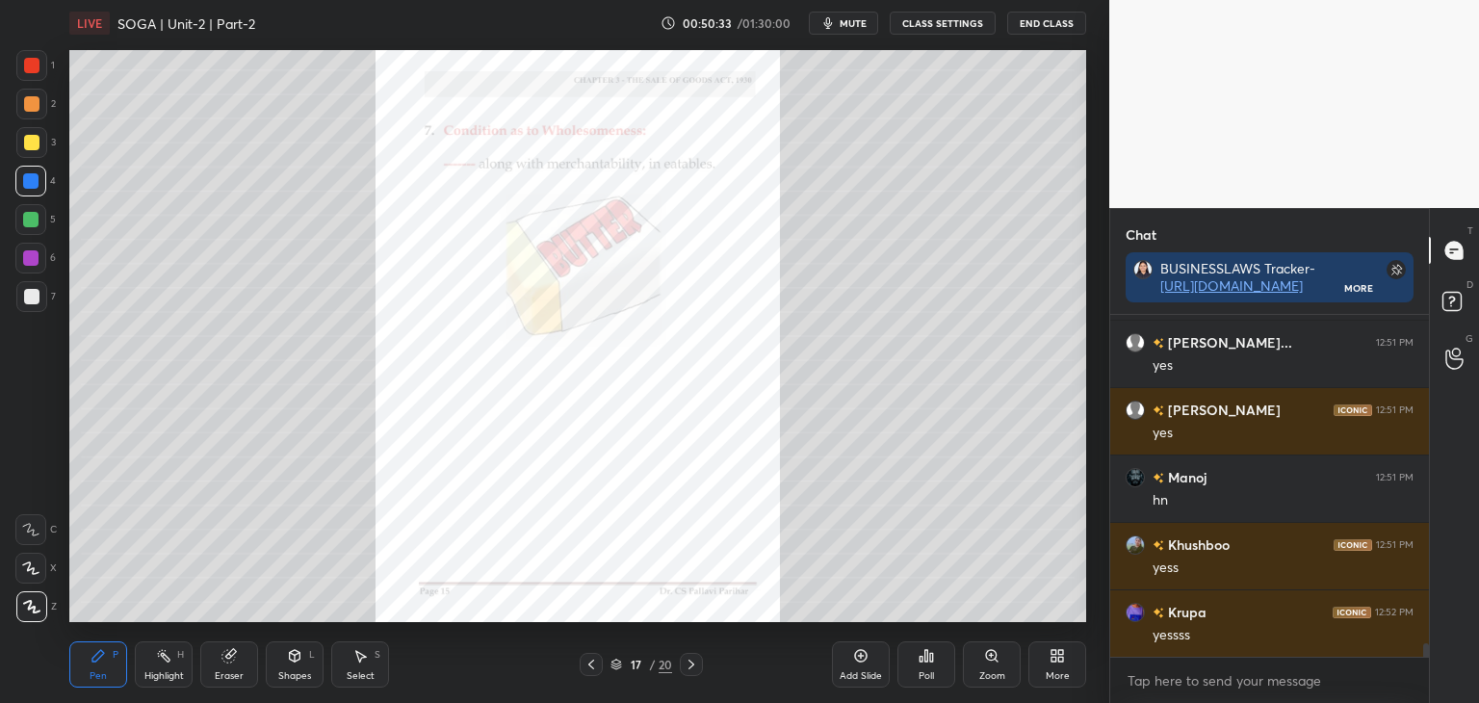
click at [693, 667] on icon at bounding box center [691, 664] width 15 height 15
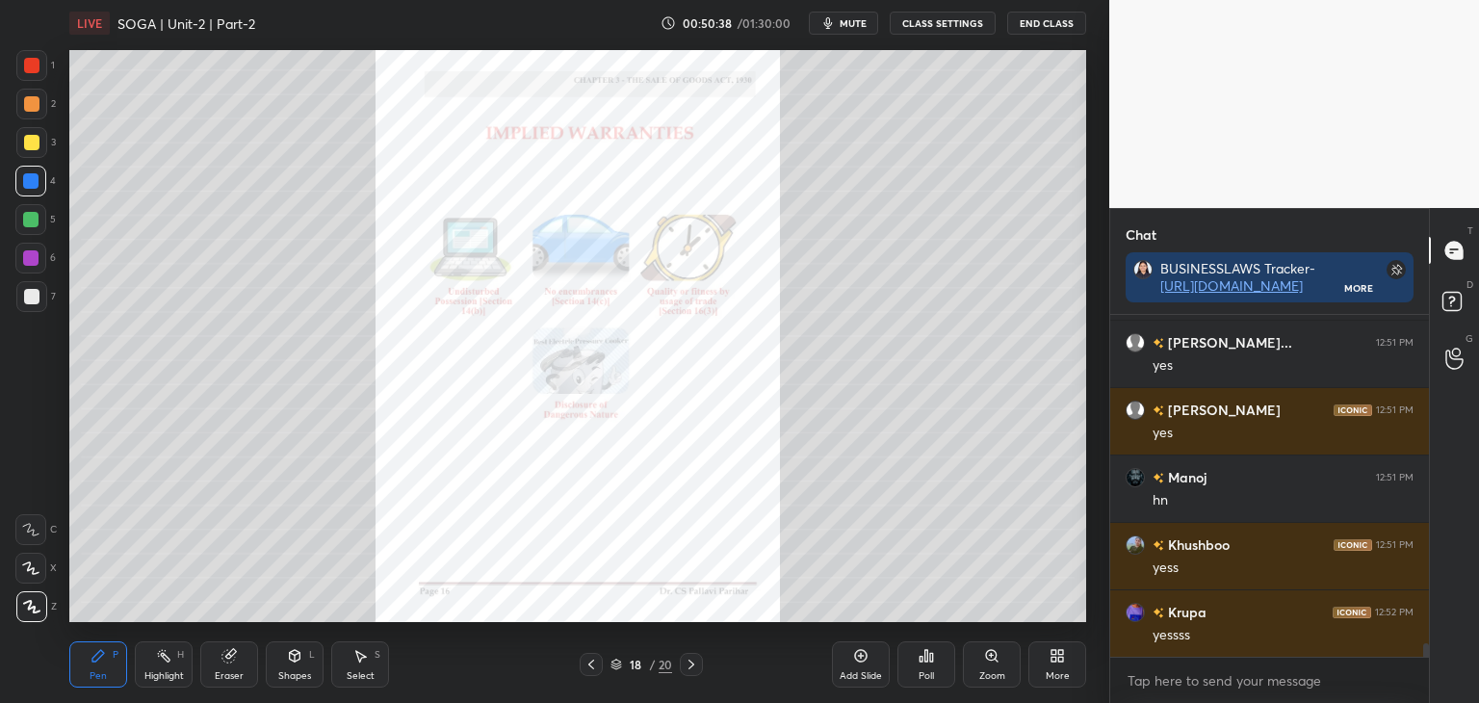
click at [595, 667] on icon at bounding box center [591, 664] width 15 height 15
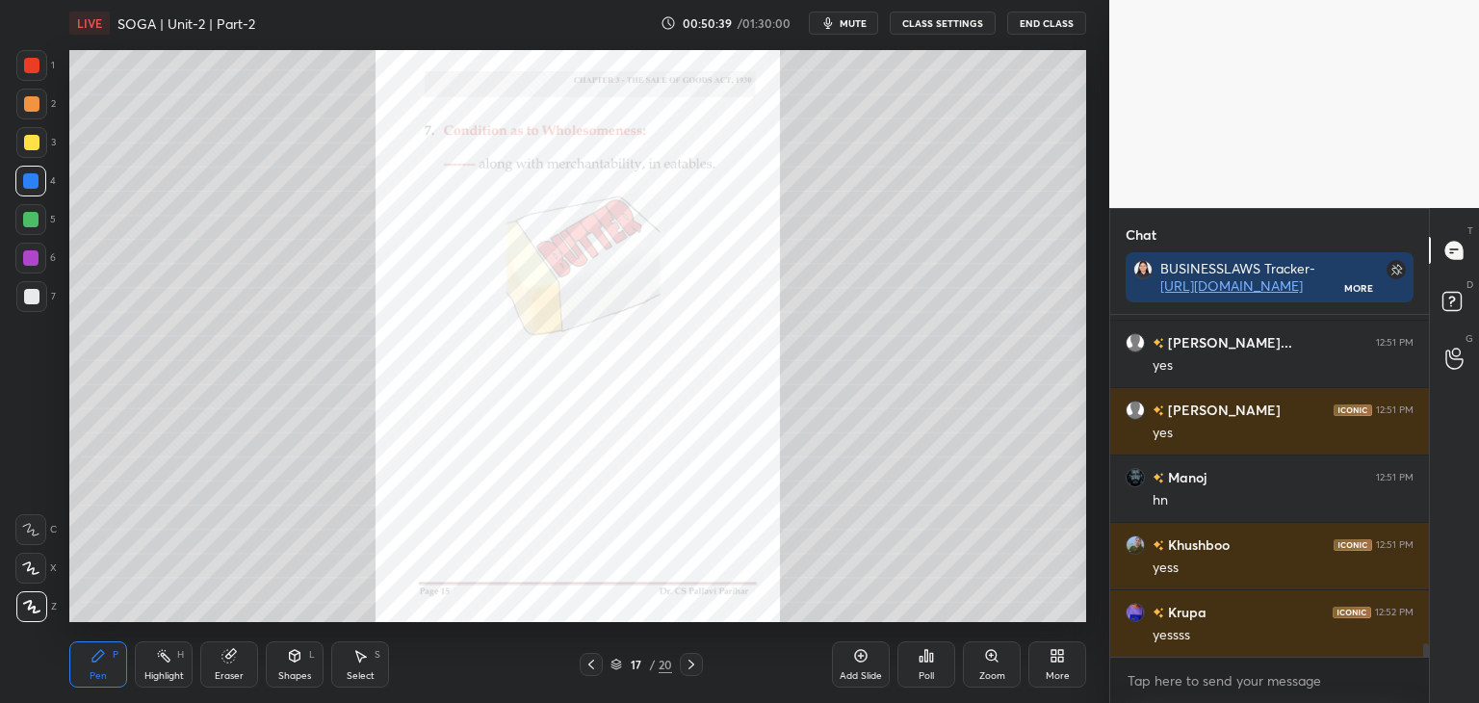
click at [597, 665] on icon at bounding box center [591, 664] width 15 height 15
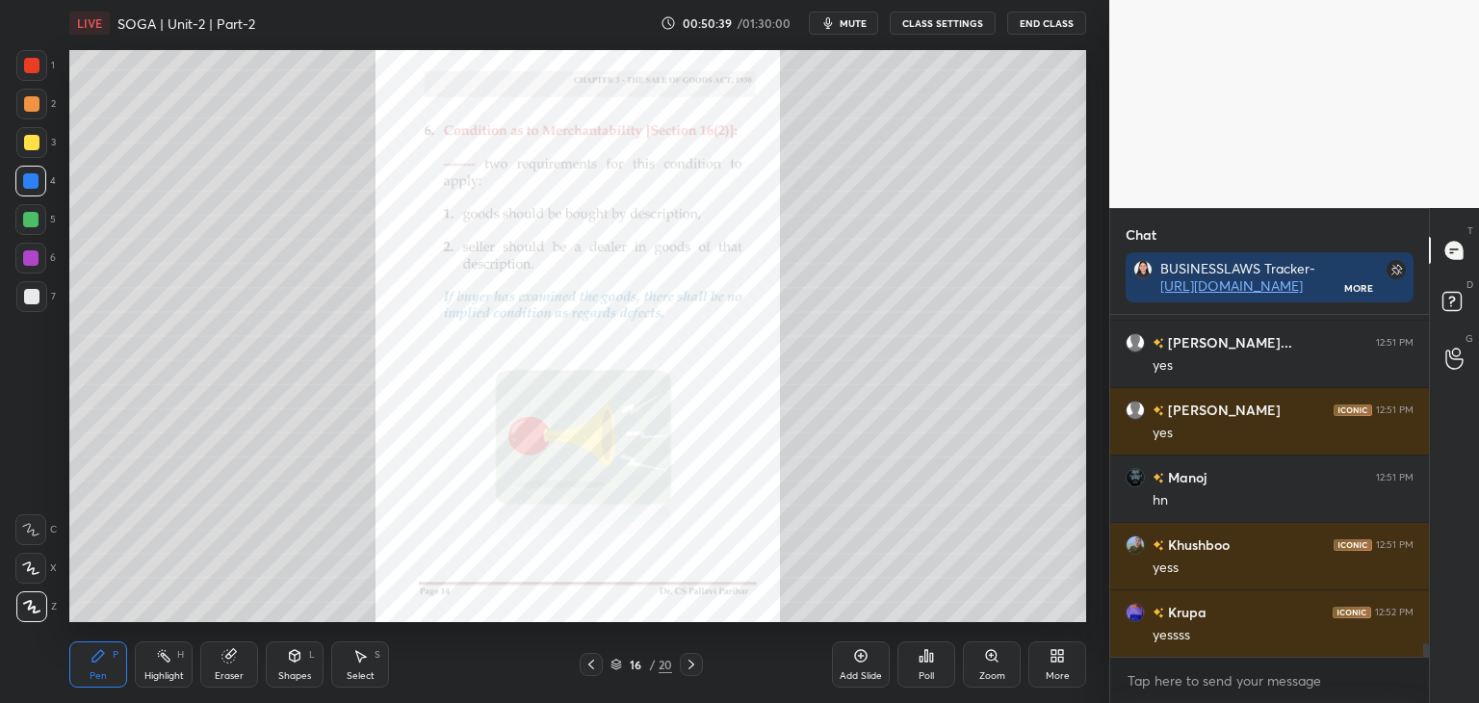
click at [597, 663] on icon at bounding box center [591, 664] width 15 height 15
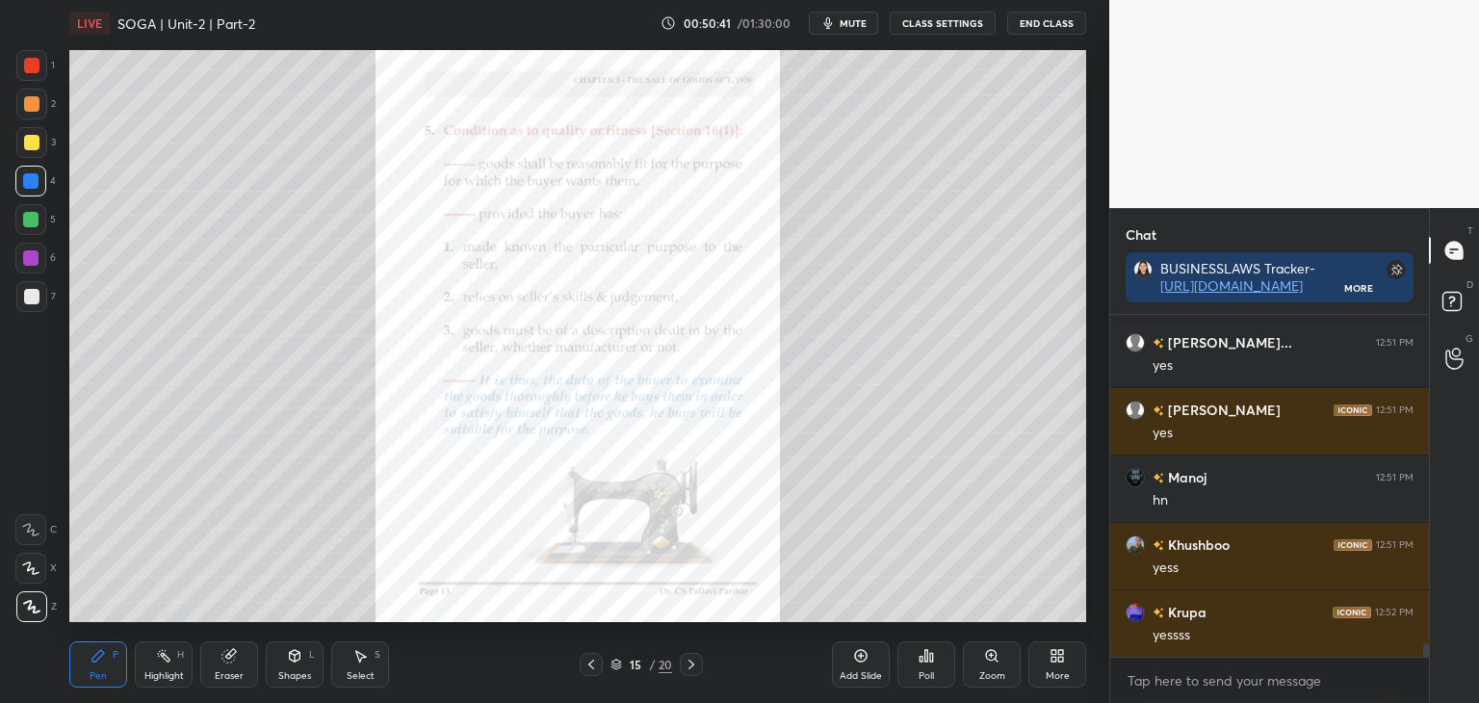
click at [601, 664] on div at bounding box center [591, 664] width 23 height 23
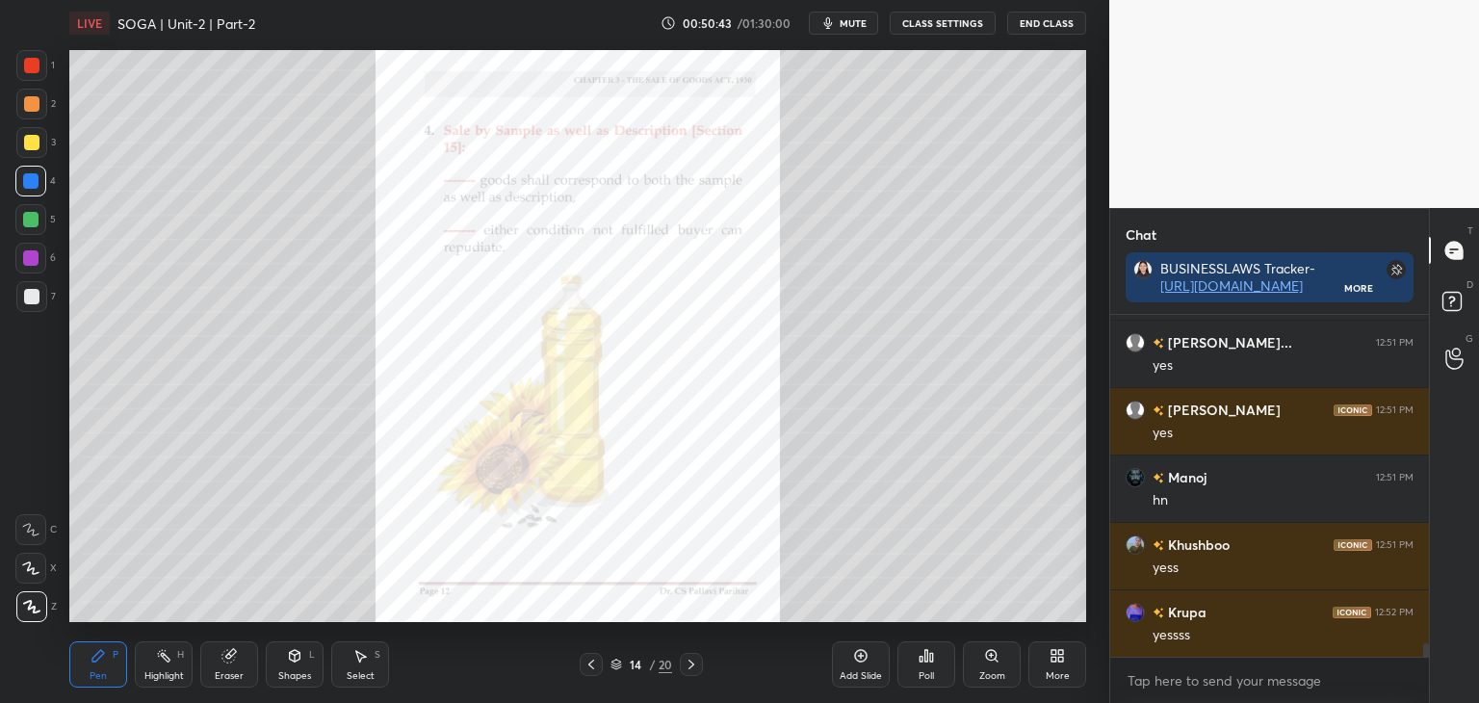
click at [600, 662] on div at bounding box center [591, 664] width 23 height 23
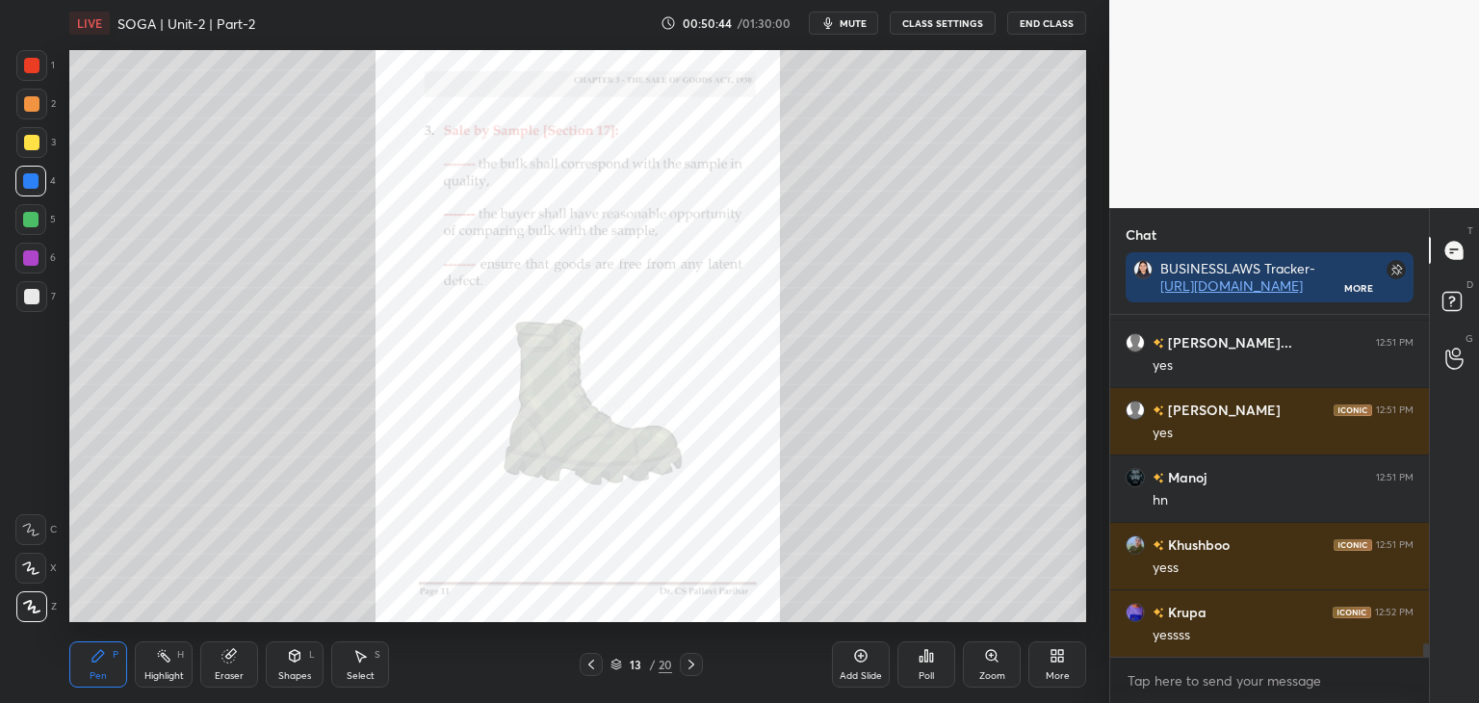
click at [593, 668] on icon at bounding box center [591, 665] width 6 height 10
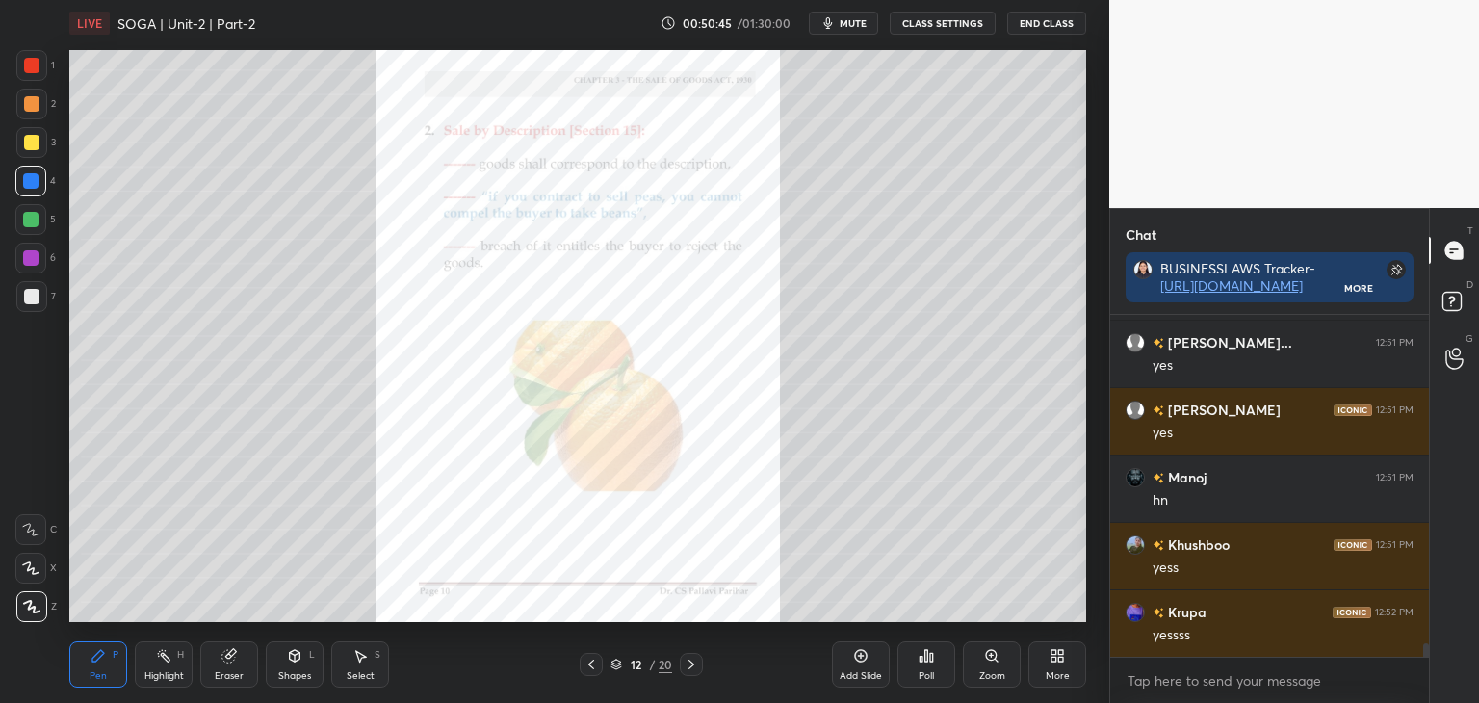
click at [593, 667] on icon at bounding box center [591, 664] width 15 height 15
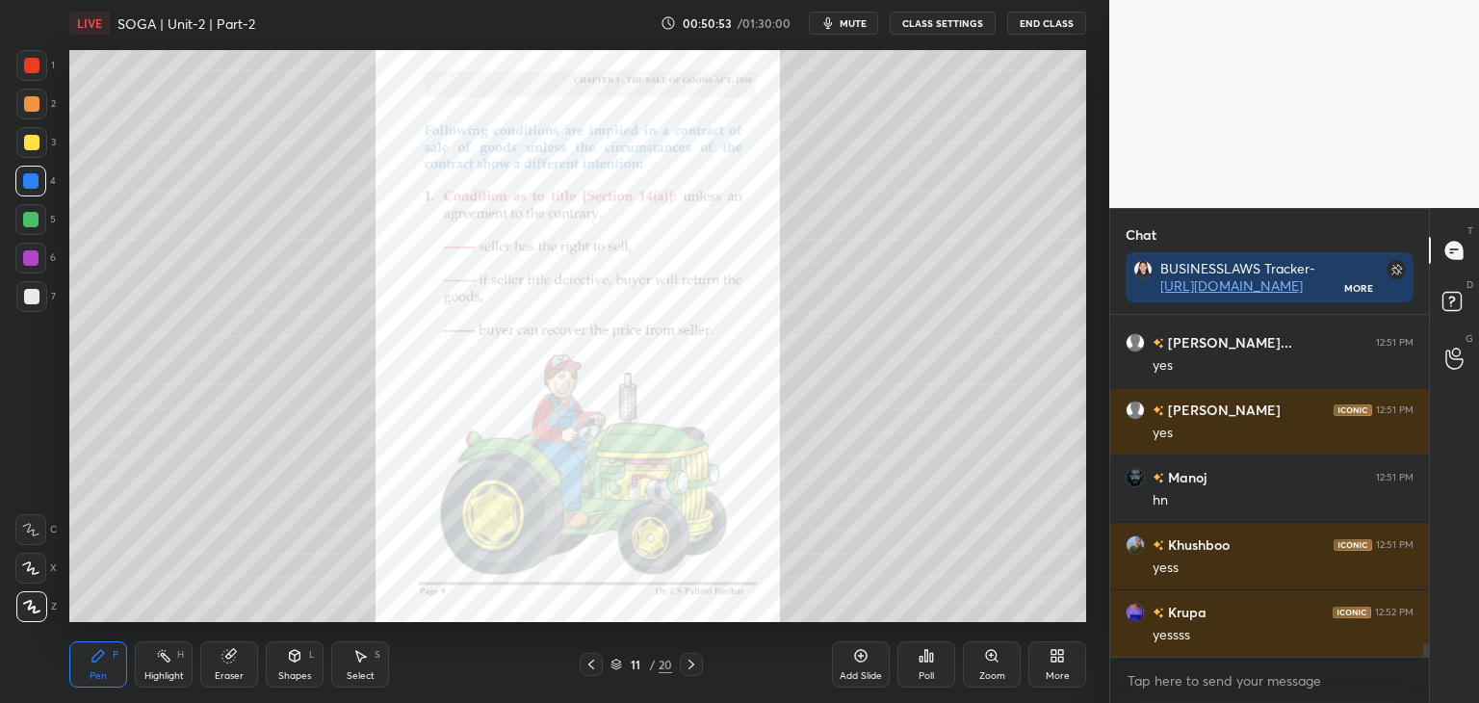
click at [589, 667] on icon at bounding box center [591, 664] width 15 height 15
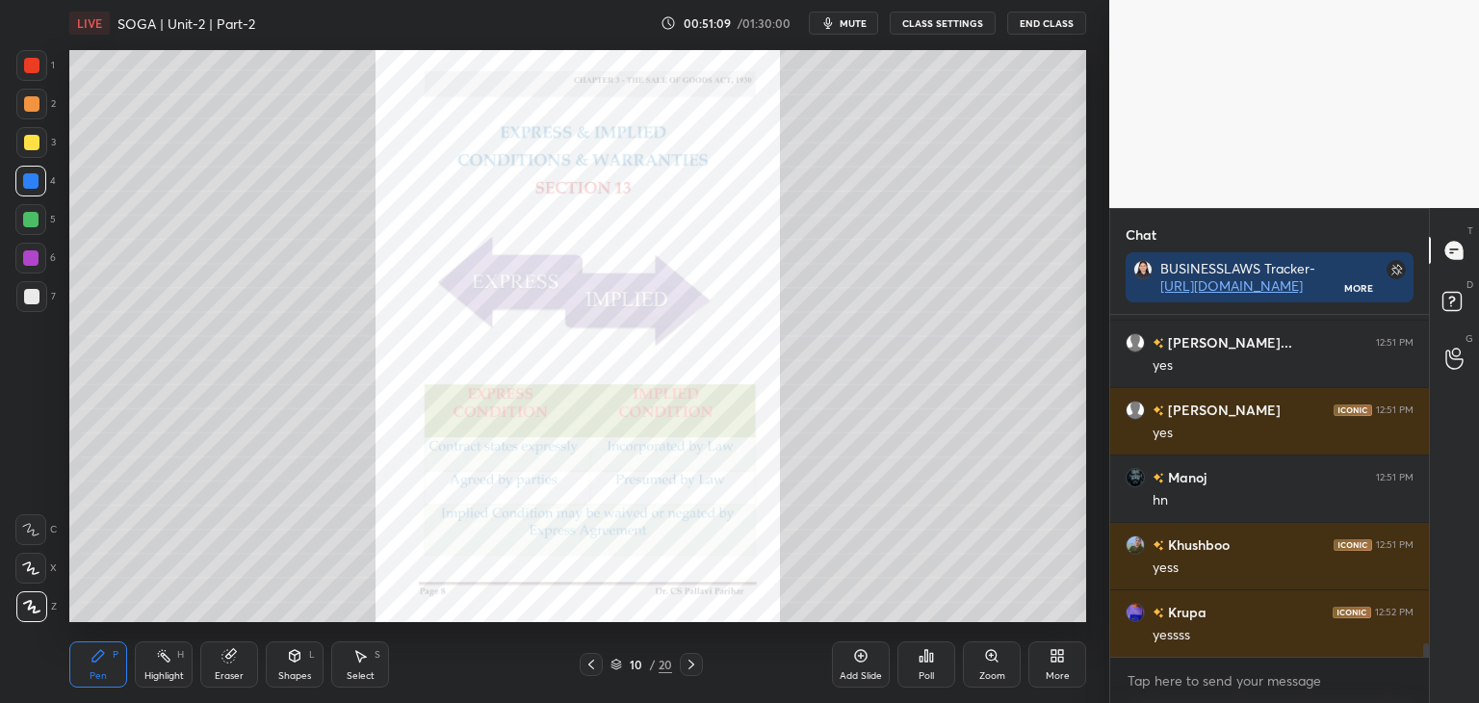
click at [693, 663] on icon at bounding box center [691, 664] width 15 height 15
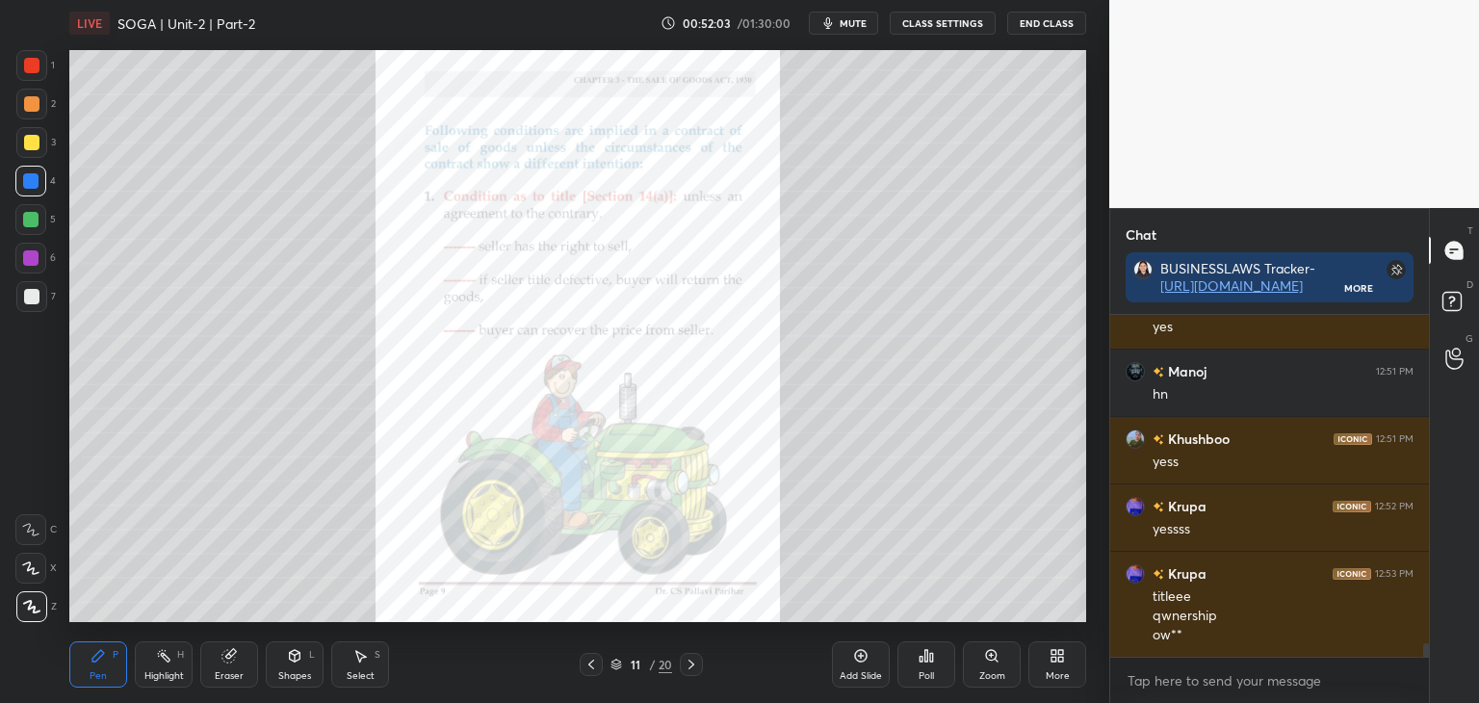
scroll to position [8499, 0]
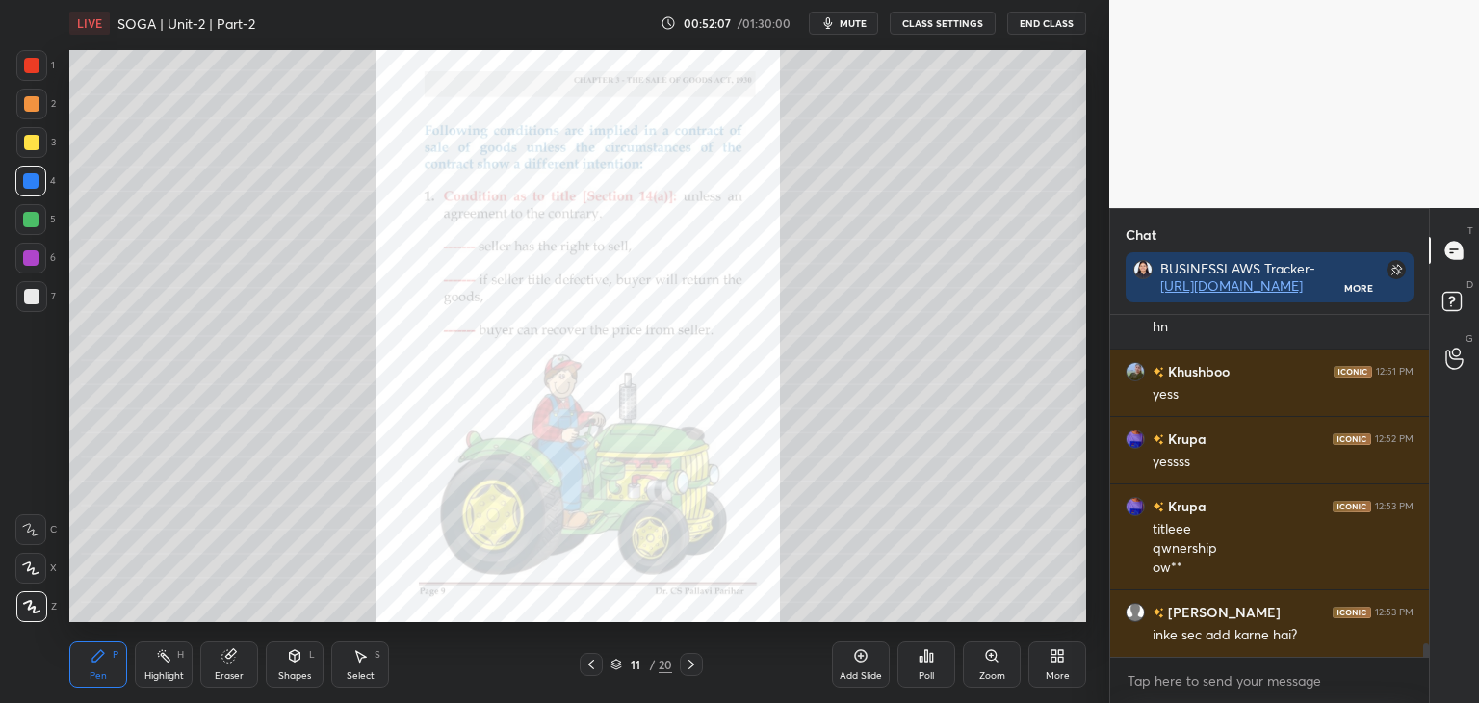
click at [35, 72] on div at bounding box center [31, 65] width 15 height 15
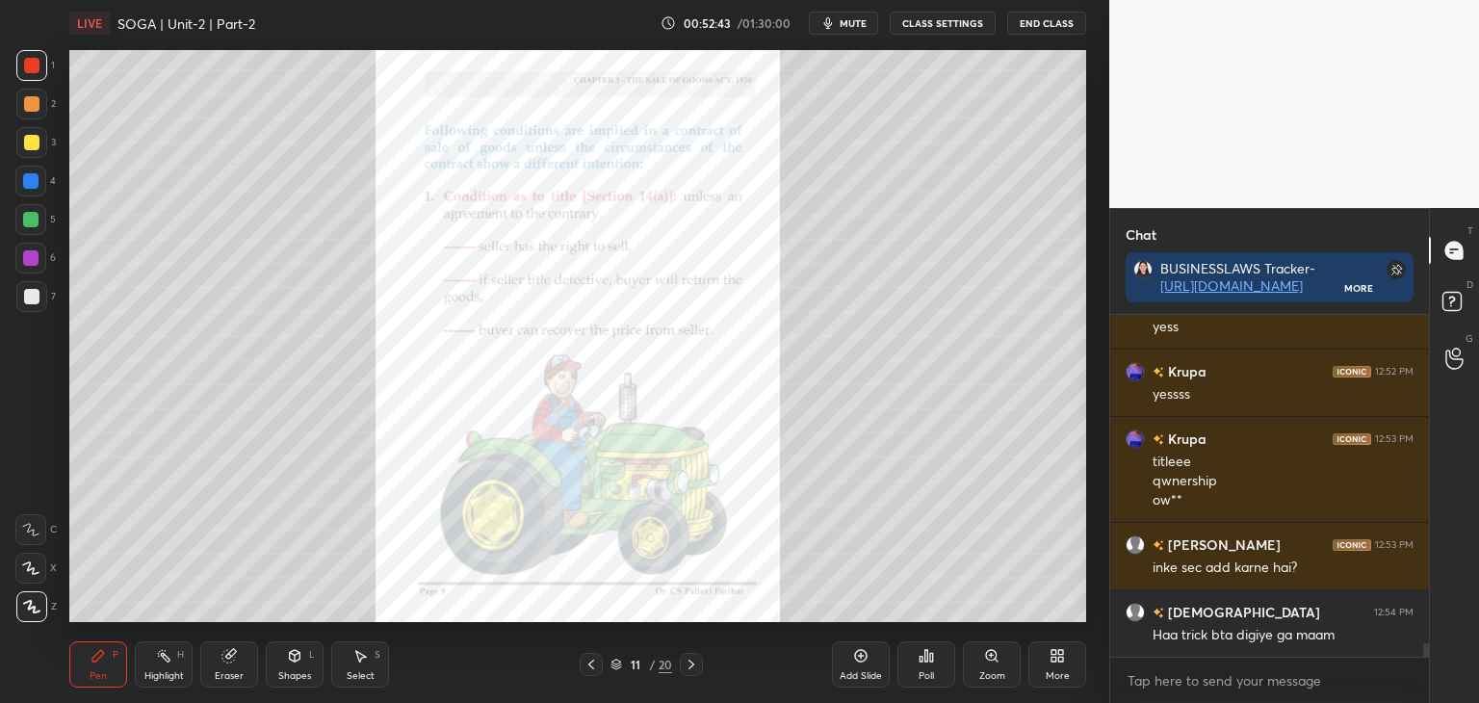
click at [32, 182] on div at bounding box center [30, 180] width 15 height 15
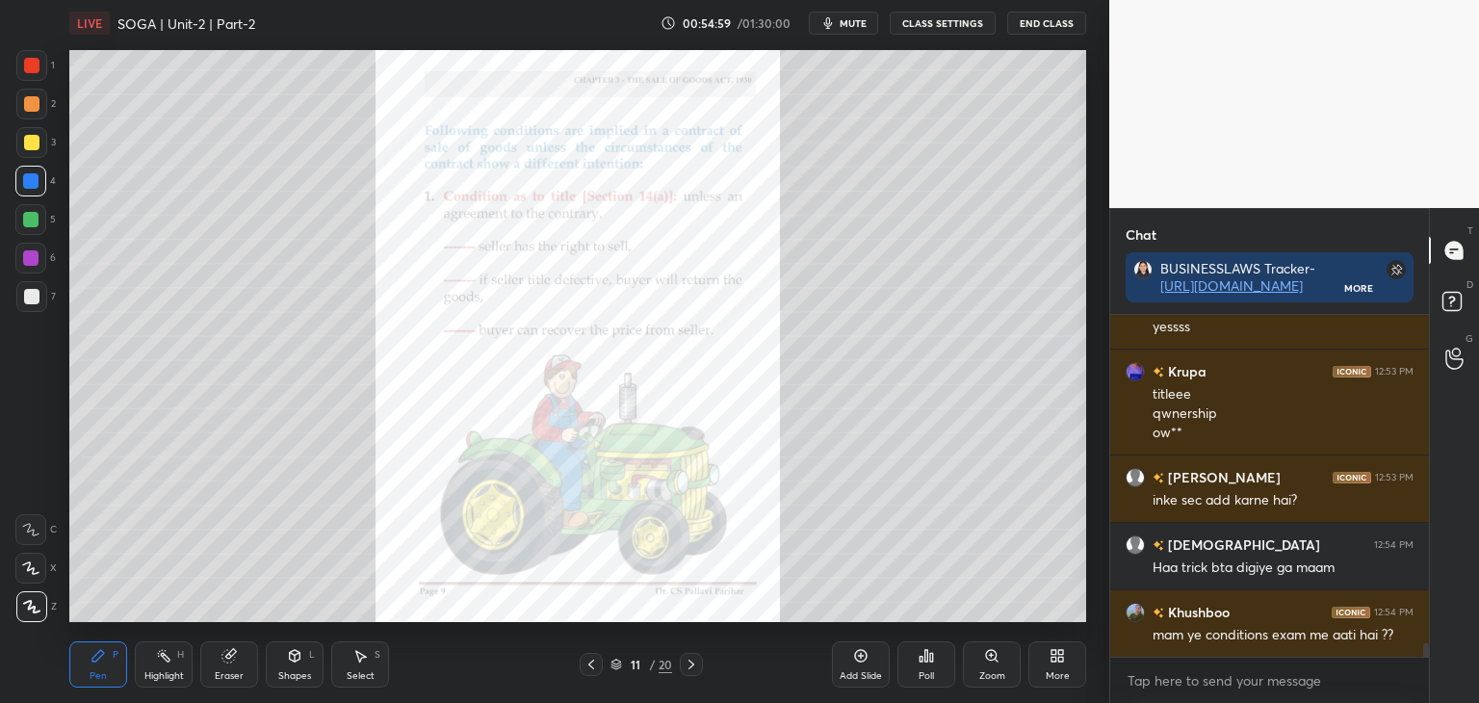
click at [32, 255] on div at bounding box center [30, 257] width 15 height 15
click at [29, 144] on div at bounding box center [31, 142] width 15 height 15
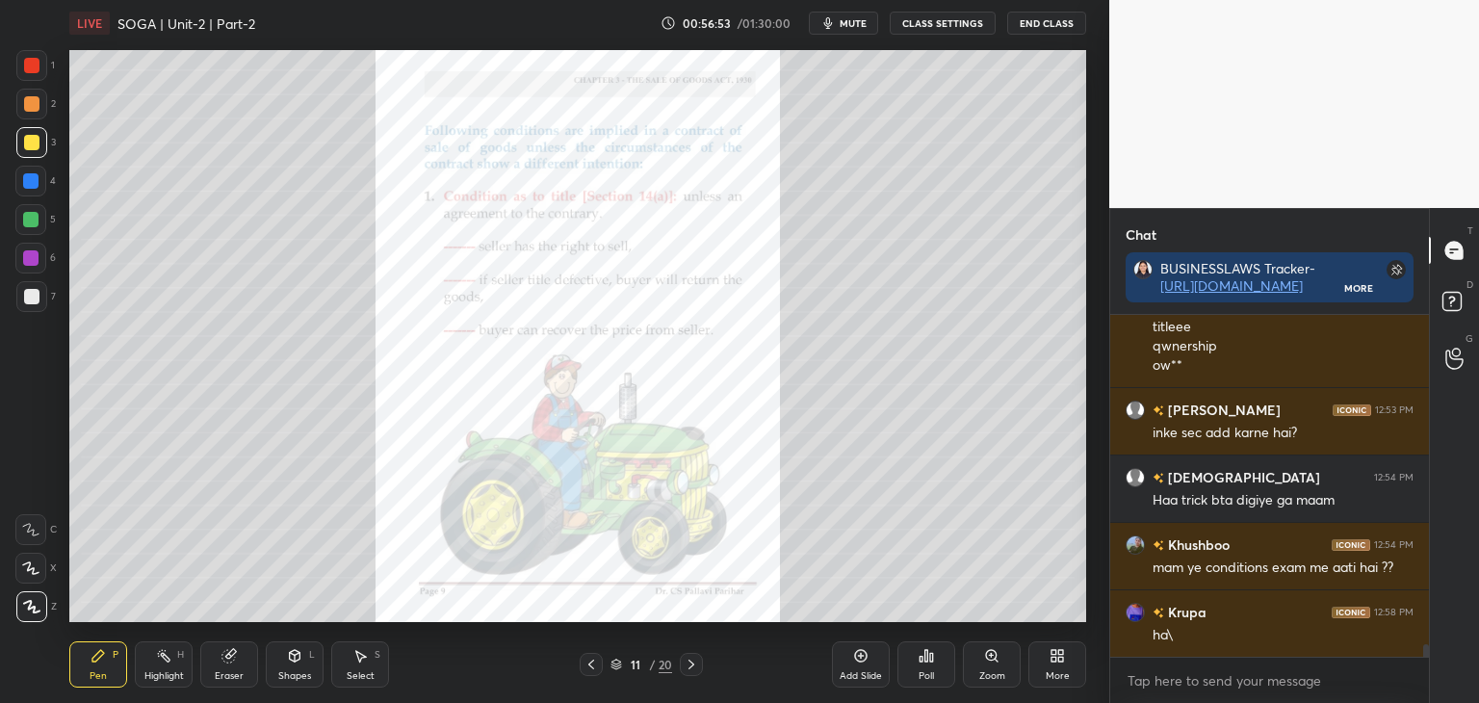
click at [692, 662] on icon at bounding box center [691, 664] width 15 height 15
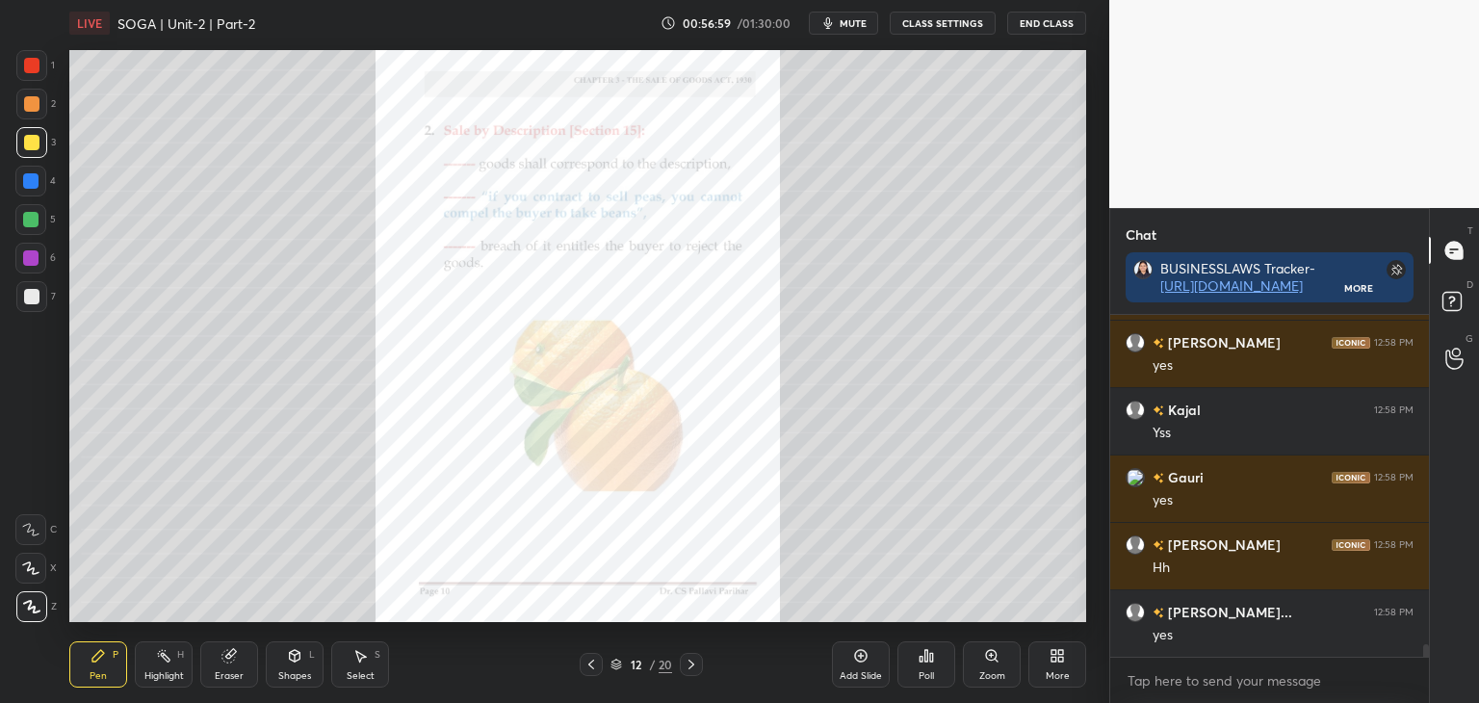
scroll to position [9106, 0]
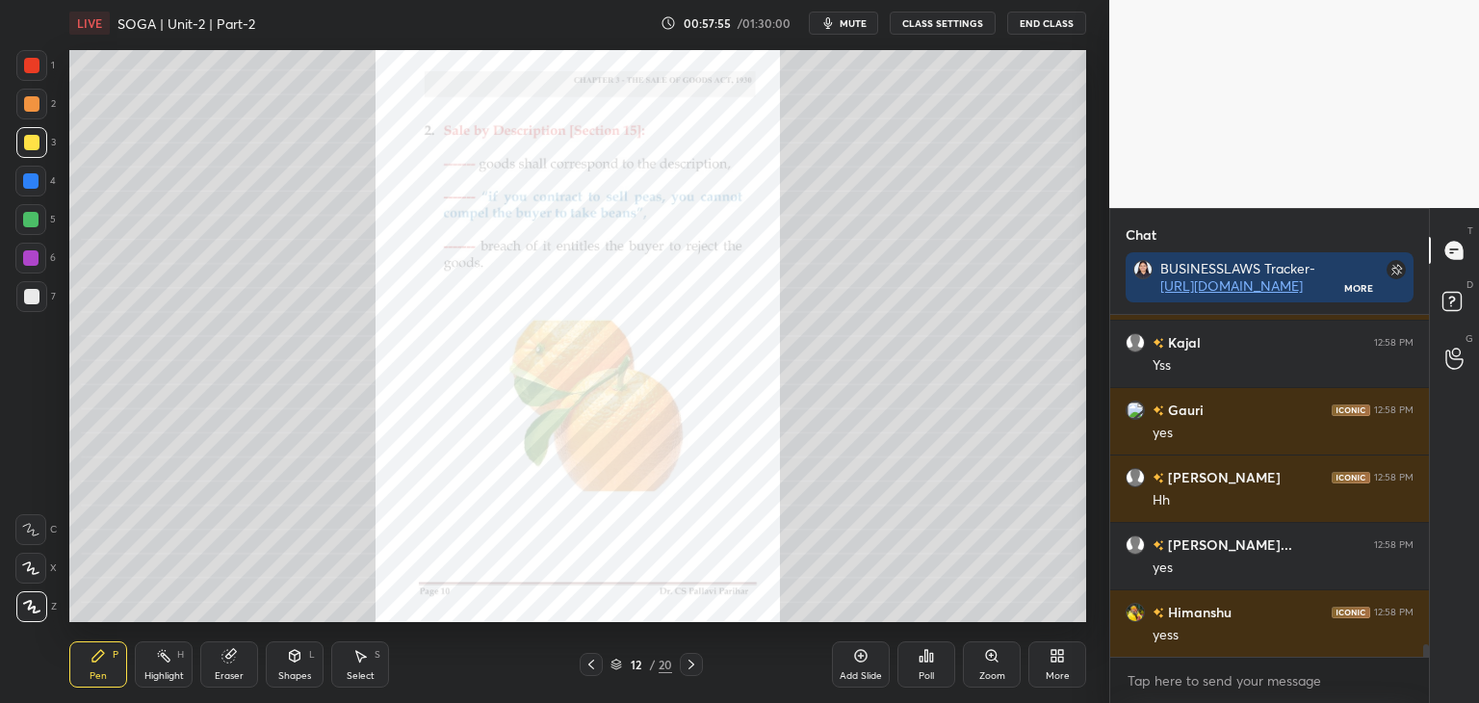
click at [28, 180] on div at bounding box center [30, 180] width 15 height 15
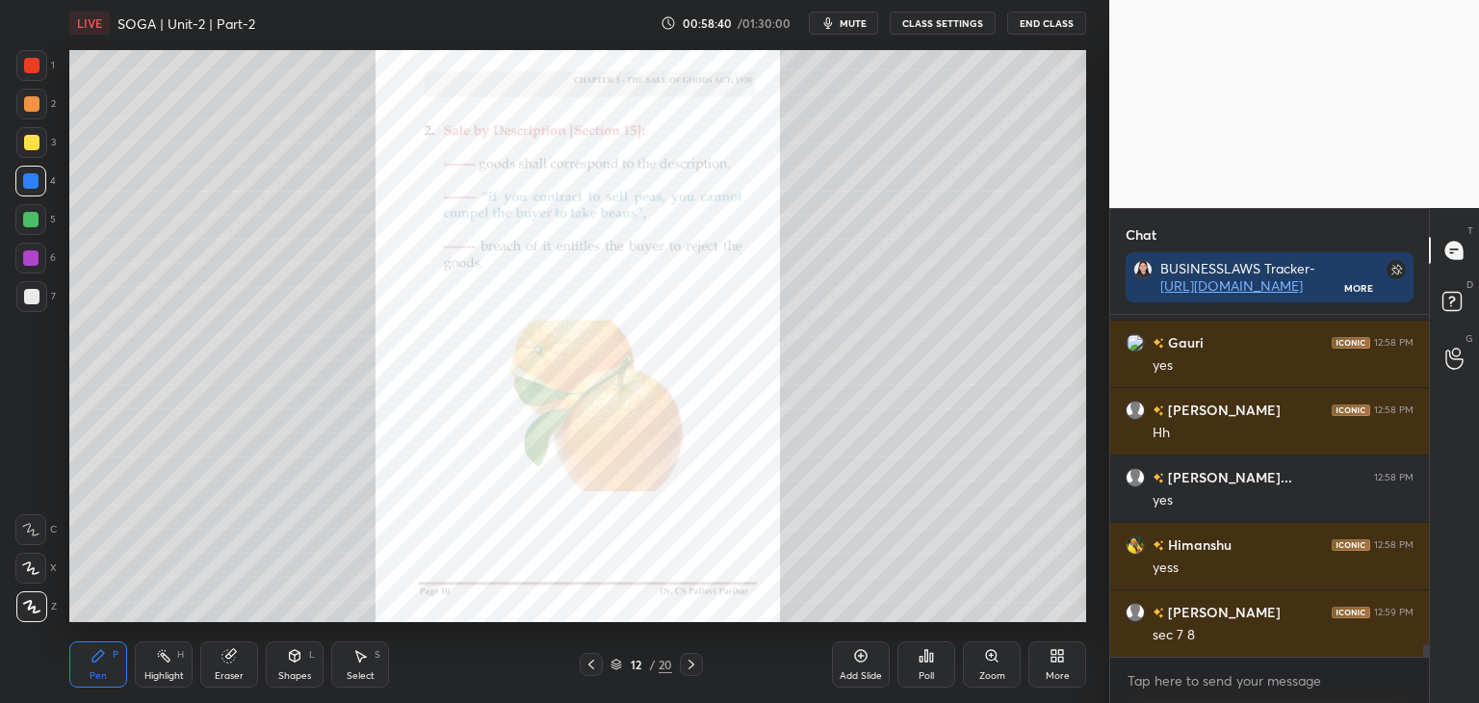
scroll to position [9241, 0]
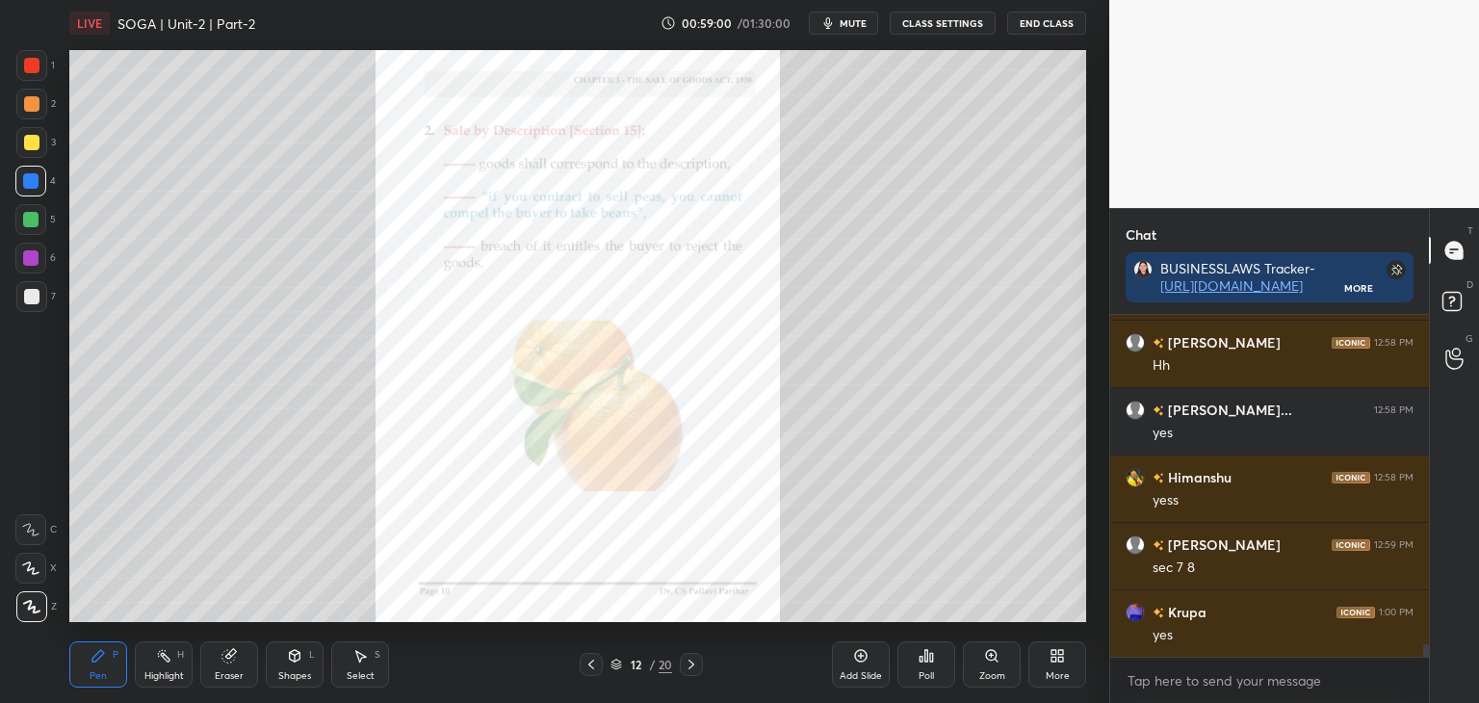
drag, startPoint x: 31, startPoint y: 66, endPoint x: 58, endPoint y: 67, distance: 27.0
click at [31, 66] on div at bounding box center [31, 65] width 15 height 15
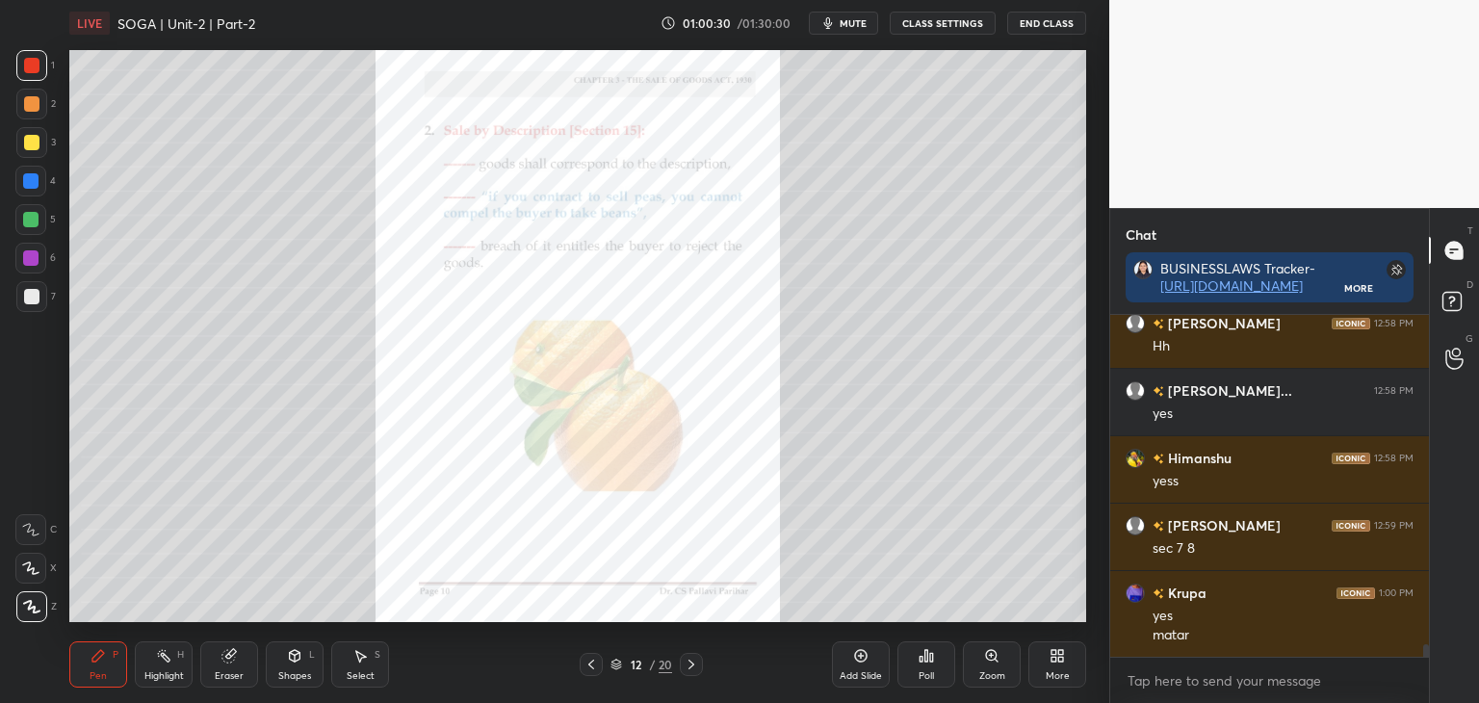
drag, startPoint x: 36, startPoint y: 184, endPoint x: 65, endPoint y: 182, distance: 29.9
click at [36, 186] on div at bounding box center [30, 180] width 15 height 15
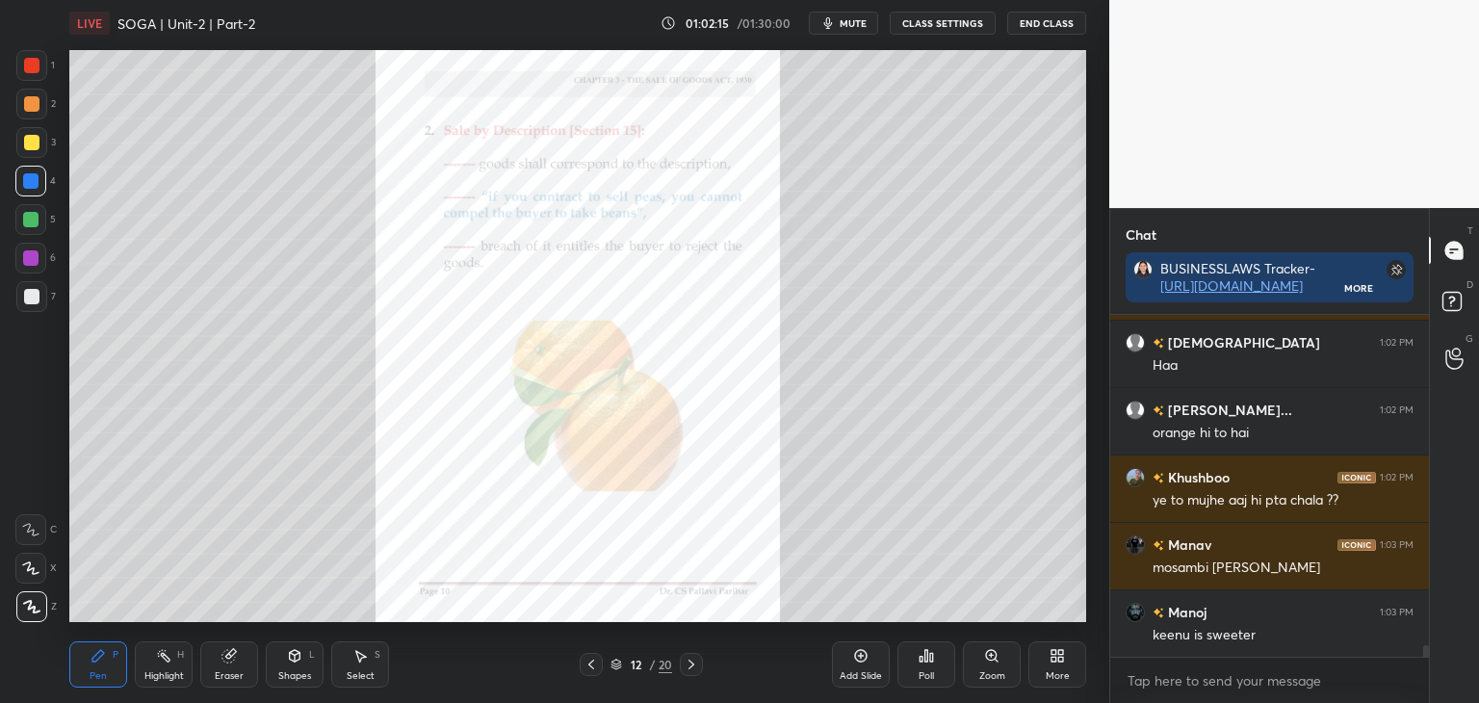
scroll to position [9799, 0]
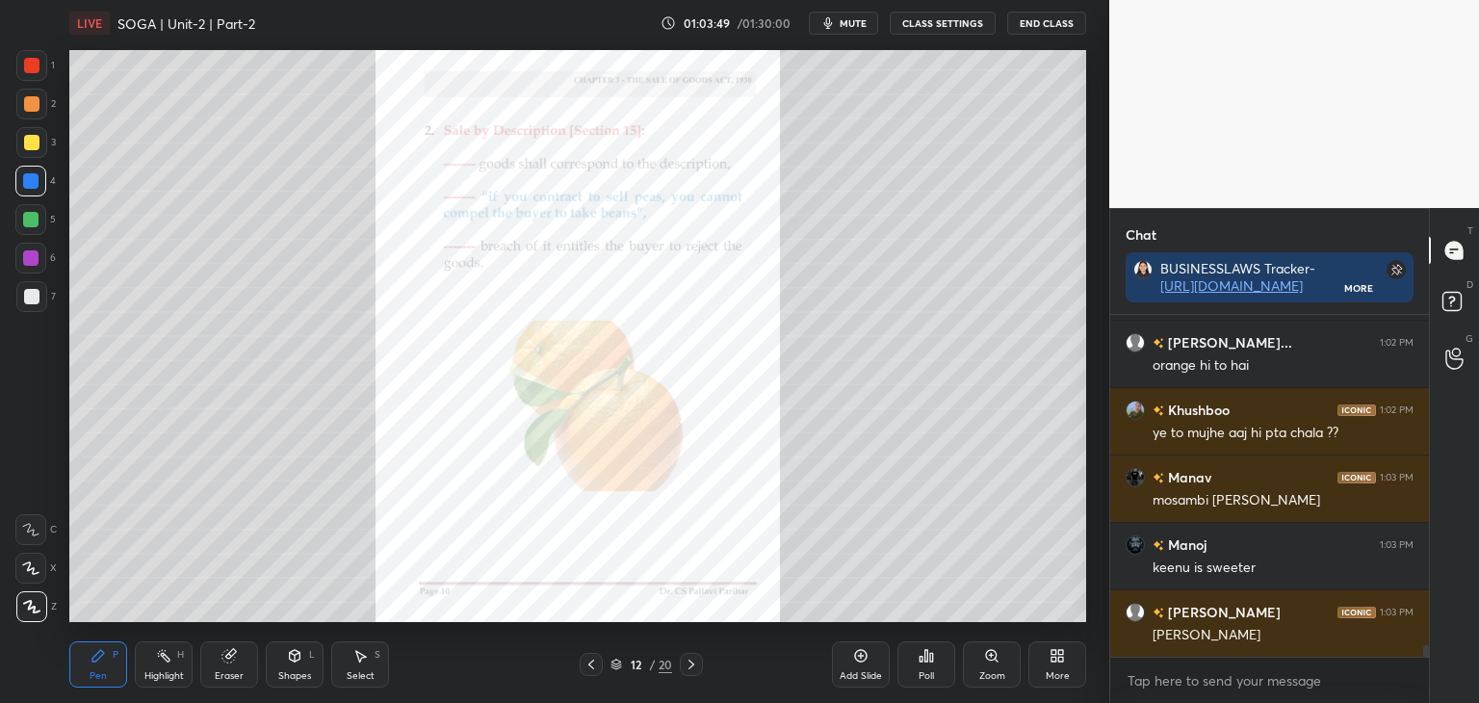
click at [692, 663] on icon at bounding box center [691, 664] width 15 height 15
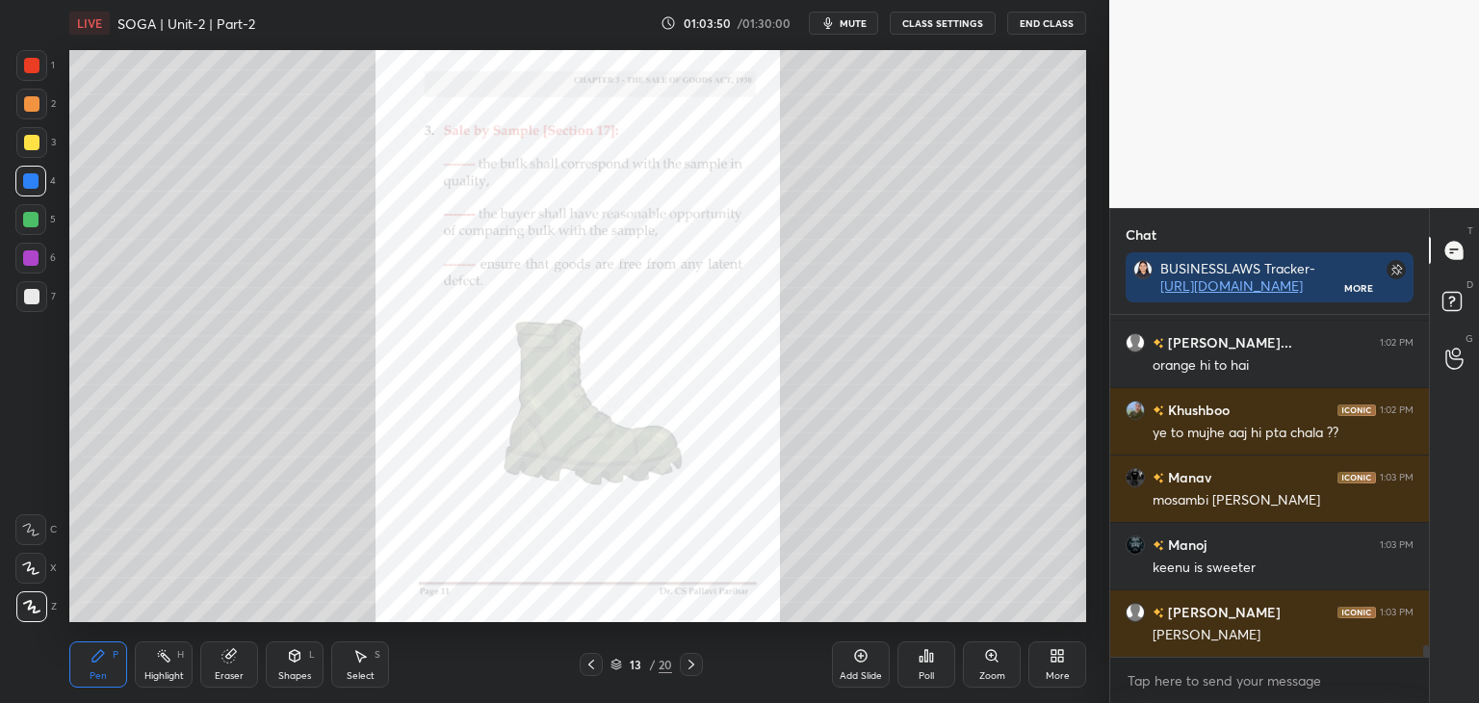
click at [693, 663] on icon at bounding box center [691, 664] width 15 height 15
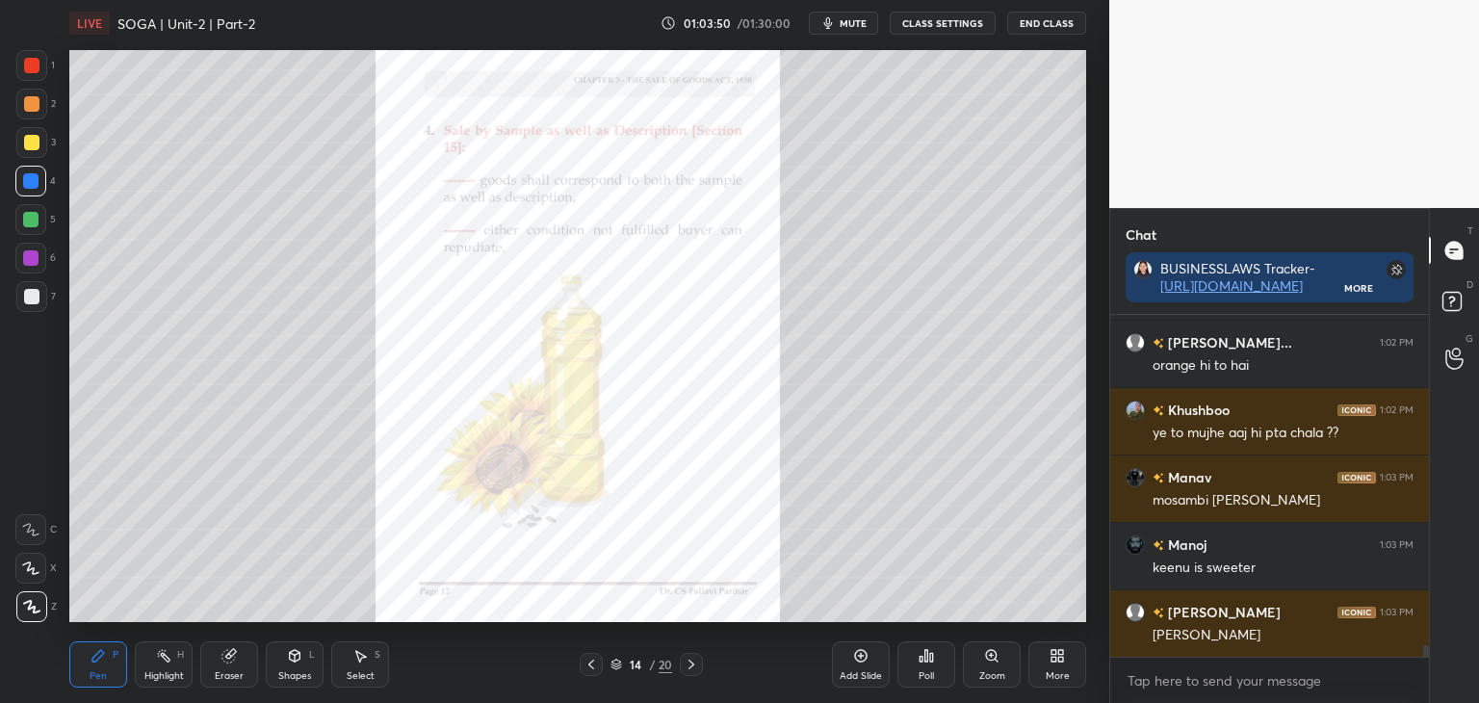
click at [693, 663] on icon at bounding box center [691, 664] width 15 height 15
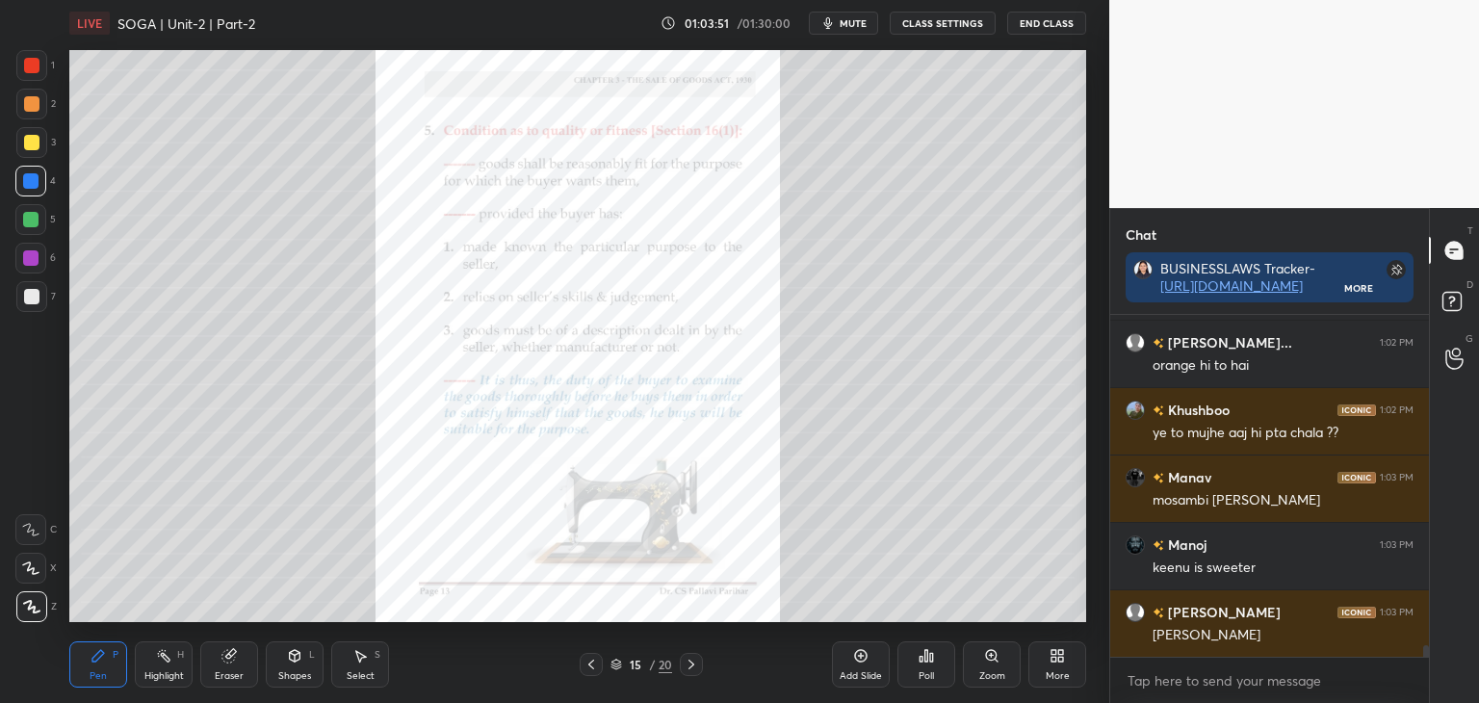
click at [692, 663] on icon at bounding box center [691, 664] width 15 height 15
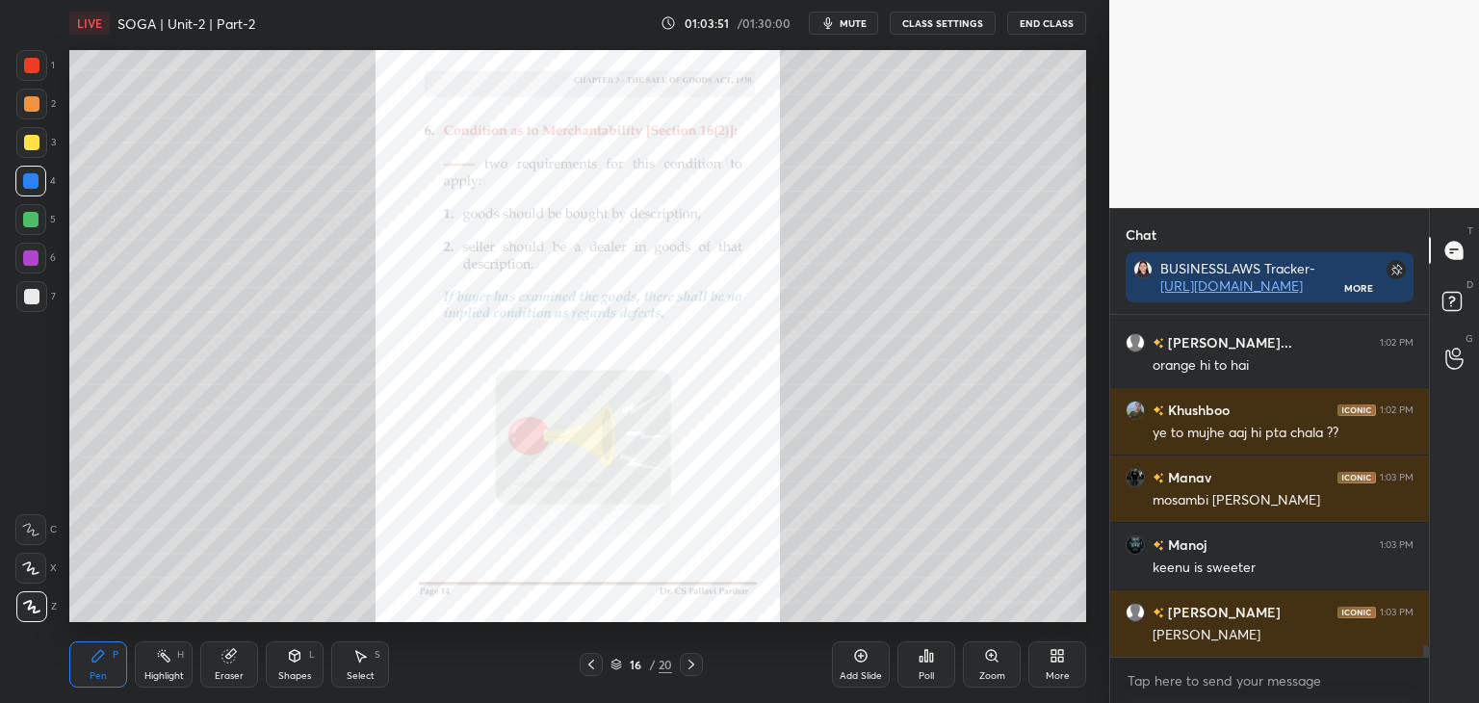
click at [693, 663] on icon at bounding box center [691, 664] width 15 height 15
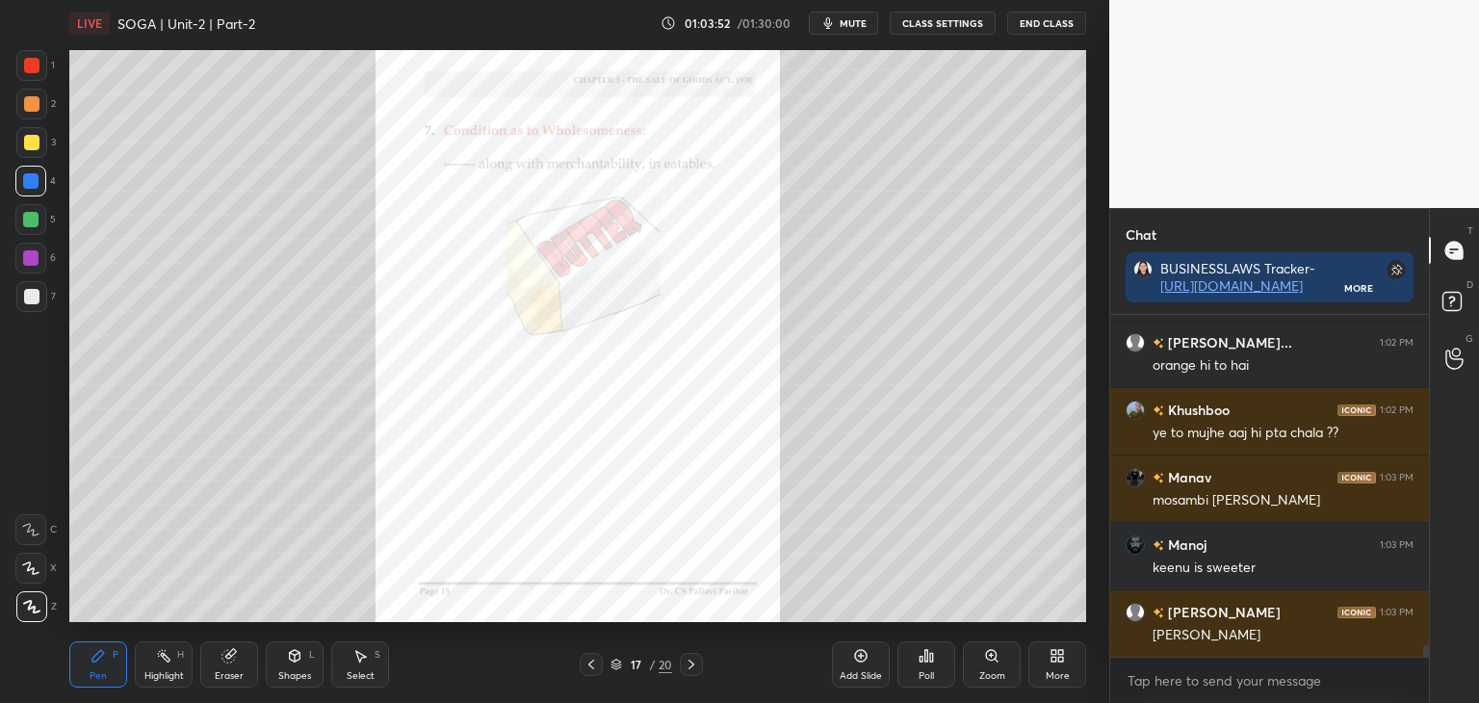
click at [692, 664] on icon at bounding box center [691, 664] width 15 height 15
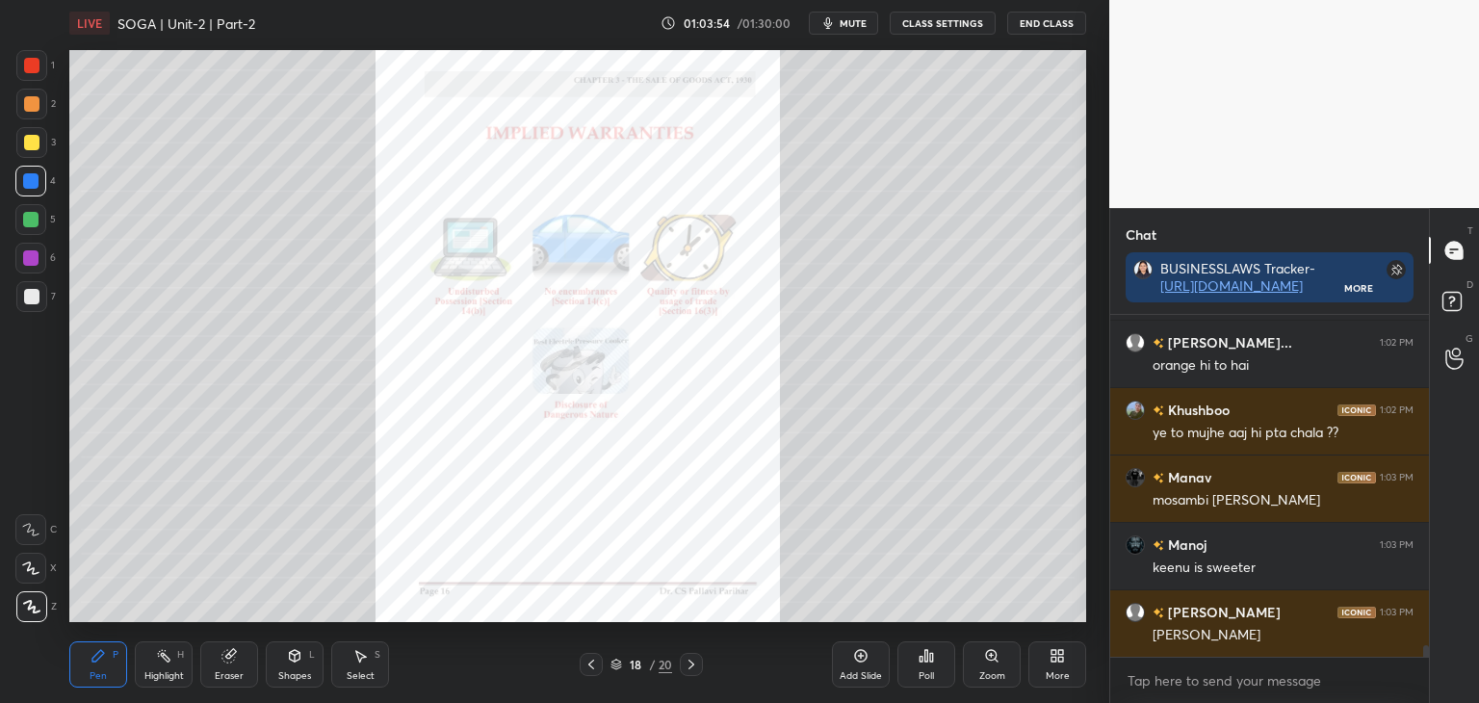
click at [996, 667] on div "Zoom" at bounding box center [992, 664] width 58 height 46
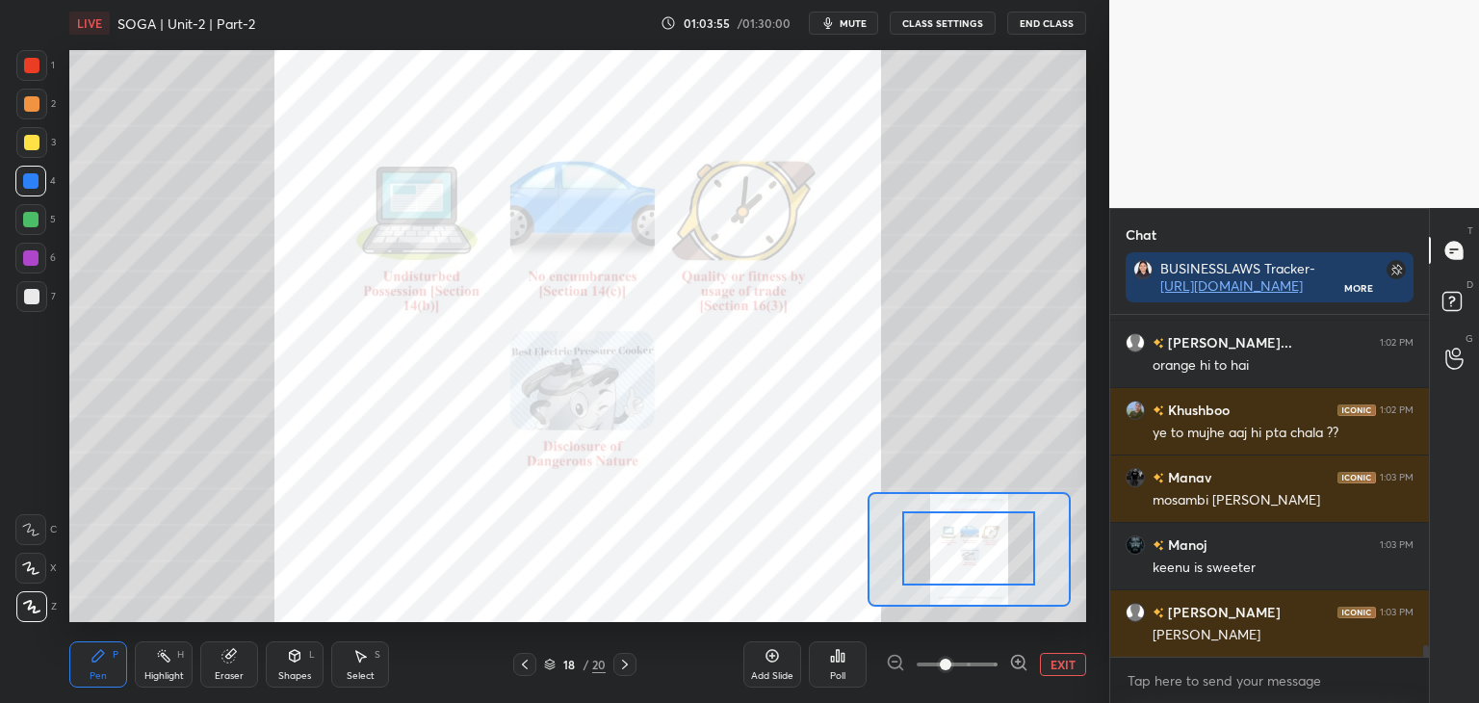
drag, startPoint x: 994, startPoint y: 567, endPoint x: 998, endPoint y: 555, distance: 13.1
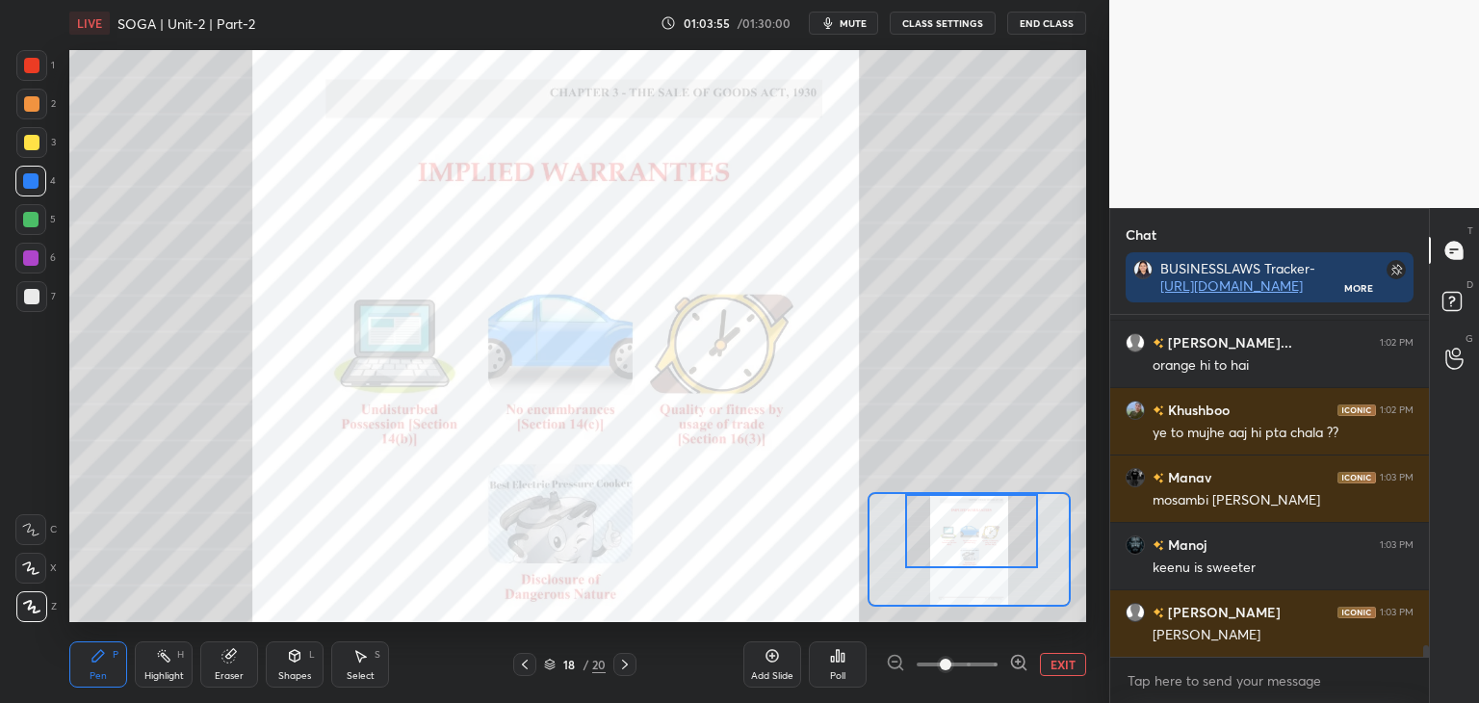
click at [999, 554] on div at bounding box center [971, 531] width 133 height 74
click at [528, 662] on icon at bounding box center [524, 664] width 15 height 15
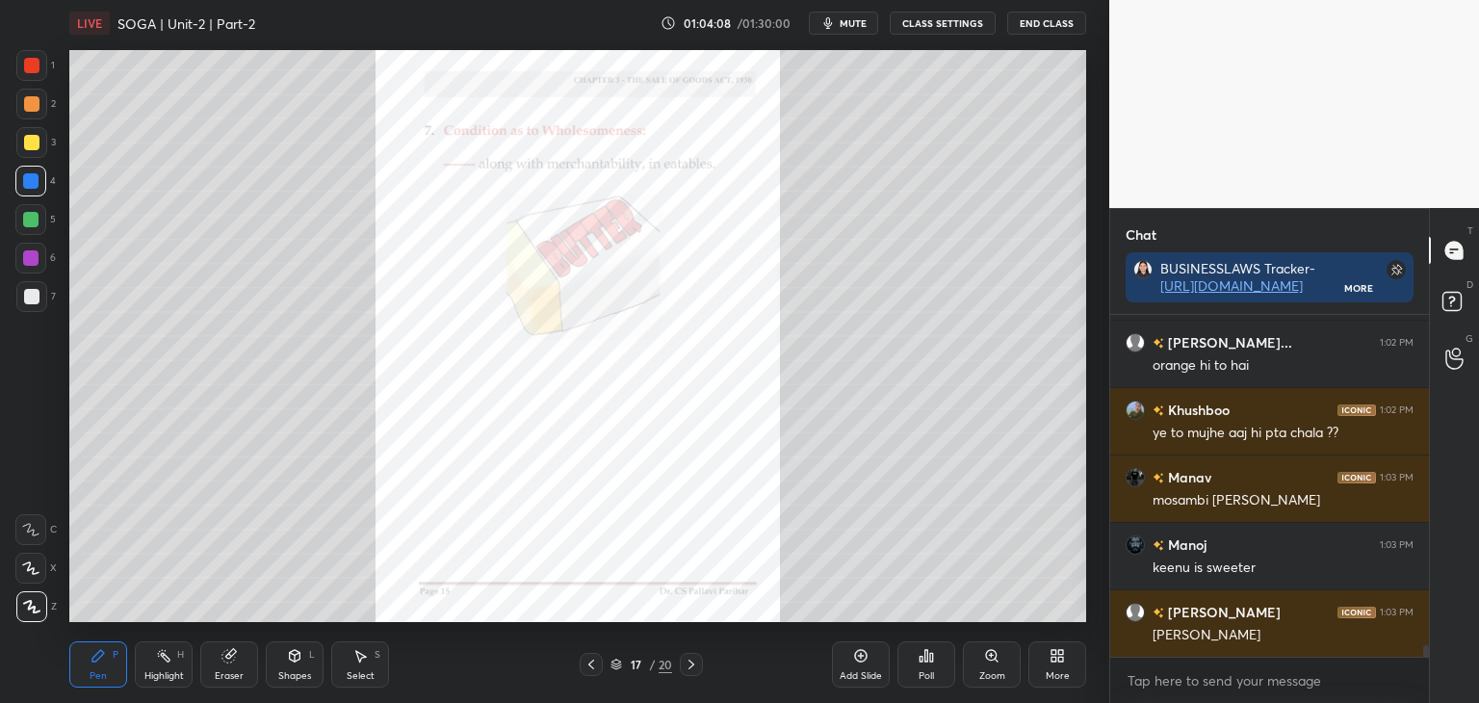
click at [593, 663] on icon at bounding box center [591, 664] width 15 height 15
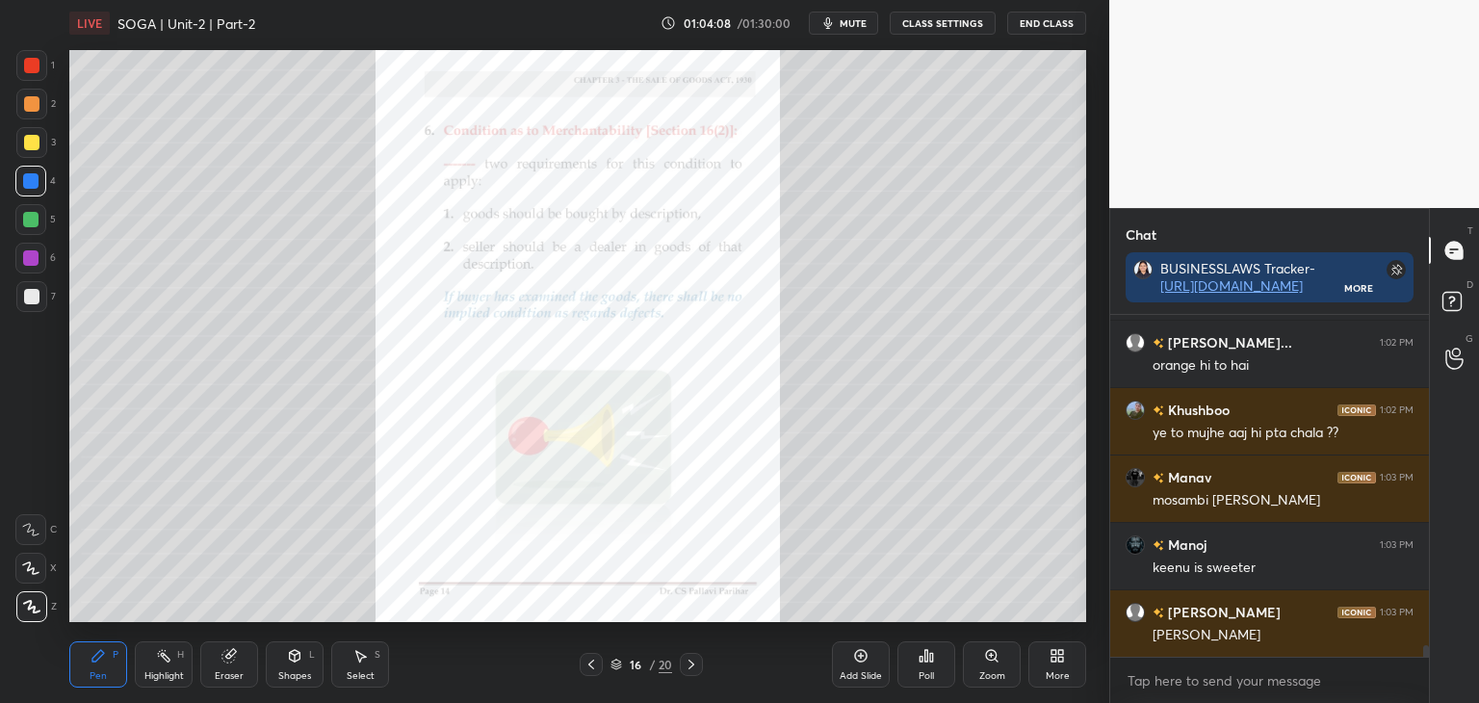
click at [595, 663] on icon at bounding box center [591, 664] width 15 height 15
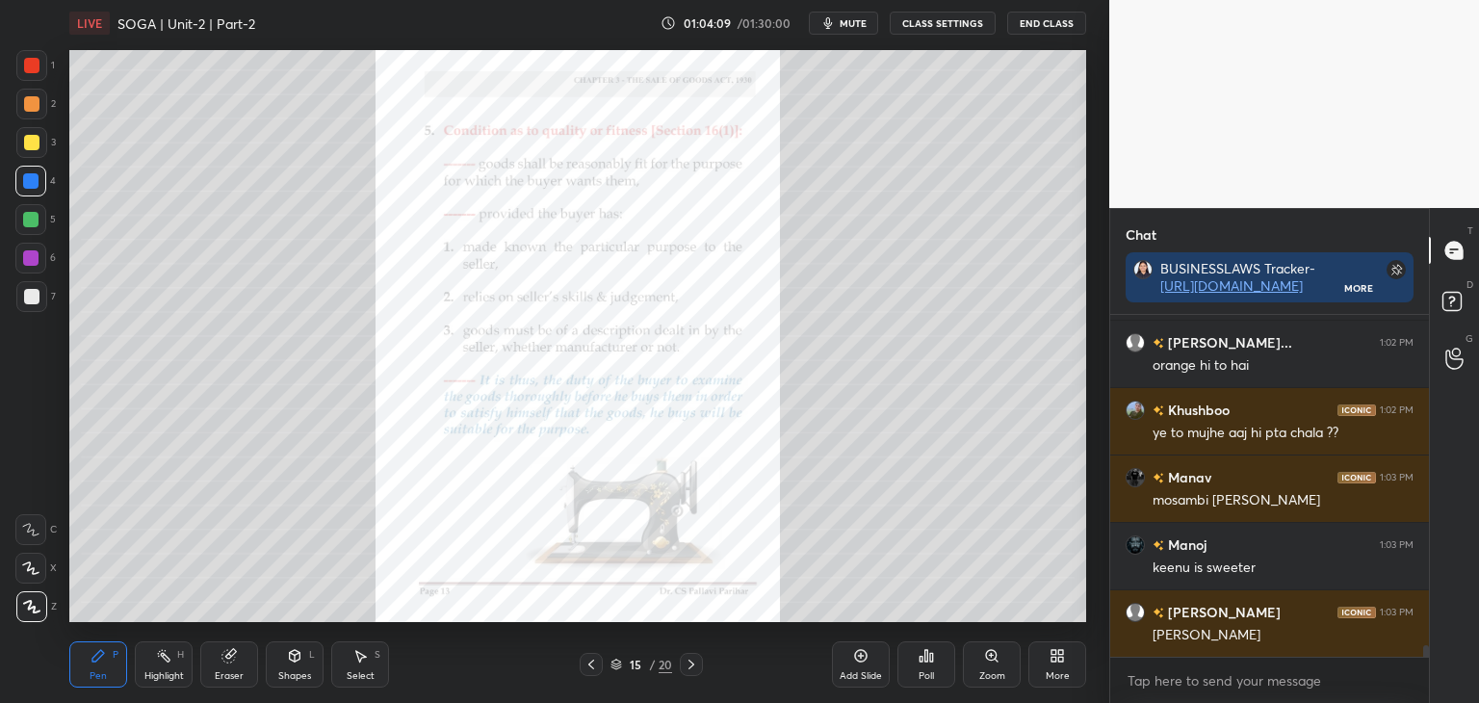
click at [596, 661] on icon at bounding box center [591, 664] width 15 height 15
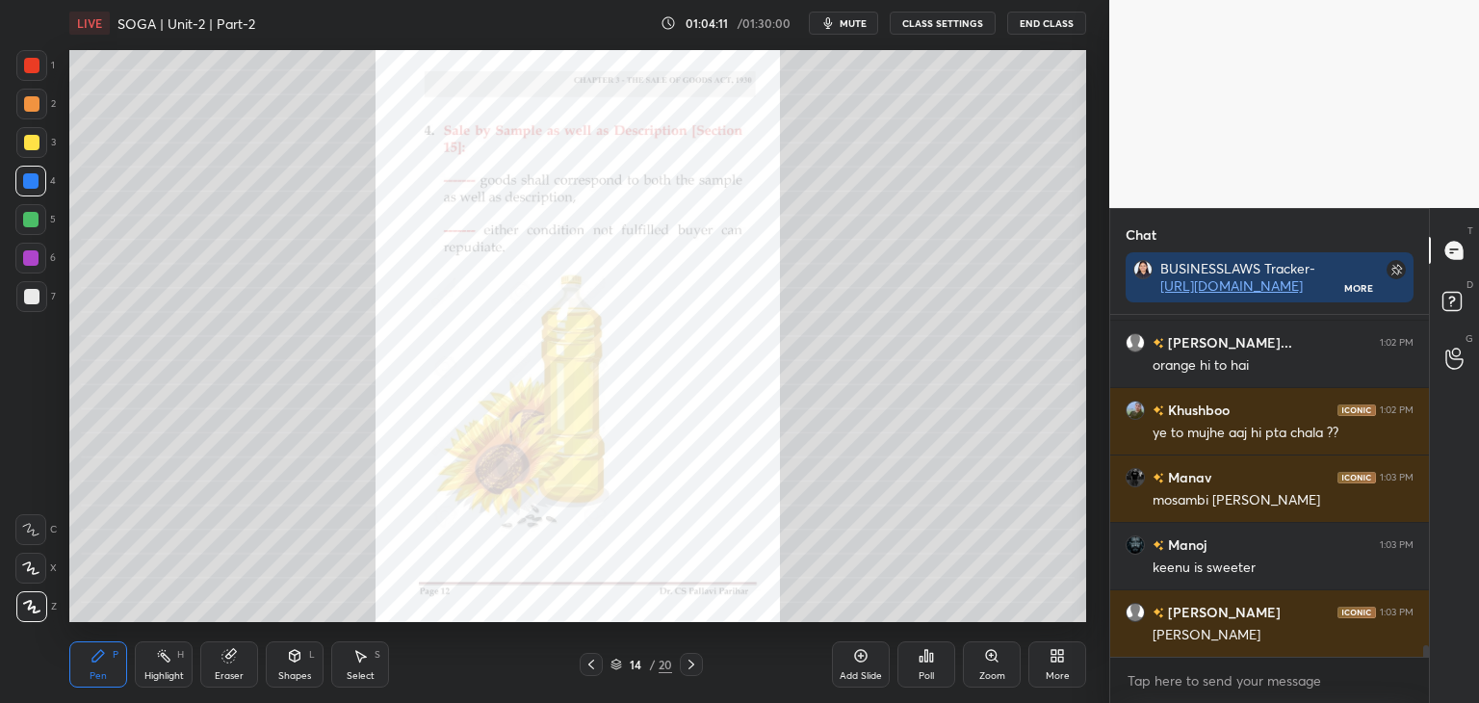
click at [596, 662] on icon at bounding box center [591, 664] width 15 height 15
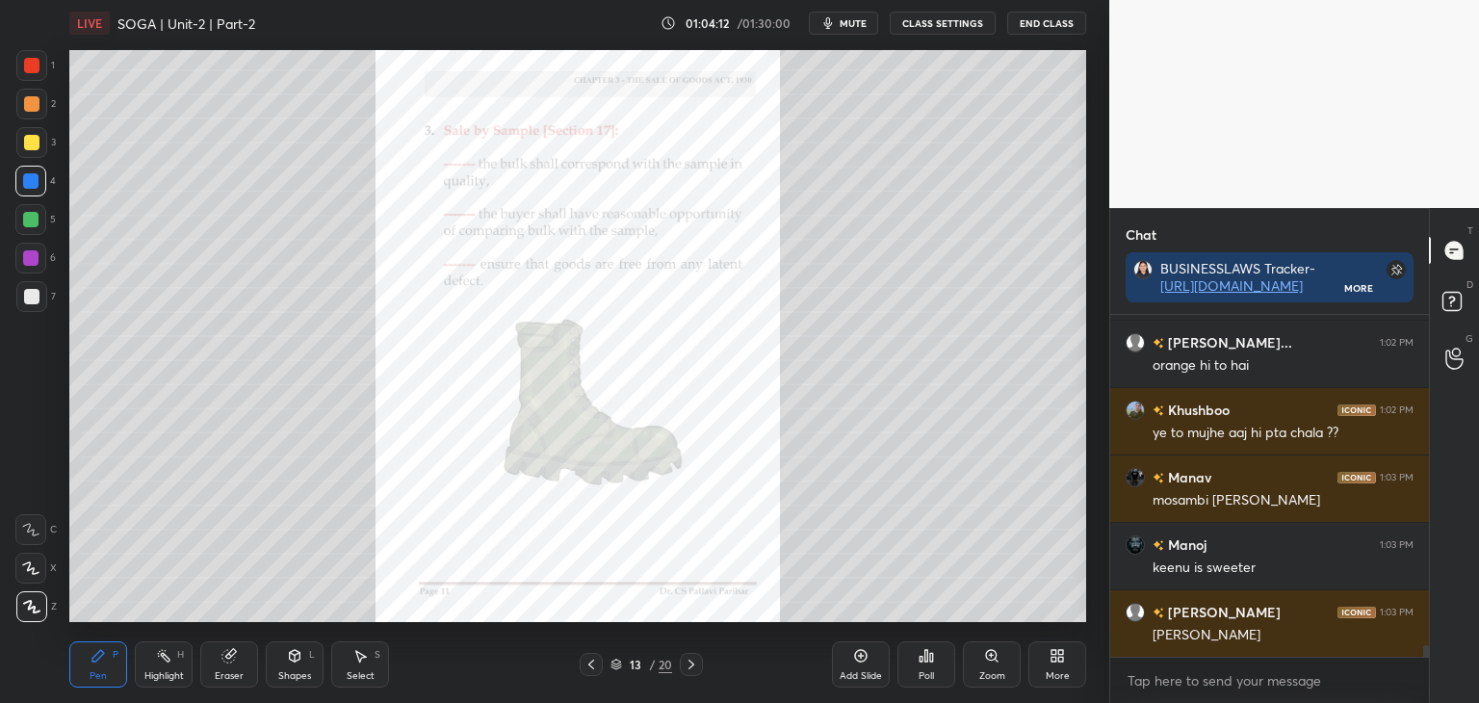
click at [596, 663] on icon at bounding box center [591, 664] width 15 height 15
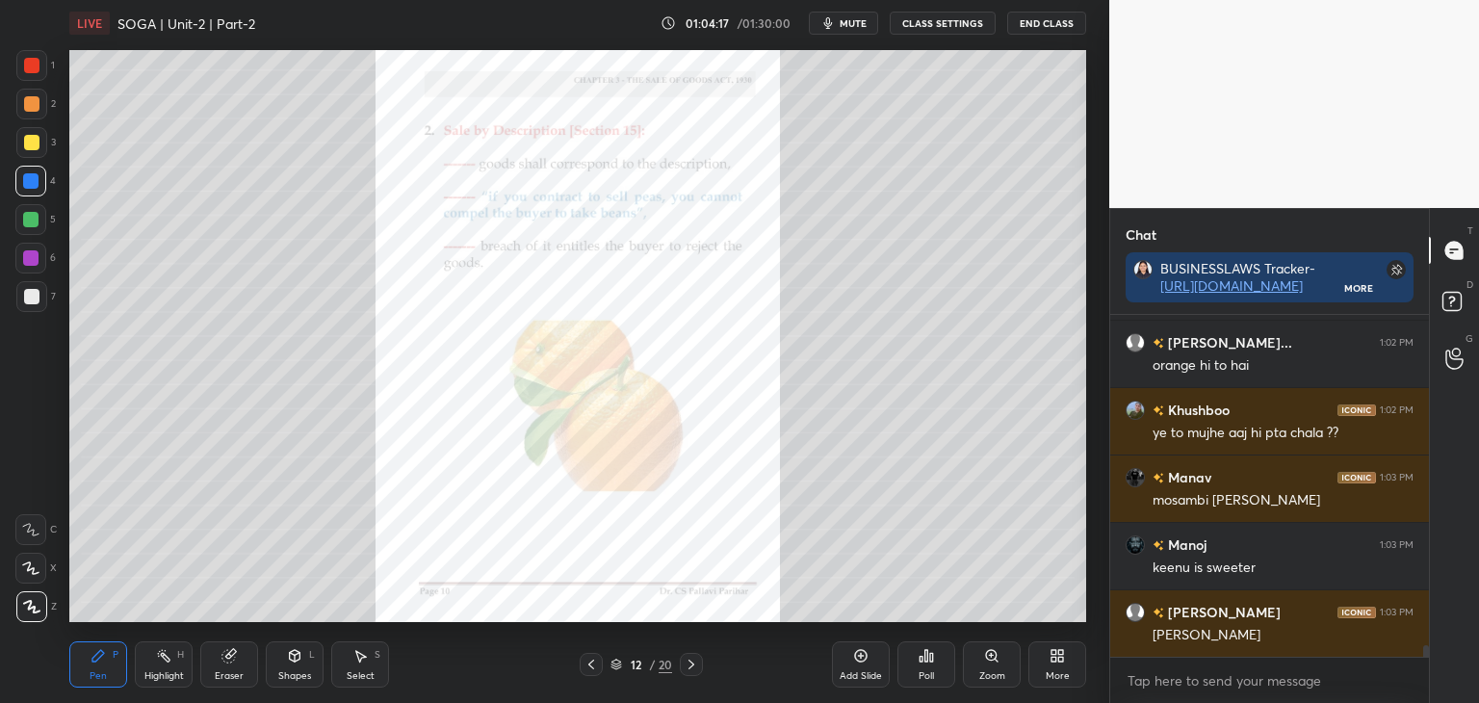
click at [699, 667] on div at bounding box center [691, 664] width 23 height 23
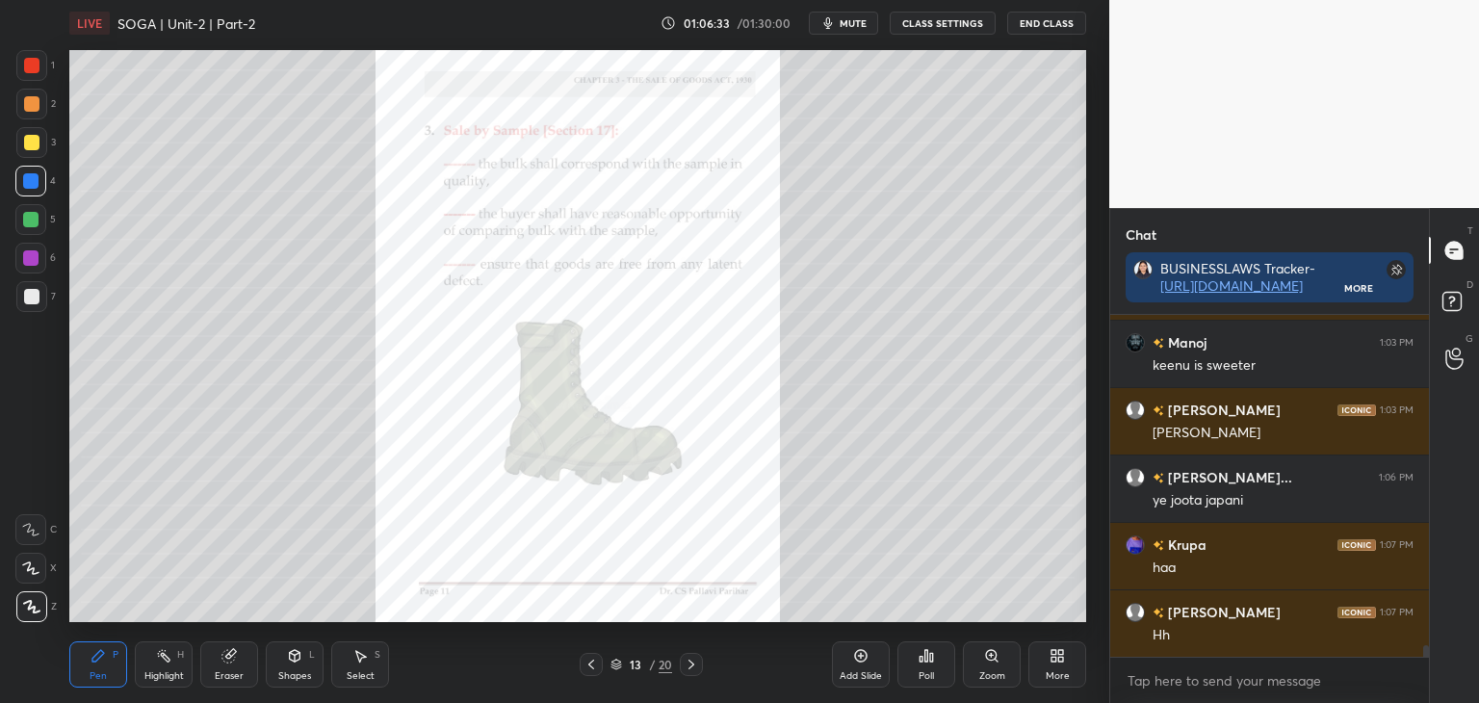
scroll to position [10069, 0]
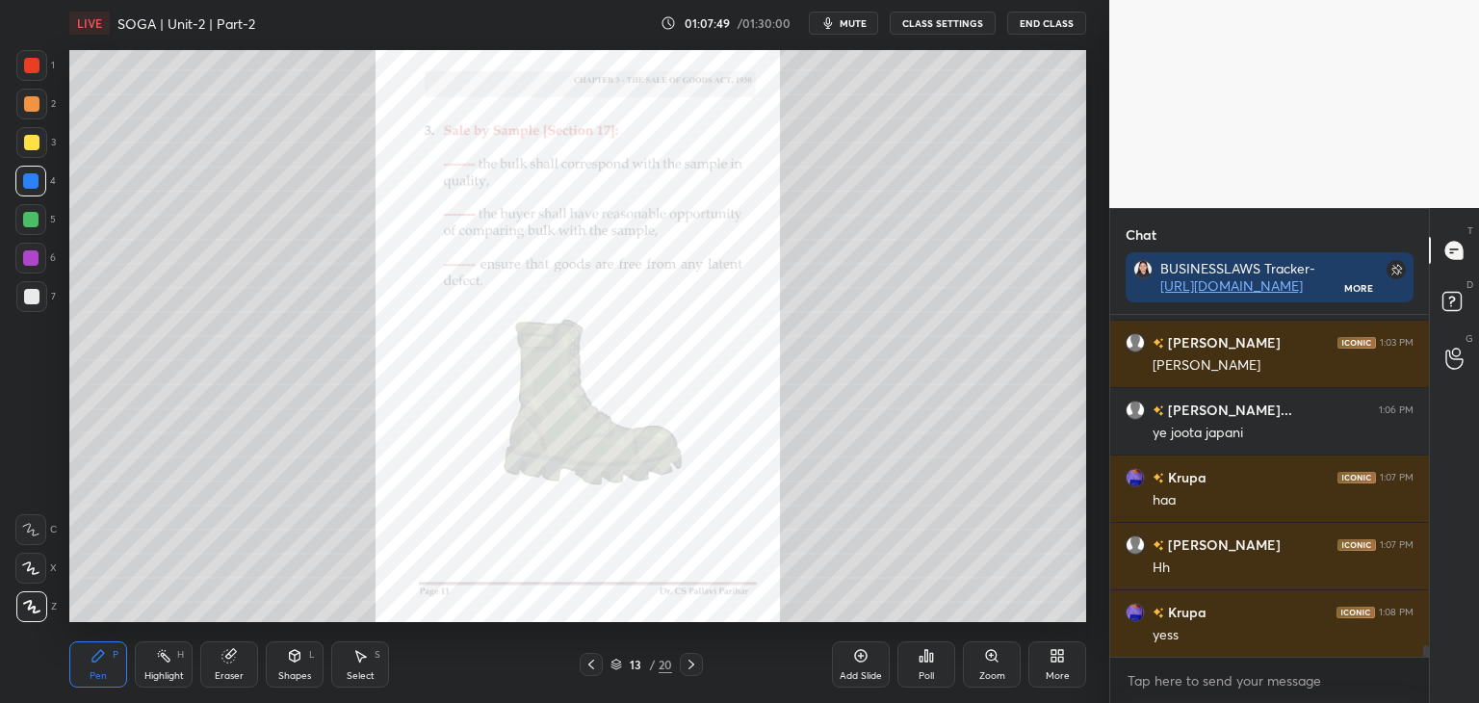
click at [28, 140] on div at bounding box center [31, 142] width 15 height 15
click at [29, 179] on div at bounding box center [30, 180] width 15 height 15
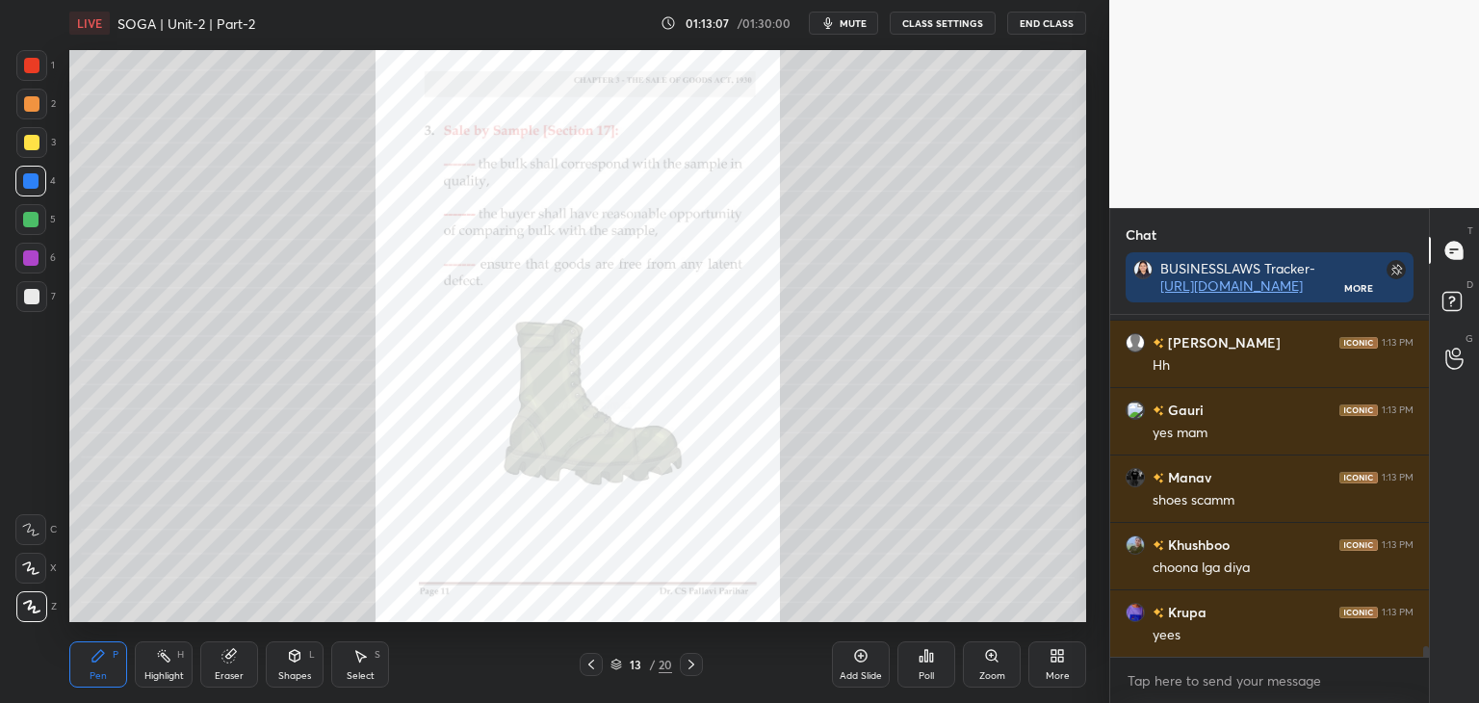
scroll to position [10675, 0]
click at [589, 663] on icon at bounding box center [591, 665] width 6 height 10
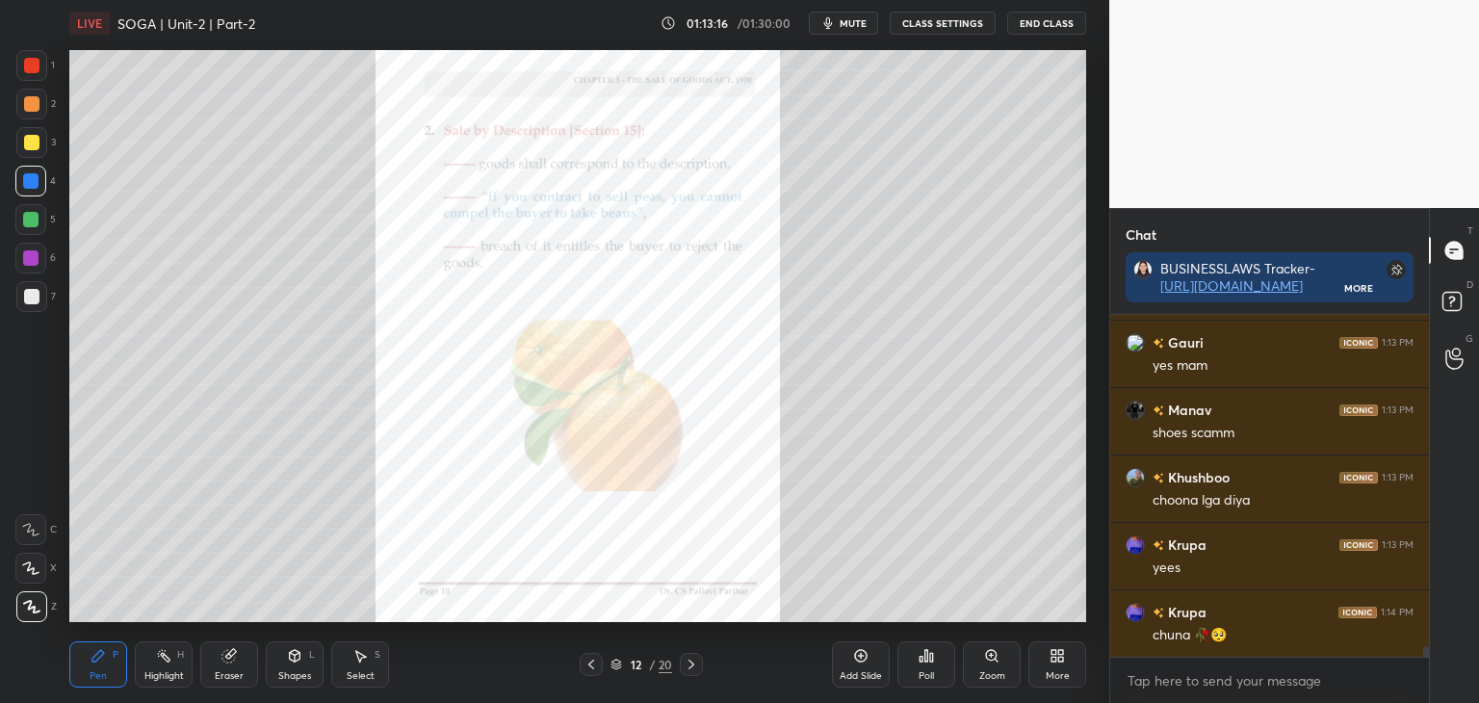
click at [593, 662] on icon at bounding box center [591, 664] width 15 height 15
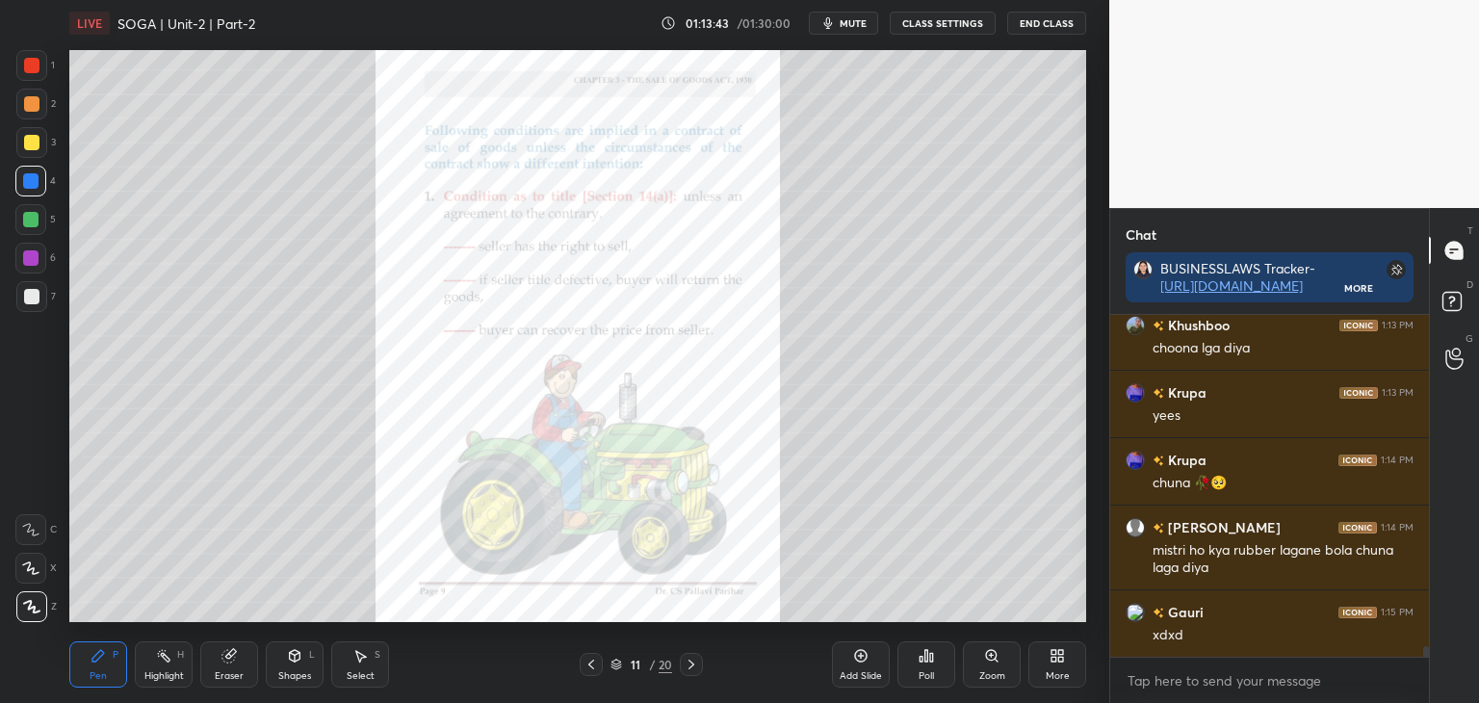
scroll to position [10895, 0]
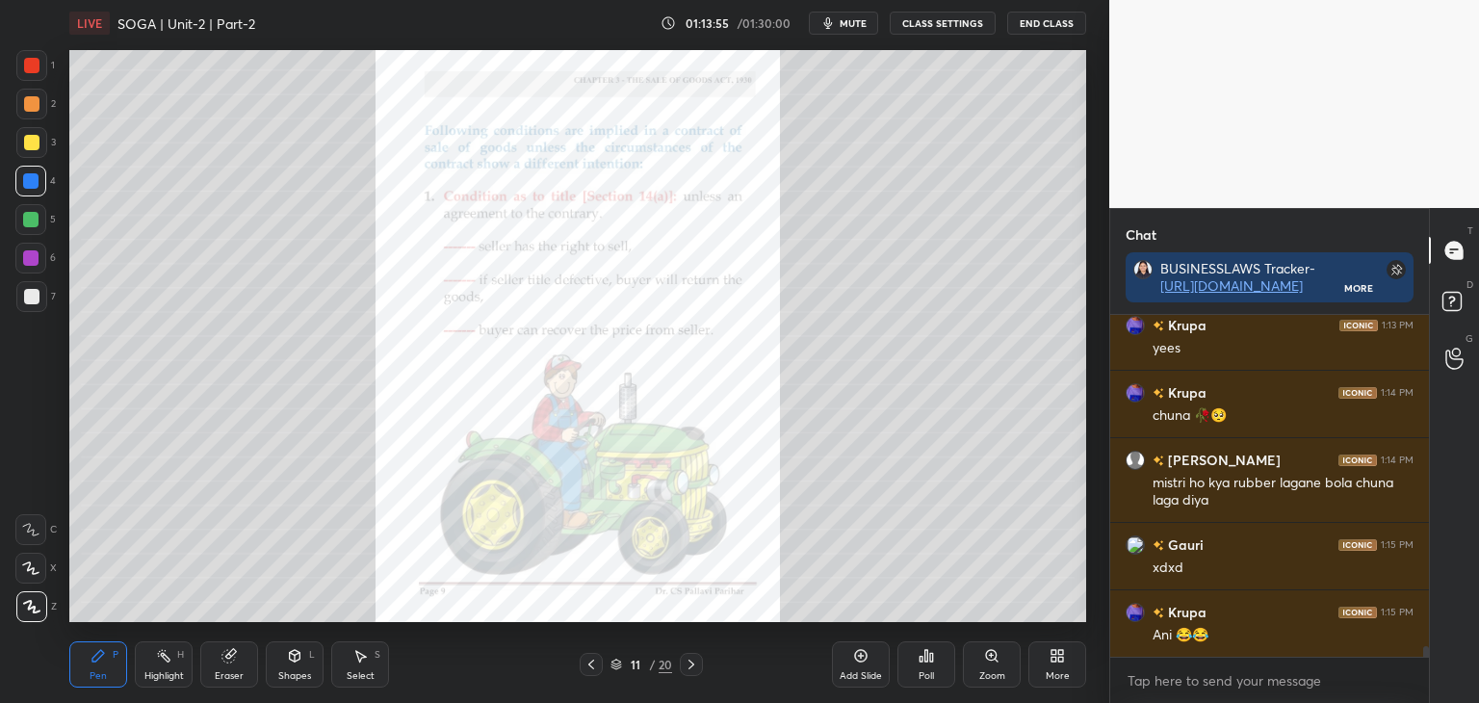
click at [691, 667] on icon at bounding box center [691, 664] width 15 height 15
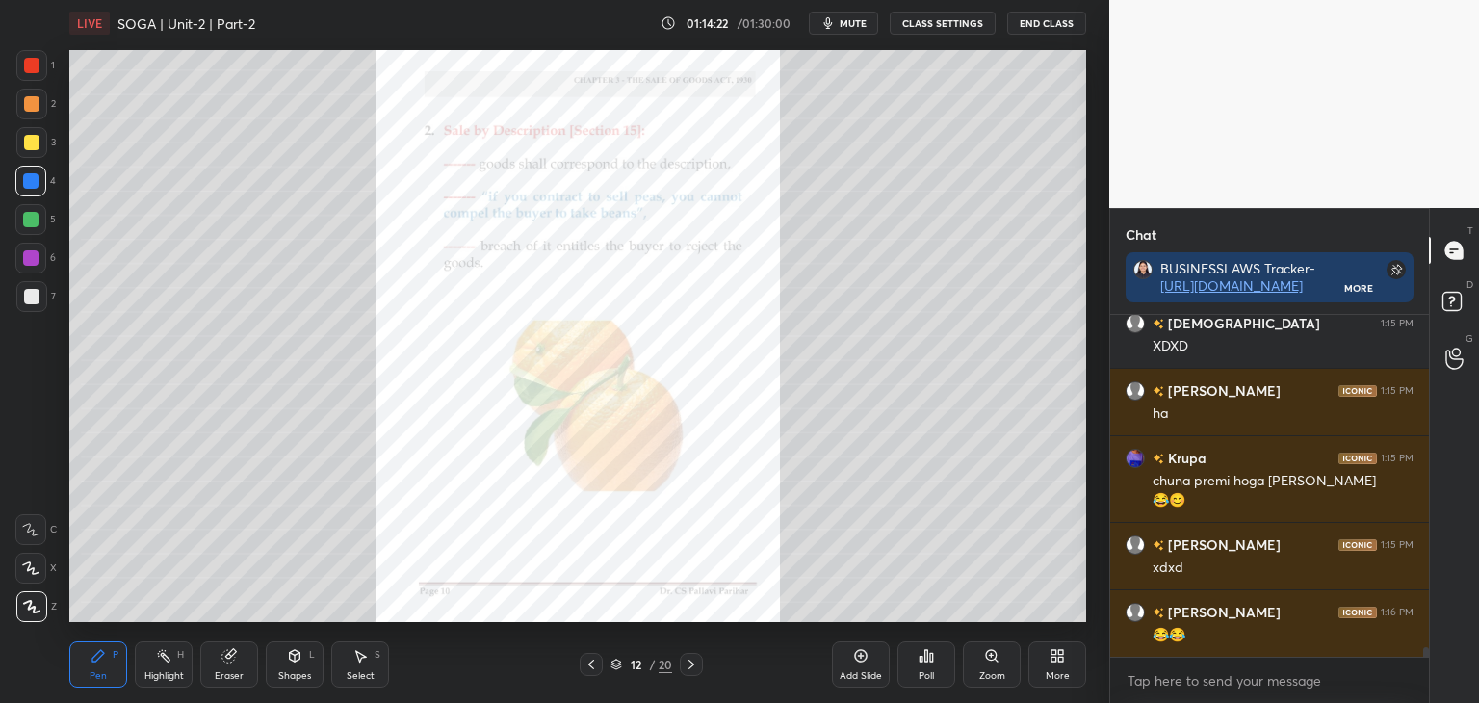
scroll to position [11319, 0]
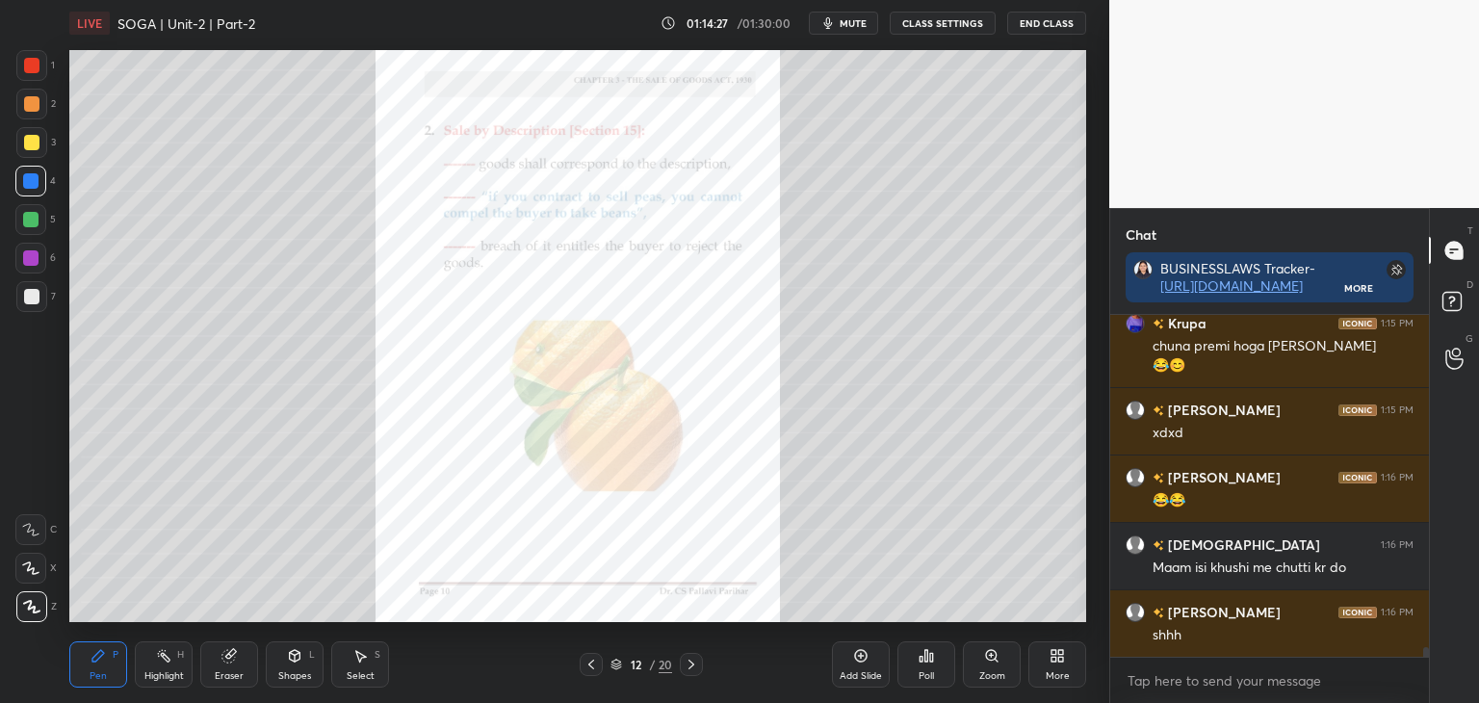
click at [697, 663] on icon at bounding box center [691, 664] width 15 height 15
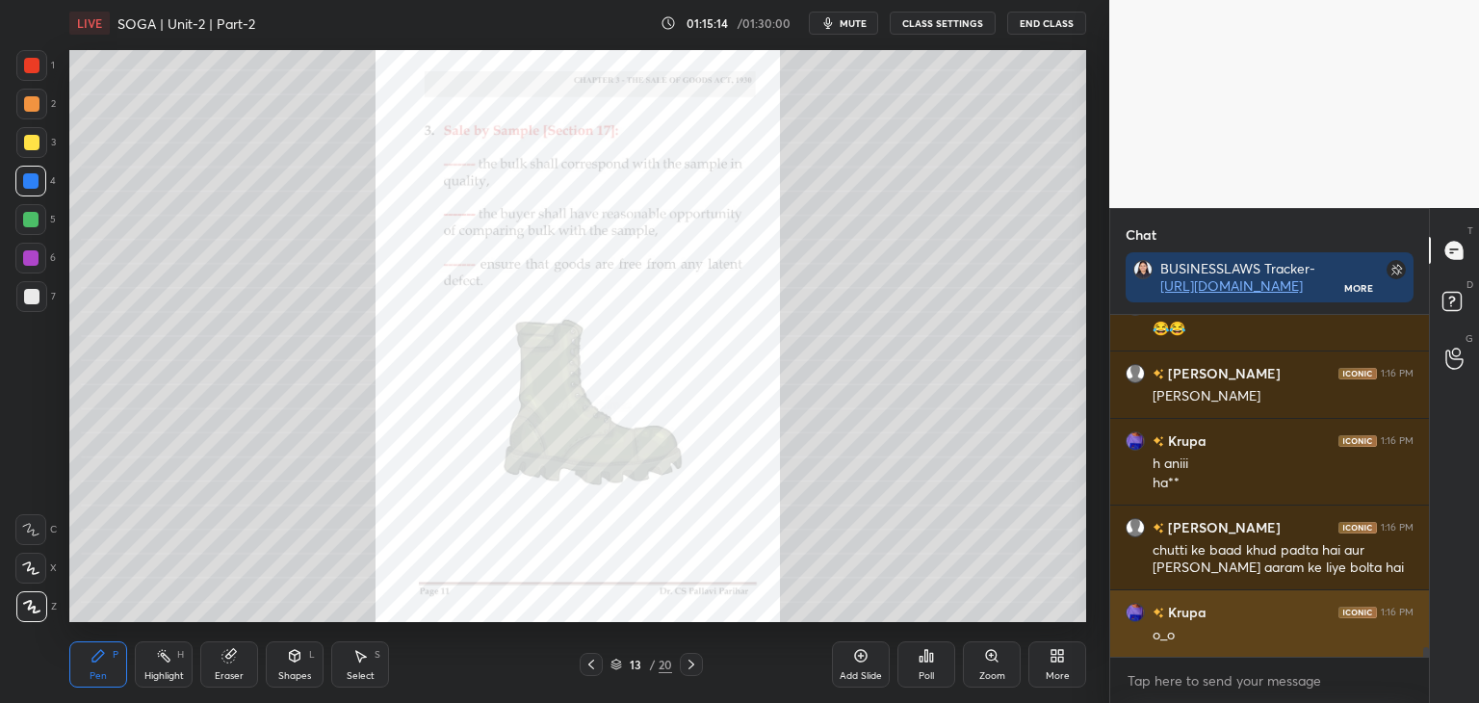
scroll to position [11895, 0]
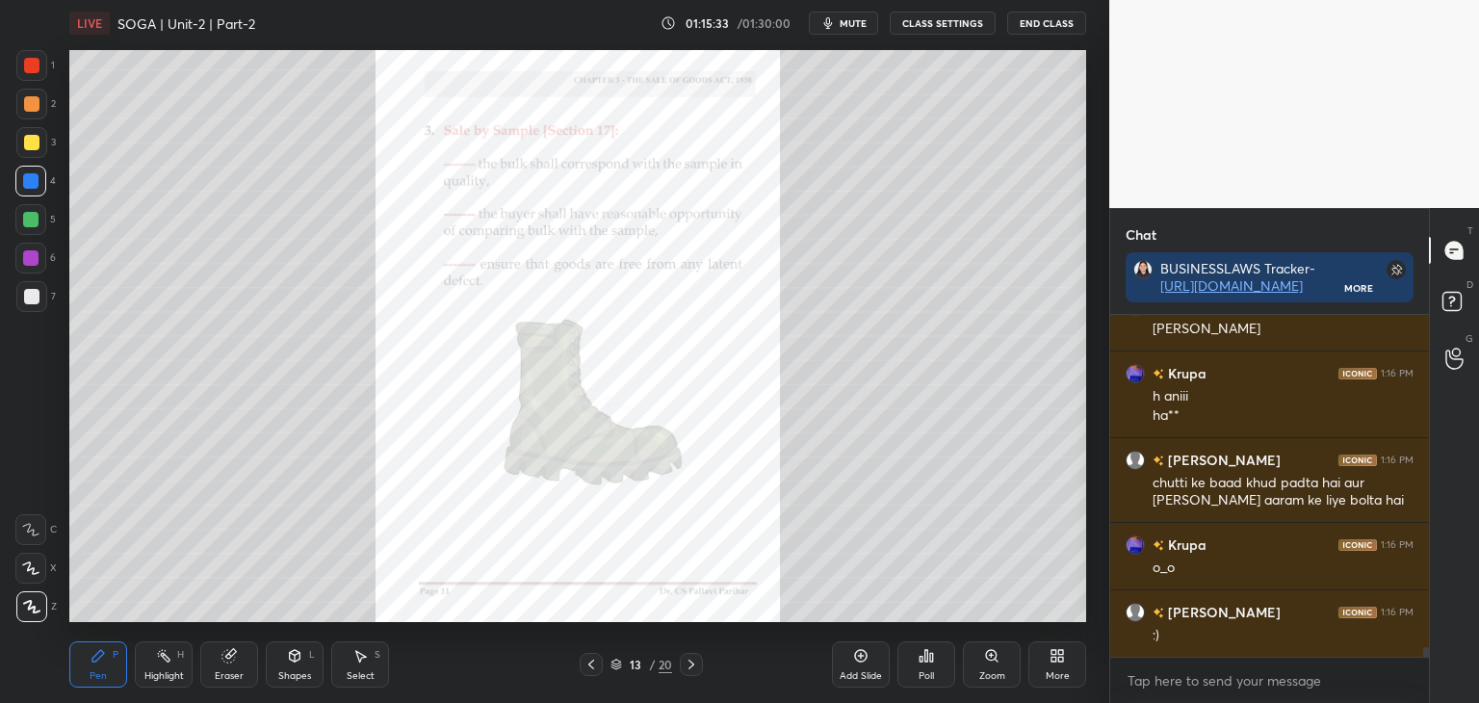
click at [33, 66] on div at bounding box center [31, 65] width 15 height 15
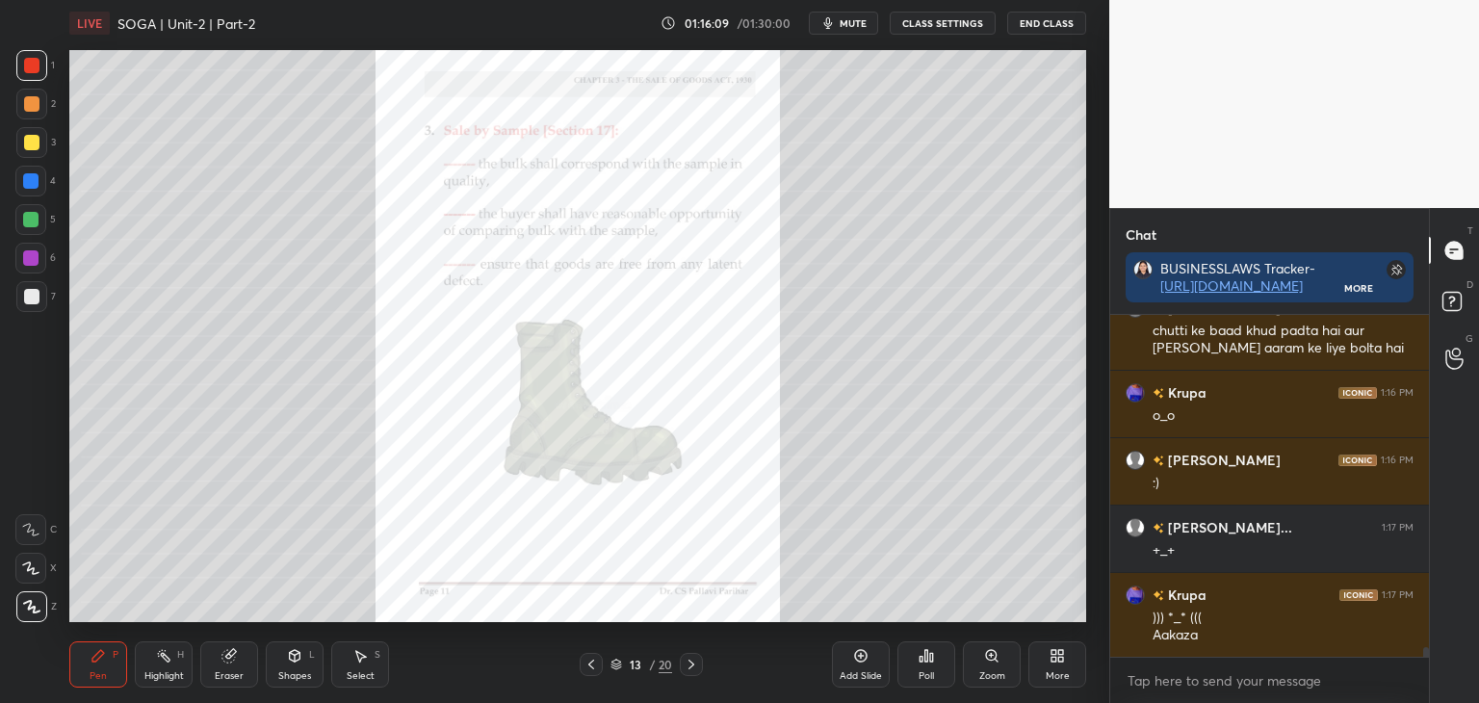
scroll to position [12114, 0]
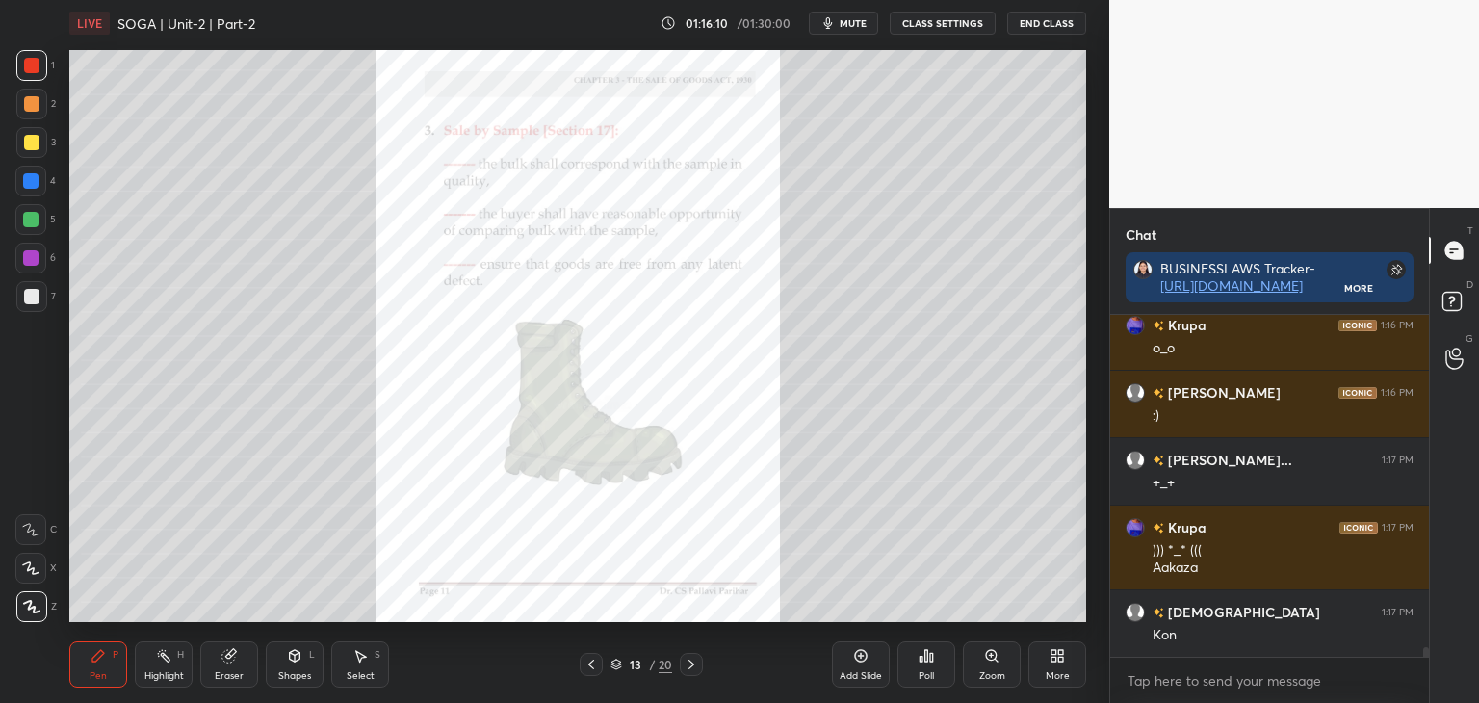
click at [692, 665] on icon at bounding box center [692, 665] width 6 height 10
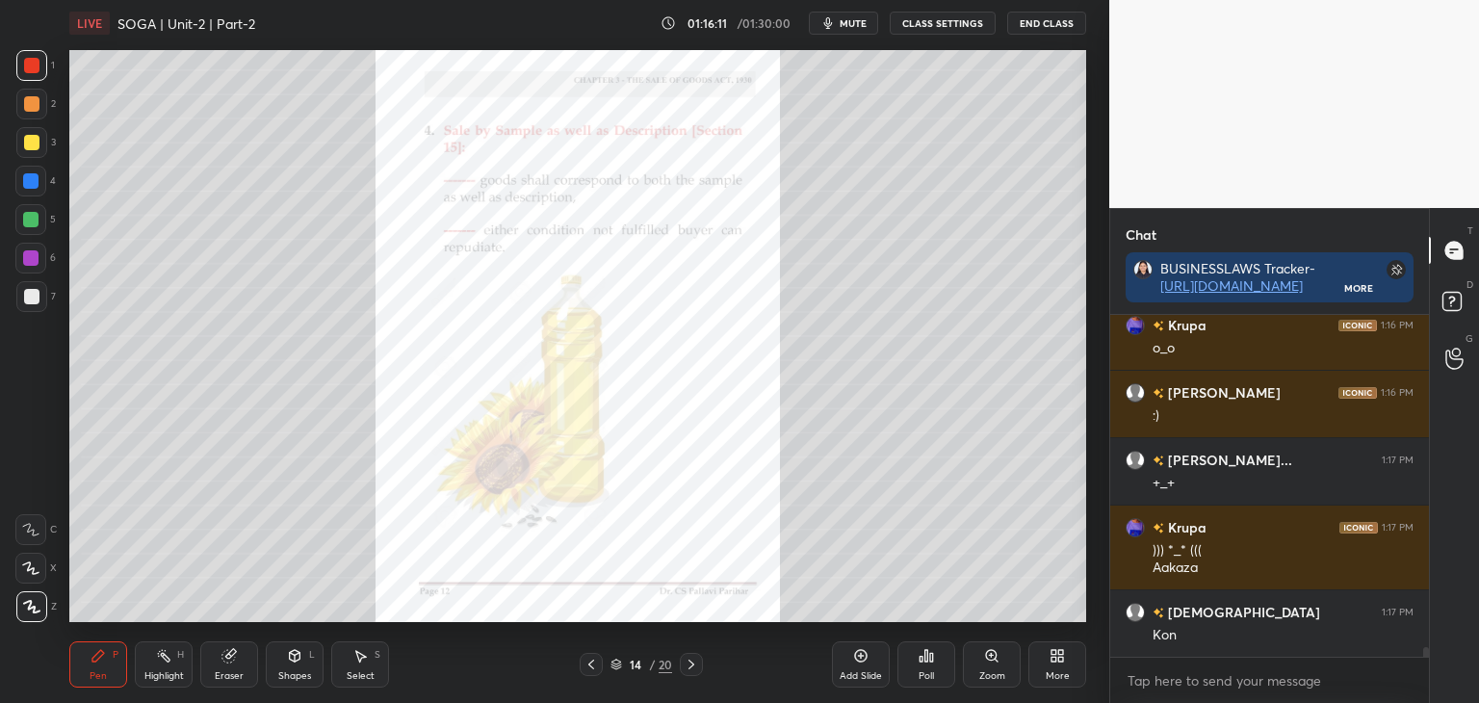
scroll to position [12182, 0]
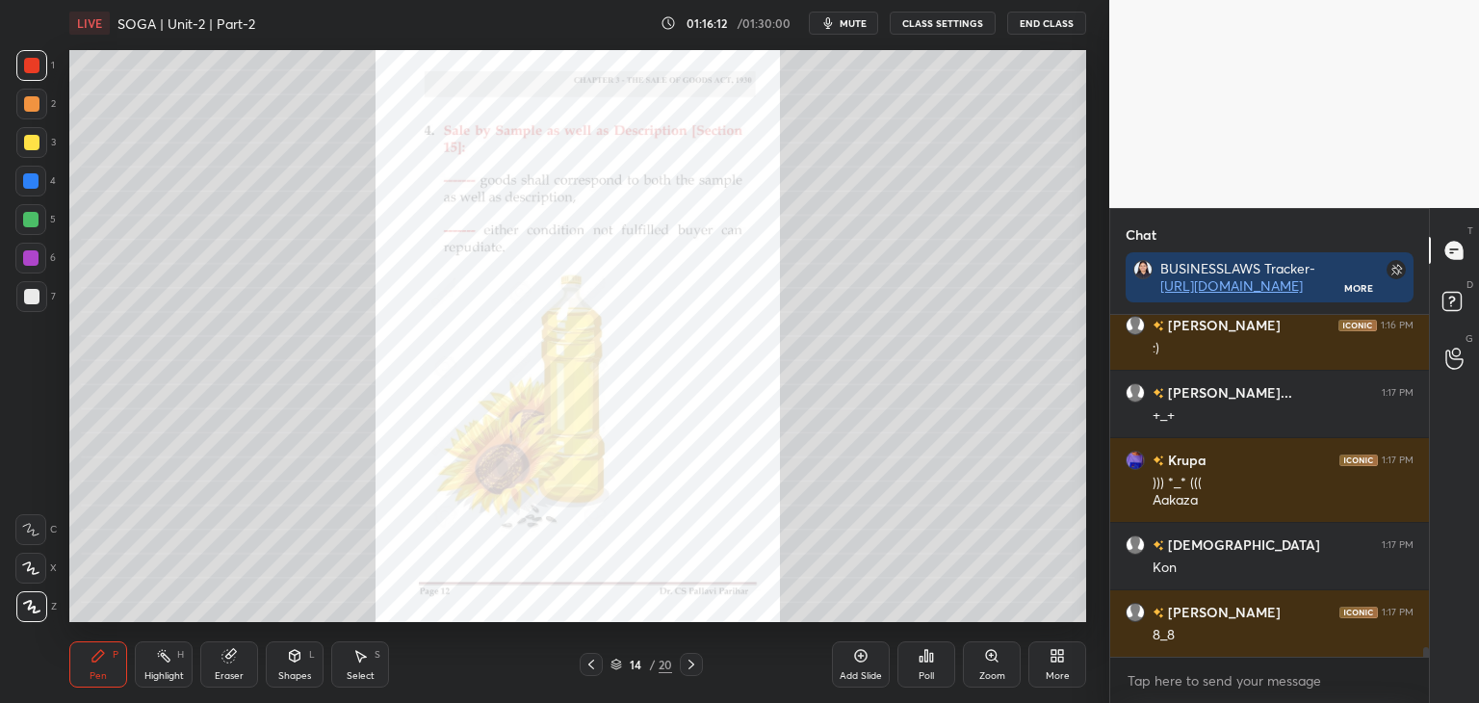
click at [31, 178] on div at bounding box center [30, 180] width 15 height 15
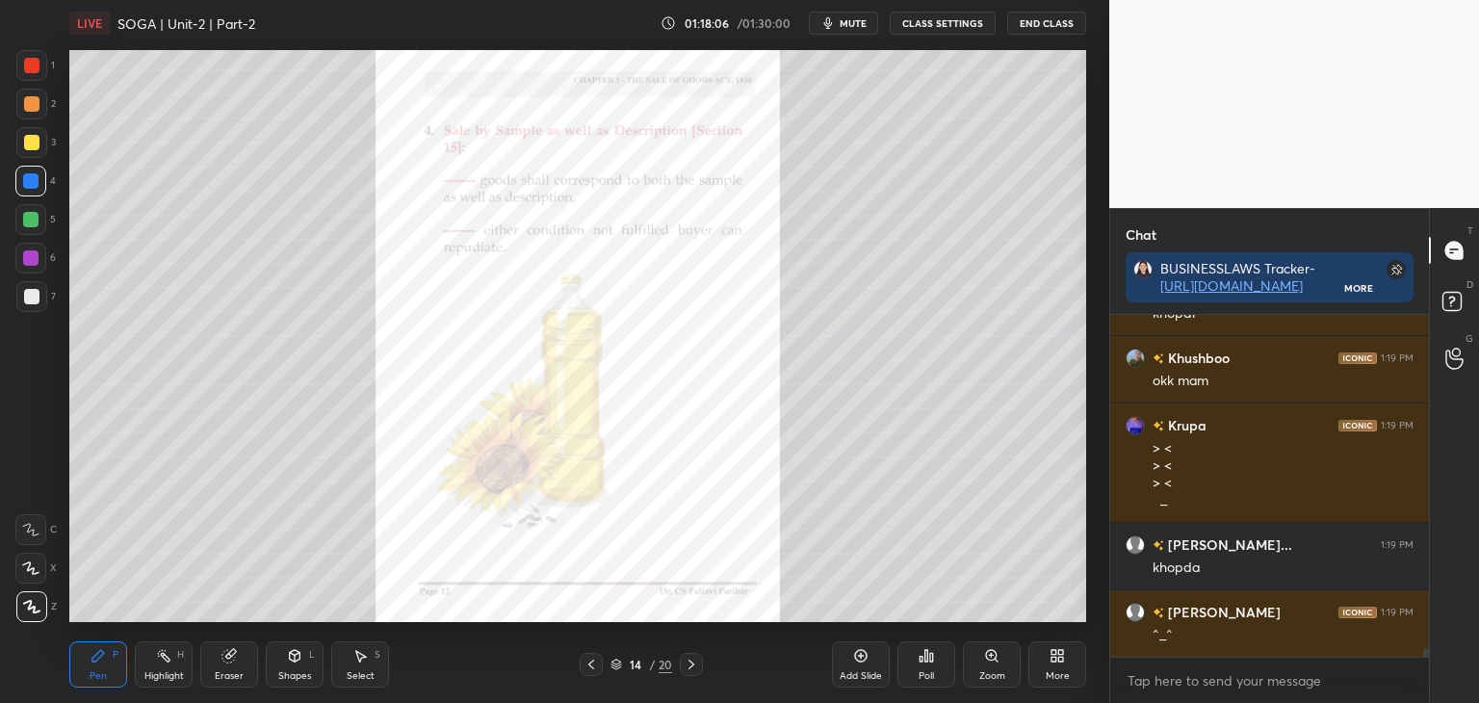
scroll to position [12792, 0]
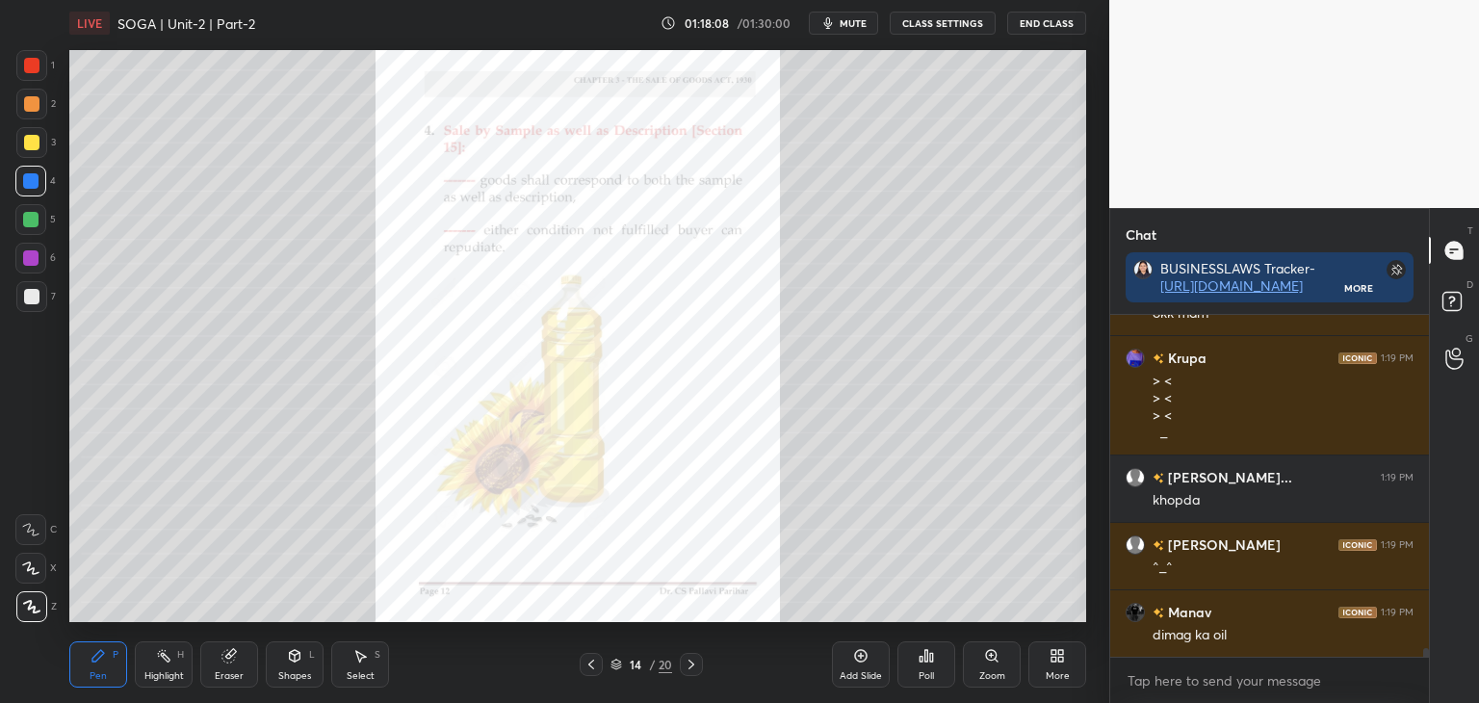
click at [29, 142] on div at bounding box center [31, 142] width 15 height 15
click at [32, 68] on div at bounding box center [31, 65] width 15 height 15
click at [26, 255] on div at bounding box center [30, 257] width 15 height 15
click at [237, 661] on div "Eraser" at bounding box center [229, 664] width 58 height 46
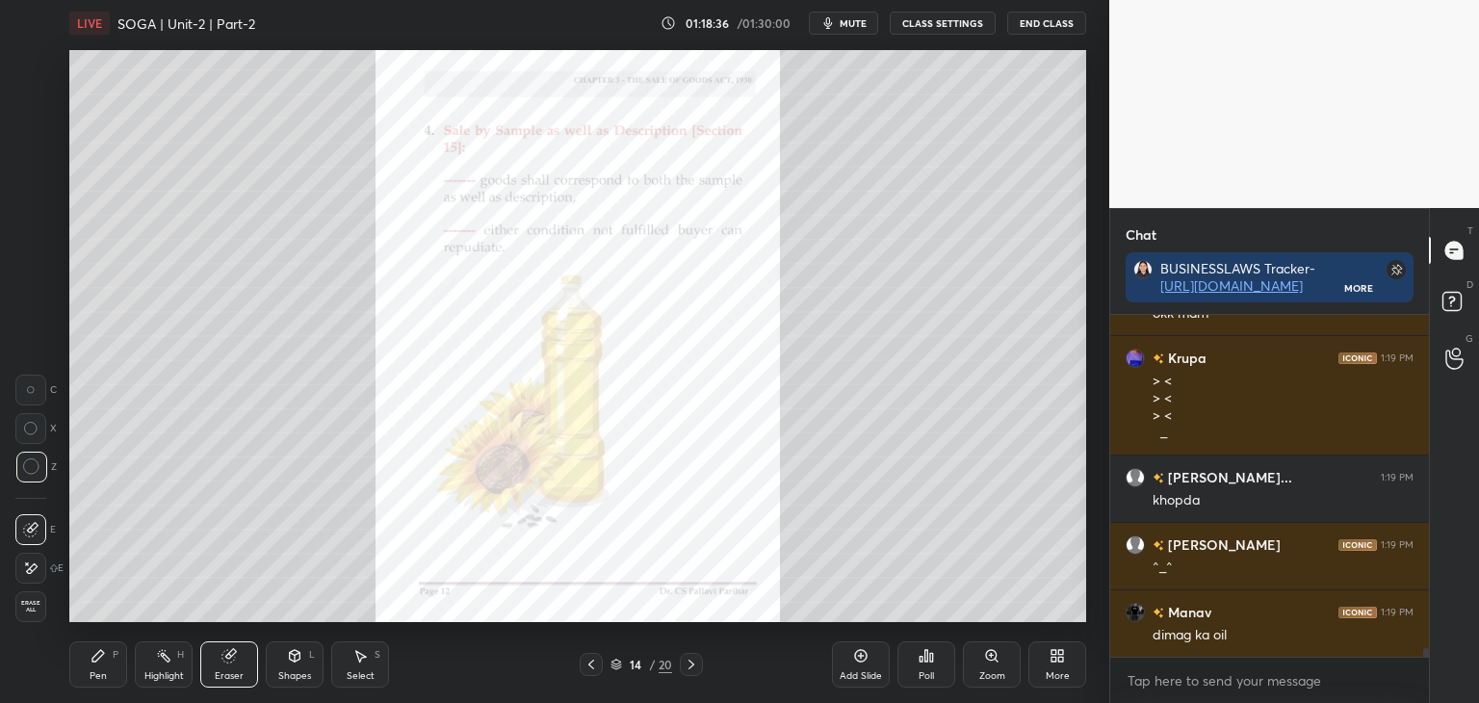
drag, startPoint x: 95, startPoint y: 666, endPoint x: 138, endPoint y: 641, distance: 49.2
click at [102, 663] on div "Pen P" at bounding box center [98, 664] width 58 height 46
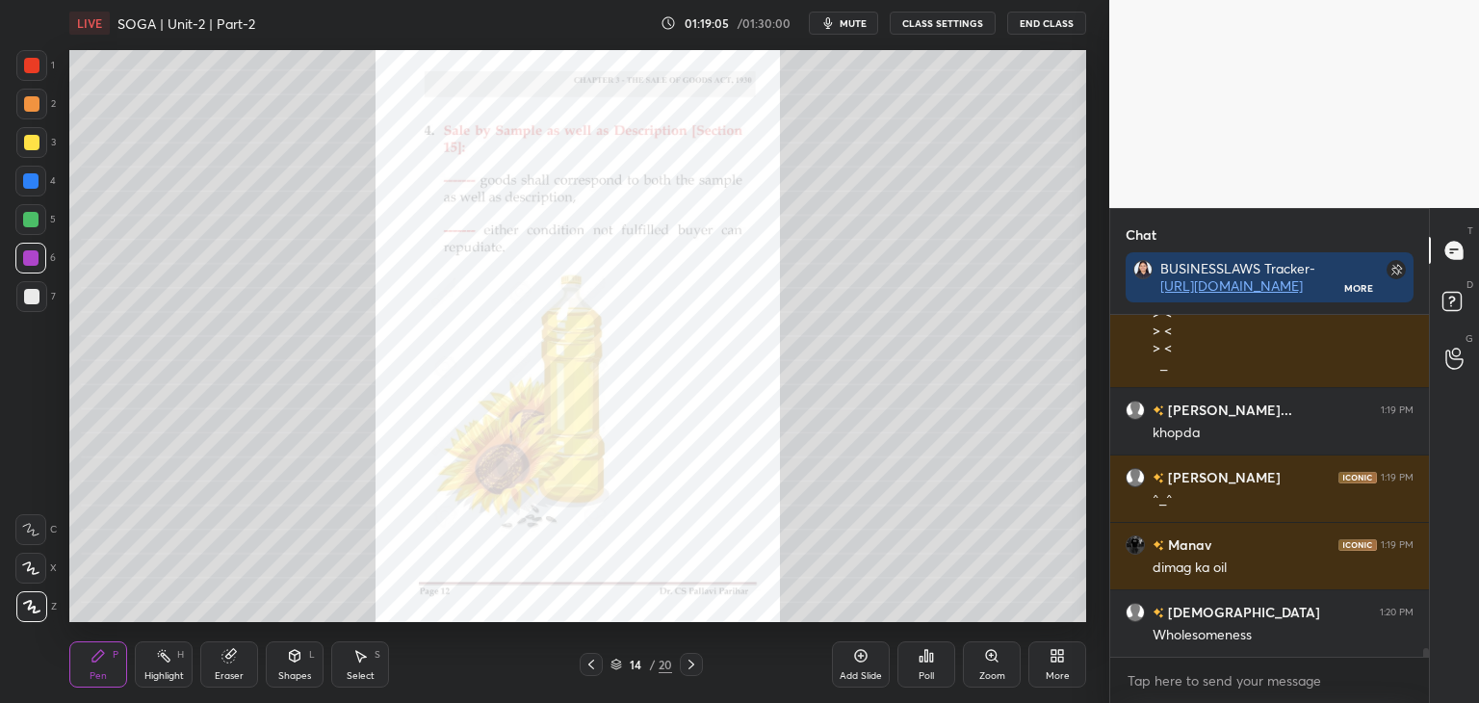
scroll to position [12927, 0]
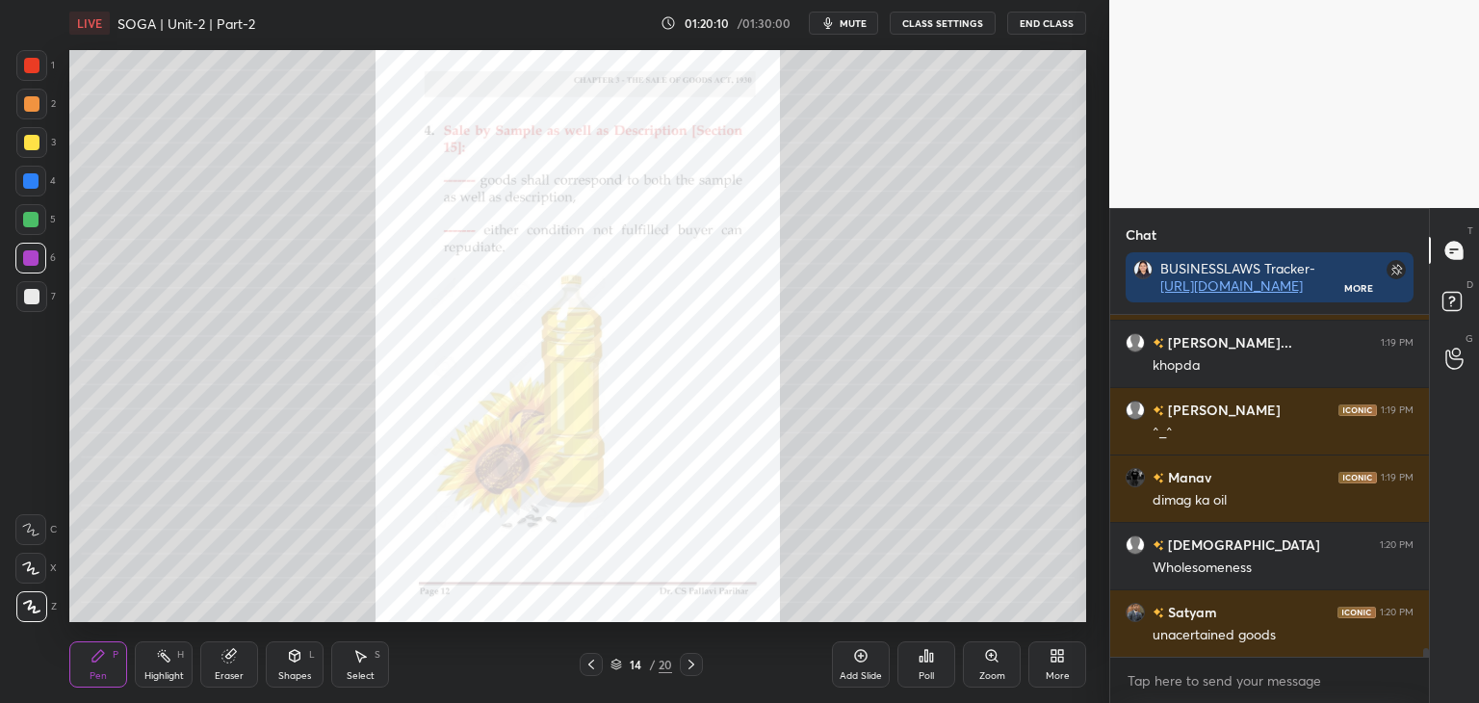
click at [27, 220] on div at bounding box center [30, 219] width 15 height 15
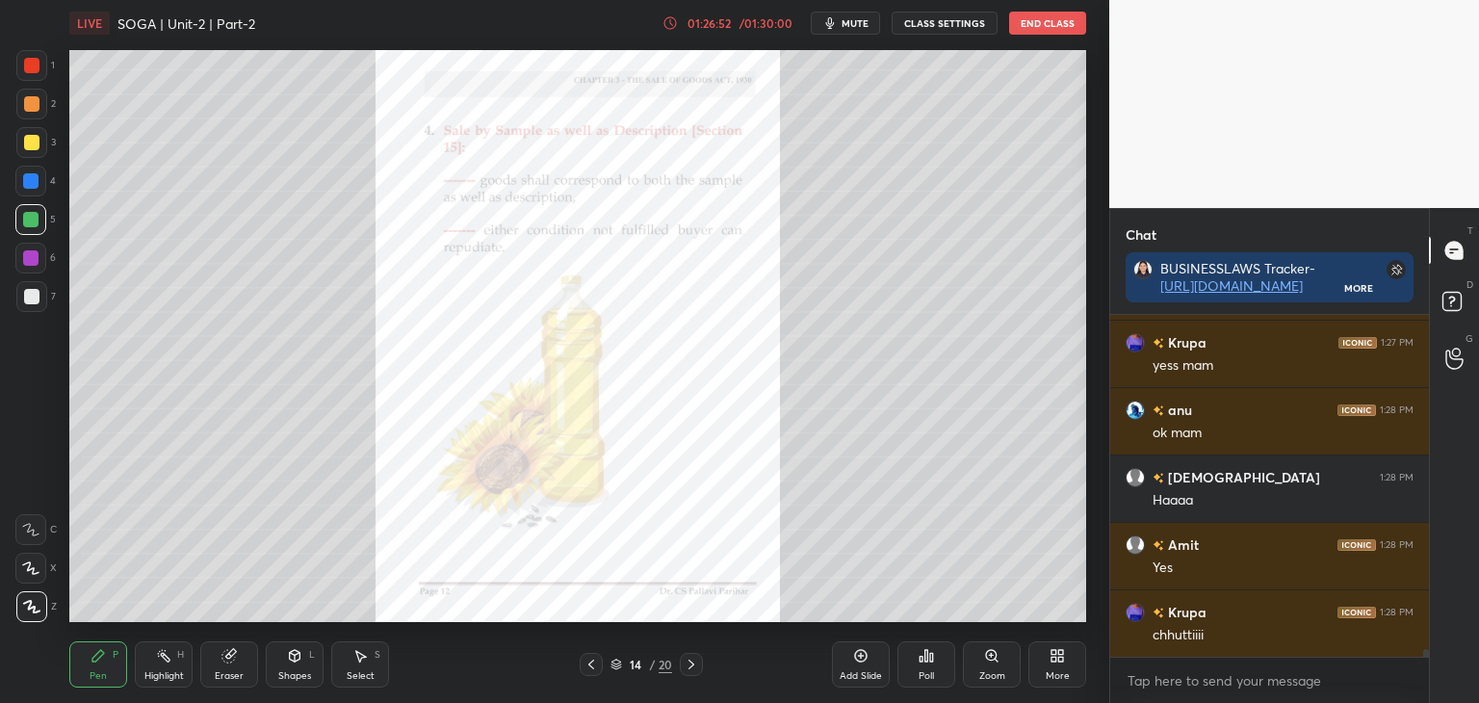
scroll to position [14260, 0]
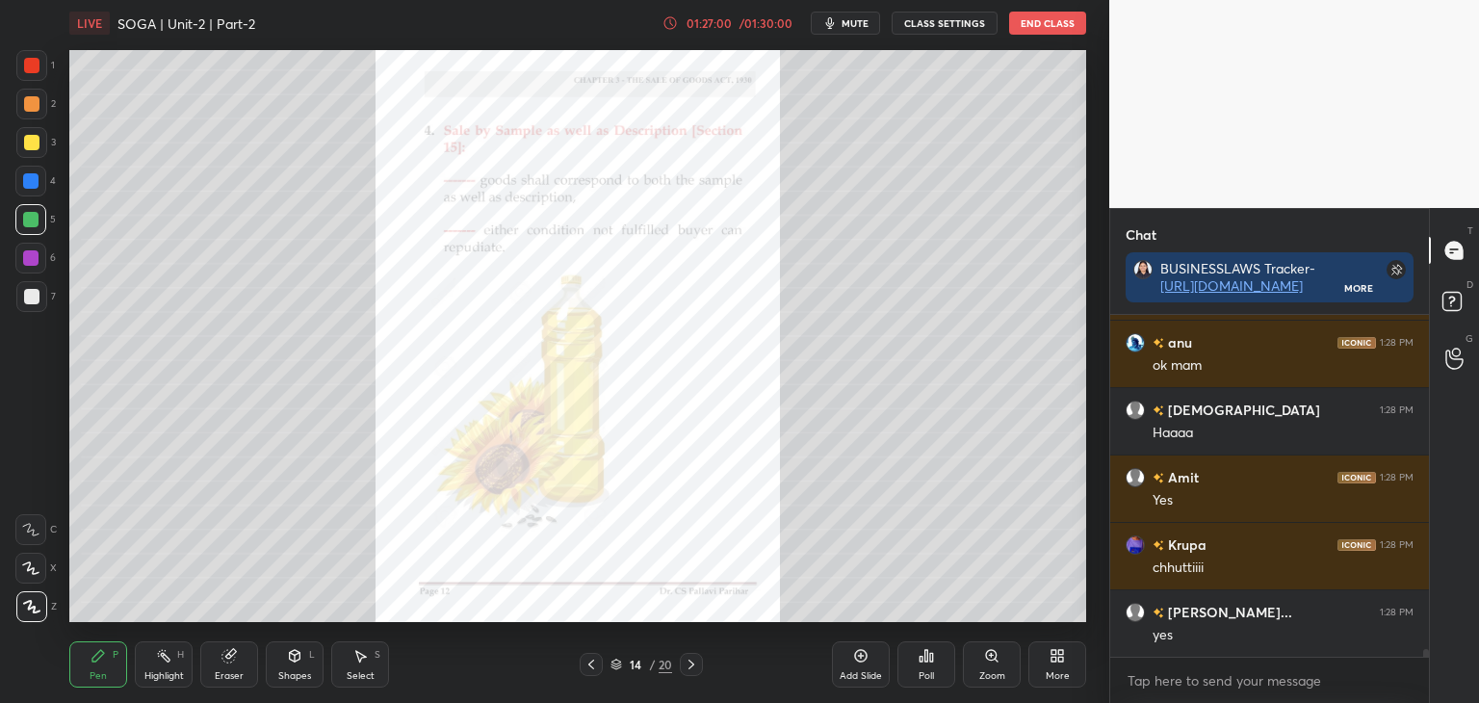
click at [690, 663] on icon at bounding box center [691, 664] width 15 height 15
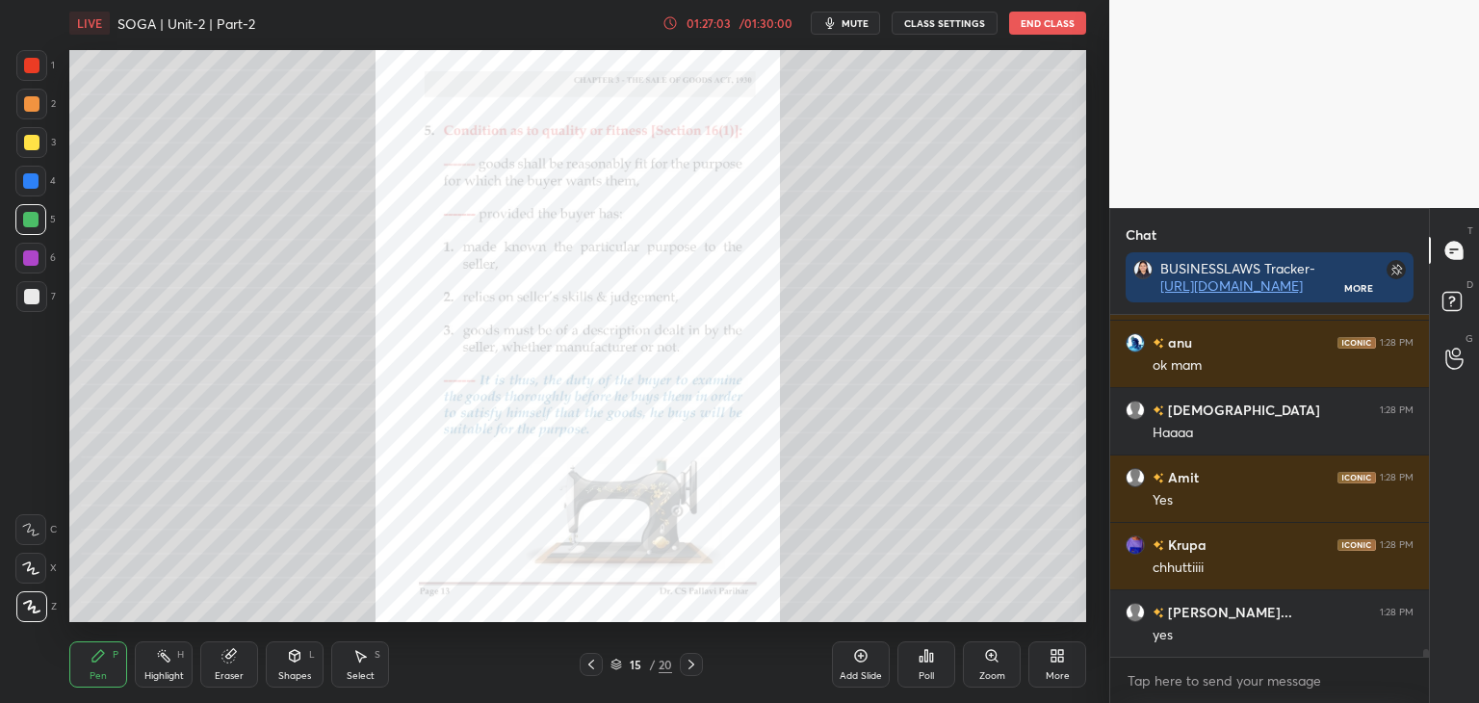
click at [693, 663] on icon at bounding box center [691, 664] width 15 height 15
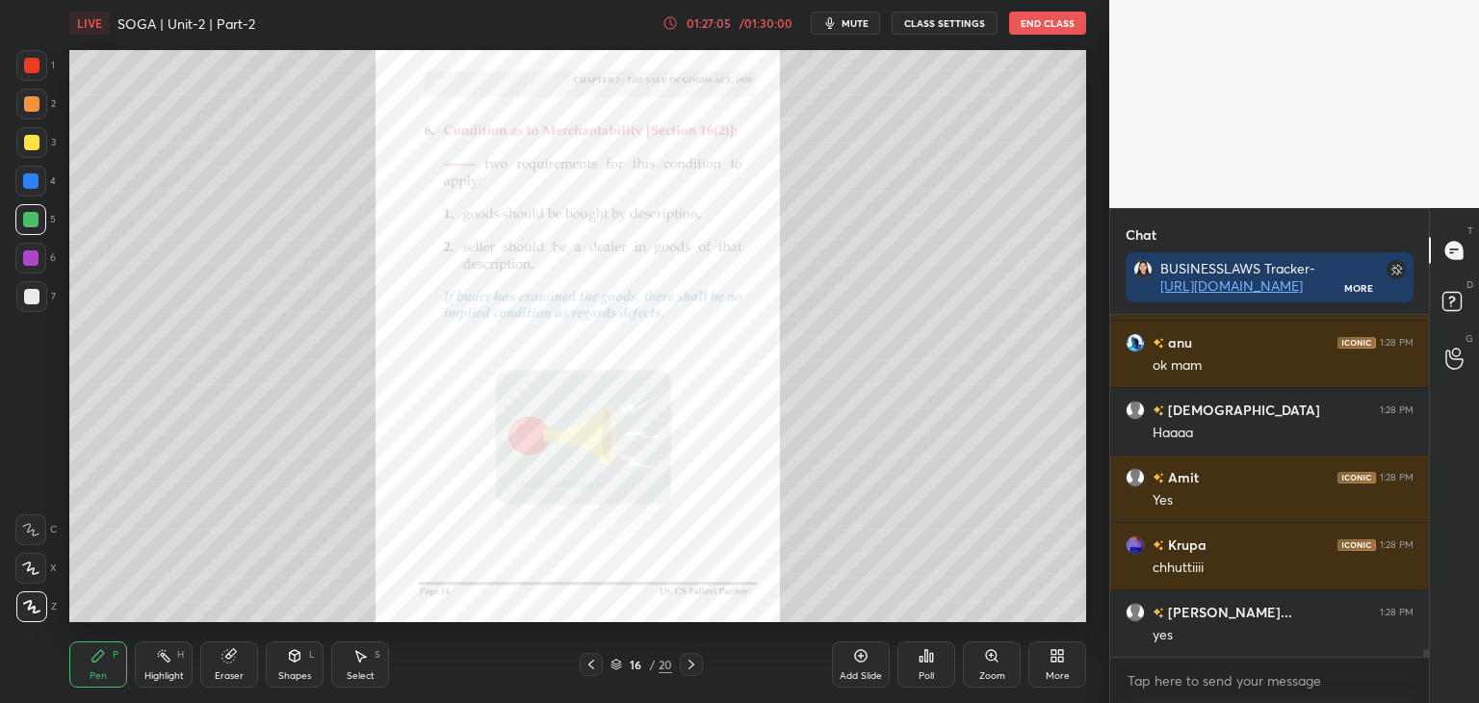
click at [697, 663] on icon at bounding box center [691, 664] width 15 height 15
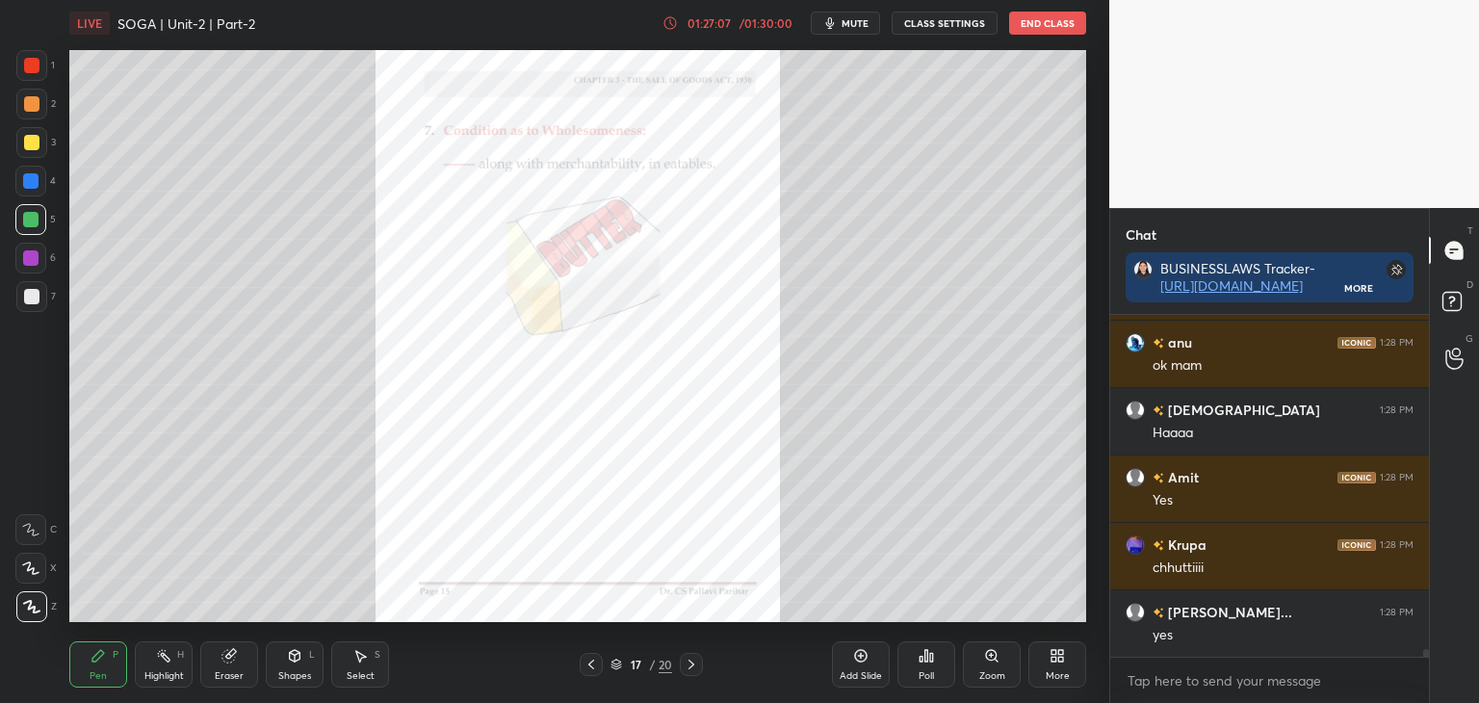
scroll to position [14327, 0]
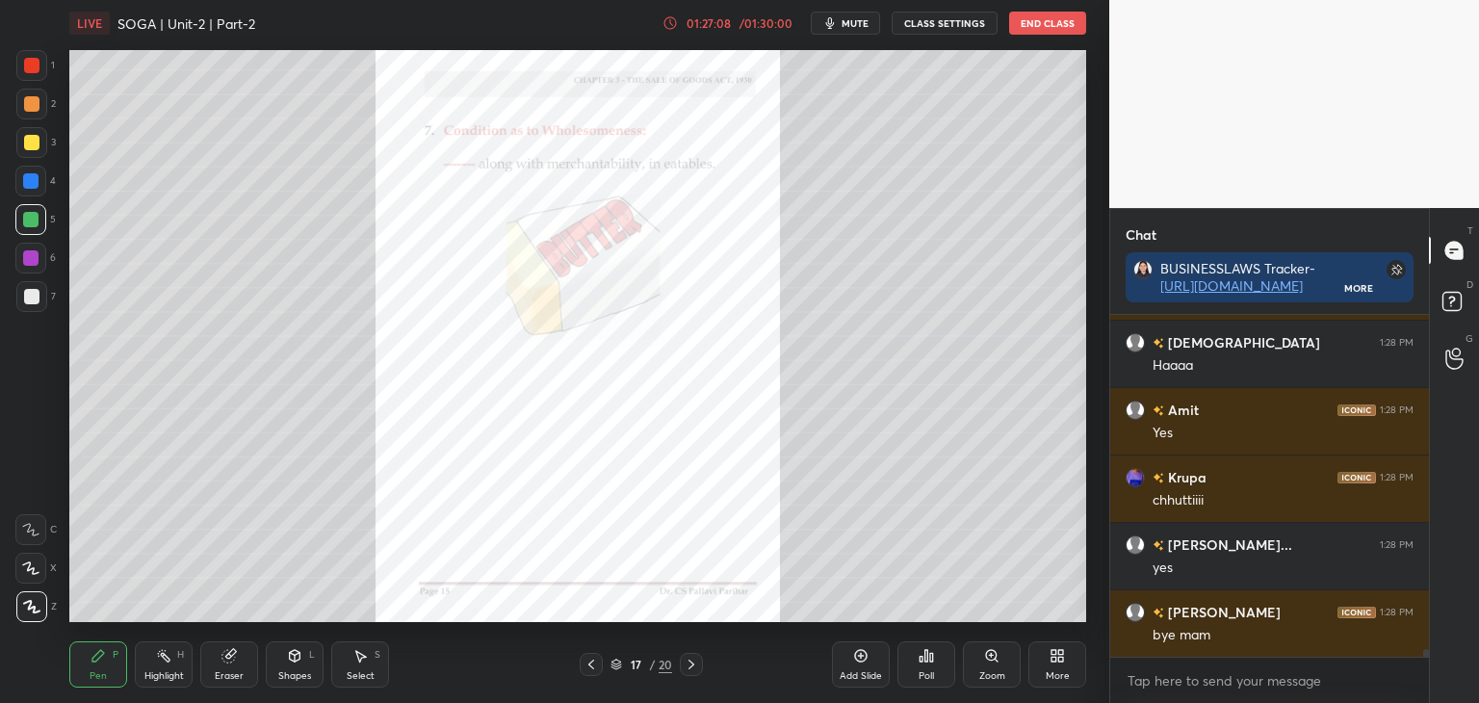
click at [693, 663] on icon at bounding box center [691, 664] width 15 height 15
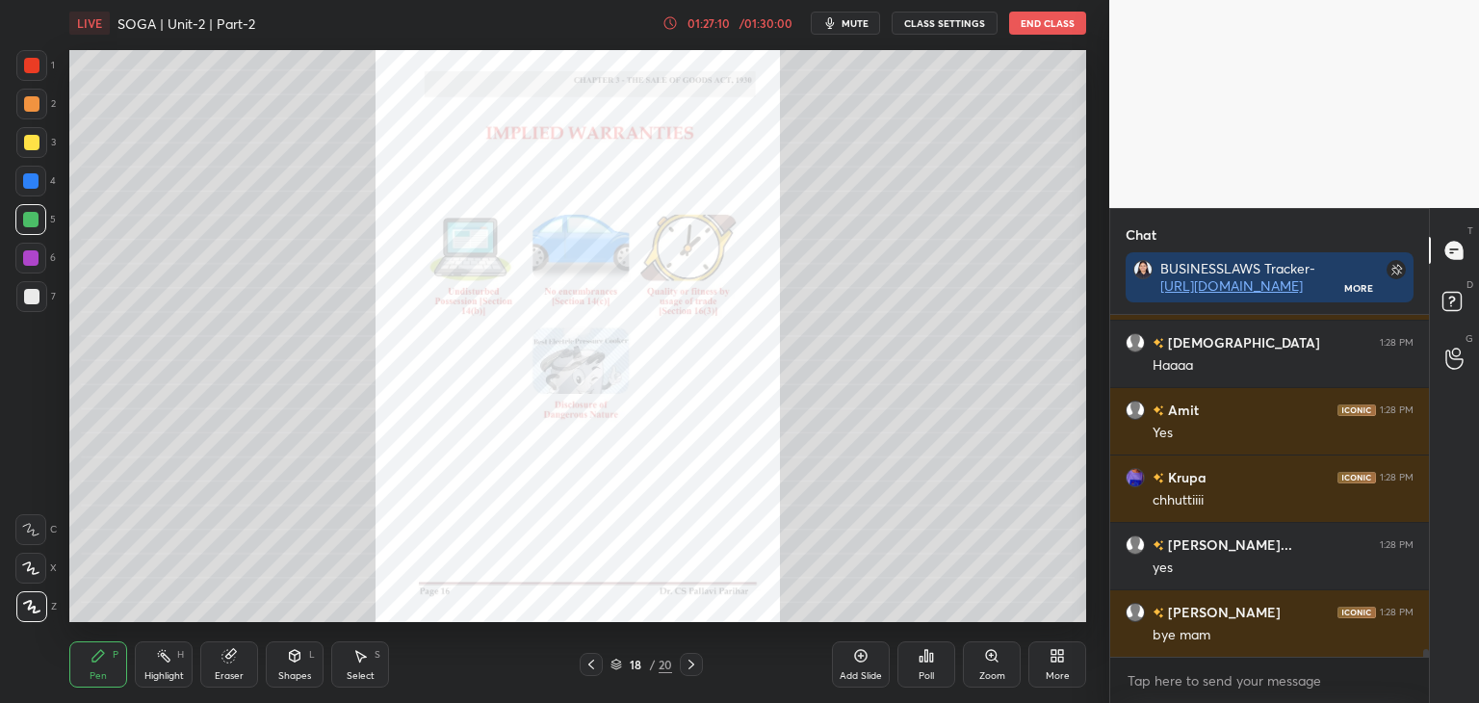
click at [693, 663] on icon at bounding box center [691, 664] width 15 height 15
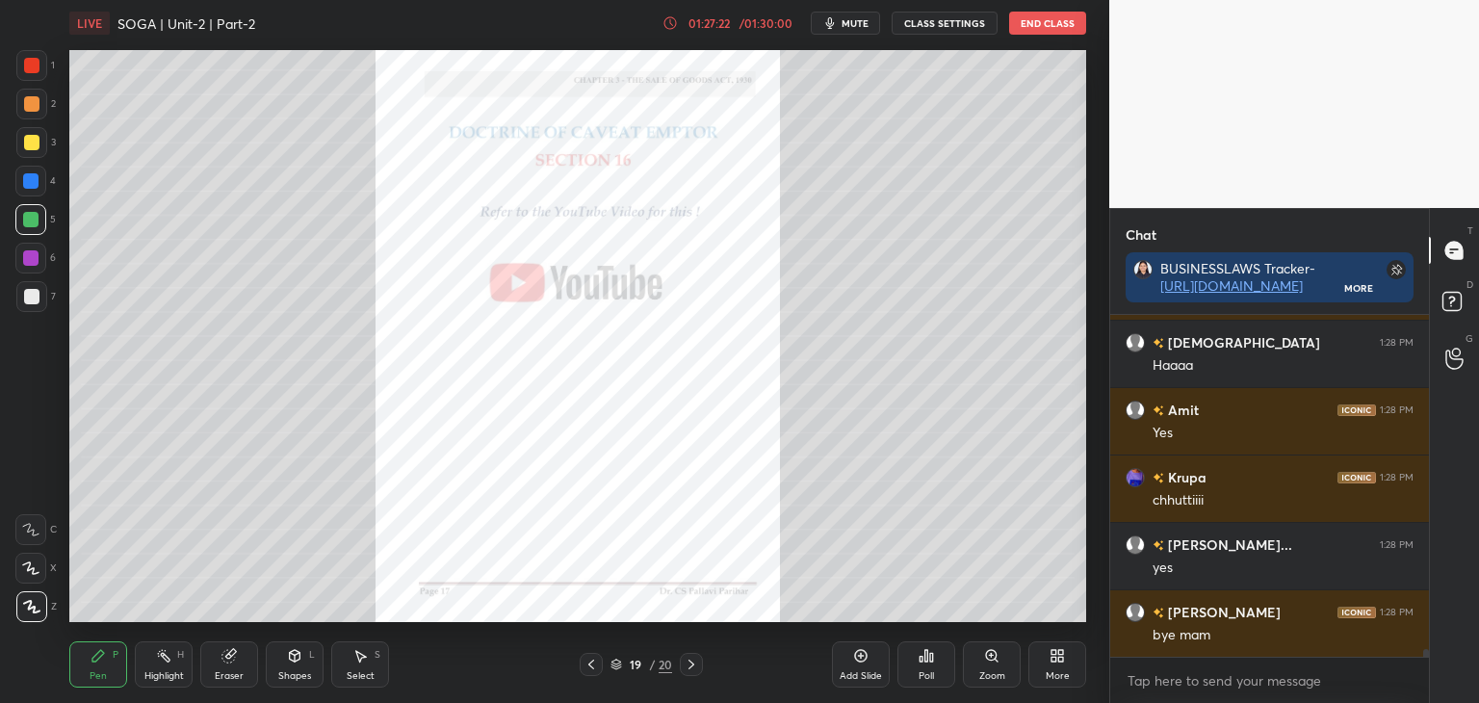
click at [28, 181] on div at bounding box center [30, 180] width 15 height 15
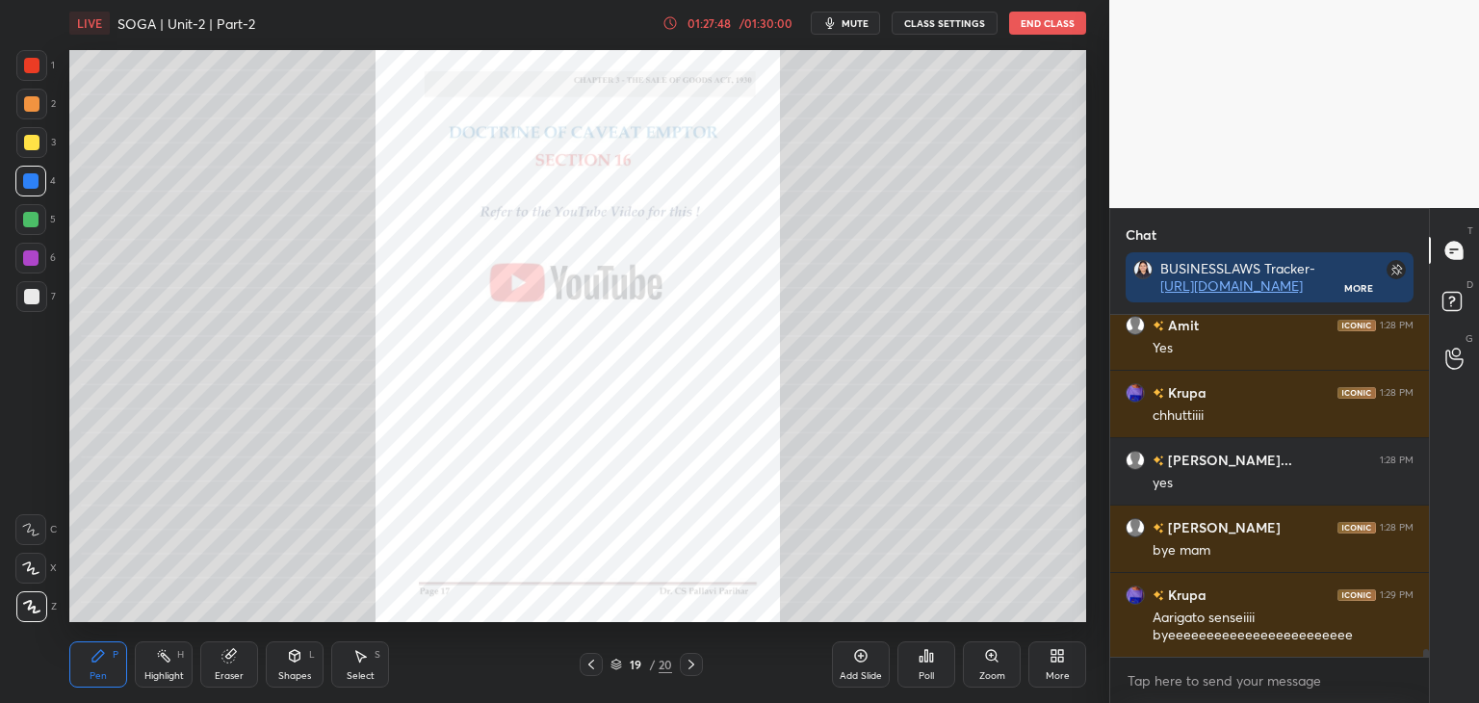
scroll to position [14479, 0]
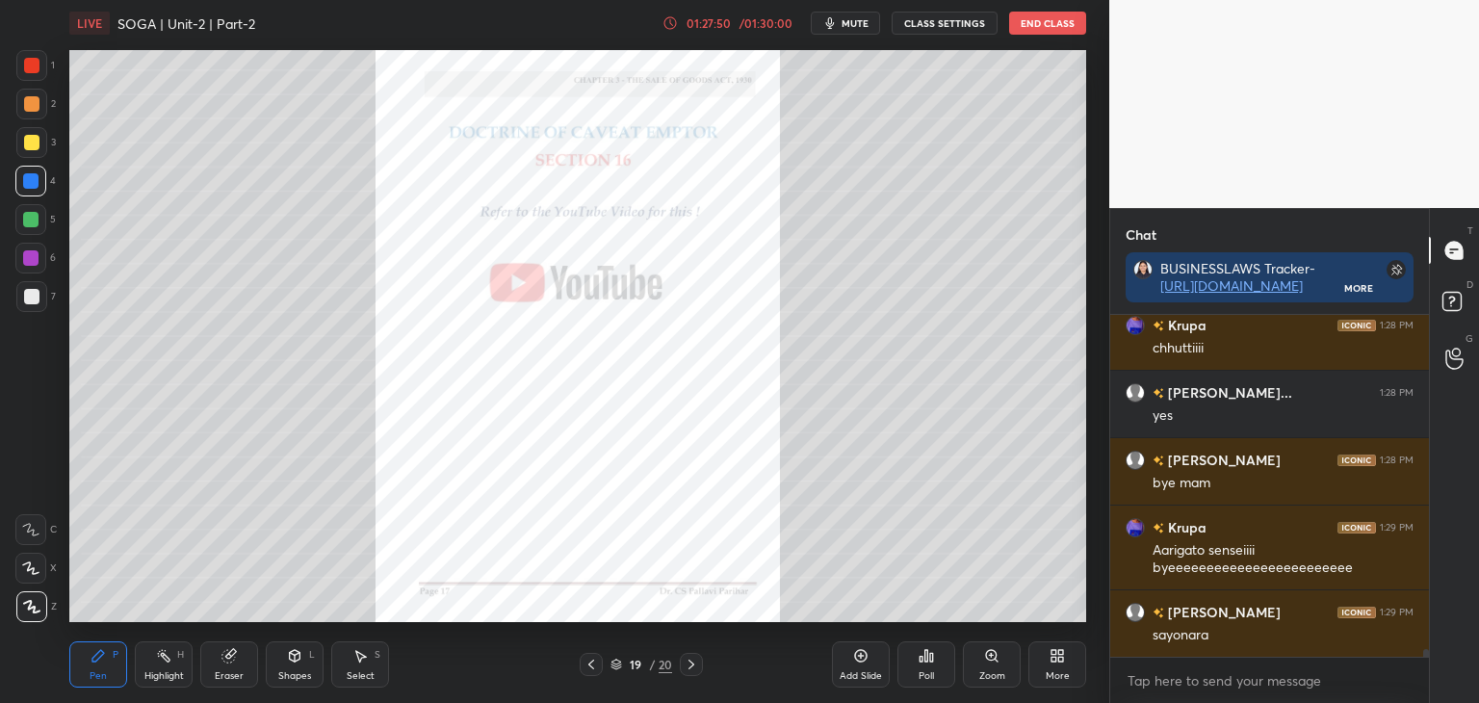
click at [592, 664] on icon at bounding box center [591, 664] width 15 height 15
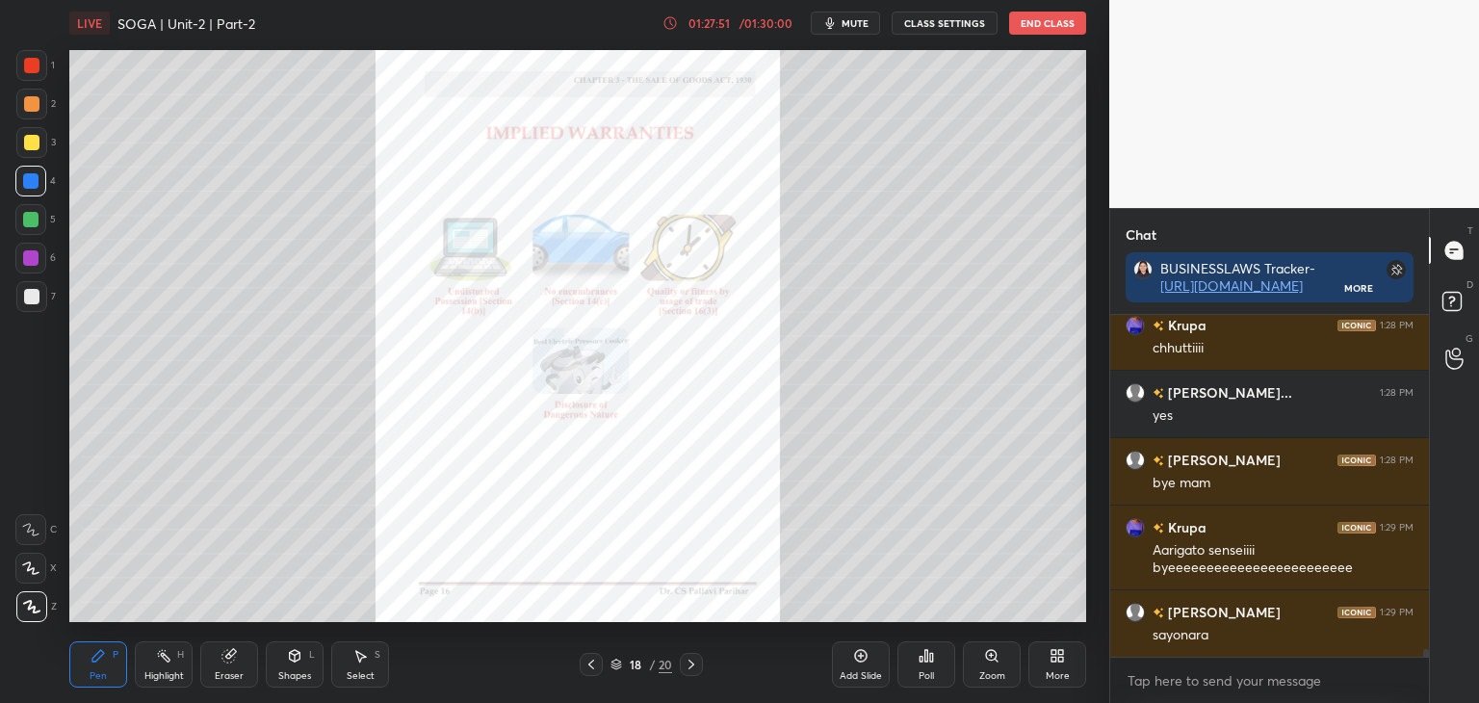
click at [589, 665] on icon at bounding box center [591, 664] width 15 height 15
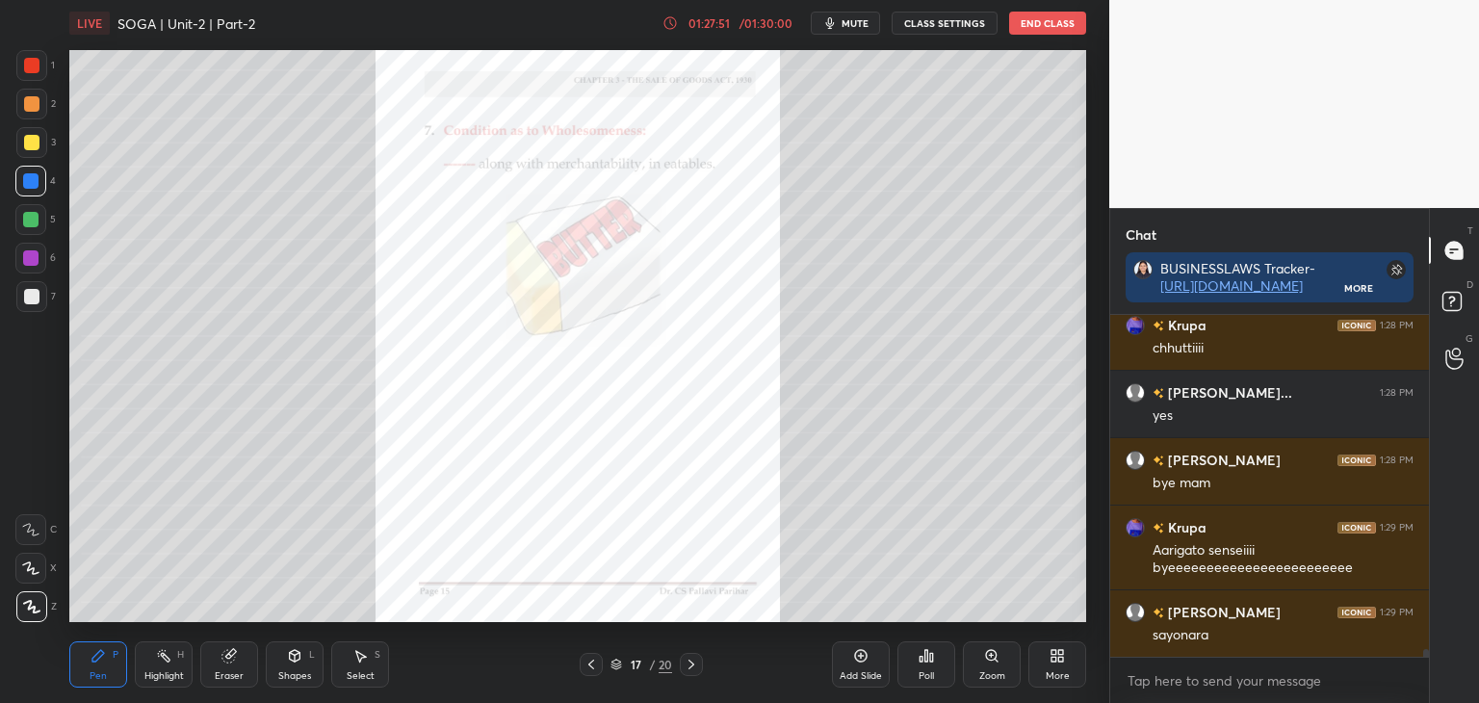
click at [590, 663] on icon at bounding box center [591, 664] width 15 height 15
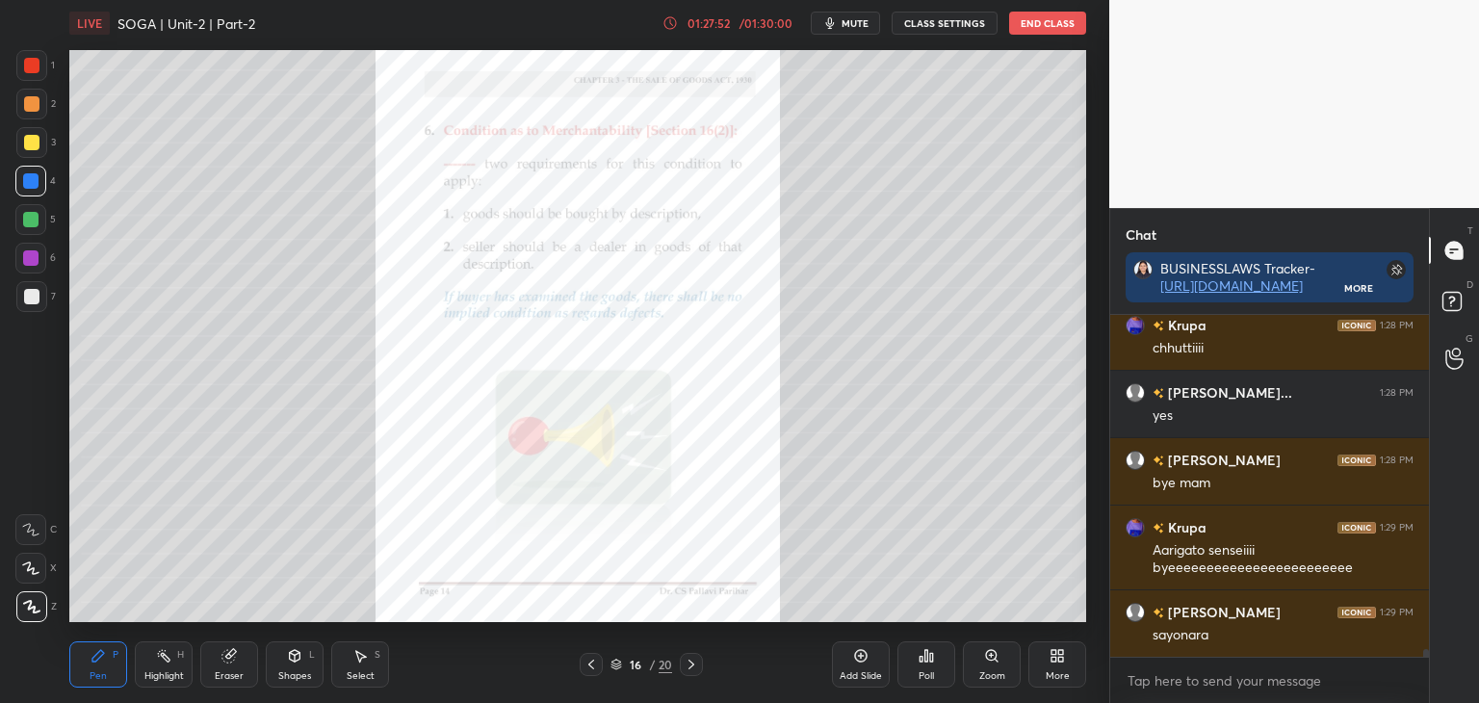
click at [590, 663] on icon at bounding box center [591, 664] width 15 height 15
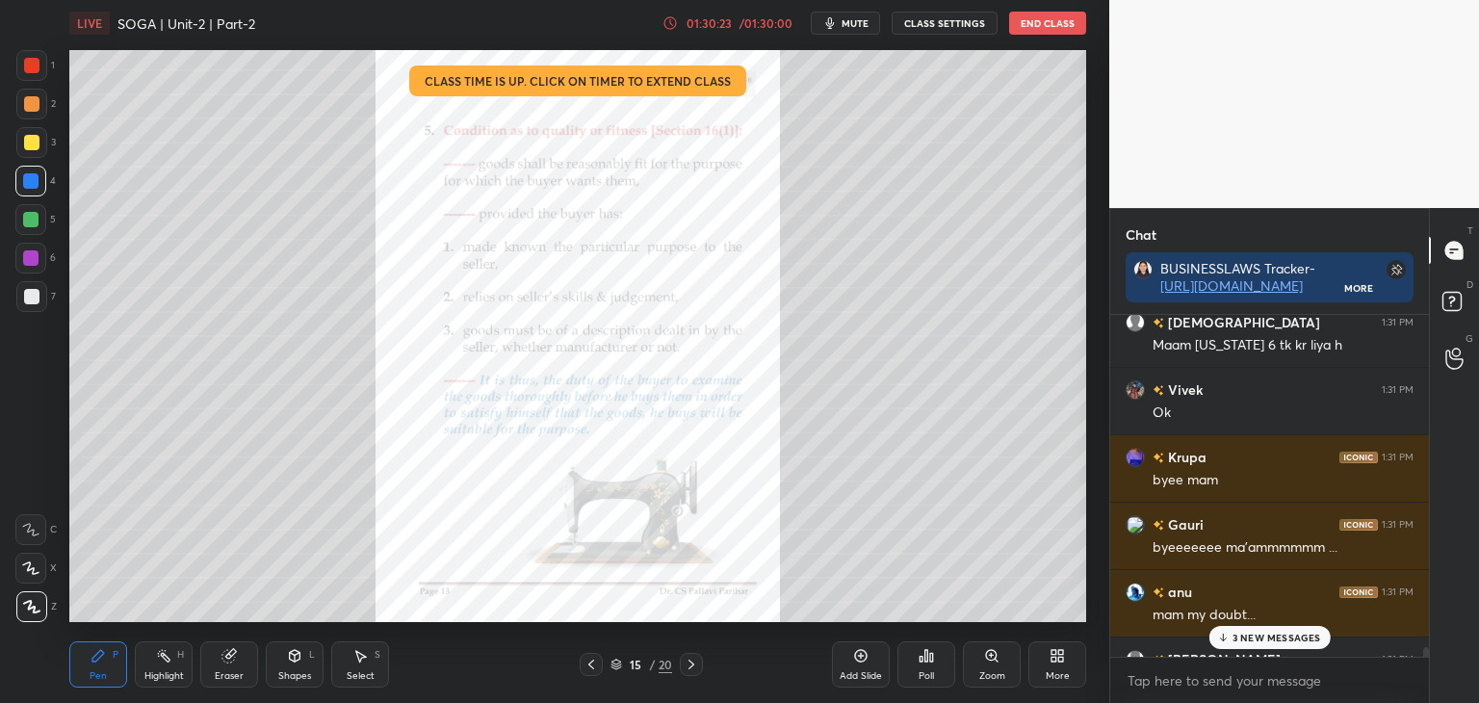
scroll to position [15255, 0]
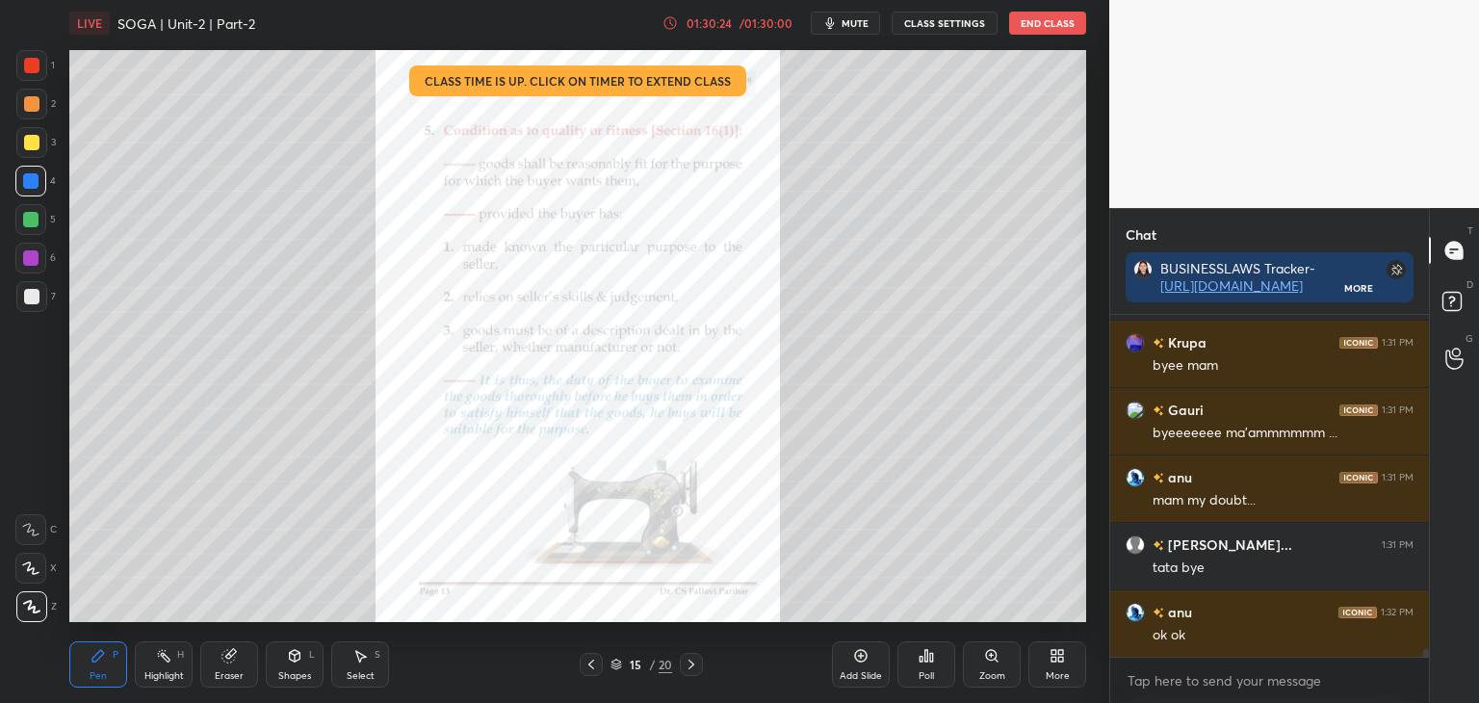
drag, startPoint x: 1425, startPoint y: 650, endPoint x: 1433, endPoint y: 701, distance: 51.6
click at [1433, 701] on div "Chat BUSINESSLAWS Tracker- [URL][DOMAIN_NAME] More [PERSON_NAME] 1:31 PM Maam […" at bounding box center [1294, 455] width 370 height 495
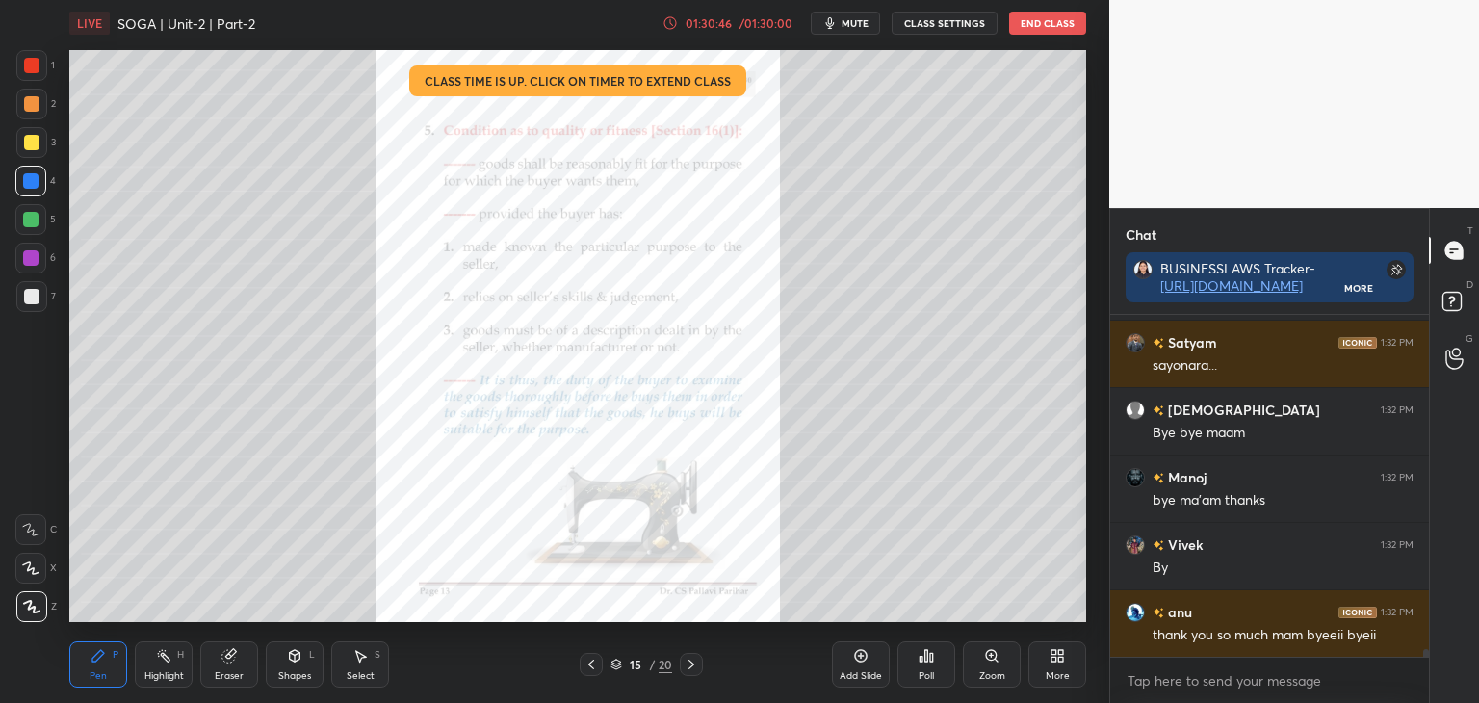
scroll to position [15727, 0]
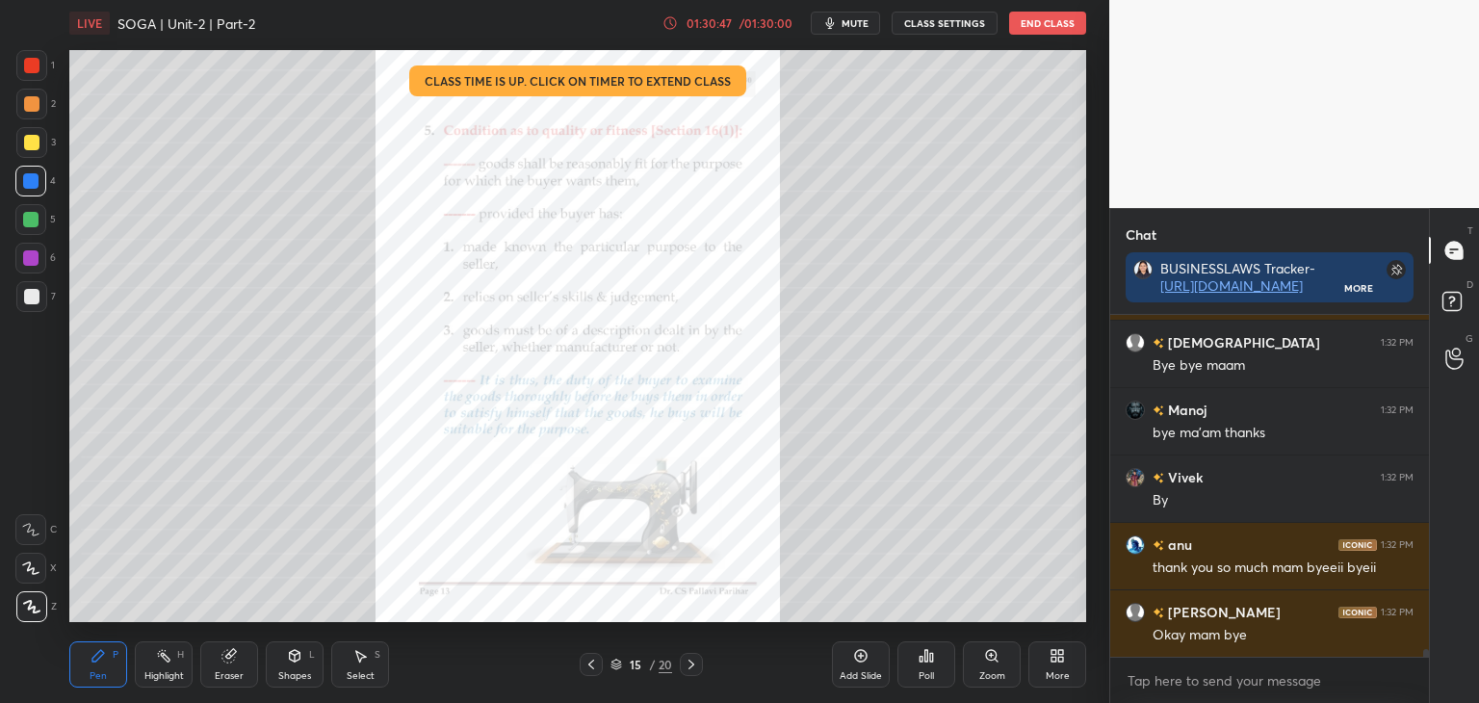
click at [1038, 22] on button "End Class" at bounding box center [1047, 23] width 77 height 23
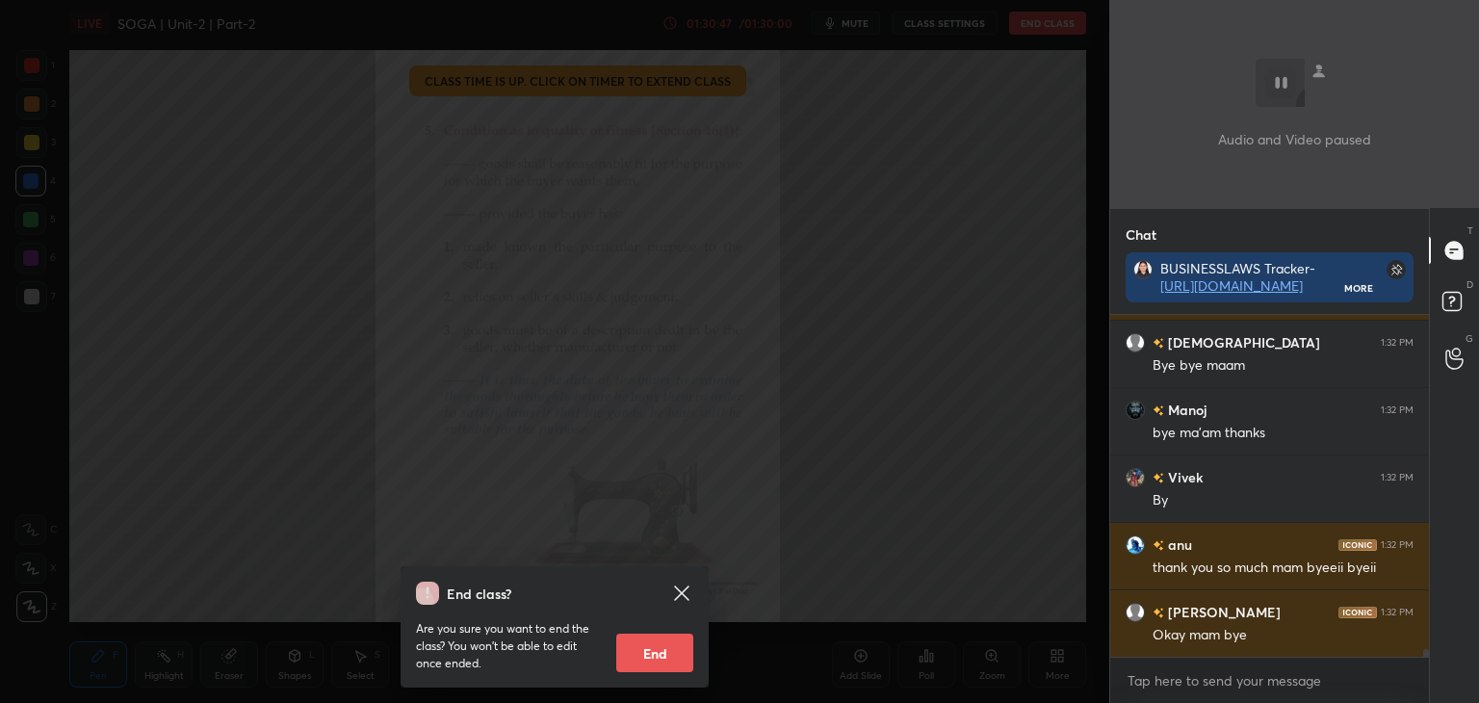
scroll to position [15795, 0]
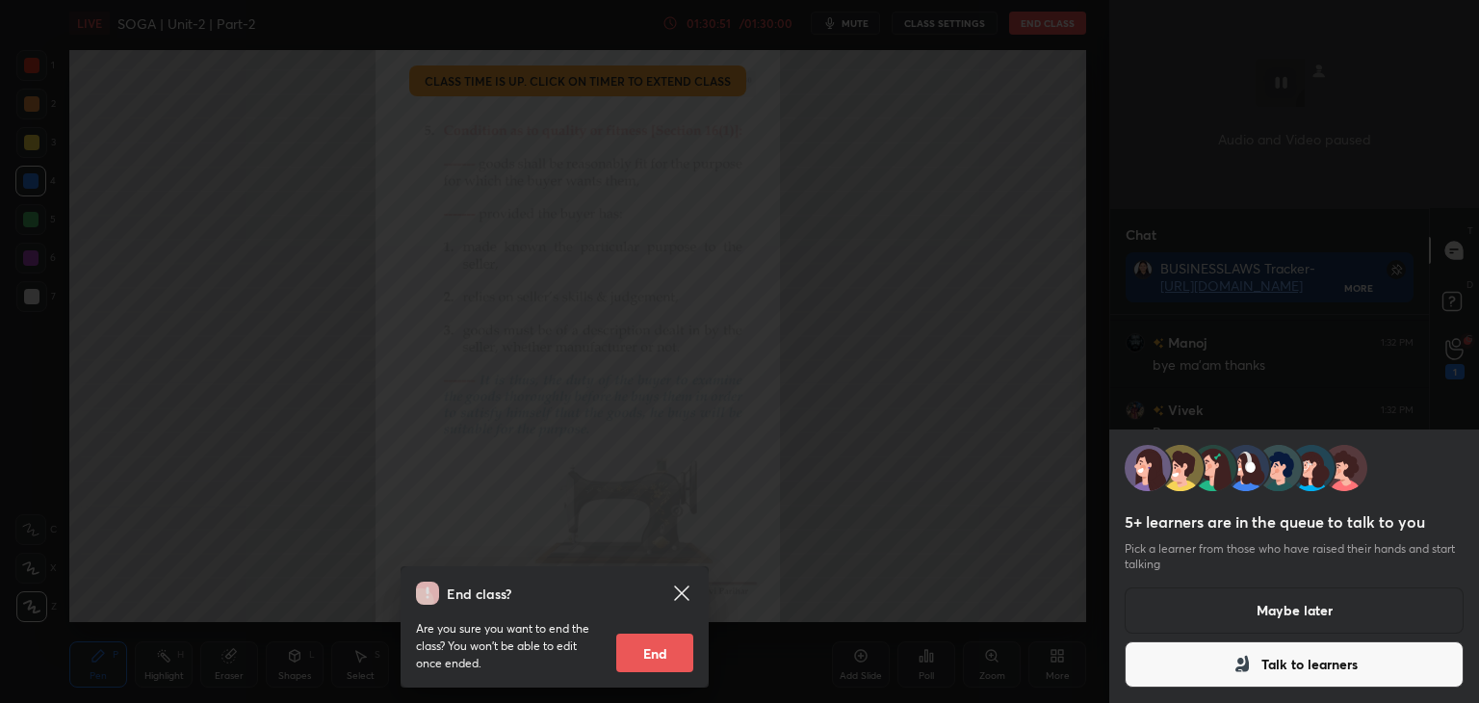
click at [679, 586] on icon at bounding box center [681, 593] width 23 height 23
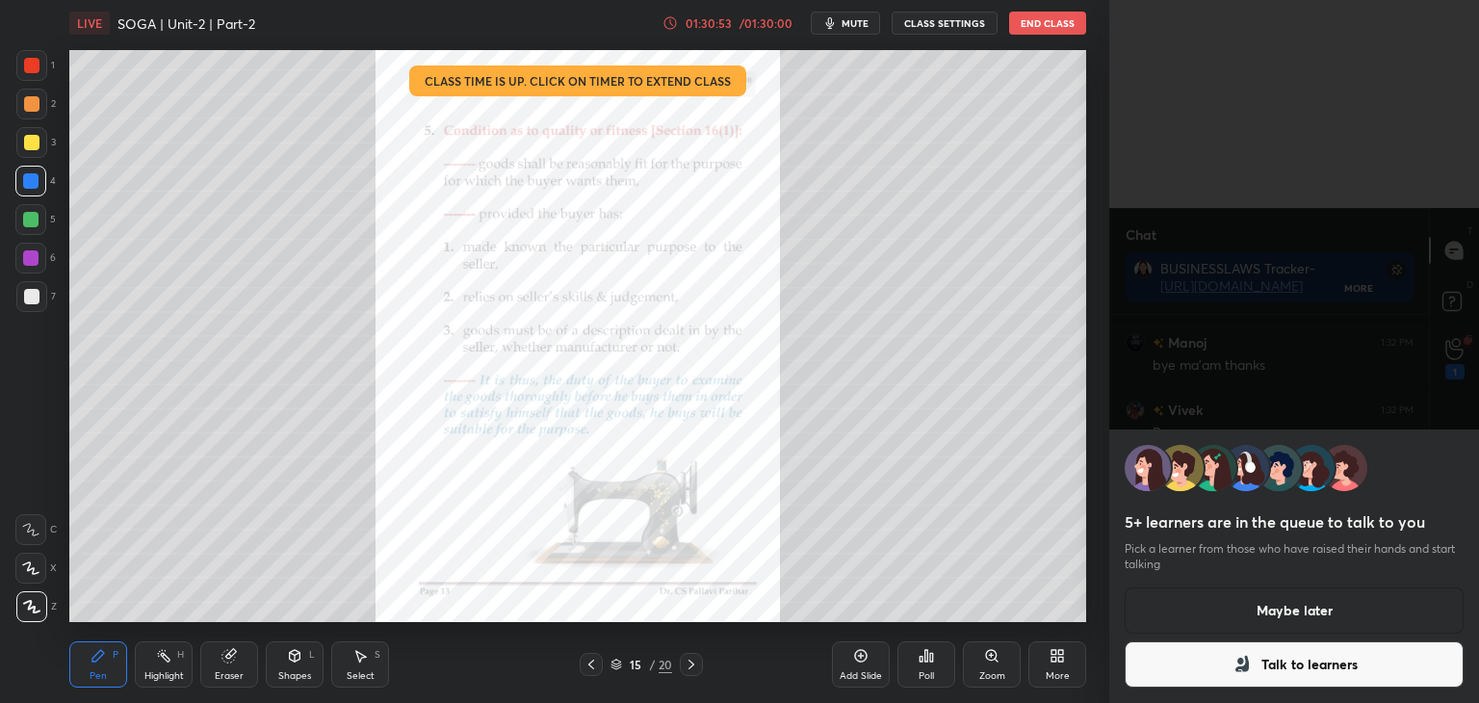
click at [1166, 663] on button "Talk to learners" at bounding box center [1294, 664] width 339 height 46
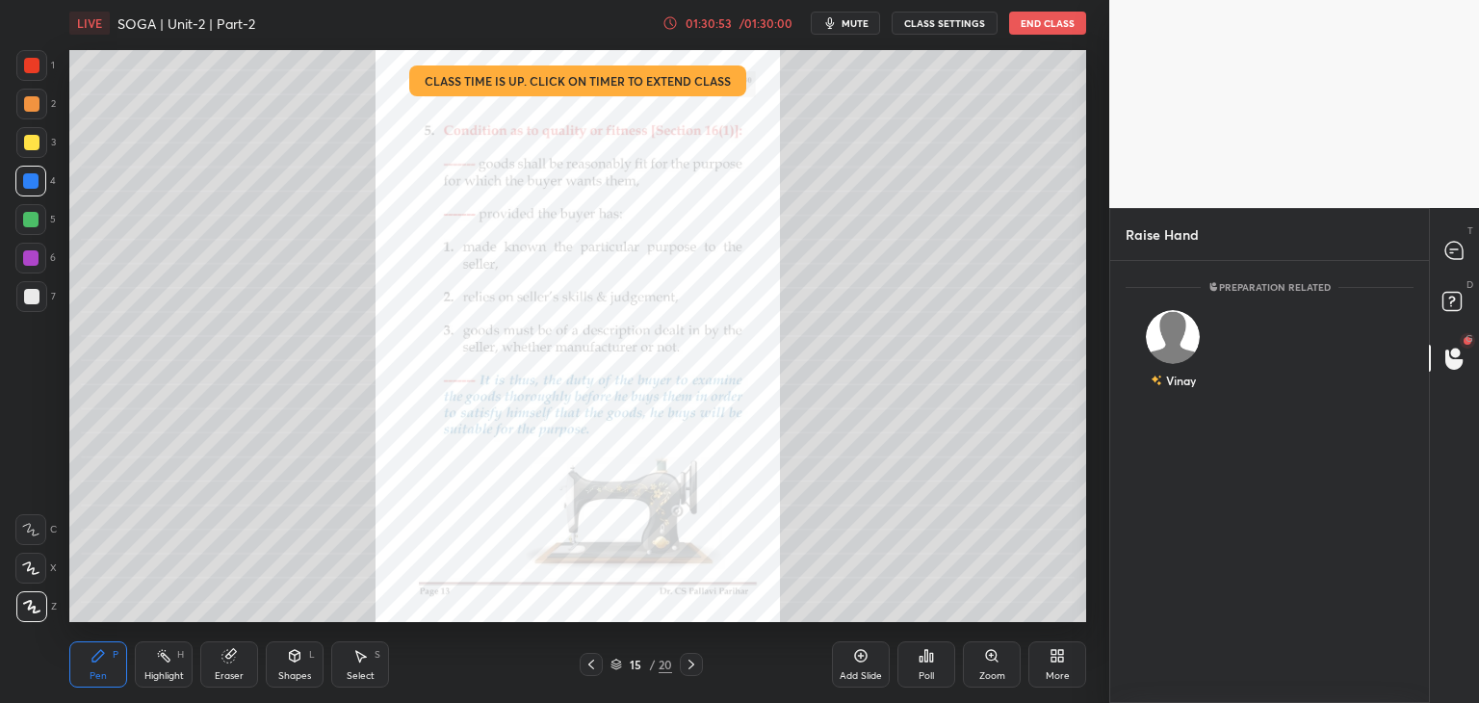
scroll to position [6, 6]
click at [1452, 353] on circle at bounding box center [1456, 353] width 10 height 10
click at [1457, 255] on icon at bounding box center [1453, 250] width 17 height 17
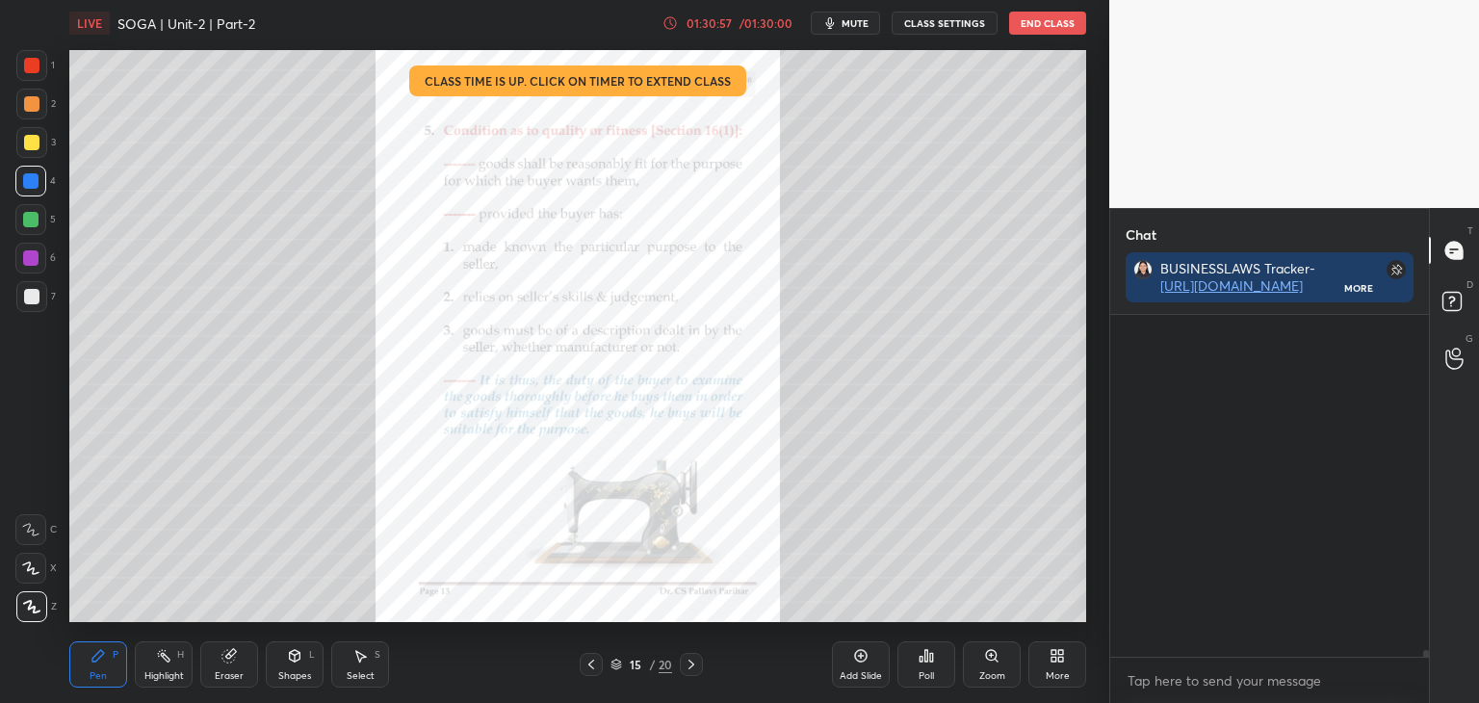
scroll to position [336, 313]
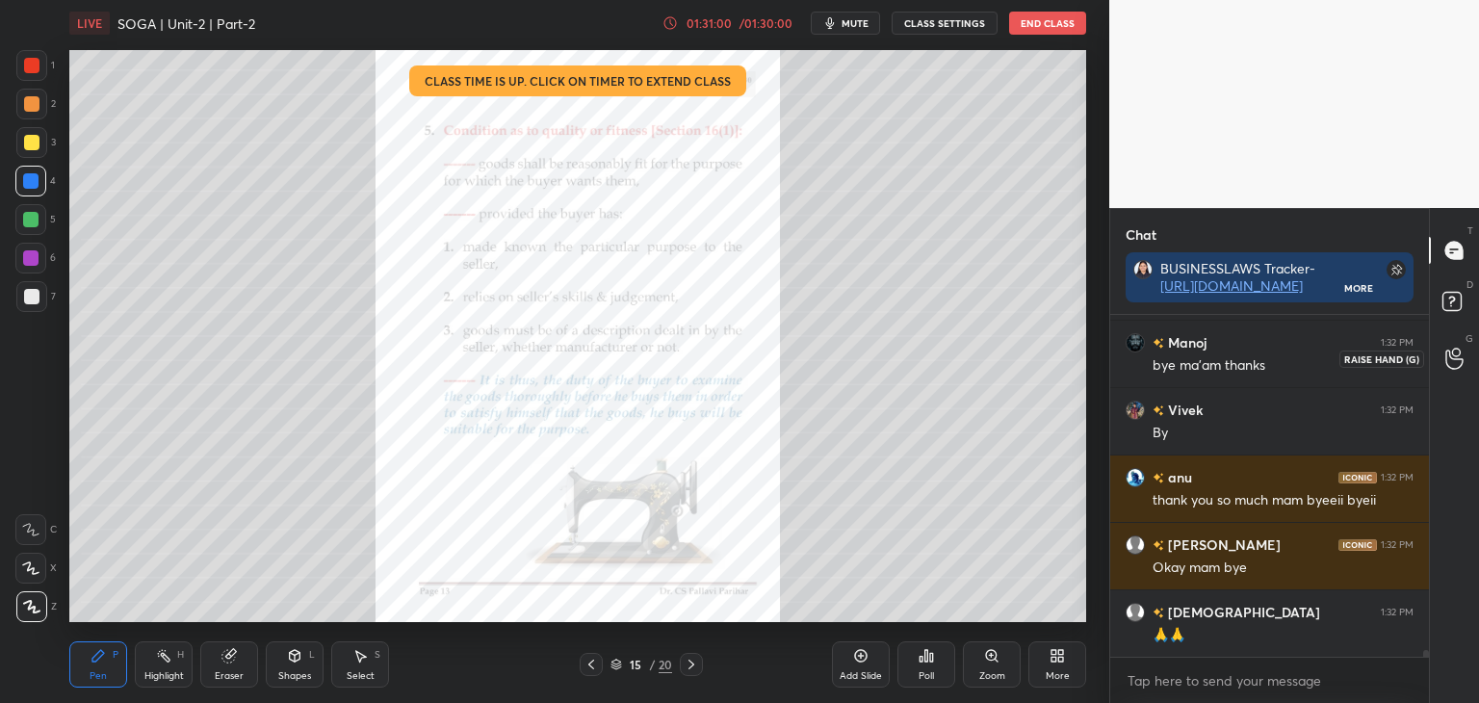
click at [1454, 363] on icon at bounding box center [1454, 359] width 18 height 22
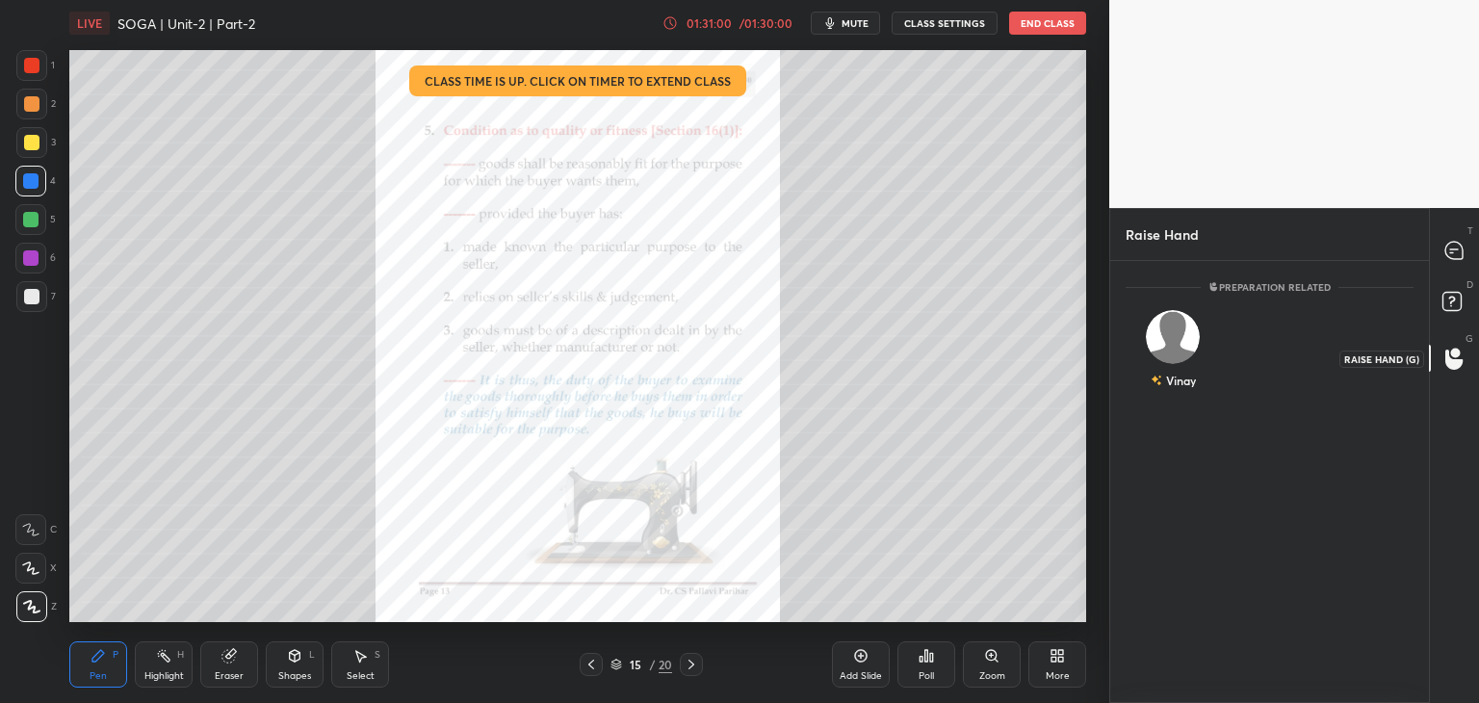
scroll to position [436, 313]
click at [1157, 379] on div "Vinay" at bounding box center [1173, 365] width 45 height 33
click at [1157, 390] on button "INVITE" at bounding box center [1173, 393] width 78 height 25
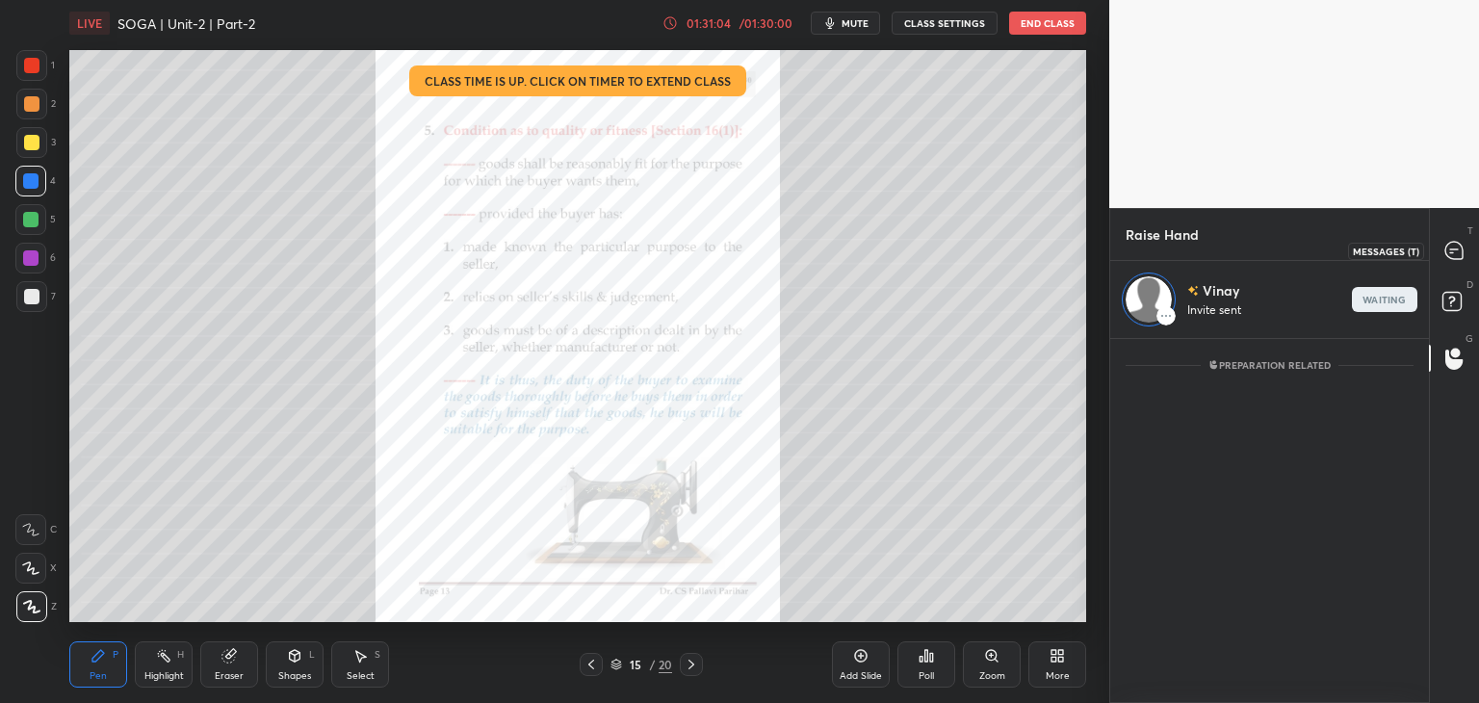
click at [1457, 251] on icon at bounding box center [1453, 250] width 17 height 17
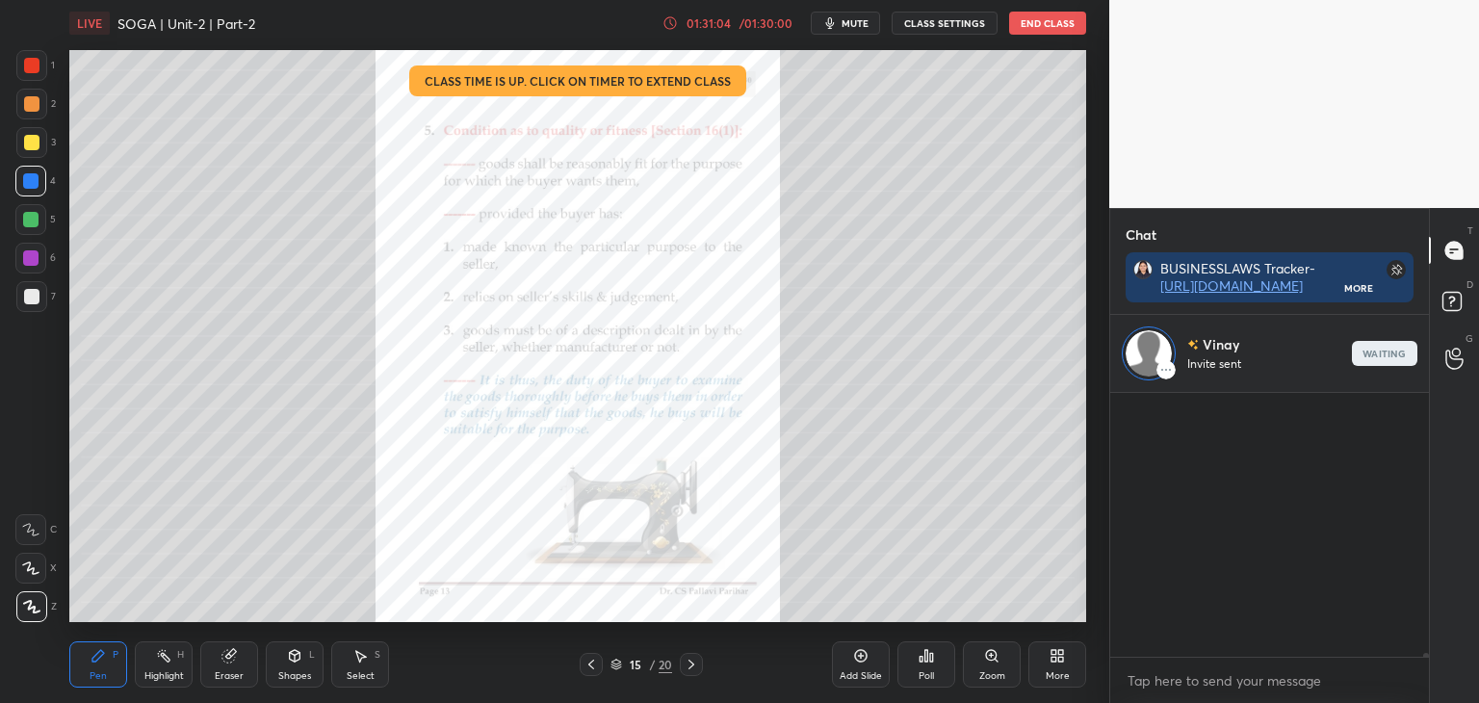
scroll to position [259, 313]
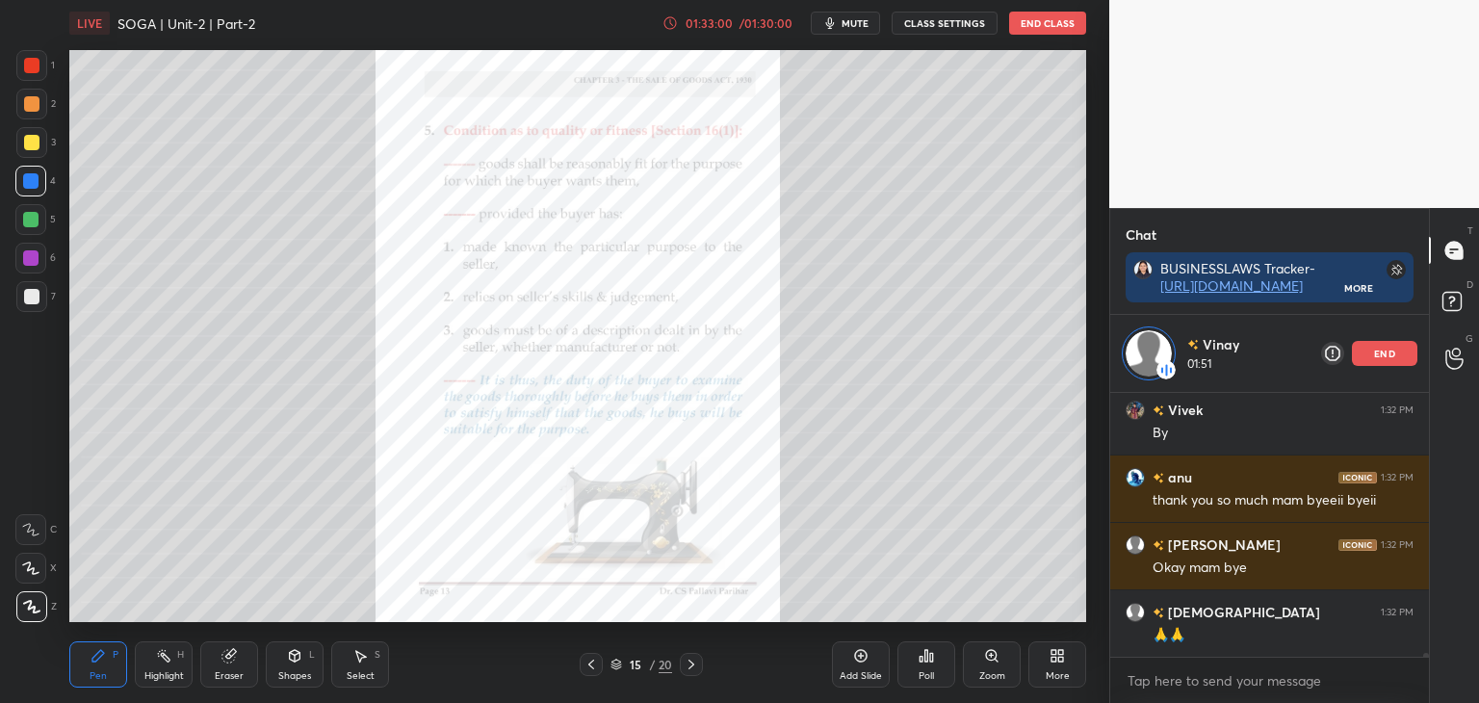
click at [740, 24] on div "/ 01:30:00" at bounding box center [766, 23] width 60 height 12
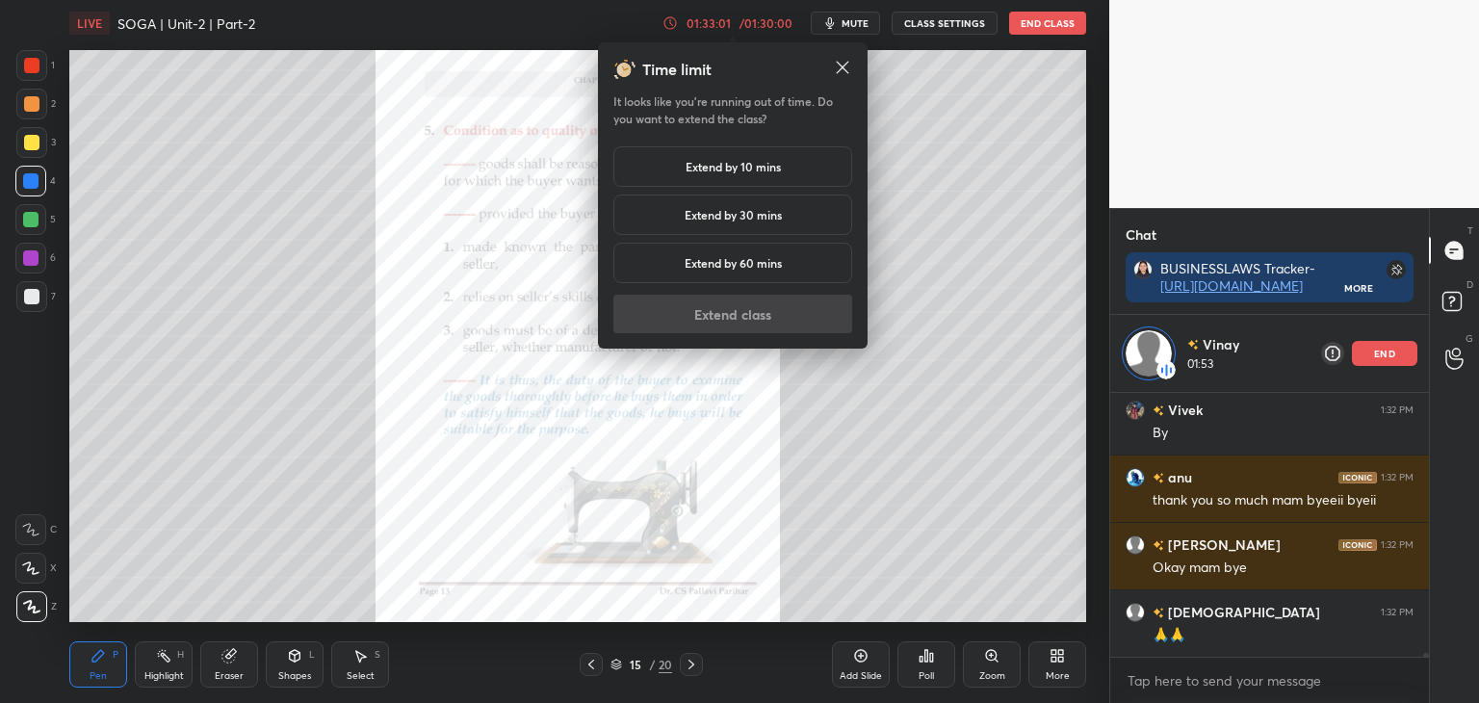
click at [721, 162] on h5 "Extend by 10 mins" at bounding box center [733, 166] width 95 height 17
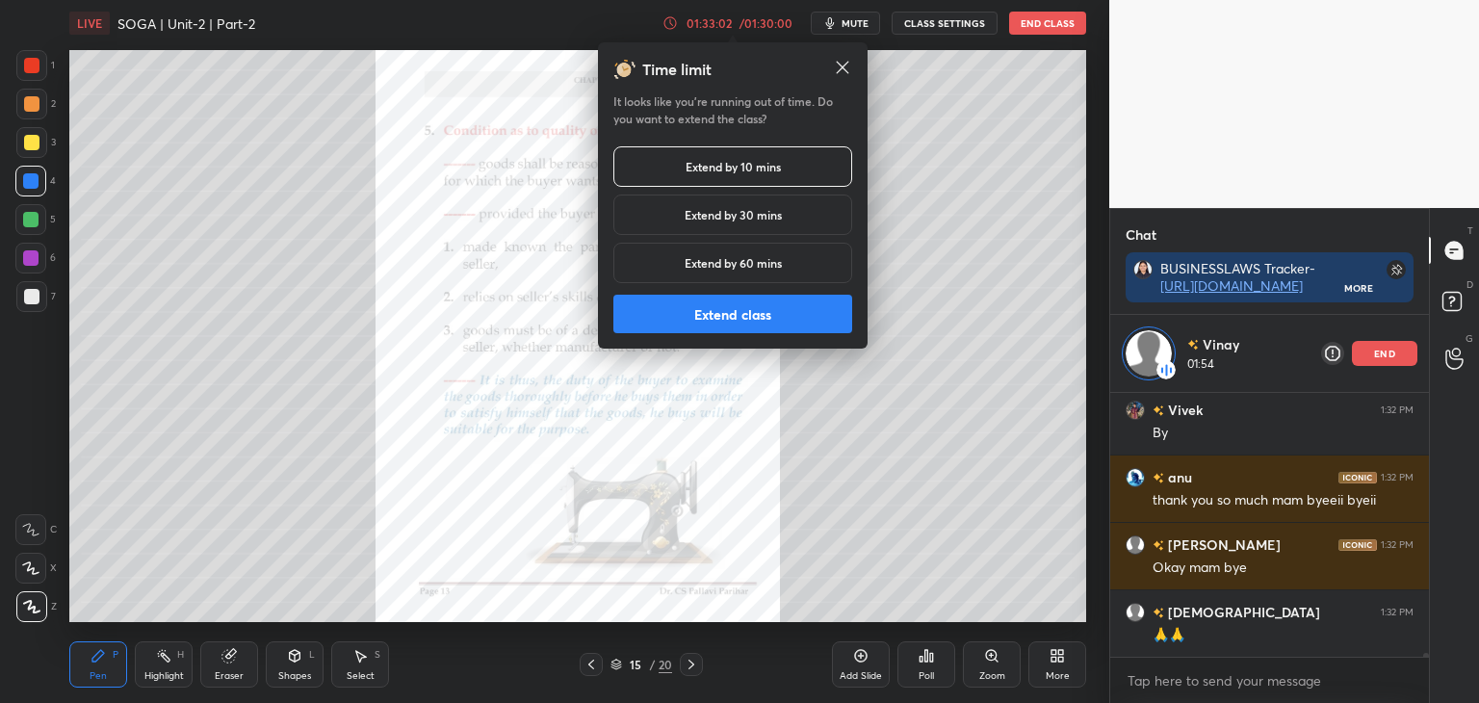
click at [677, 306] on button "Extend class" at bounding box center [732, 314] width 239 height 39
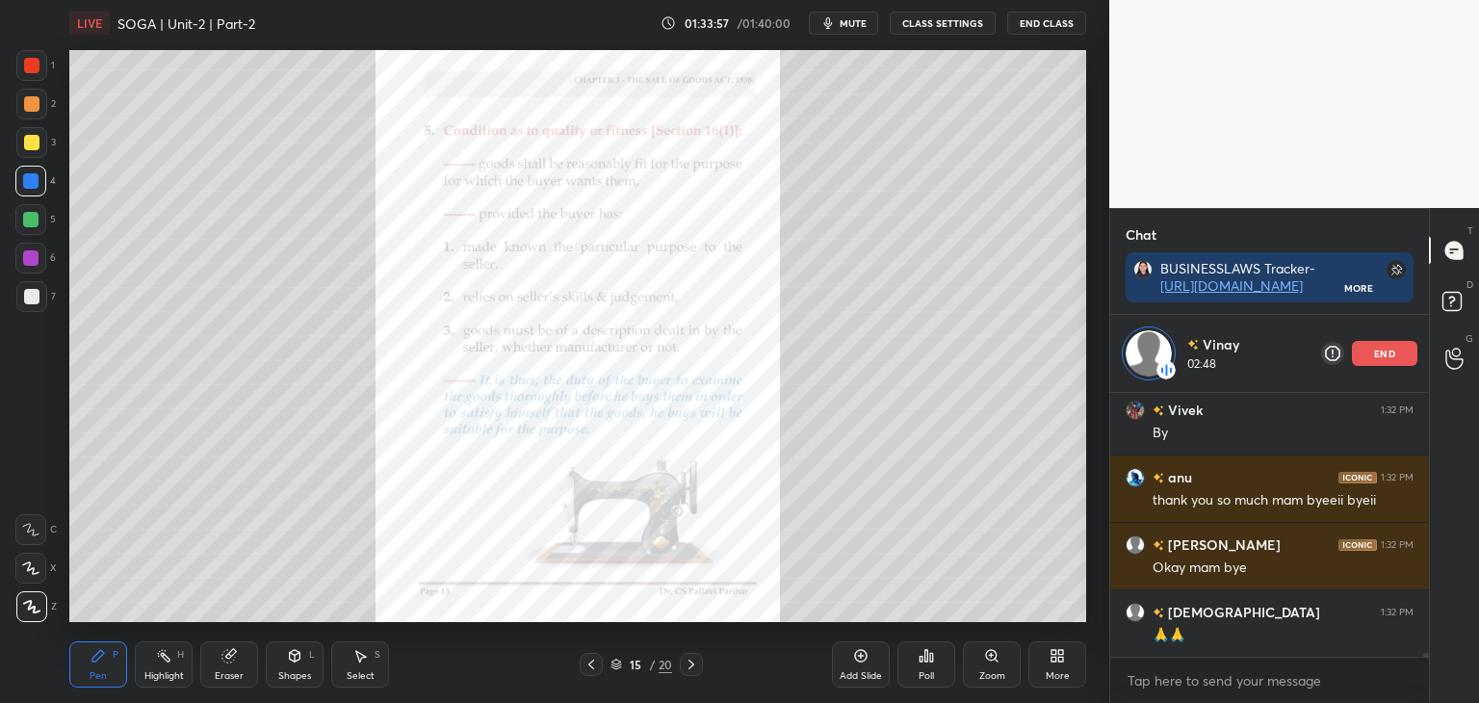
click at [1370, 351] on div "end" at bounding box center [1384, 353] width 65 height 25
click at [1021, 22] on button "End Class" at bounding box center [1046, 23] width 79 height 23
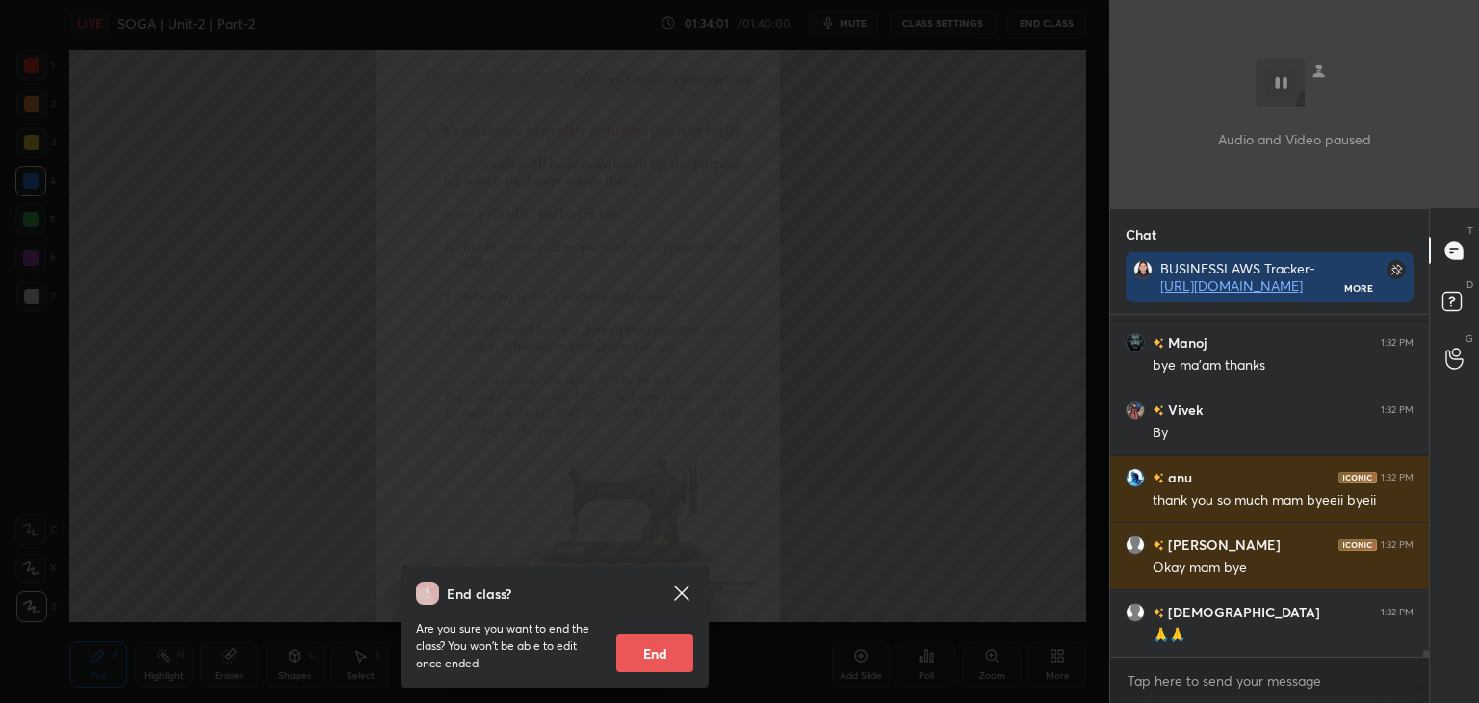
click at [647, 664] on button "End" at bounding box center [654, 653] width 77 height 39
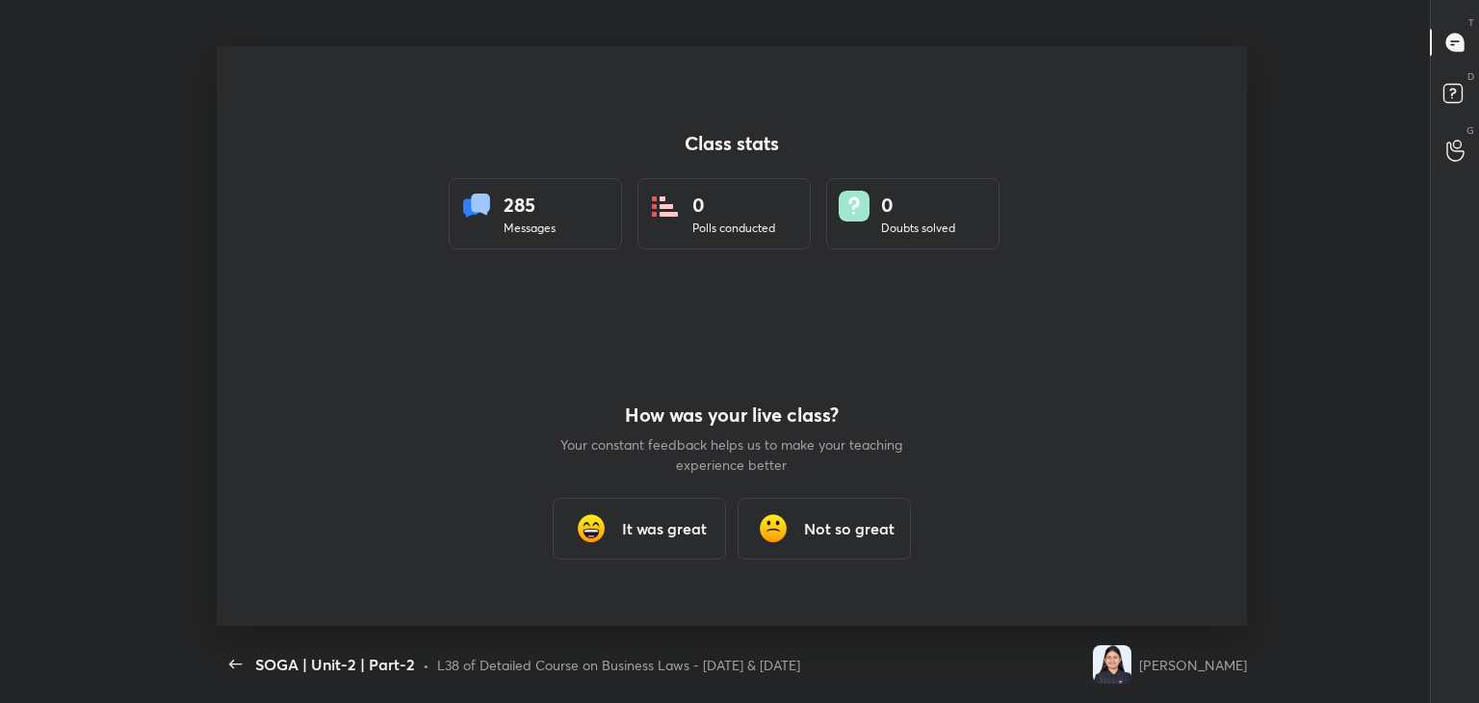
scroll to position [0, 0]
click at [655, 534] on h3 "It was great" at bounding box center [664, 528] width 85 height 23
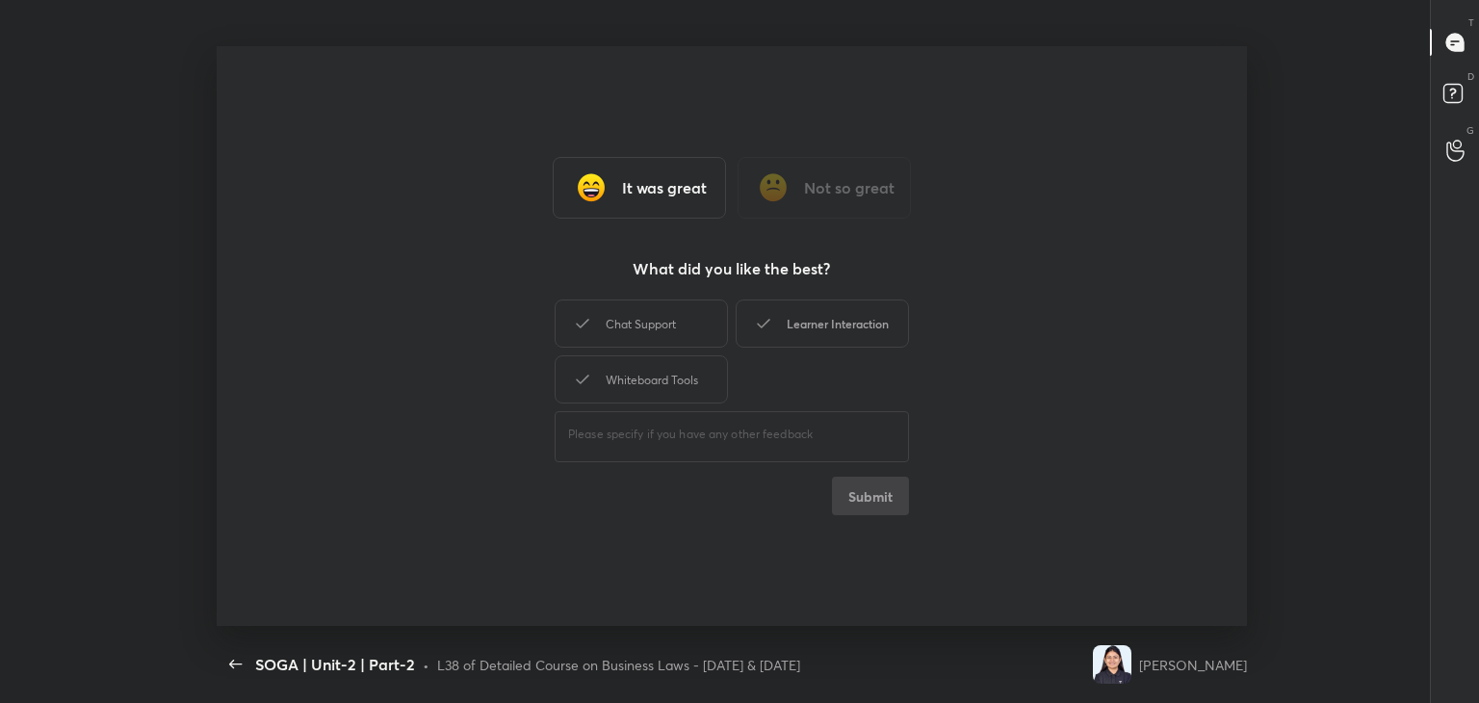
click at [789, 332] on div "Learner Interaction" at bounding box center [822, 323] width 173 height 48
click at [655, 388] on div "Whiteboard Tools" at bounding box center [641, 379] width 173 height 48
click at [871, 497] on button "Submit" at bounding box center [870, 496] width 77 height 39
